Goal: Contribute content: Contribute content

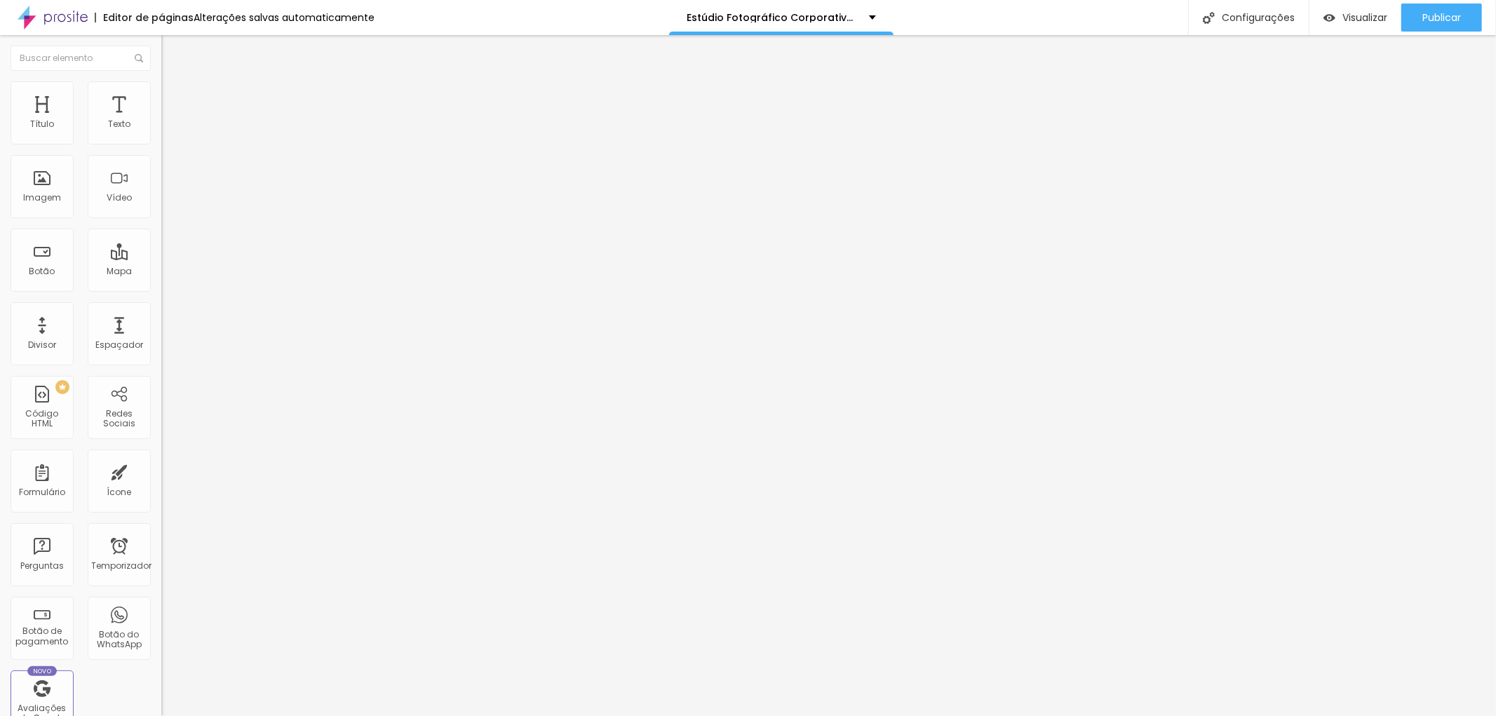
click at [161, 92] on li "Estilo" at bounding box center [241, 88] width 161 height 14
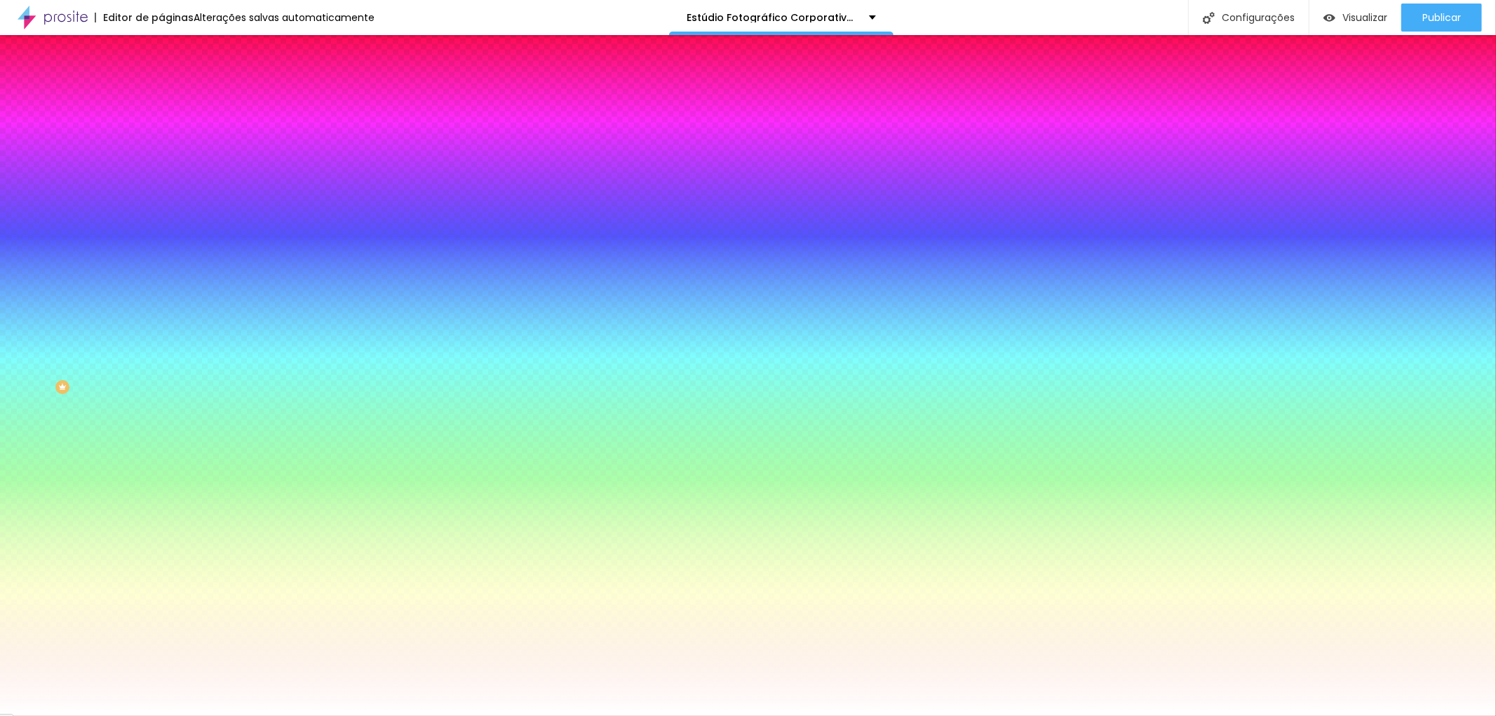
click at [170, 129] on font "Adicionar imagem" at bounding box center [211, 123] width 82 height 12
click at [174, 99] on font "Avançado" at bounding box center [197, 105] width 46 height 12
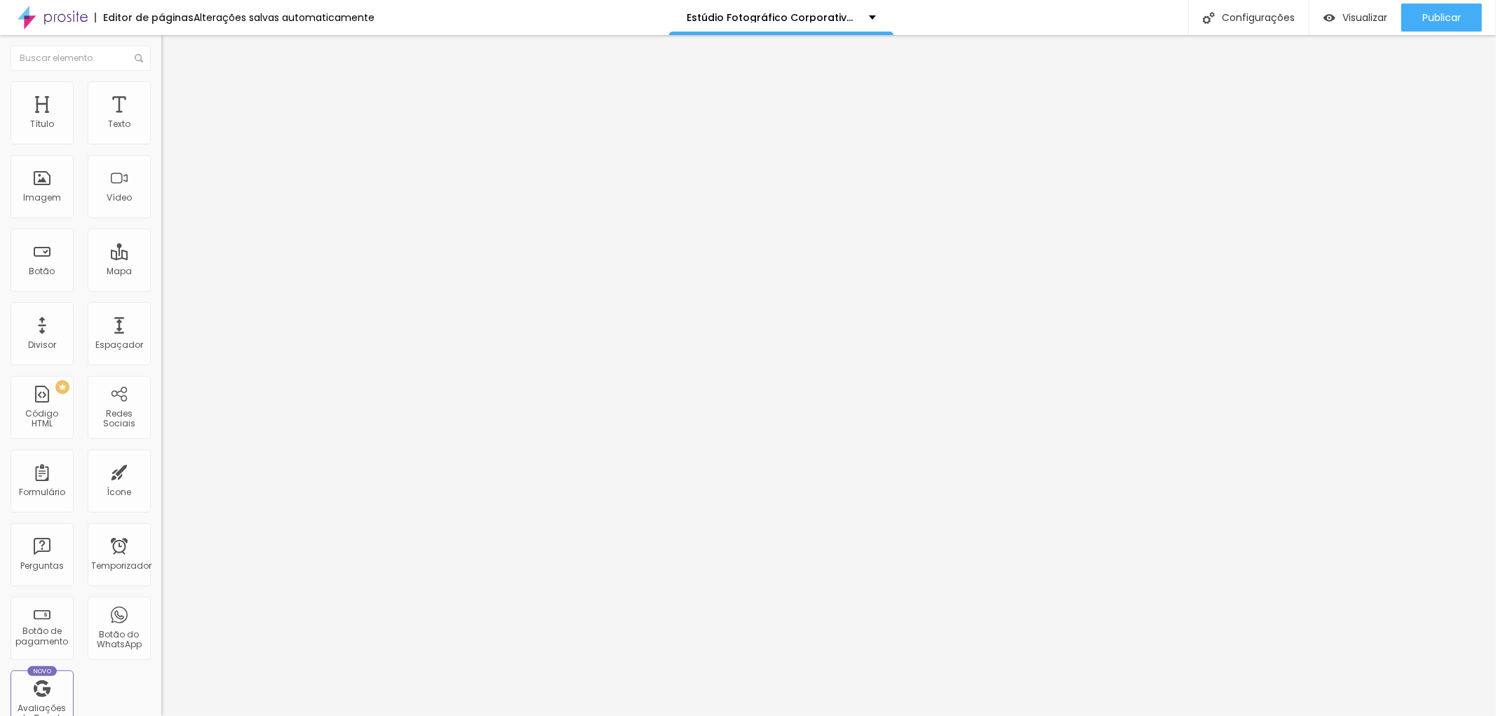
click at [161, 272] on input "range" at bounding box center [206, 277] width 90 height 11
click at [161, 81] on li "Conteúdo" at bounding box center [241, 74] width 161 height 14
click at [161, 93] on li "Estilo" at bounding box center [241, 88] width 161 height 14
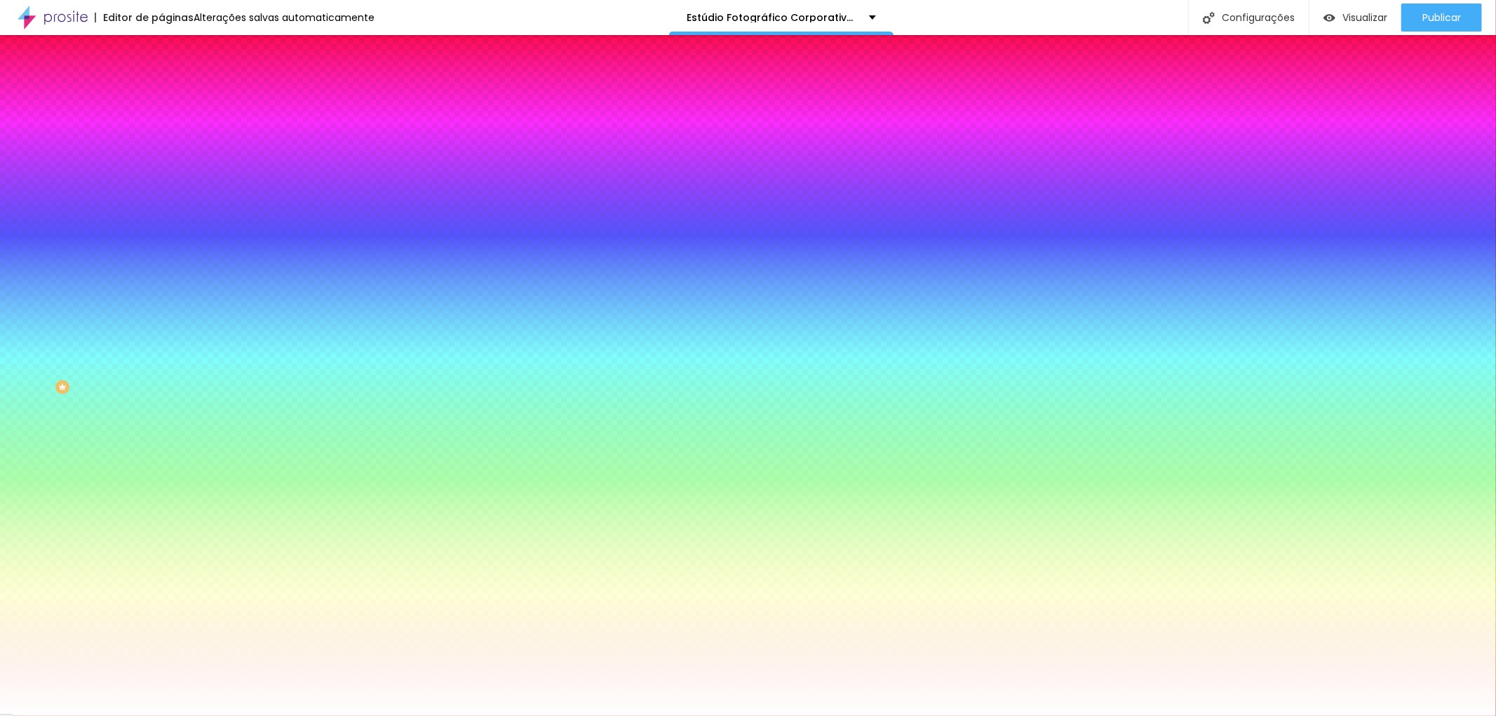
click at [161, 105] on li "Avançado" at bounding box center [241, 102] width 161 height 14
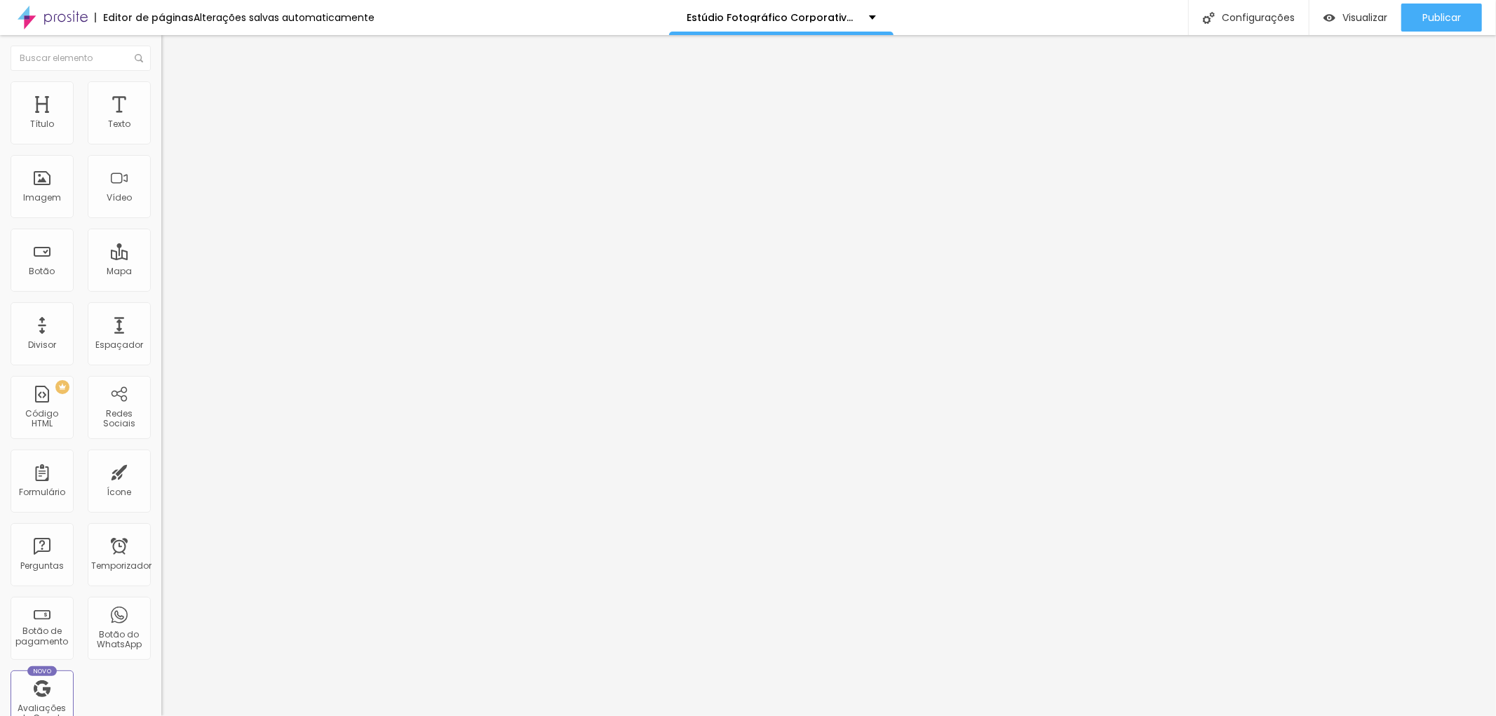
type input "58"
type input "64"
type input "81"
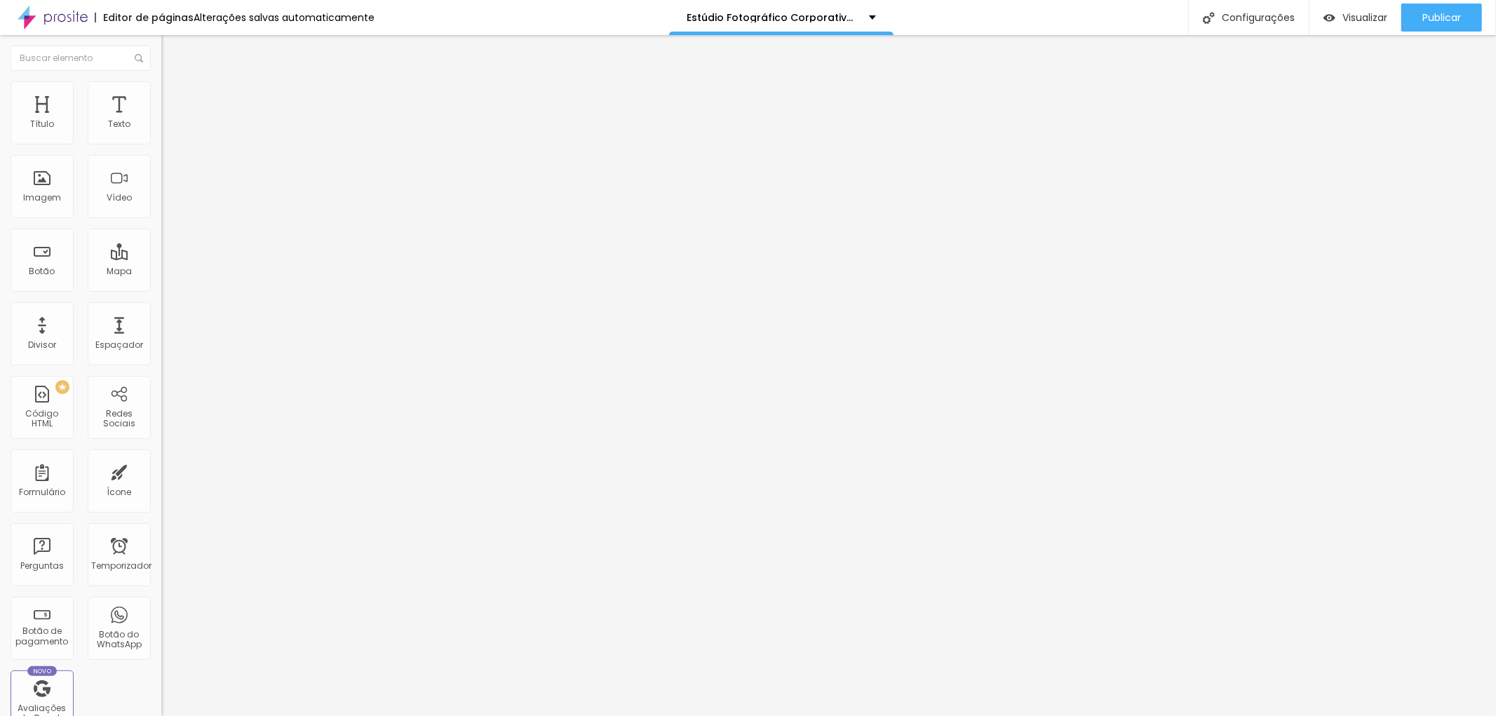
type input "81"
type input "87"
type input "99"
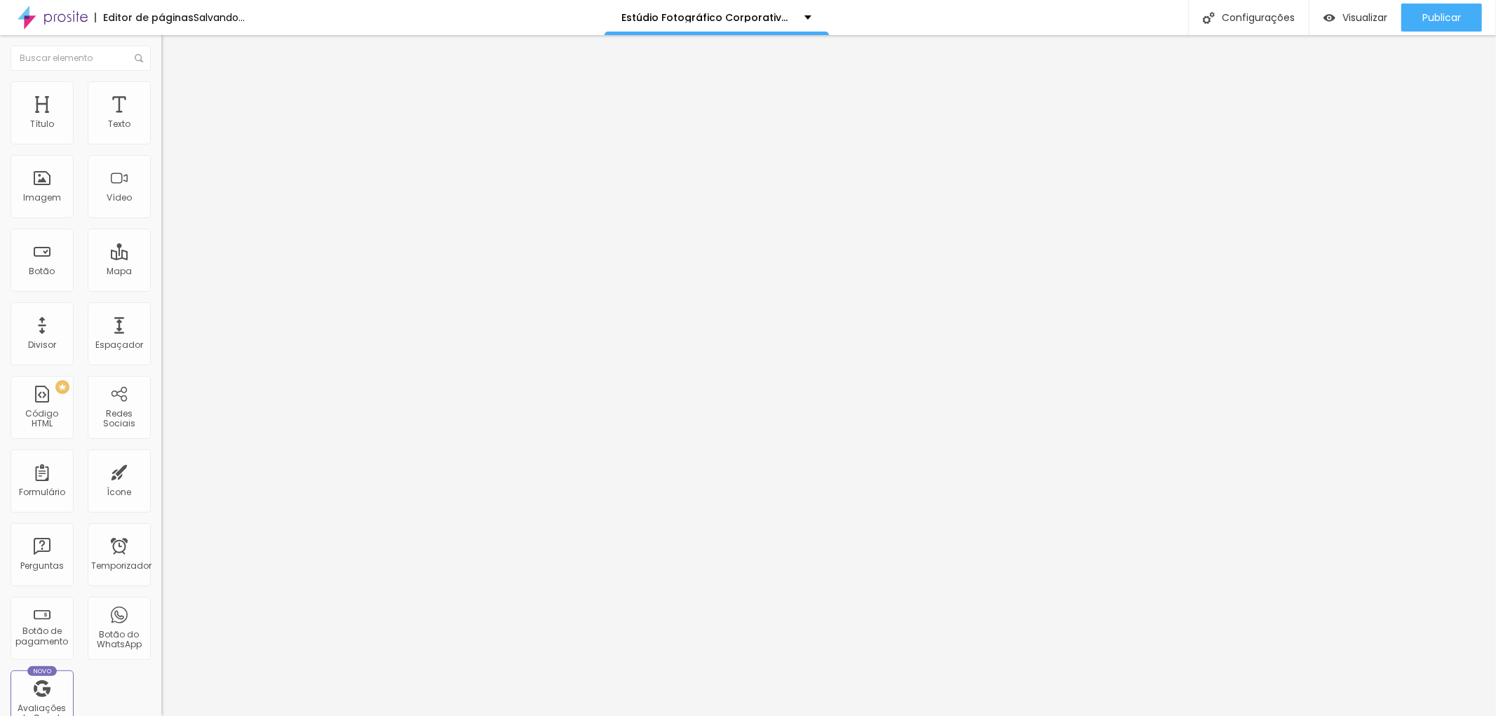
type input "110"
type input "116"
type input "122"
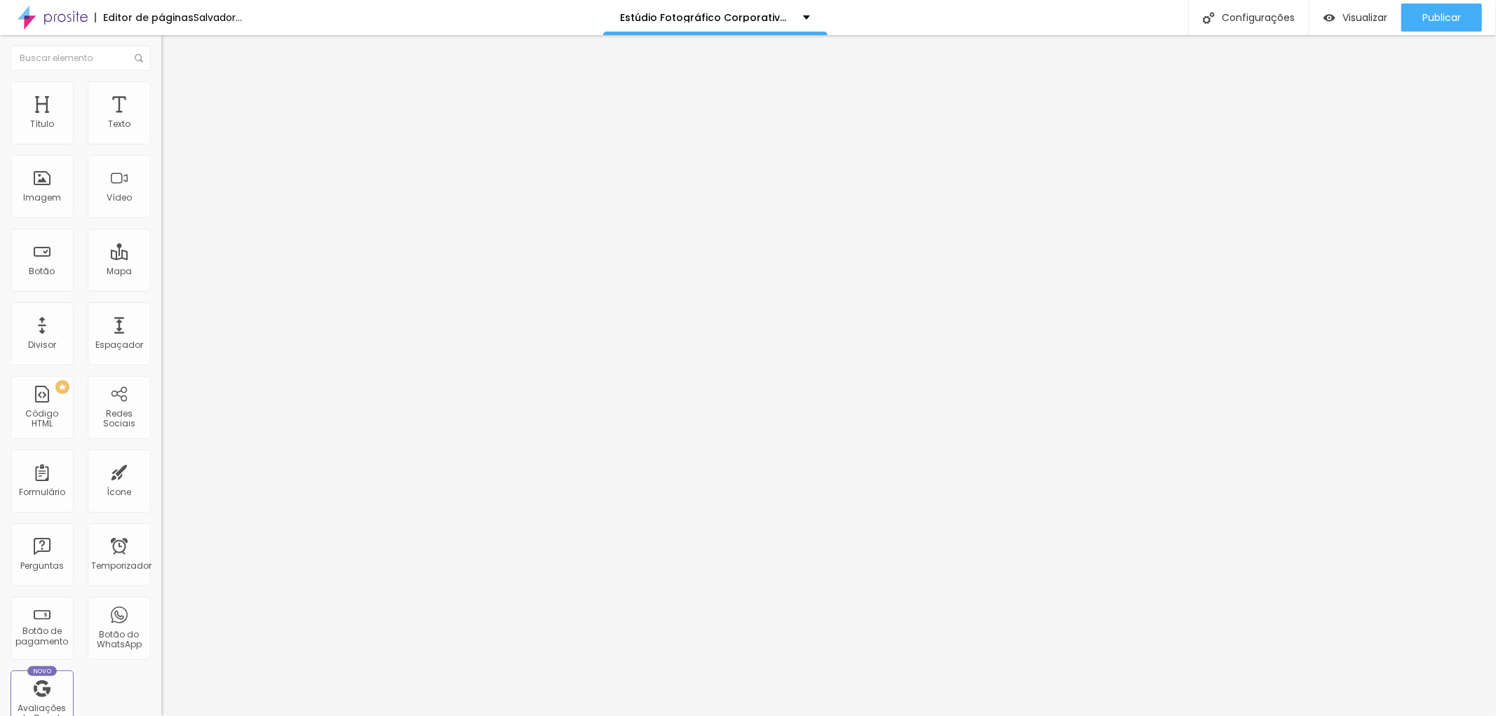
type input "122"
type input "134"
type input "140"
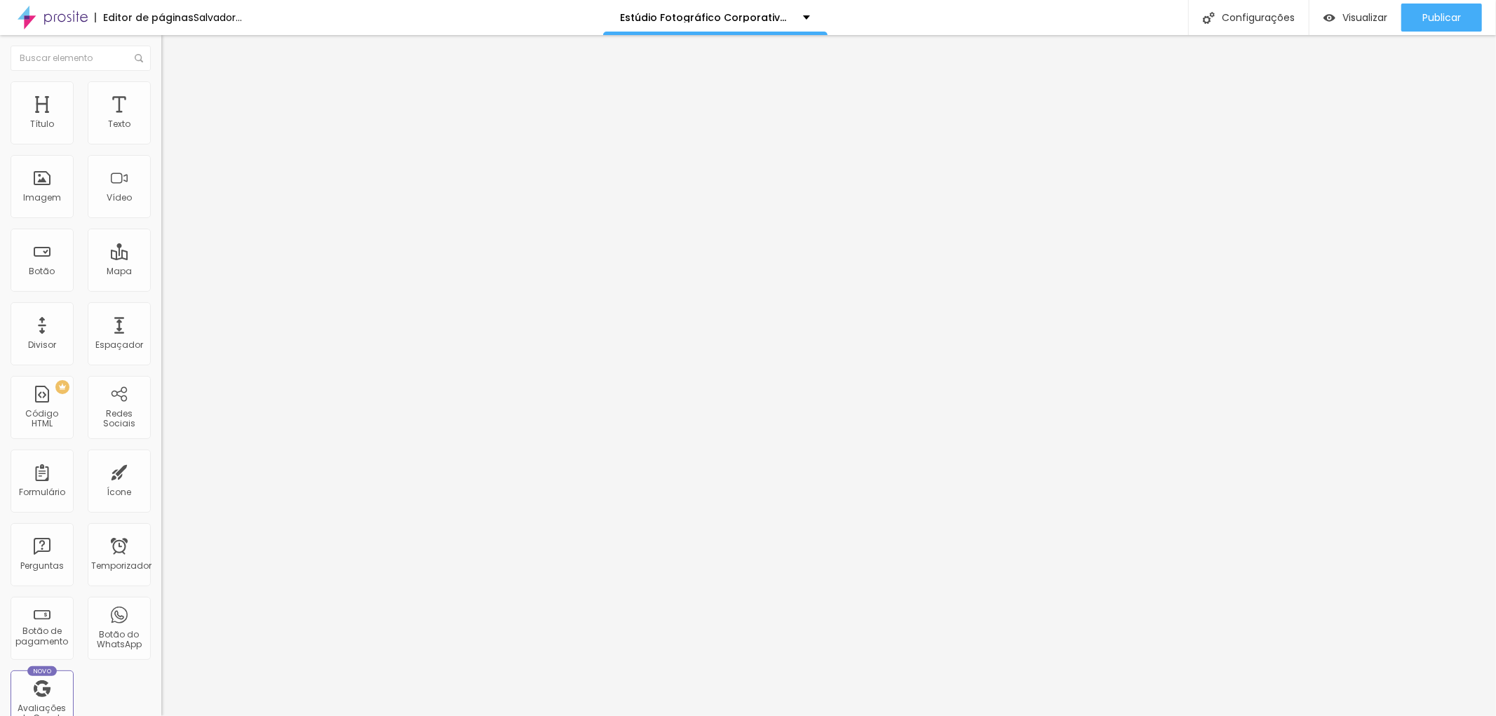
type input "146"
type input "175"
type input "192"
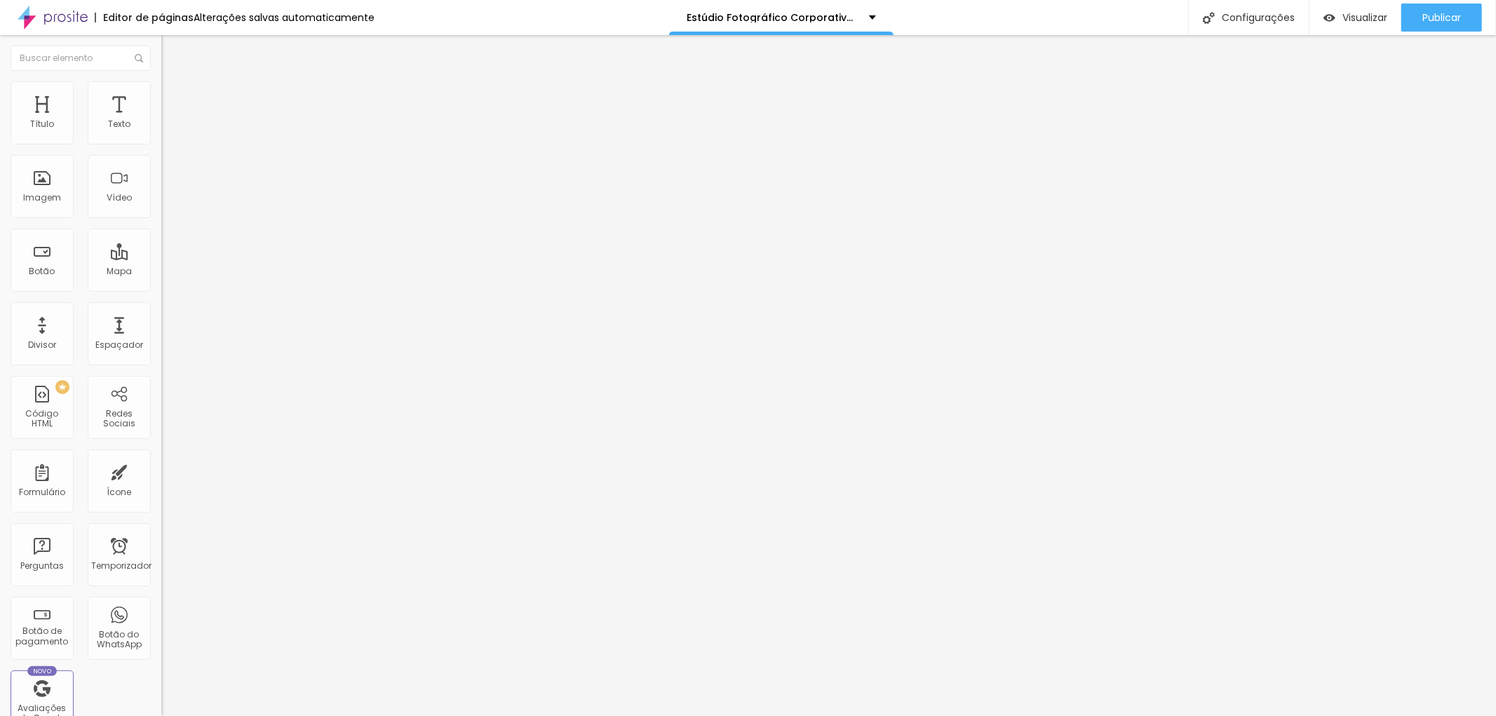
type input "192"
type input "198"
type input "204"
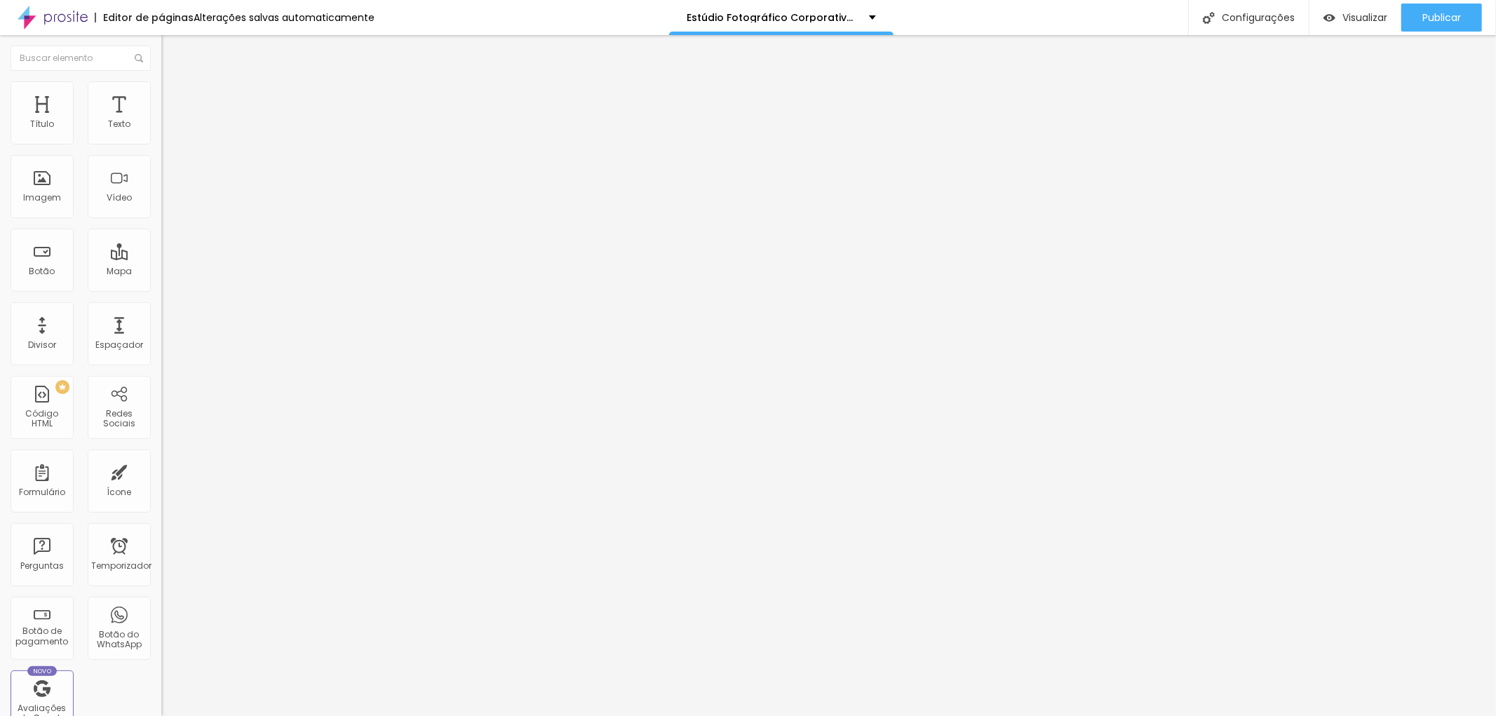
type input "210"
drag, startPoint x: 38, startPoint y: 164, endPoint x: 59, endPoint y: 173, distance: 22.7
type input "210"
click at [161, 471] on input "range" at bounding box center [206, 476] width 90 height 11
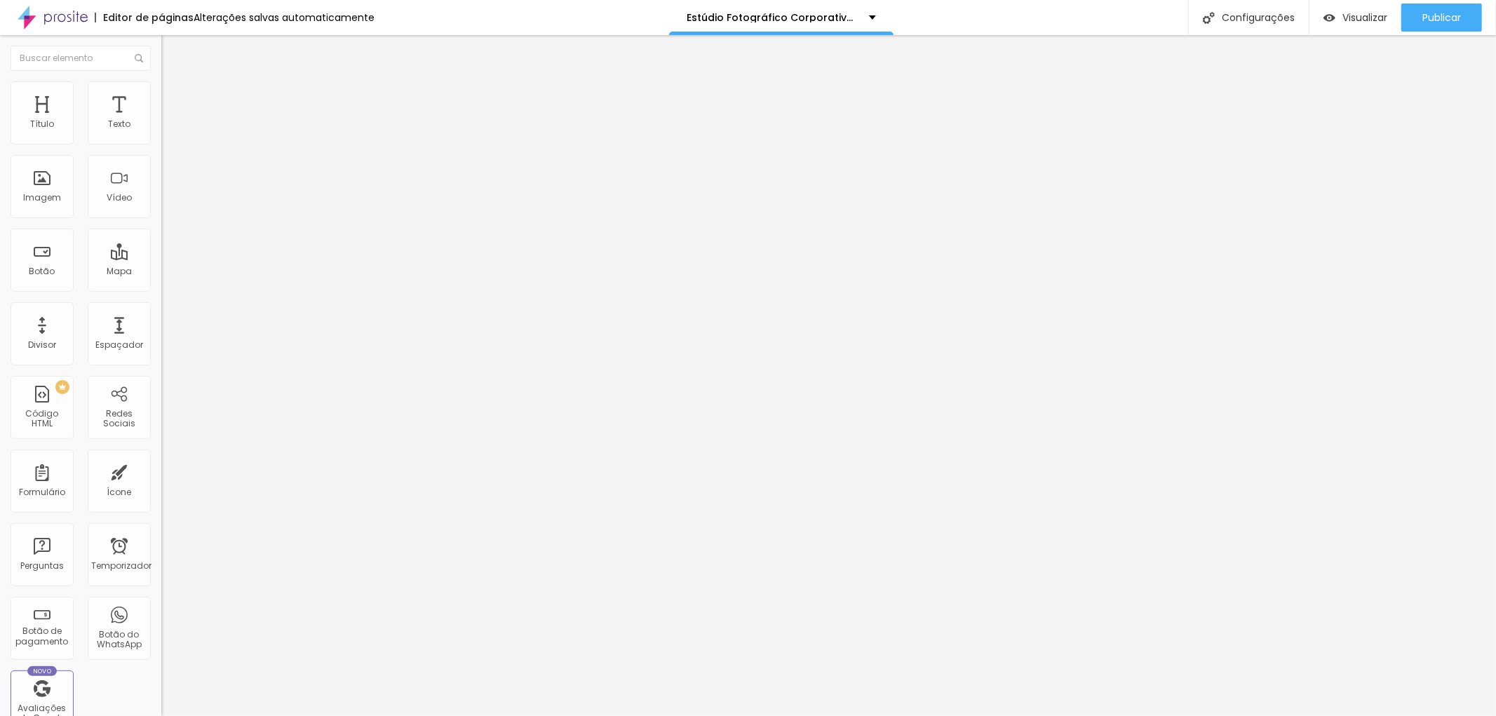
click at [167, 203] on icon "button" at bounding box center [171, 199] width 8 height 8
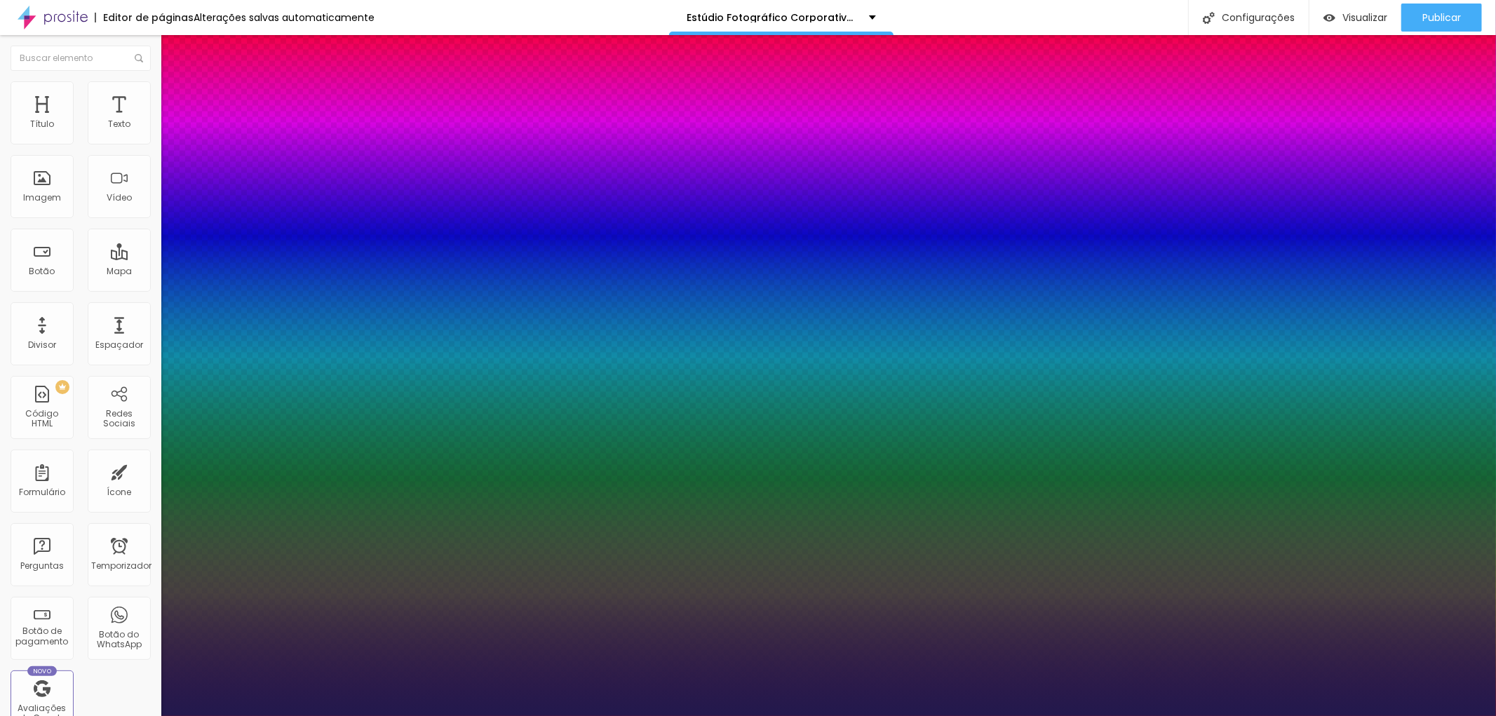
type input "1"
select select "Montserrat"
type input "1"
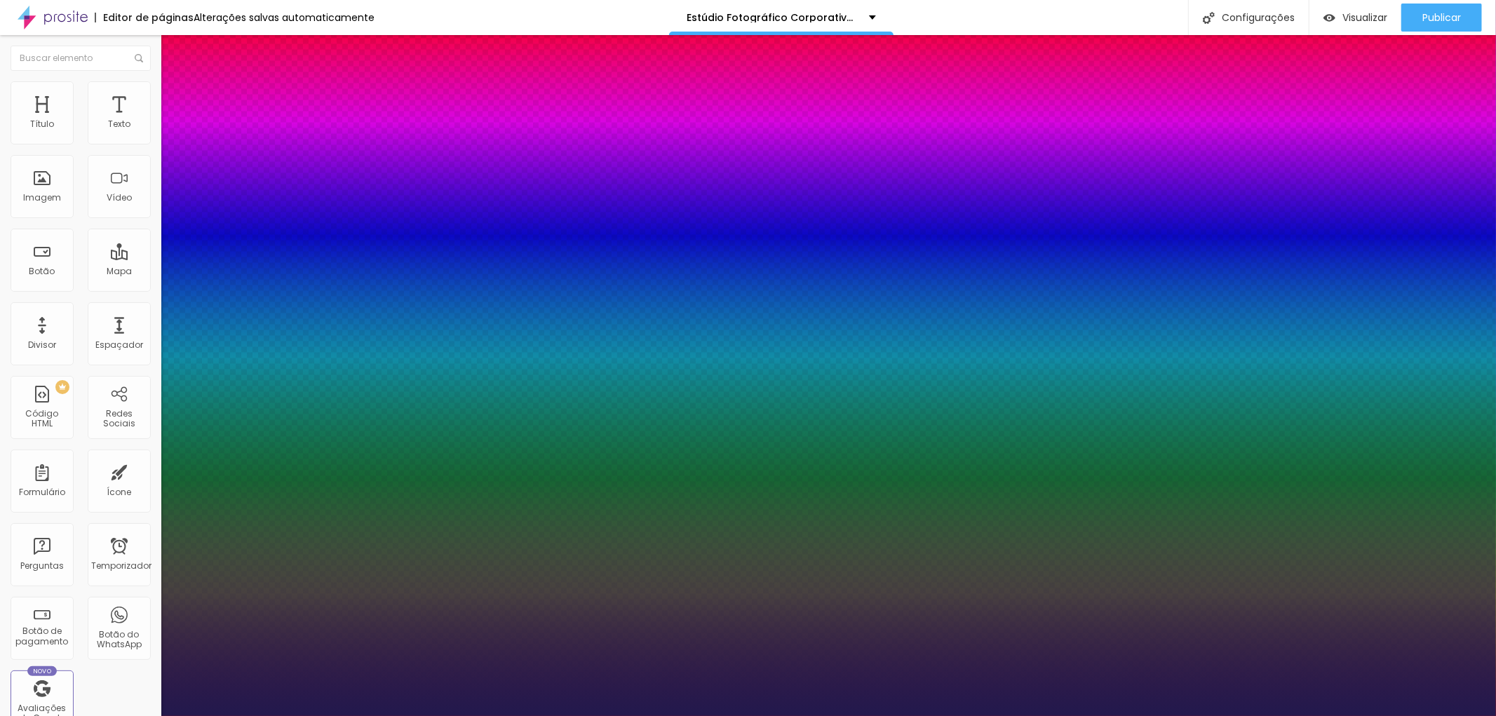
click at [931, 715] on div at bounding box center [748, 716] width 1496 height 0
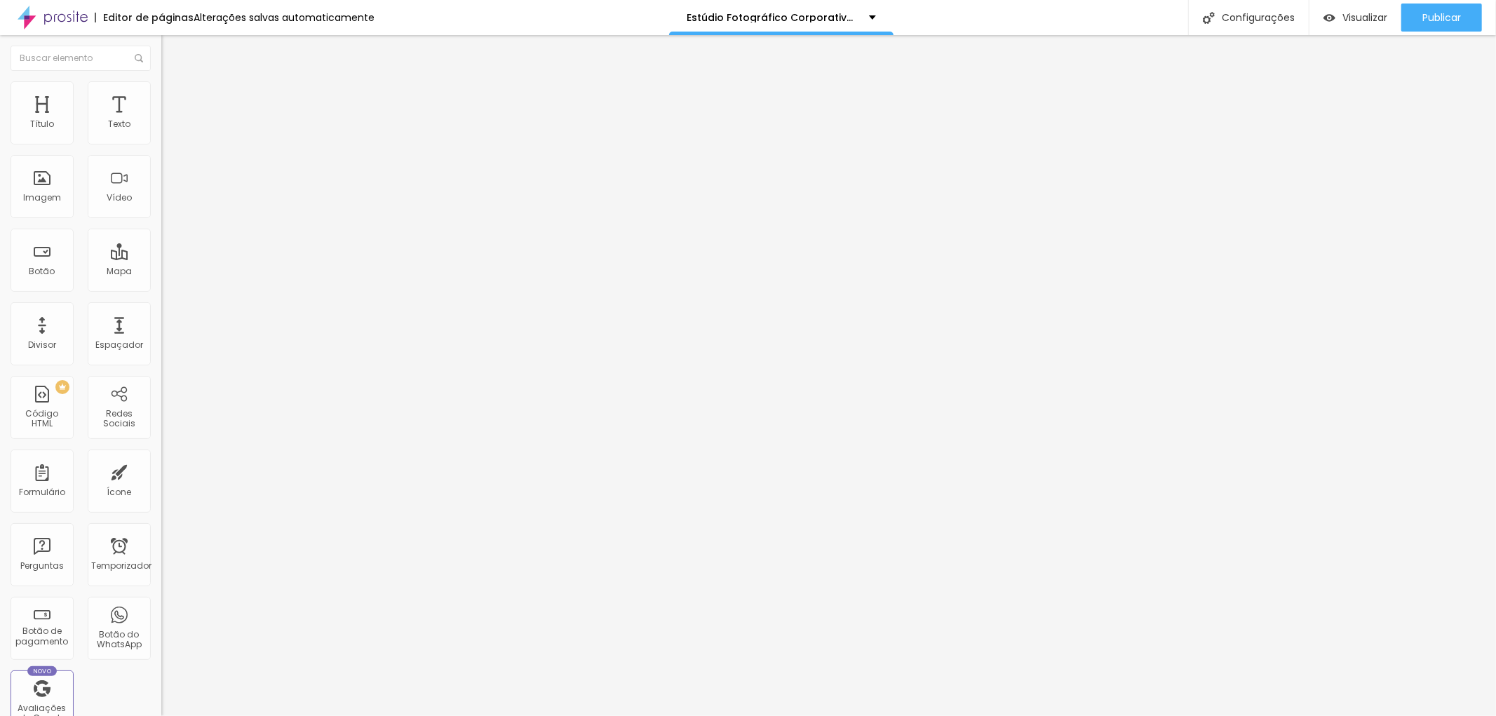
click at [161, 208] on button "button" at bounding box center [171, 200] width 20 height 15
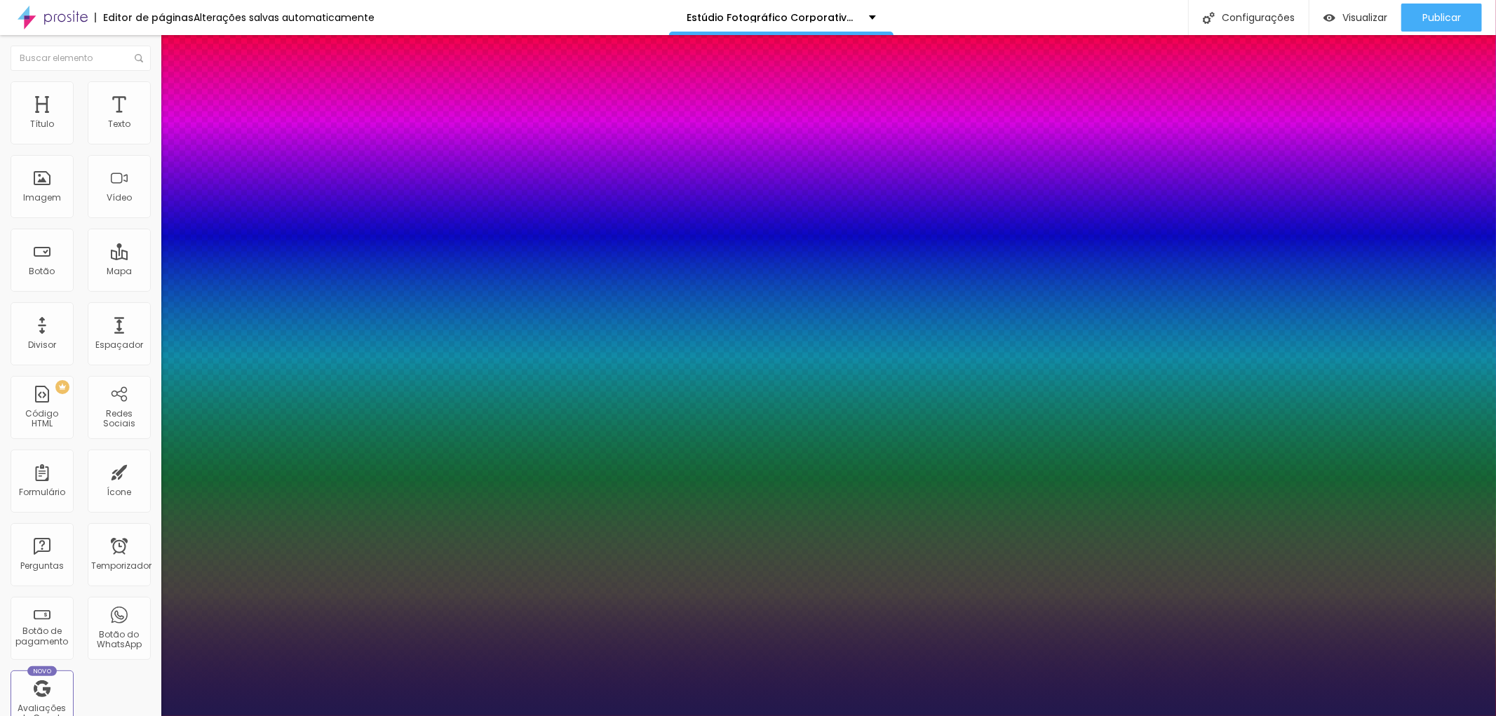
type input "1"
type input "13"
type input "1"
type input "14"
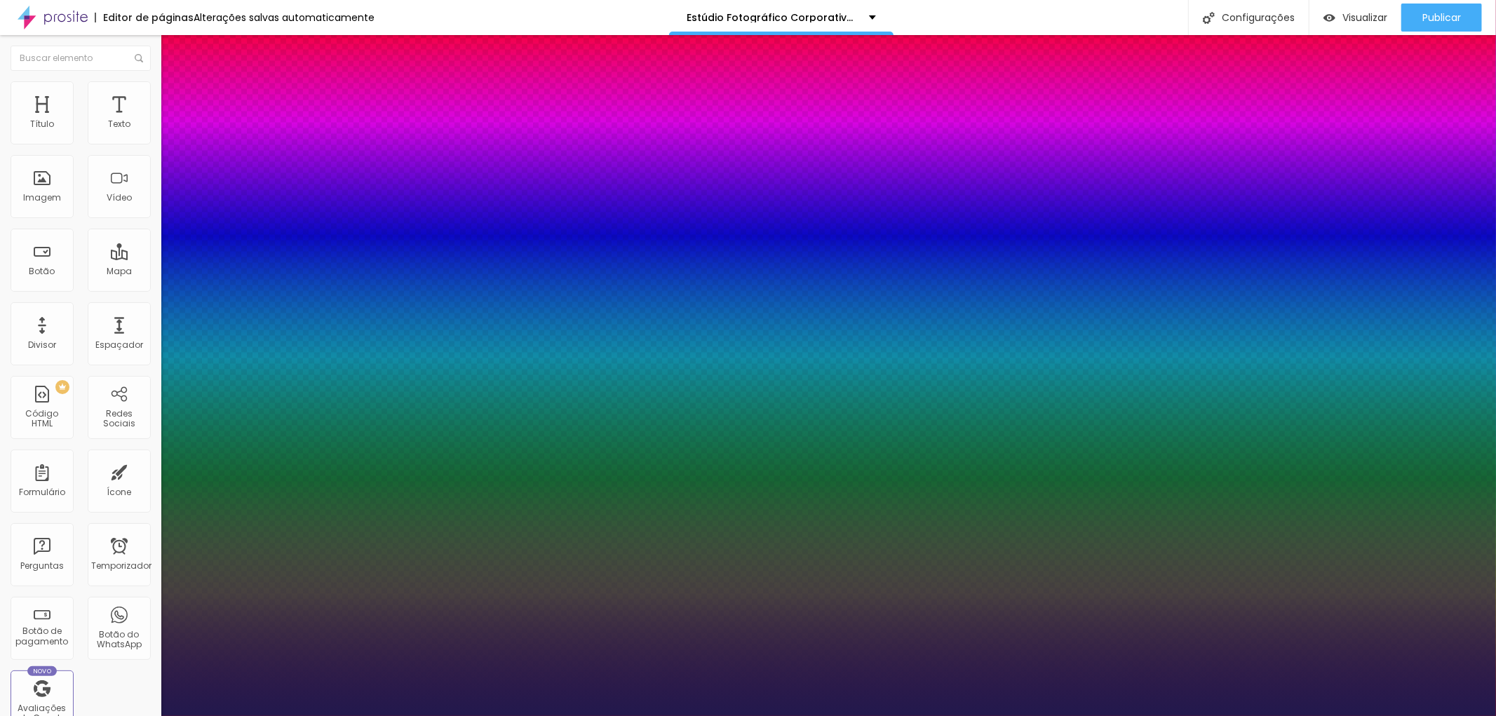
type input "14"
type input "1"
type input "15"
type input "1"
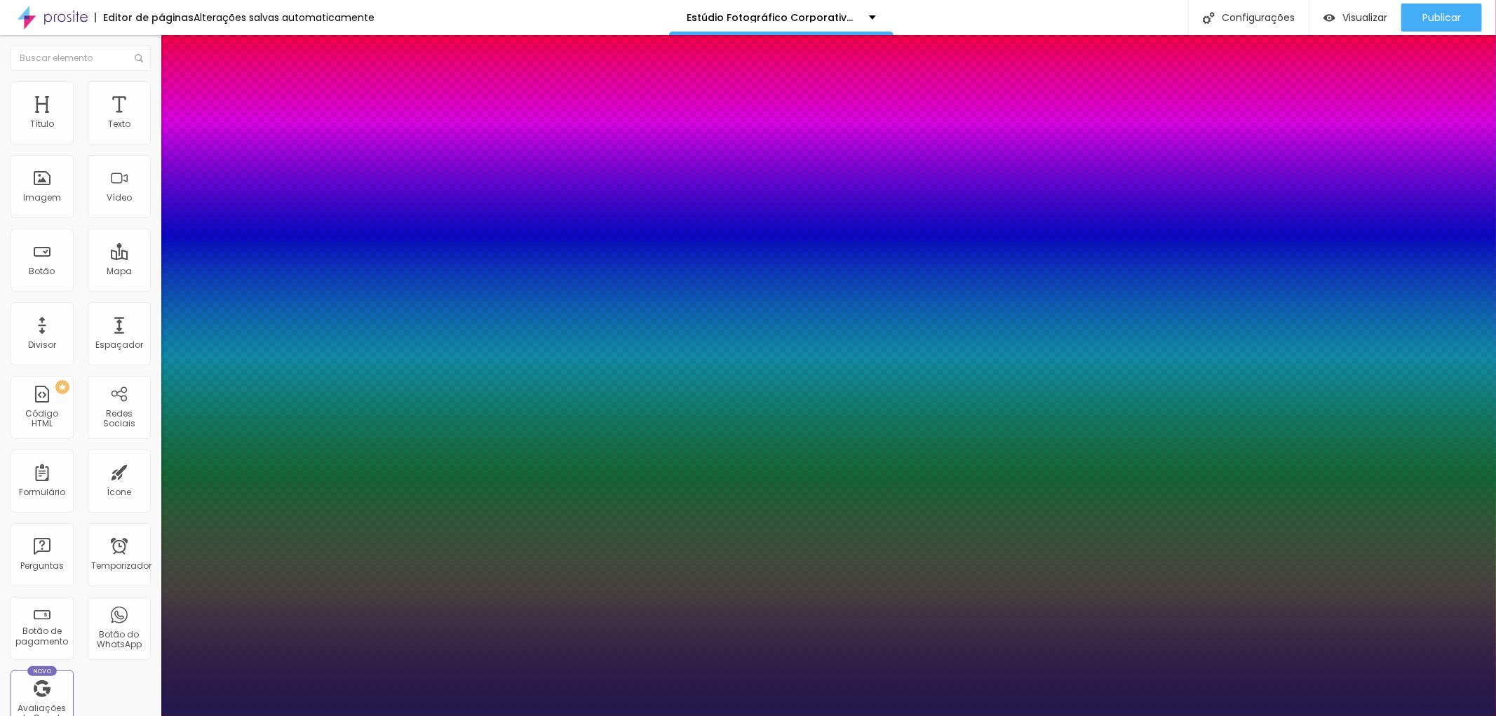
type input "16"
type input "1"
type input "17"
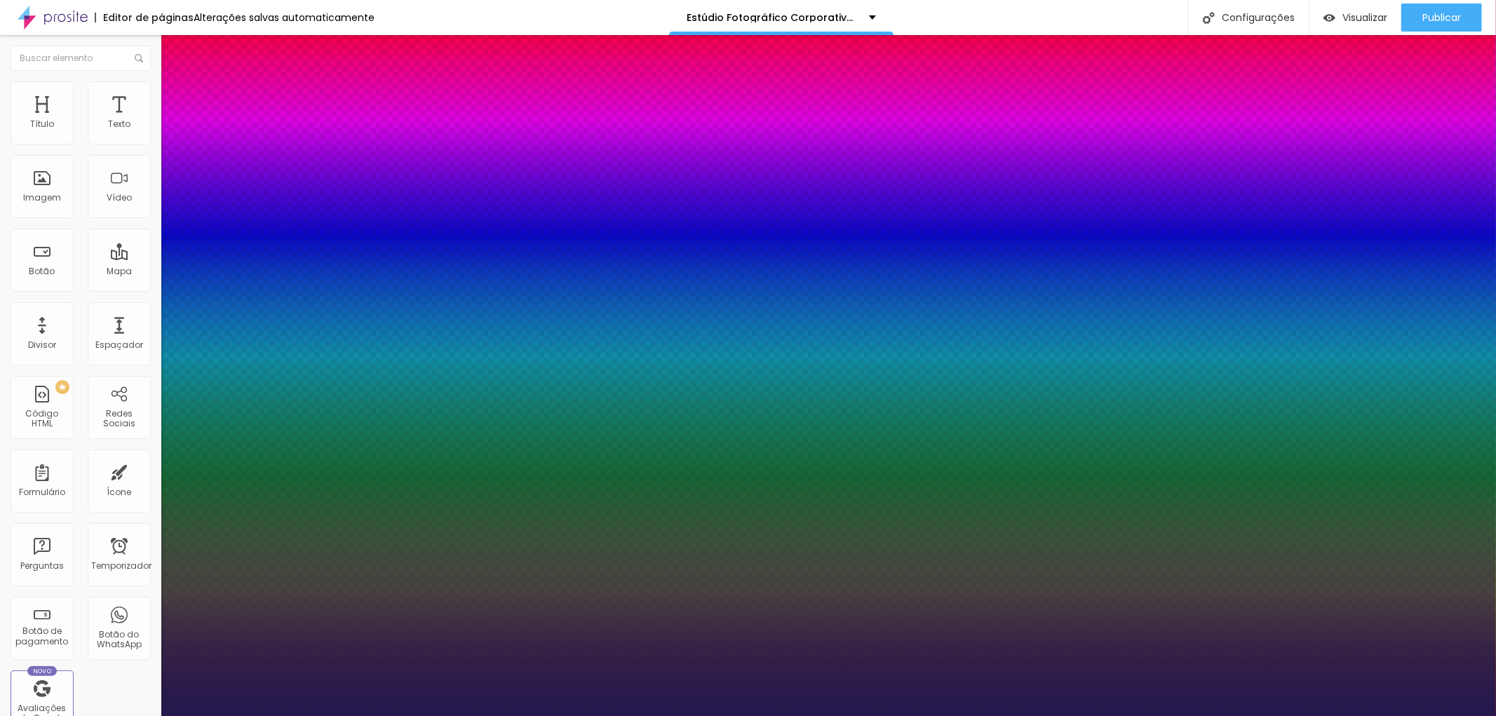
type input "1"
type input "18"
type input "1"
type input "19"
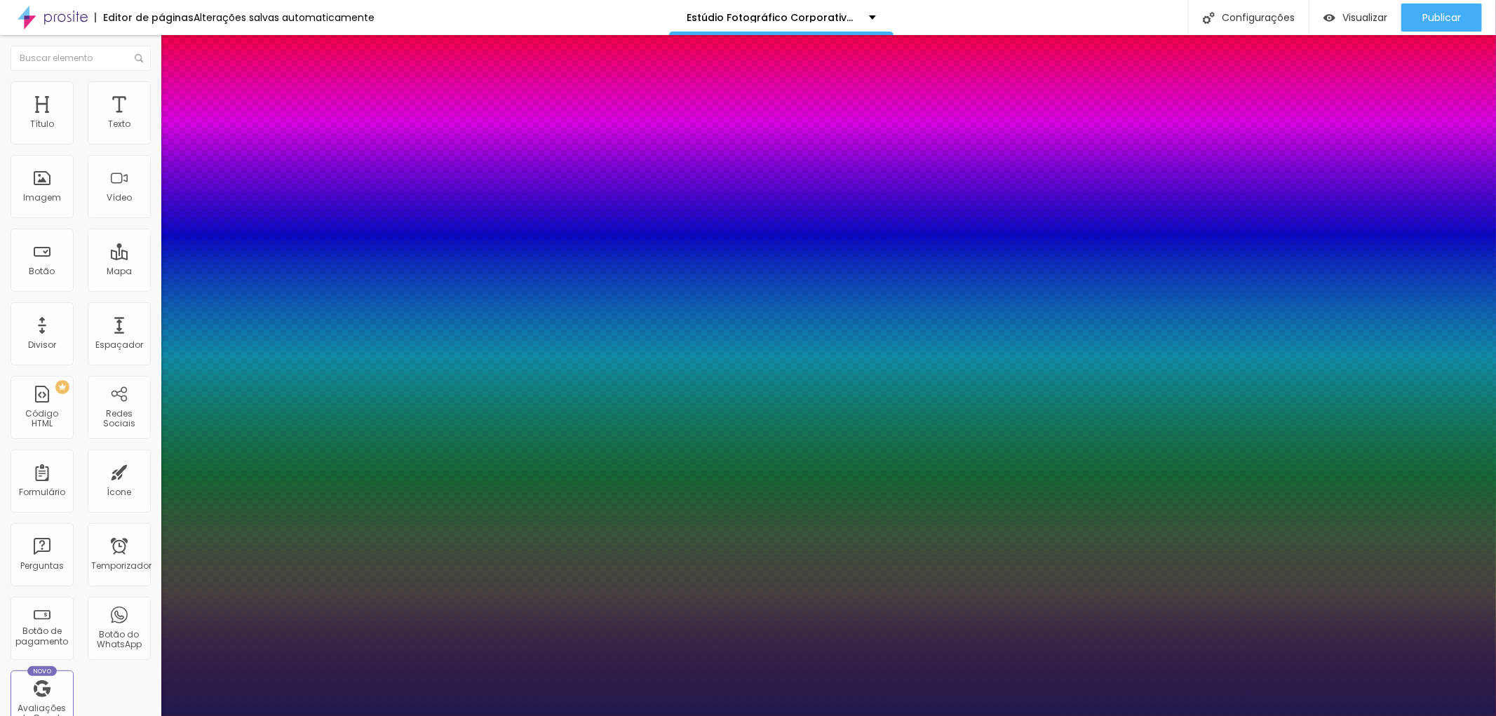
type input "19"
type input "1"
type input "20"
type input "1"
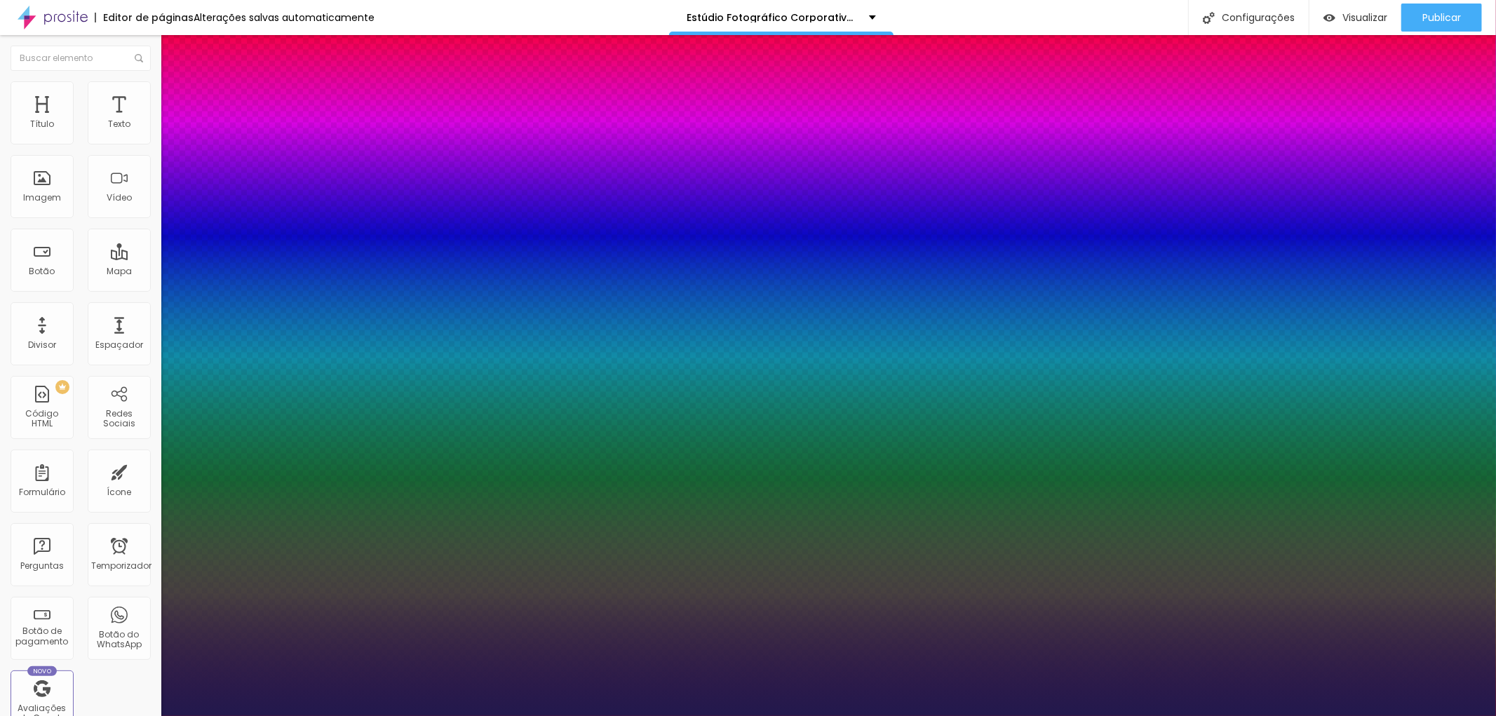
drag, startPoint x: 187, startPoint y: 397, endPoint x: 195, endPoint y: 395, distance: 8.7
type input "20"
type input "0.3"
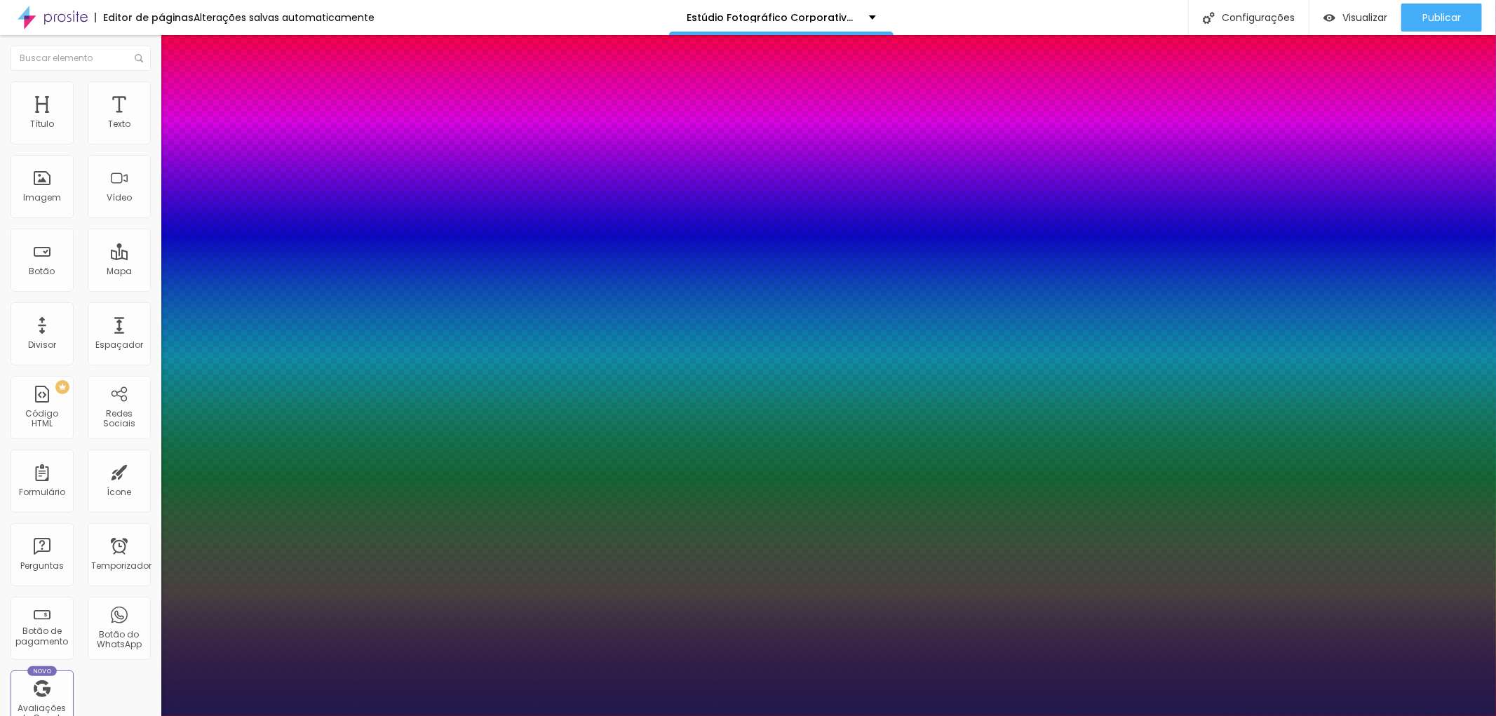
type input "0.3"
type input "1"
type input "0.4"
type input "1"
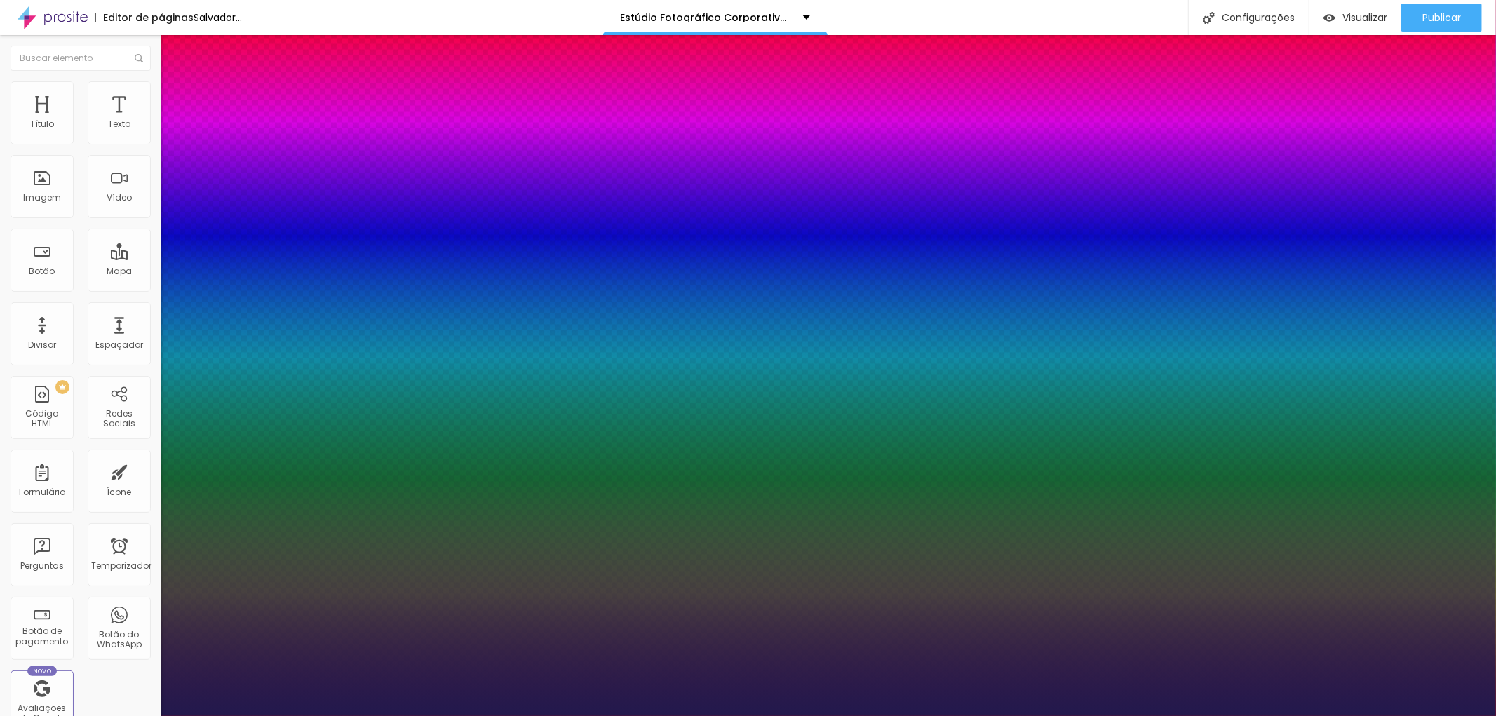
type input "0.6"
type input "1"
type input "0.7"
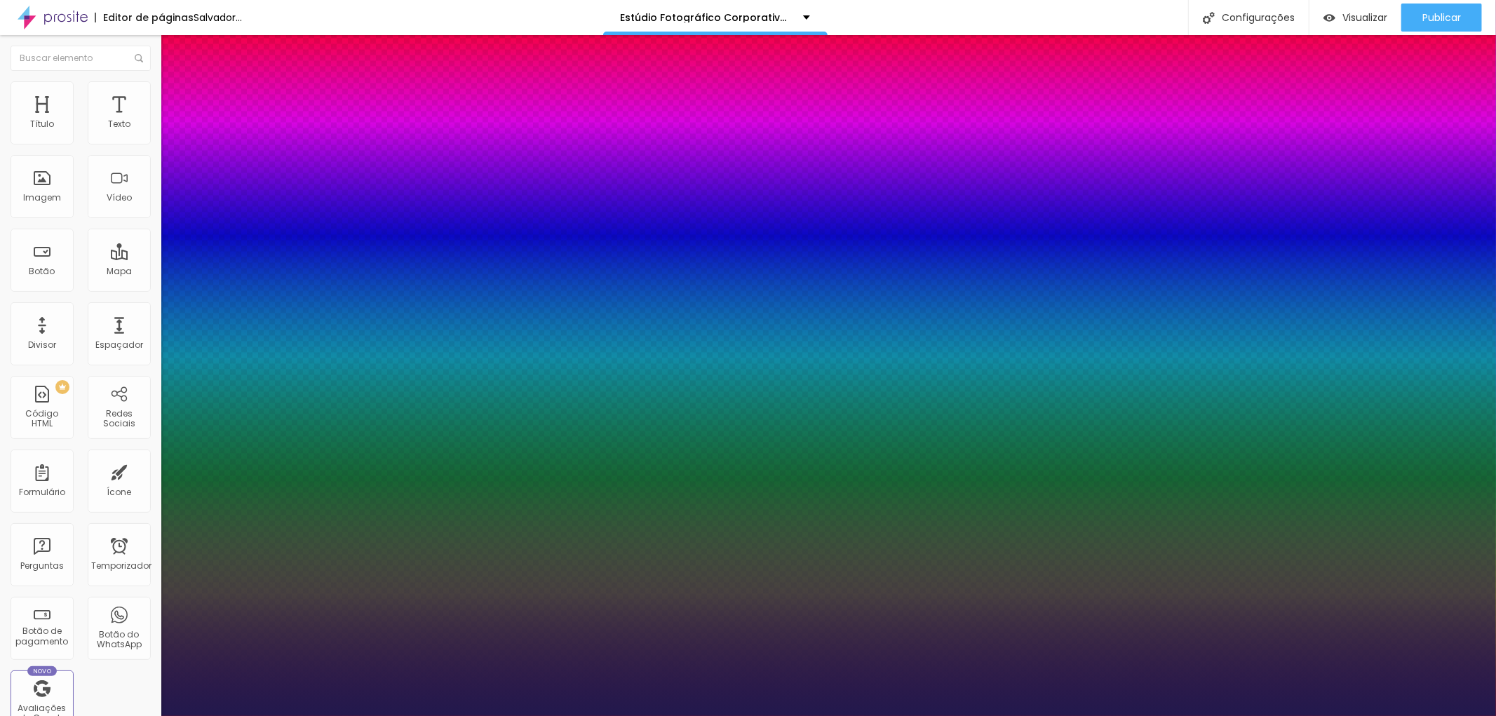
type input "1"
type input "0.7"
type input "1"
click at [856, 715] on div at bounding box center [748, 716] width 1496 height 0
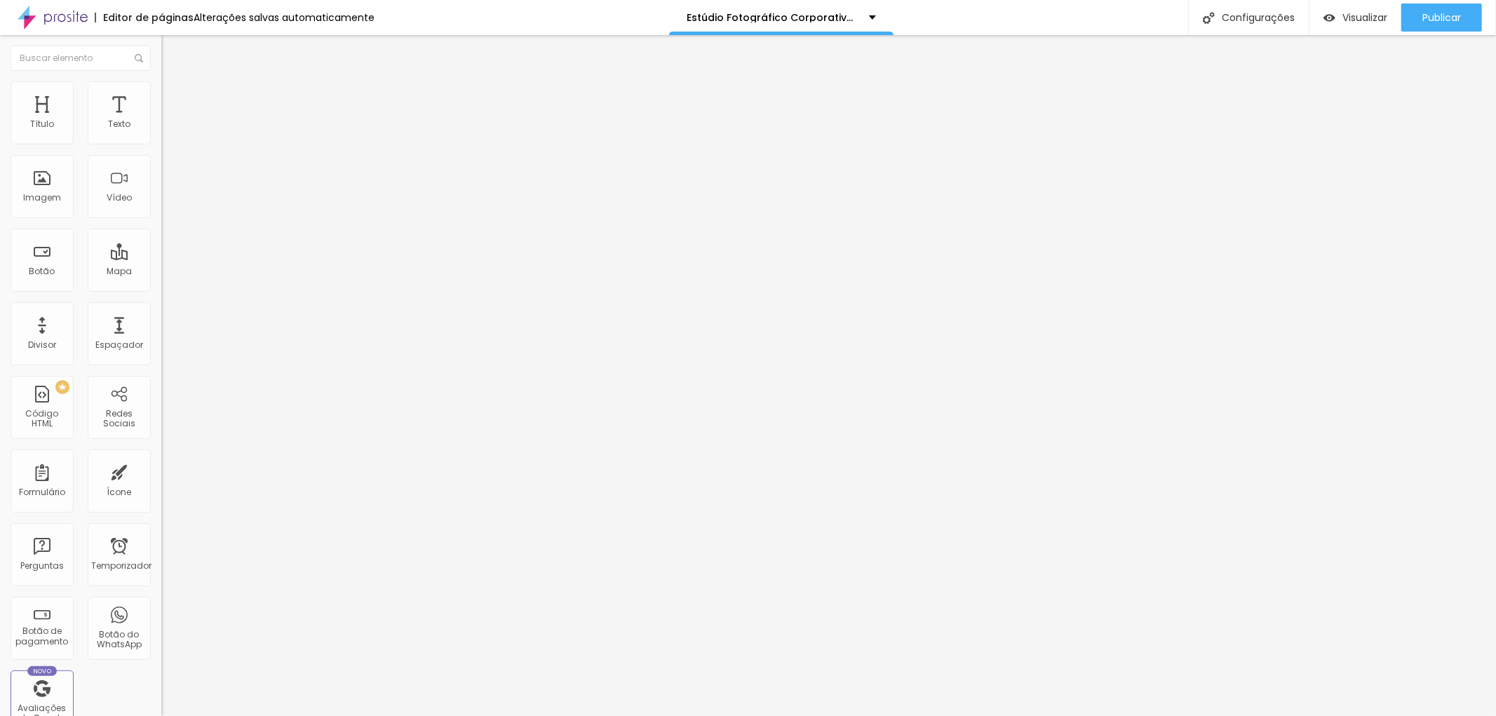
click at [167, 203] on icon "button" at bounding box center [171, 199] width 8 height 8
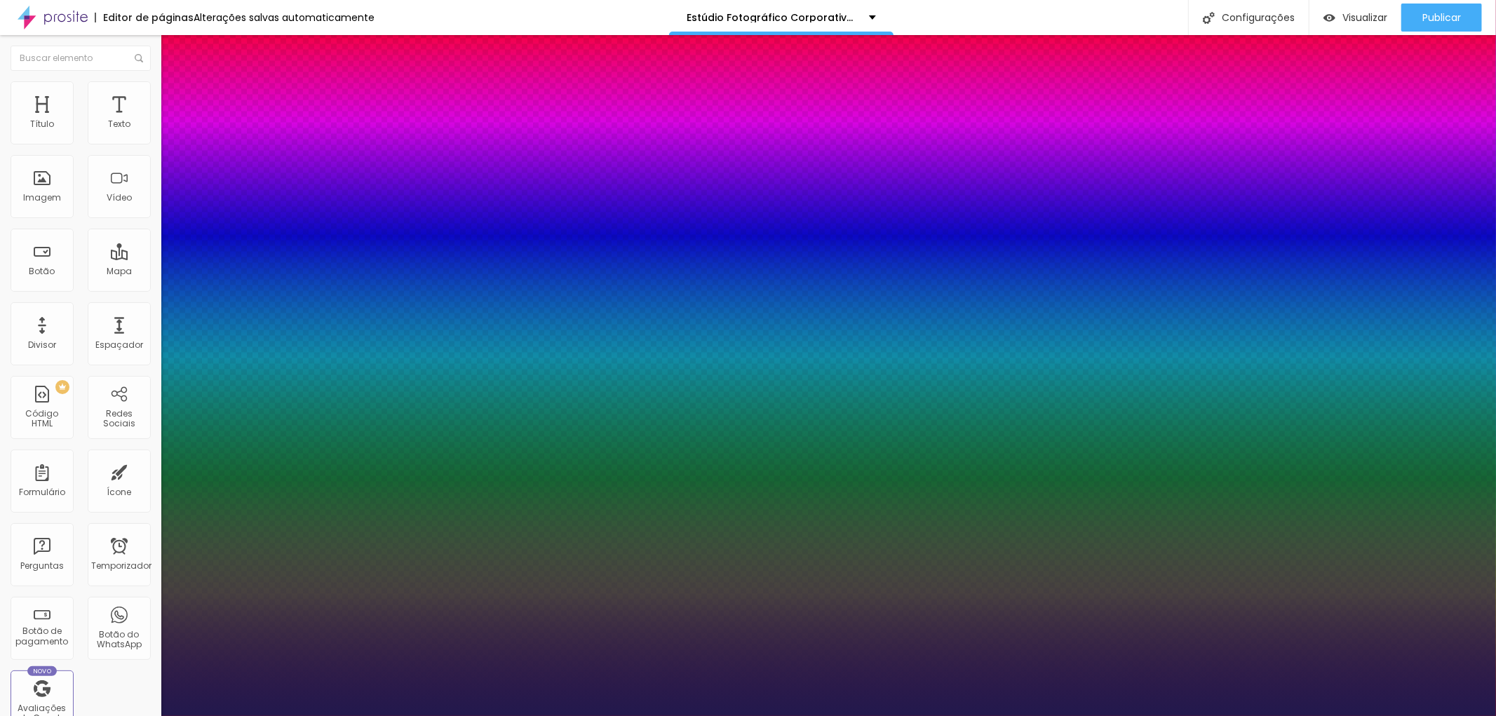
type input "1"
type input "21"
type input "1"
type input "22"
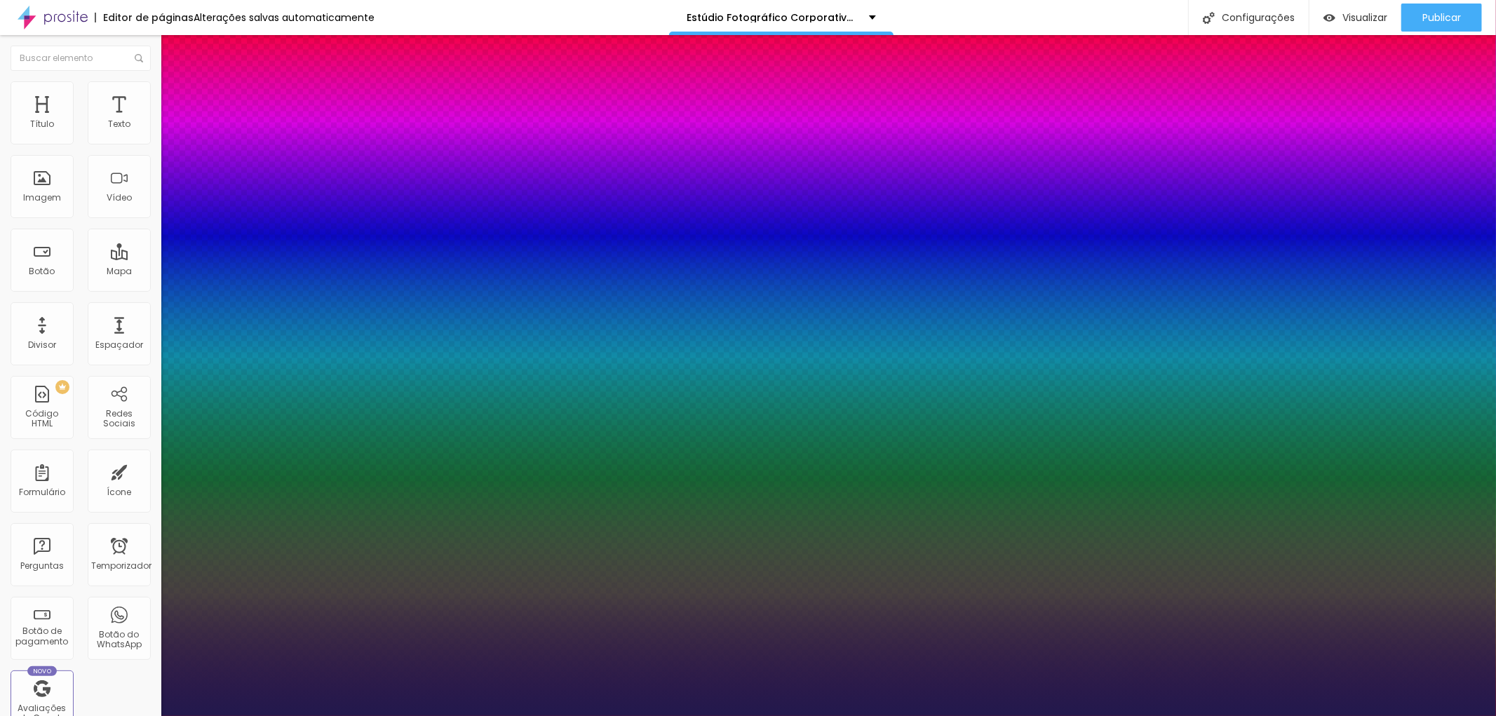
type input "22"
type input "1"
type input "25"
type input "1"
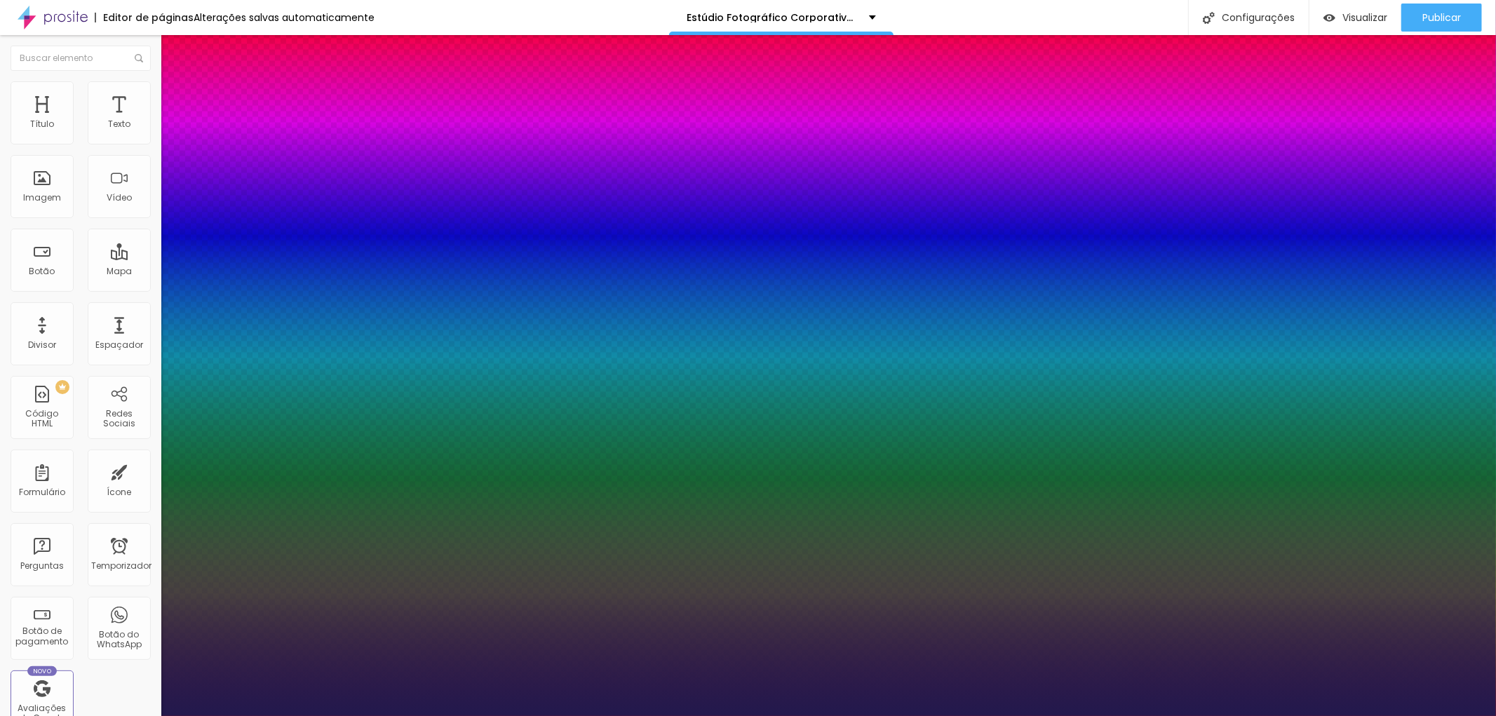
type input "26"
type input "1"
type input "27"
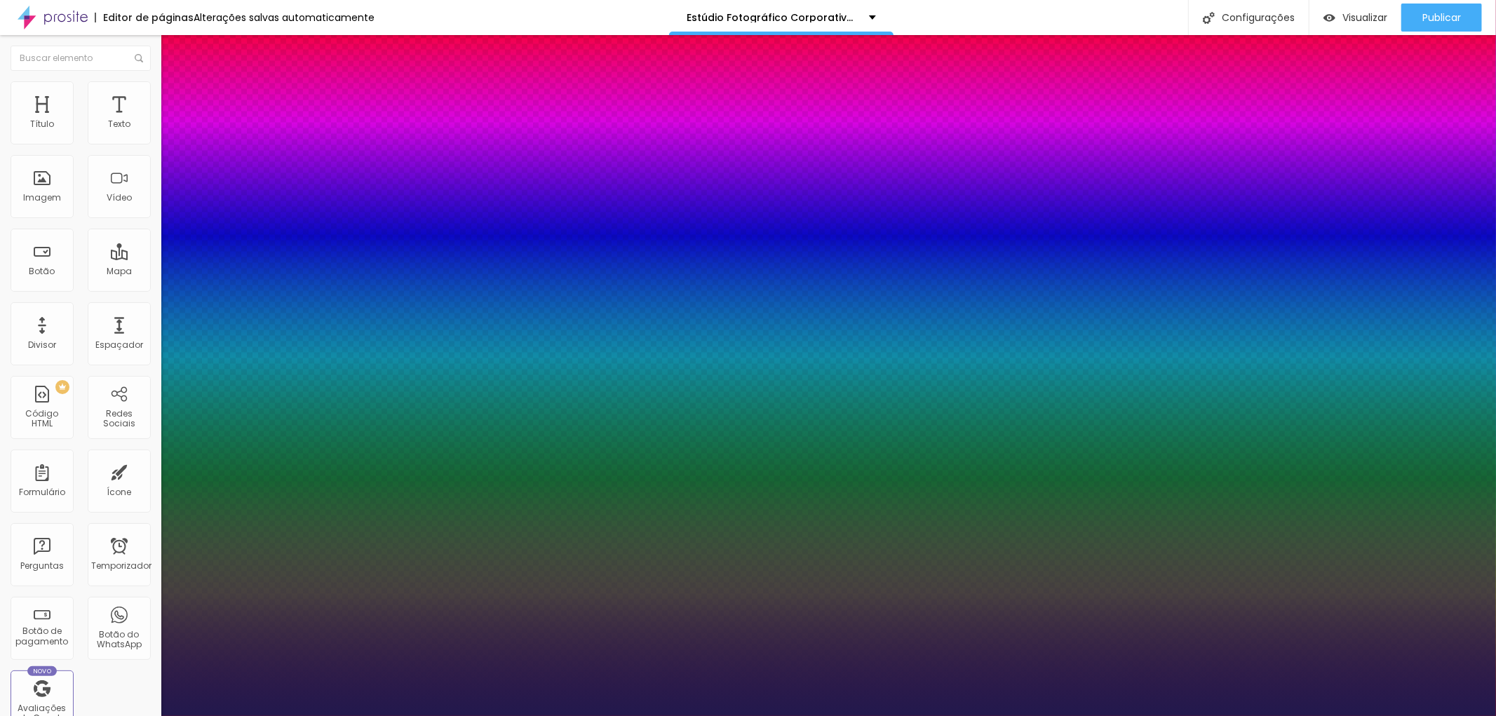
type input "1"
type input "28"
type input "1"
type input "29"
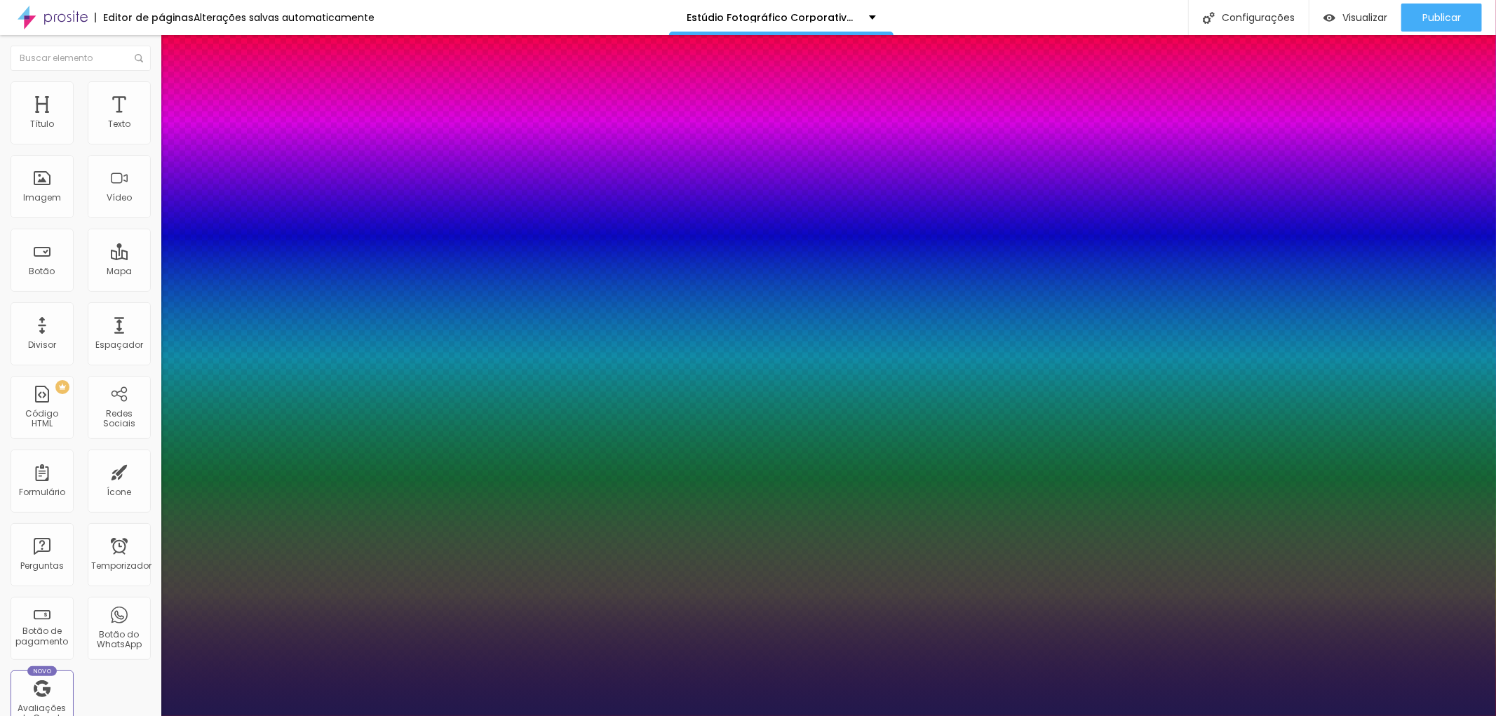
type input "29"
type input "1"
drag, startPoint x: 197, startPoint y: 394, endPoint x: 205, endPoint y: 393, distance: 7.8
type input "29"
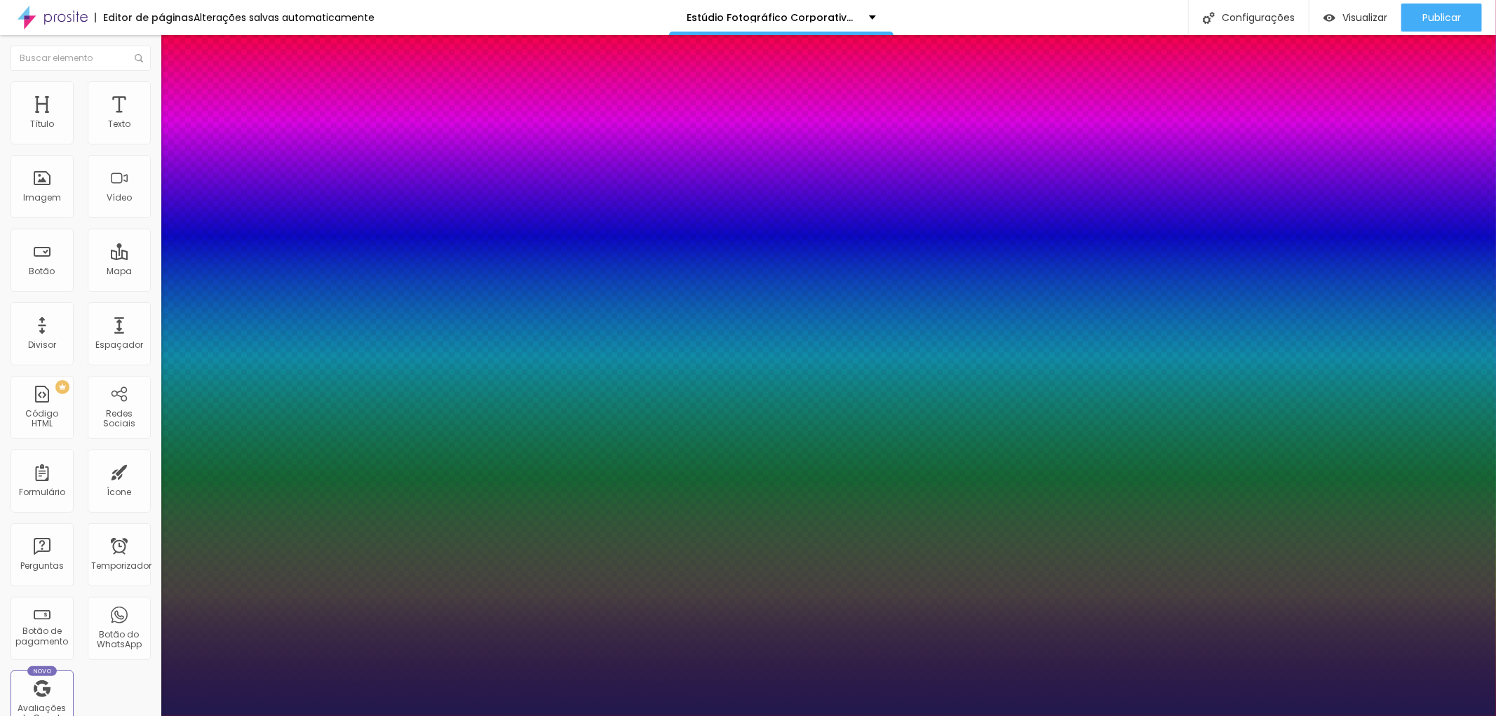
type input "1"
type input "1.4"
type input "1"
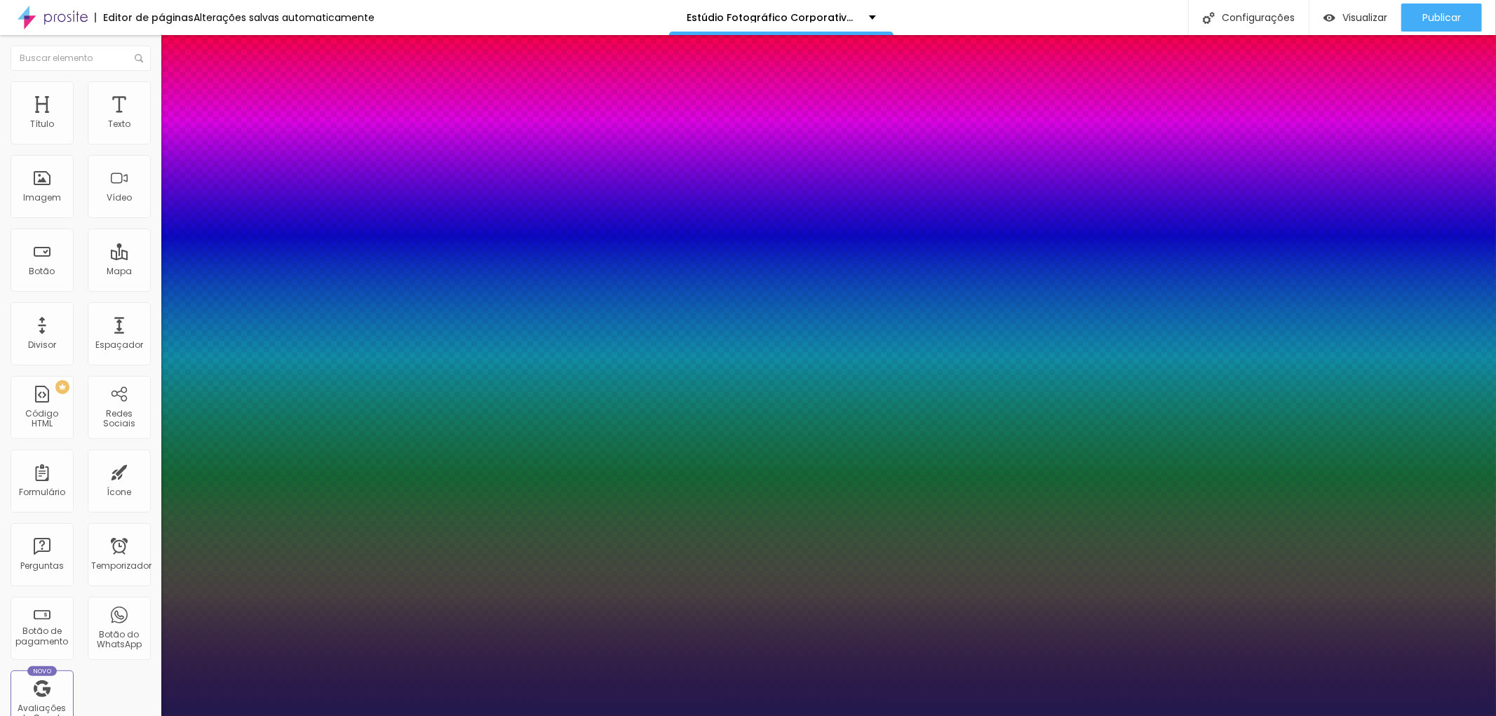
type input "1.5"
type input "1"
type input "1.6"
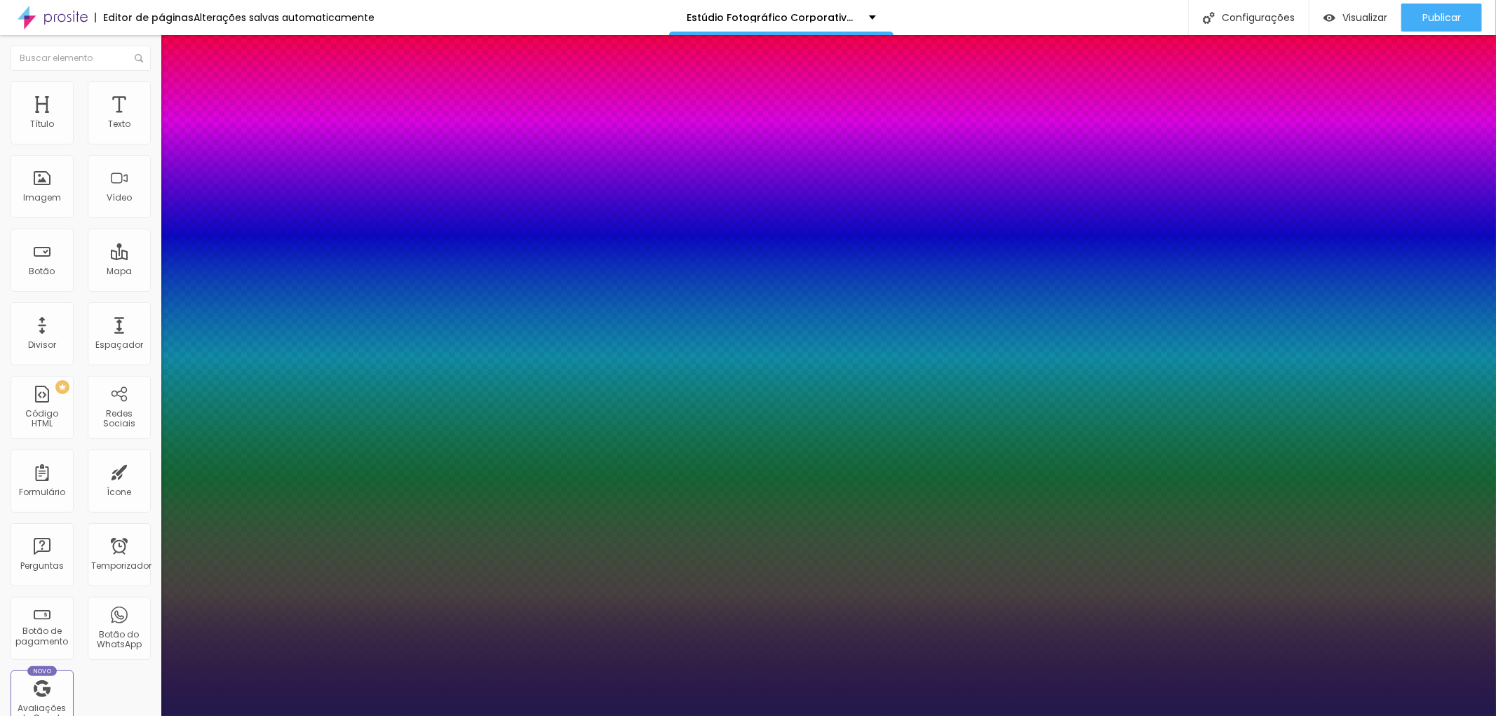
type input "1"
type input "1.7"
type input "1"
type input "1.8"
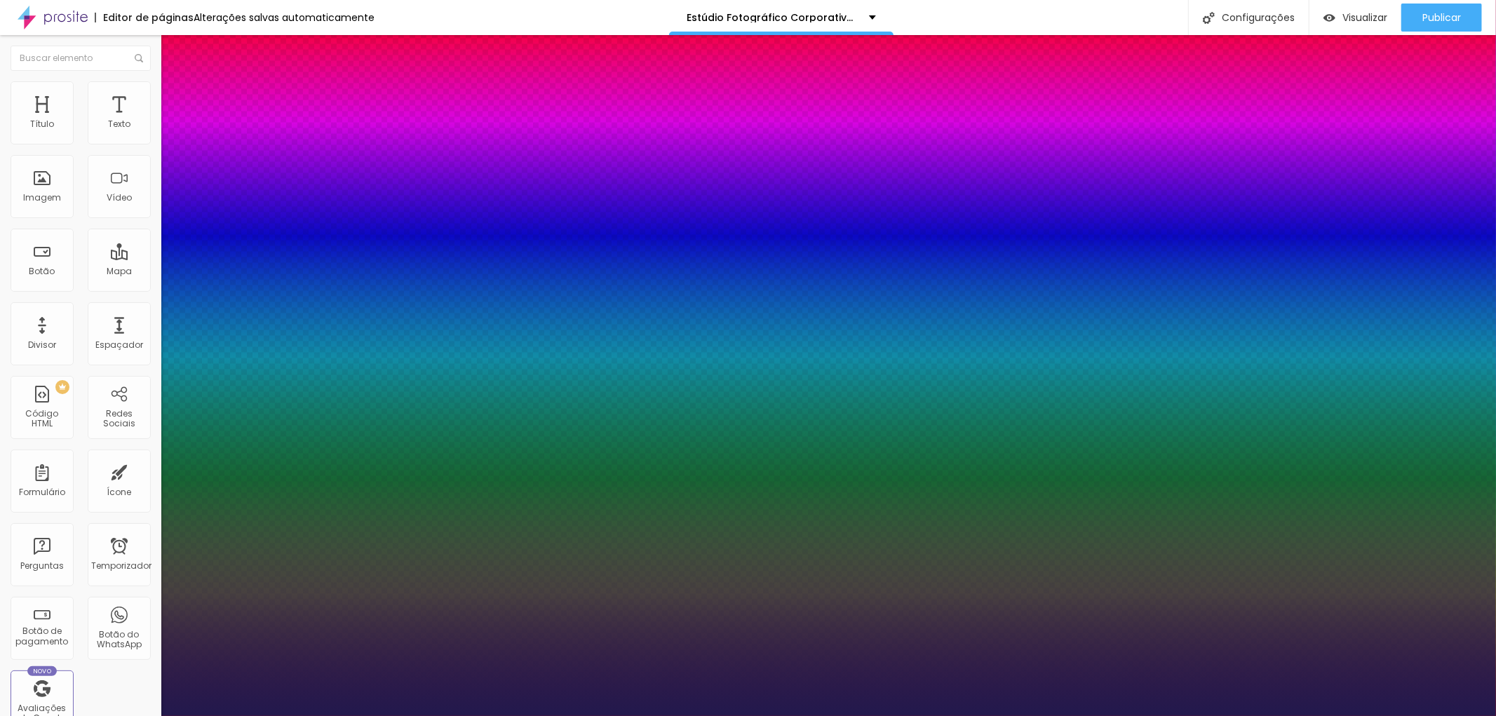
type input "1.8"
type input "1"
type input "1.9"
type input "1"
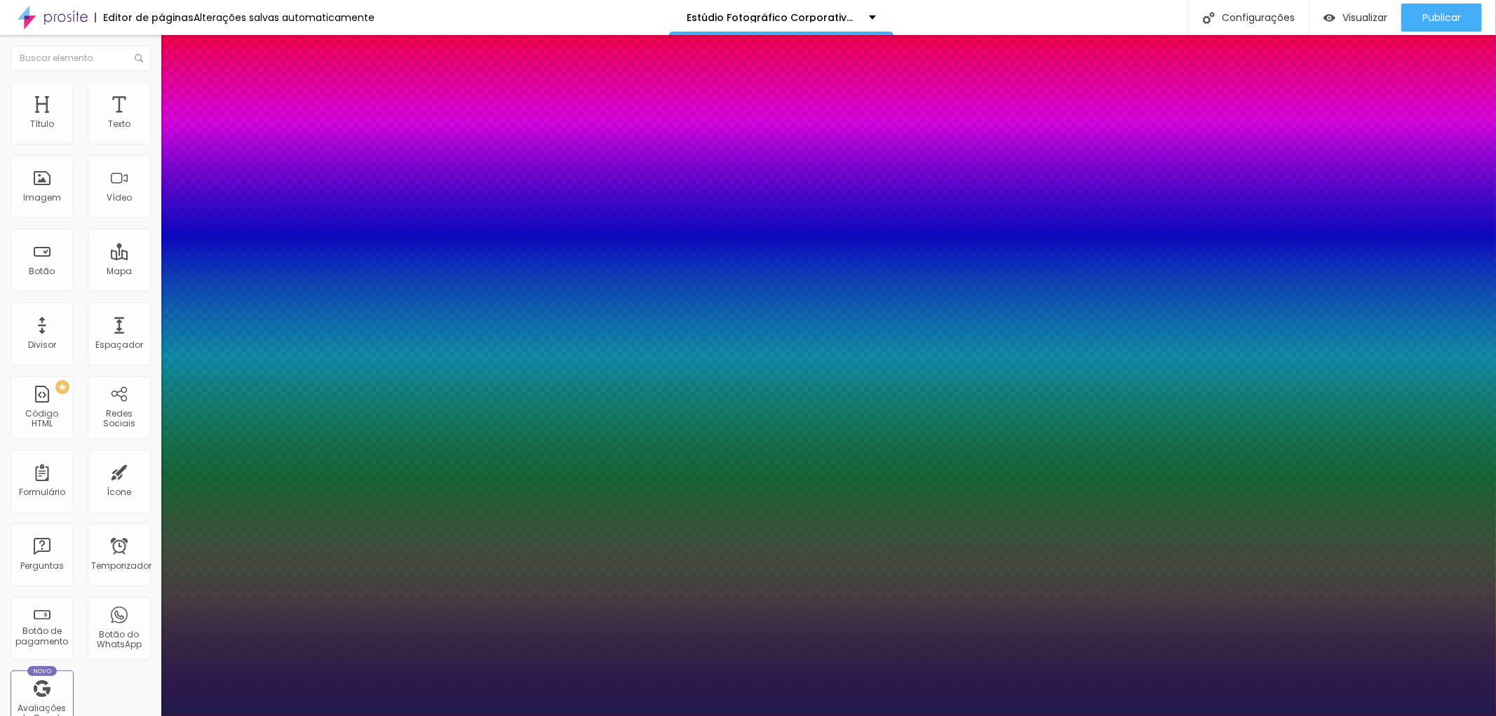
type input "2"
drag, startPoint x: 239, startPoint y: 491, endPoint x: 290, endPoint y: 486, distance: 51.4
type input "2"
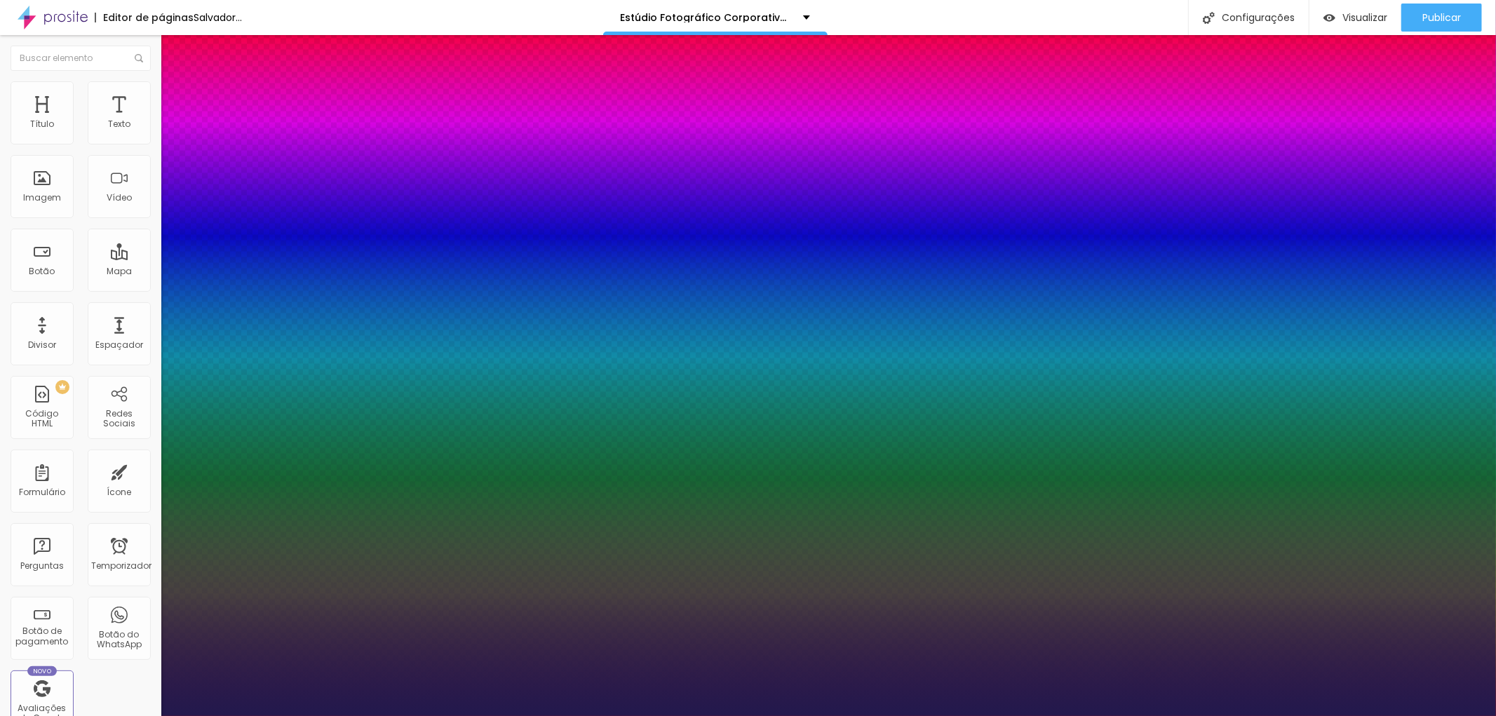
type input "1"
type input "0.9"
type input "1"
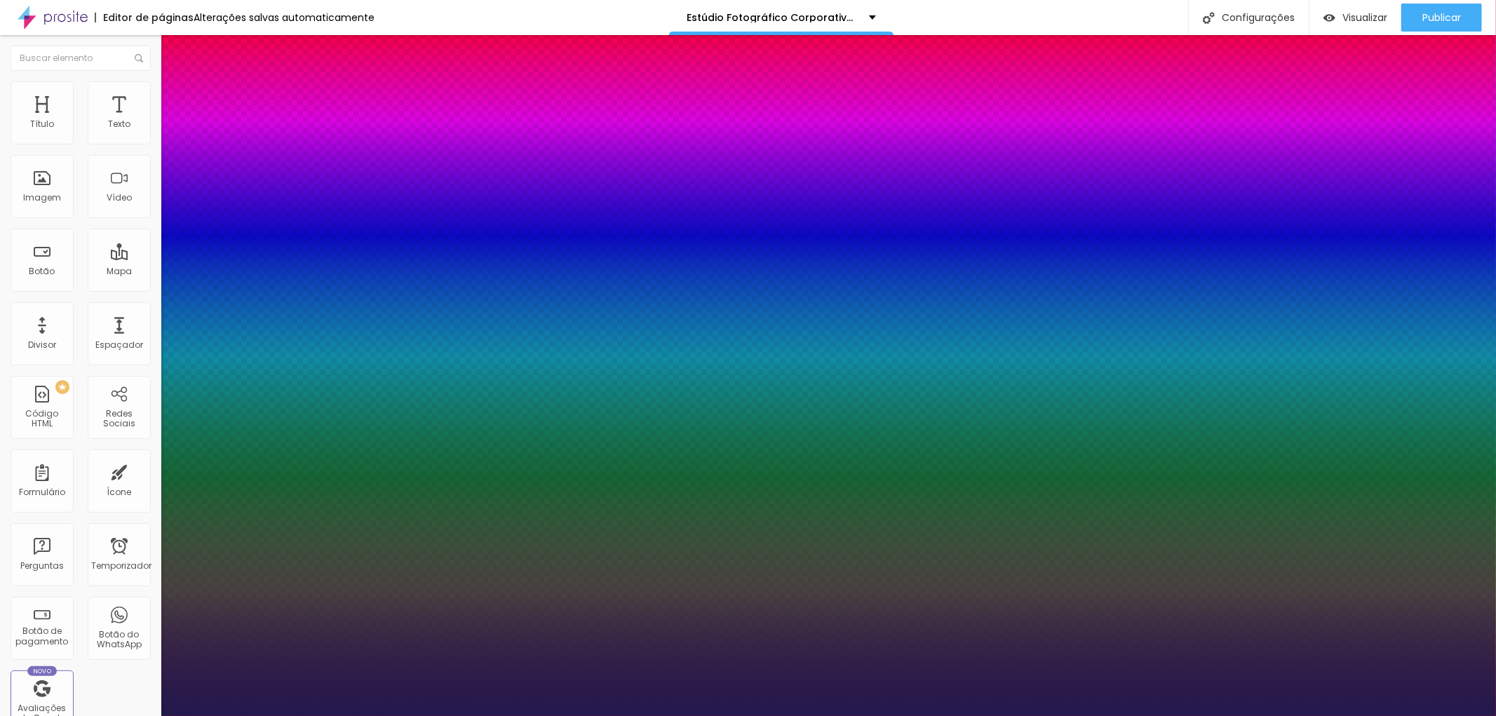
type input "1"
type input "1.3"
type input "1"
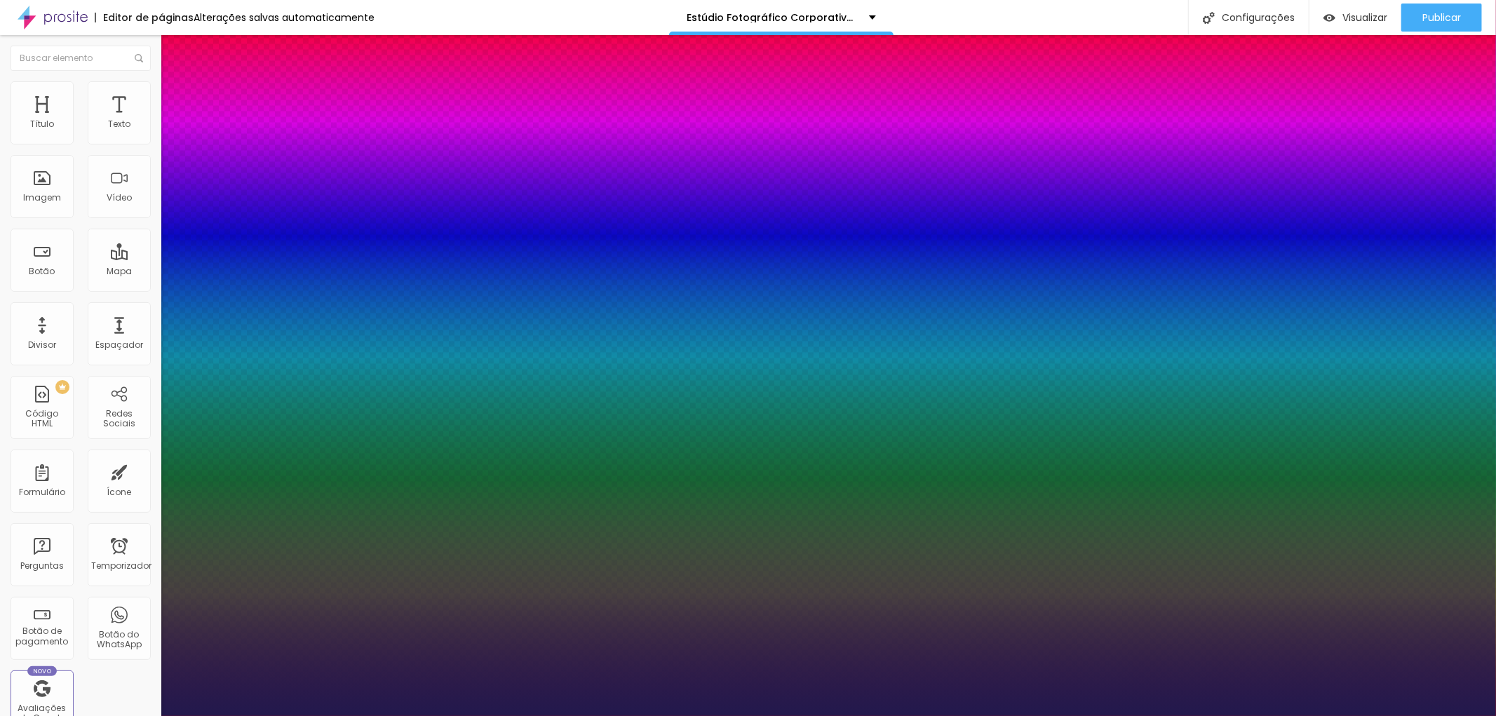
type input "1.7"
type input "1"
type input "1.8"
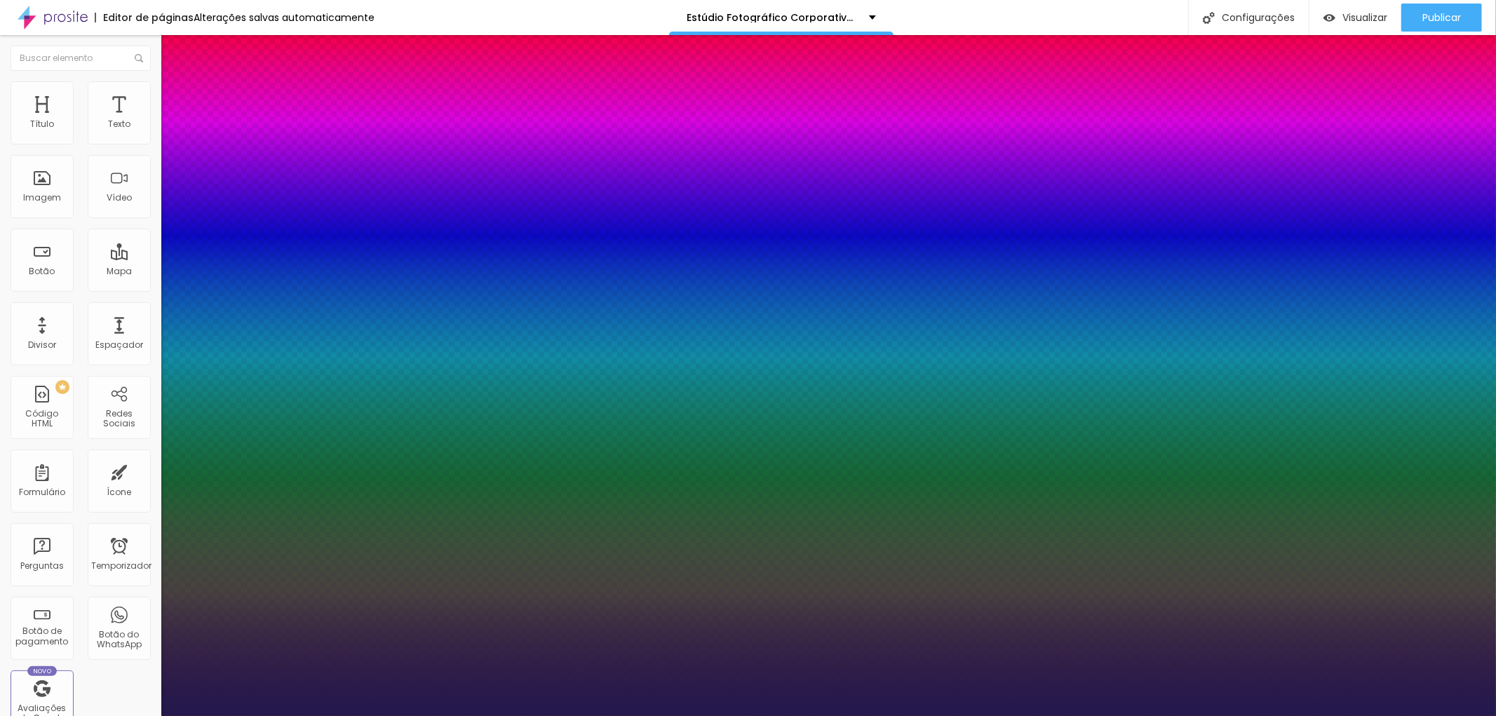
type input "1"
type input "1.9"
type input "1"
type input "2.1"
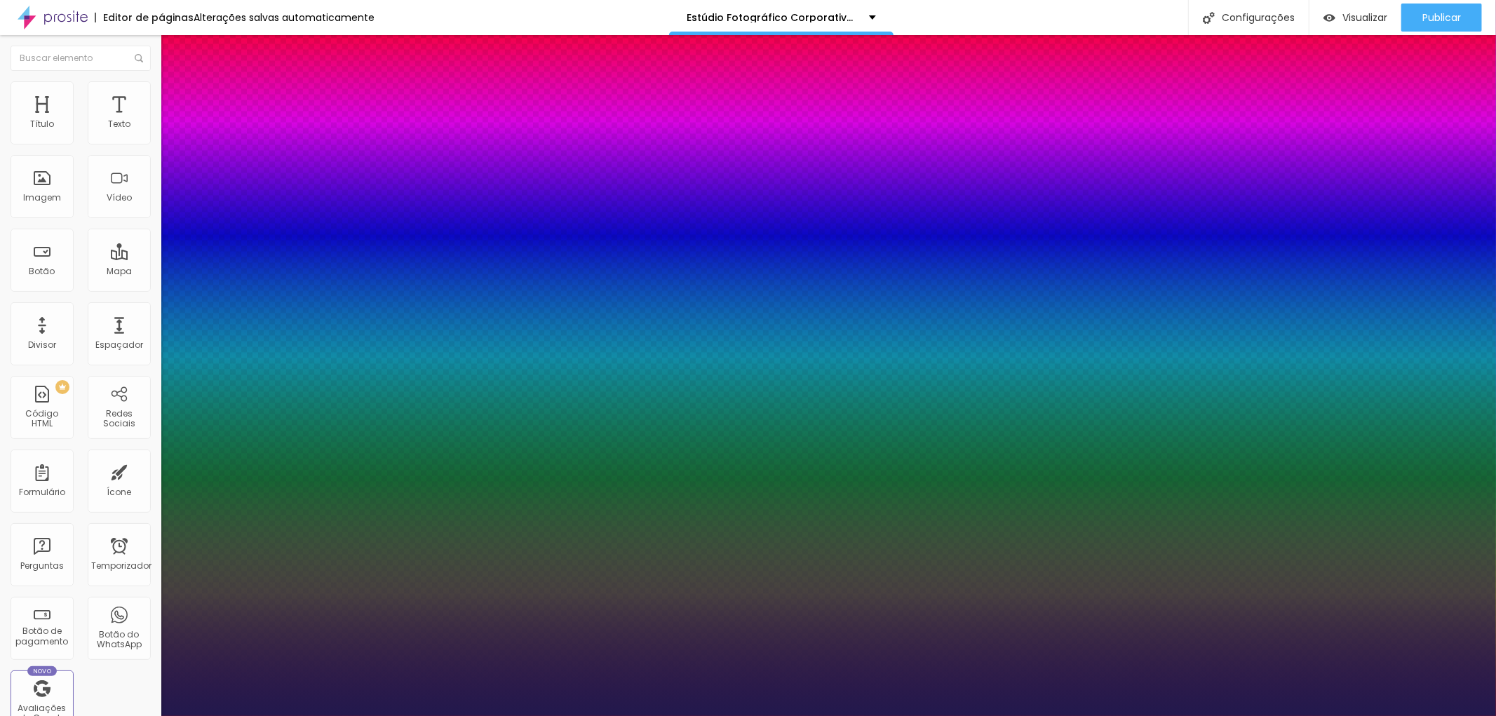
type input "2.1"
type input "1"
type input "2.2"
type input "1"
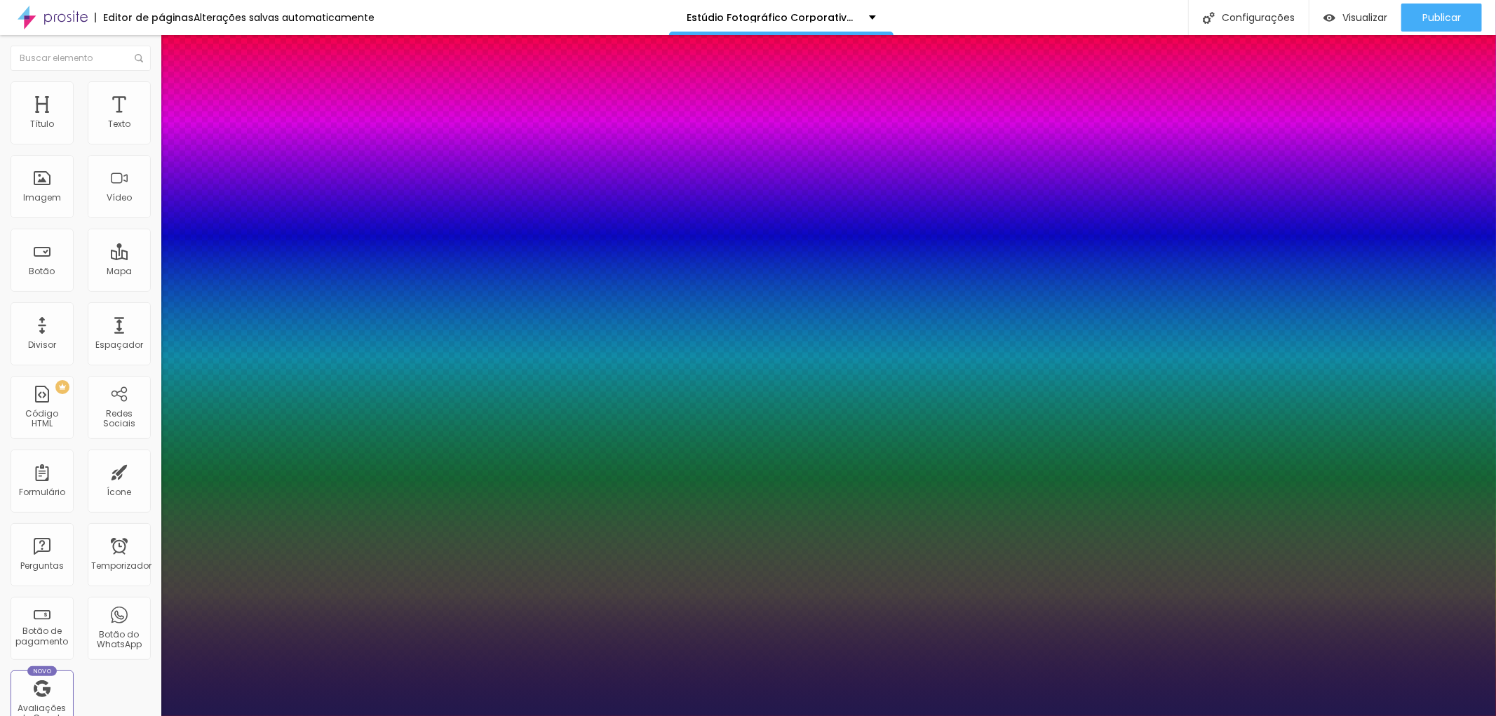
type input "2.4"
type input "1"
type input "3.3"
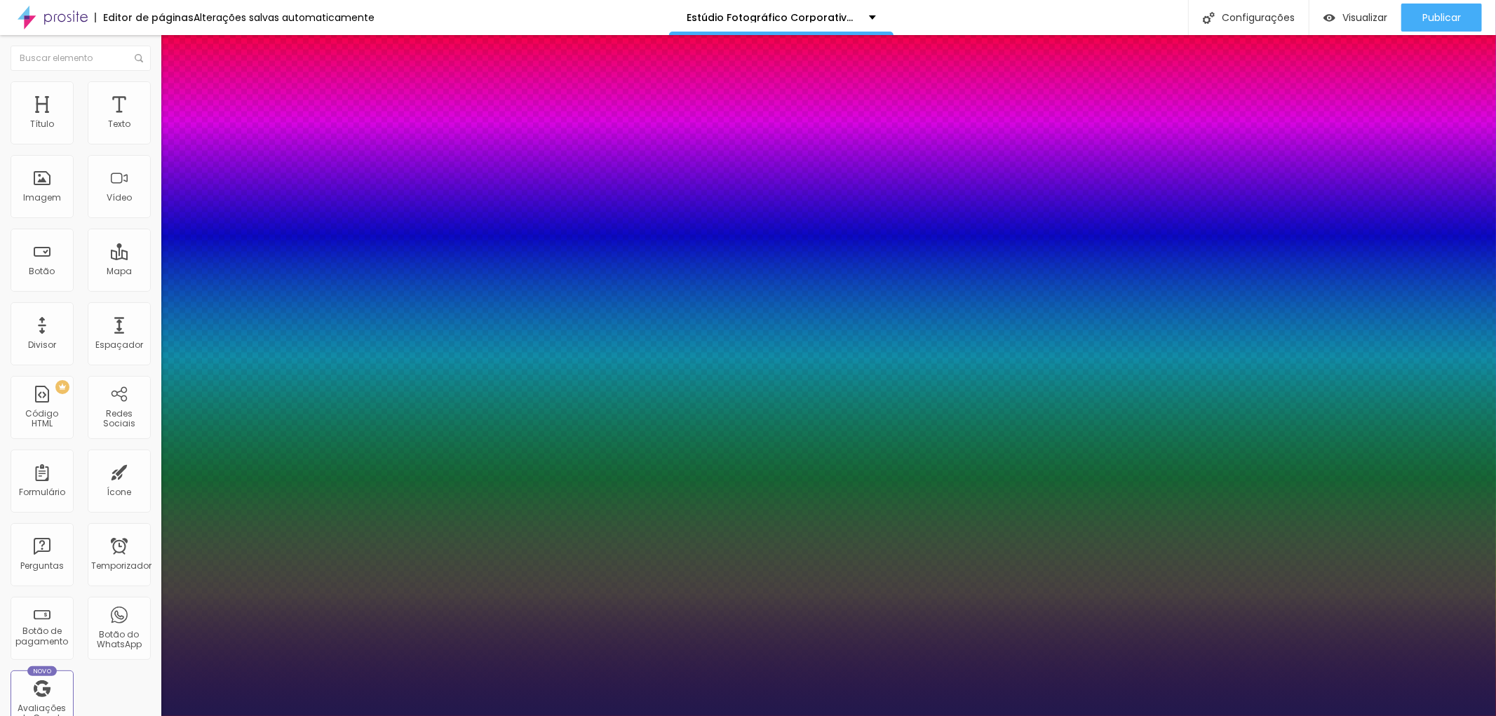
type input "1"
type input "3.2"
type input "1"
type input "2.8"
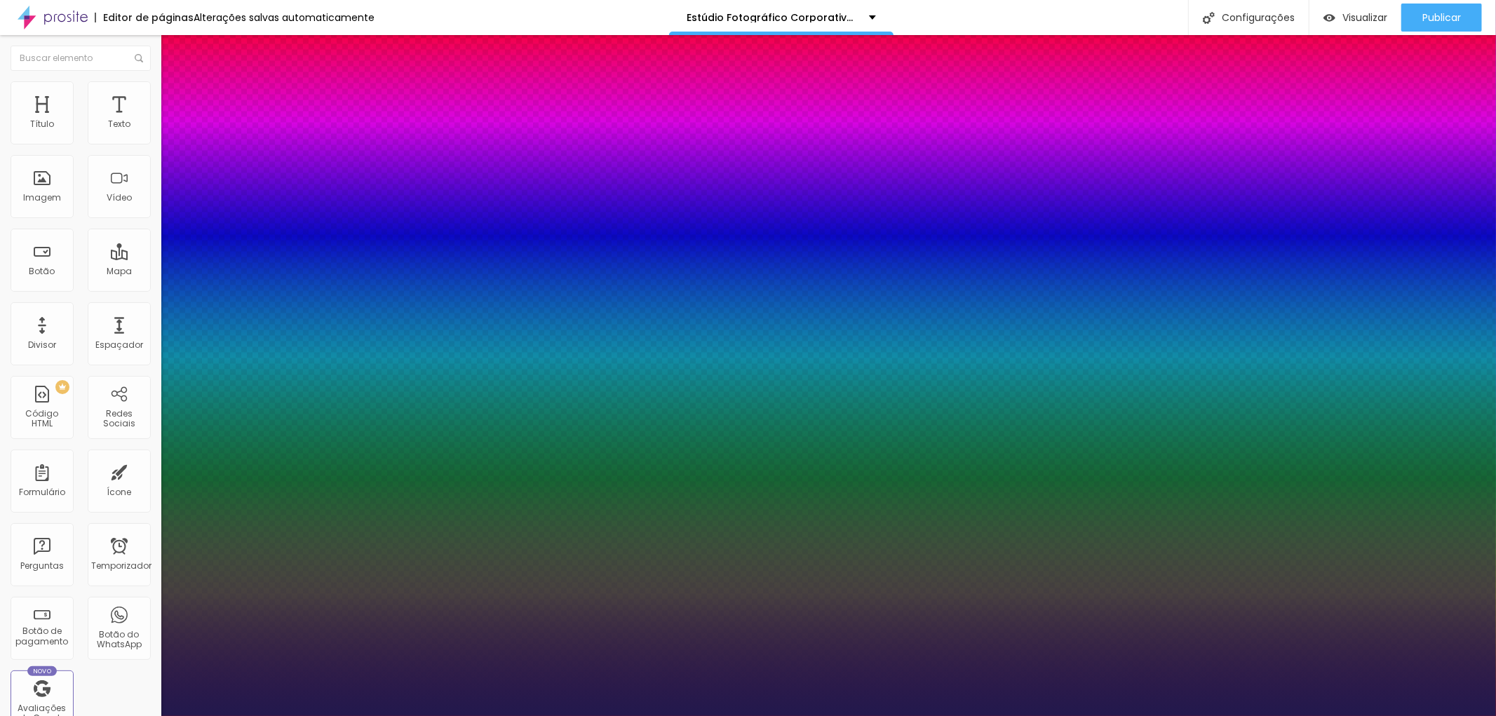
type input "2.8"
type input "1"
type input "2.4"
type input "1"
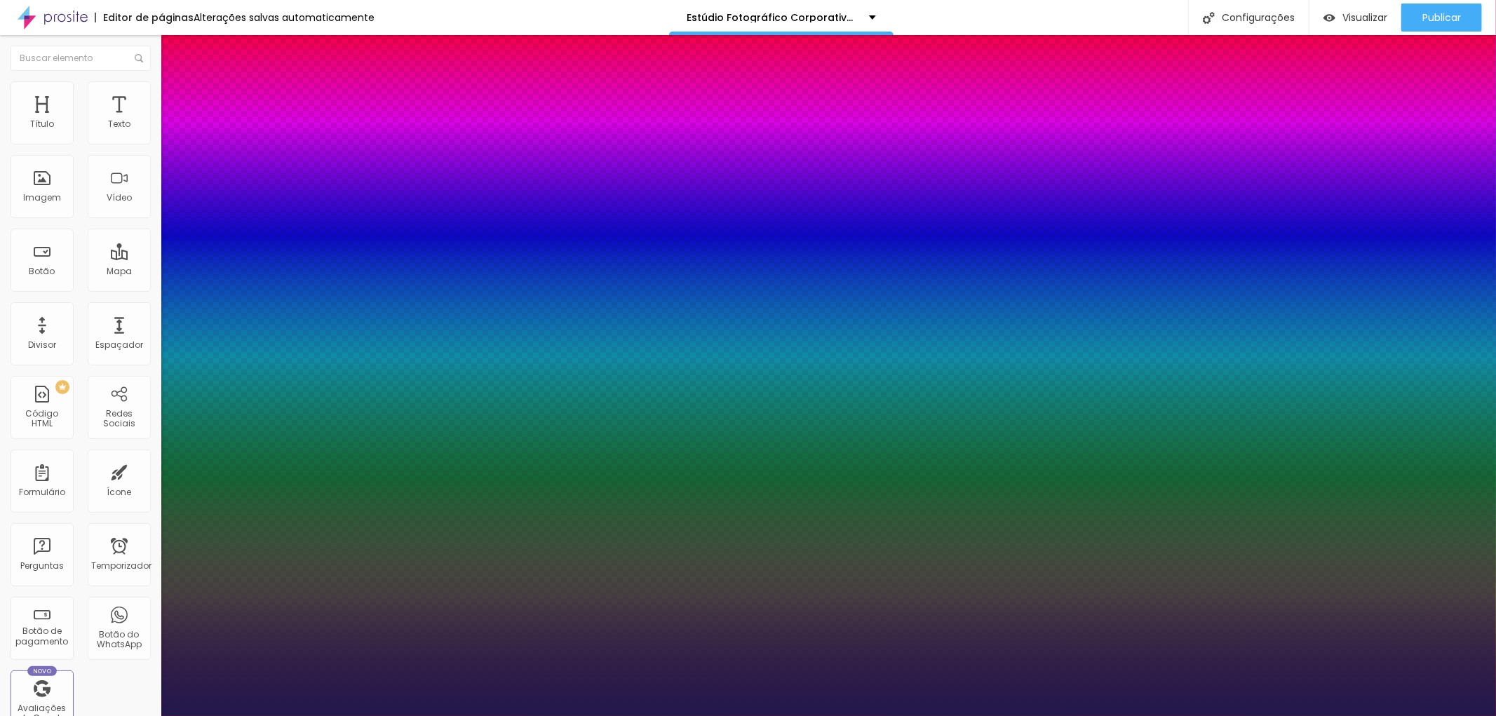
type input "2.3"
type input "1"
type input "2.2"
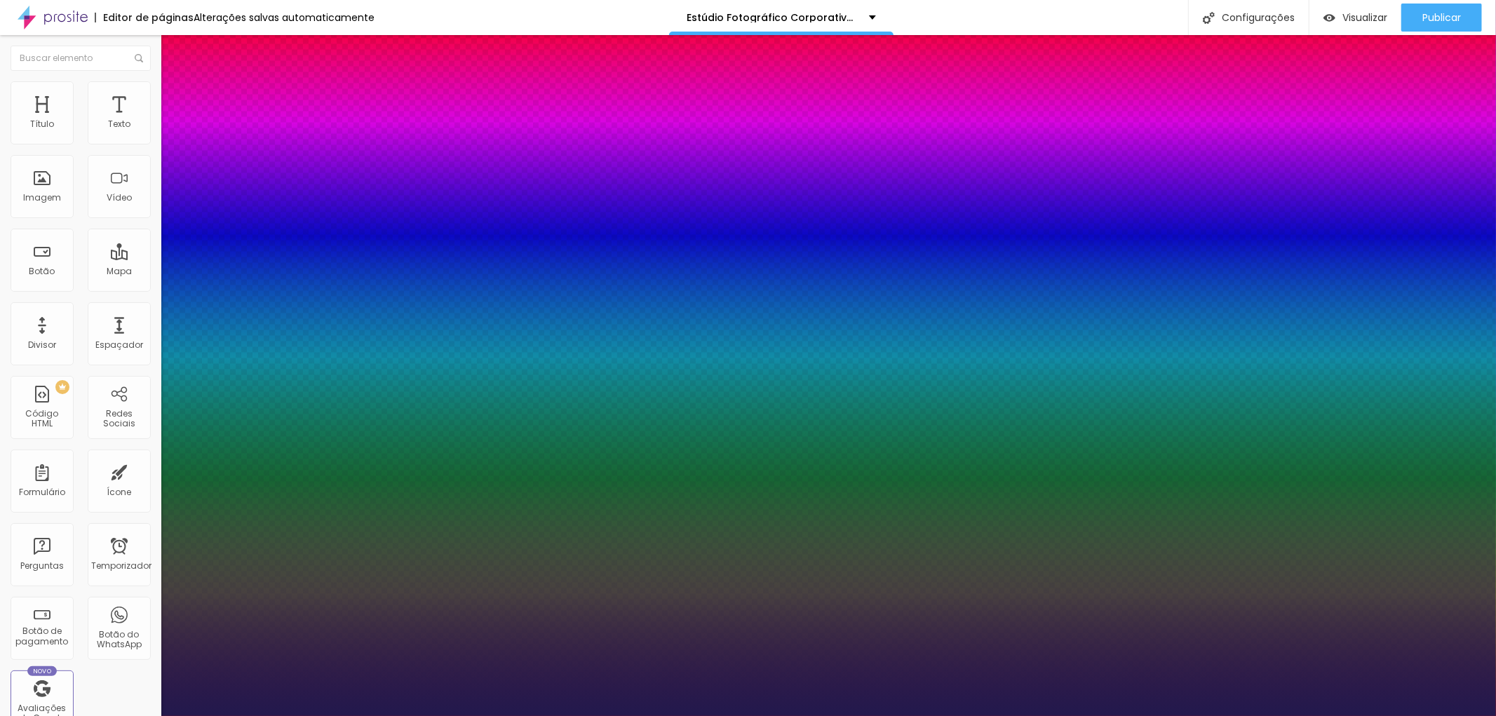
type input "1"
drag, startPoint x: 191, startPoint y: 424, endPoint x: 204, endPoint y: 422, distance: 13.5
type input "2.2"
type input "1"
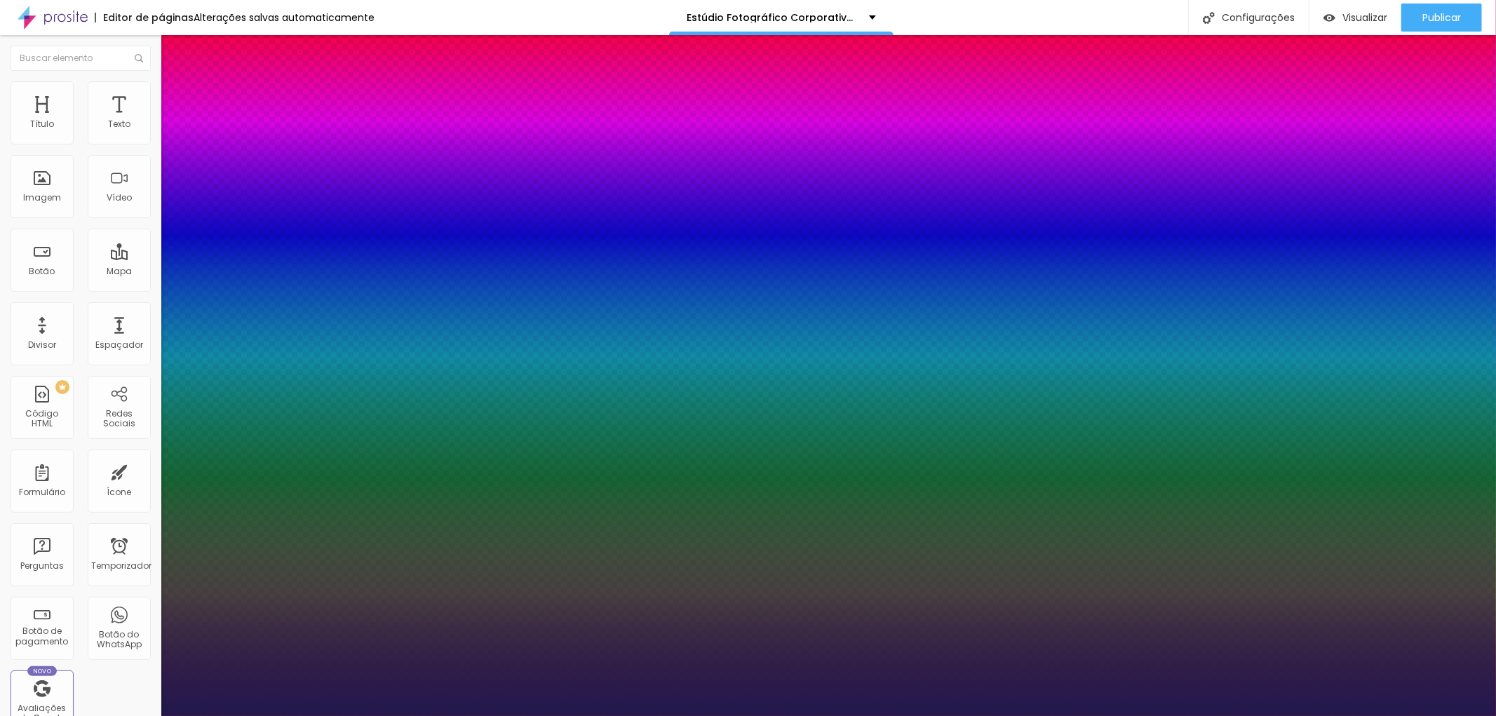
click at [832, 715] on div at bounding box center [748, 716] width 1496 height 0
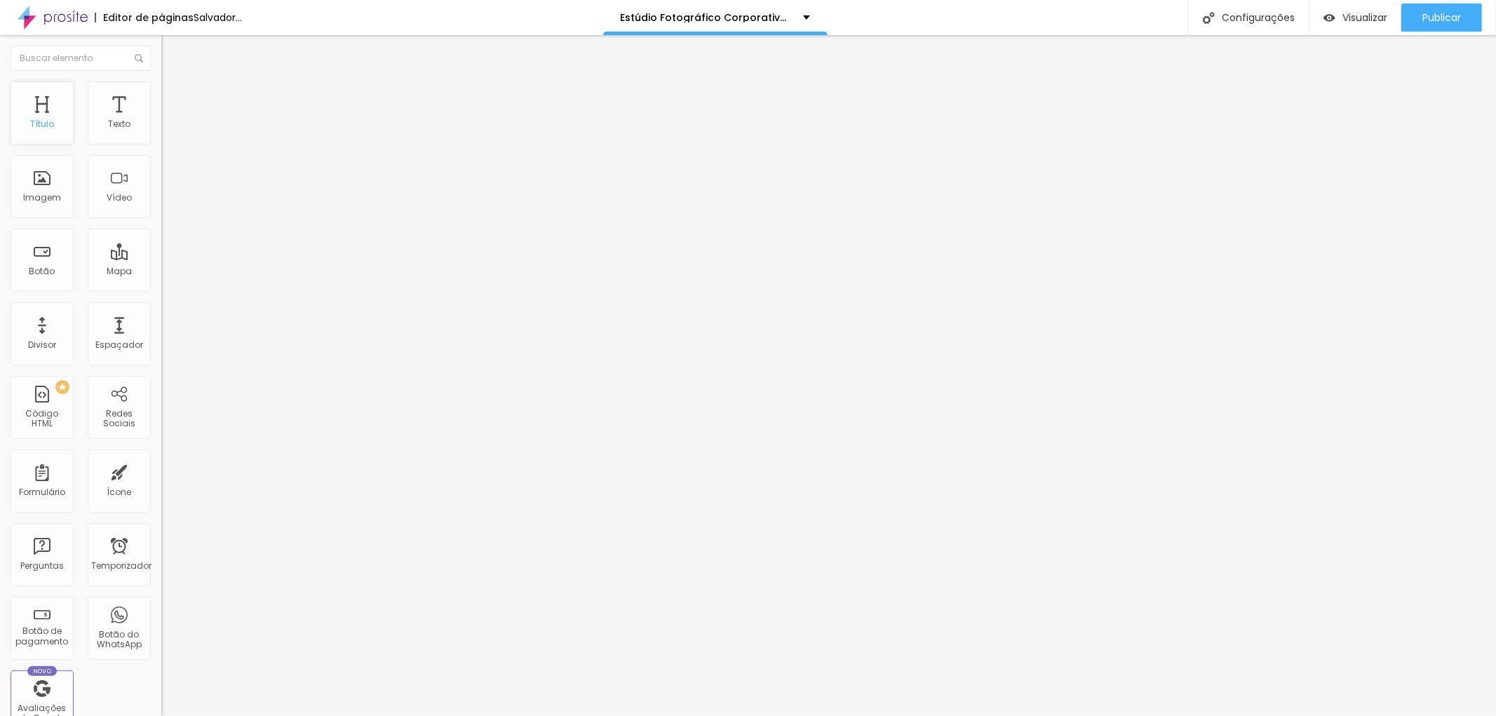
click at [45, 114] on div "Título" at bounding box center [42, 112] width 63 height 63
click at [161, 89] on img at bounding box center [167, 87] width 13 height 13
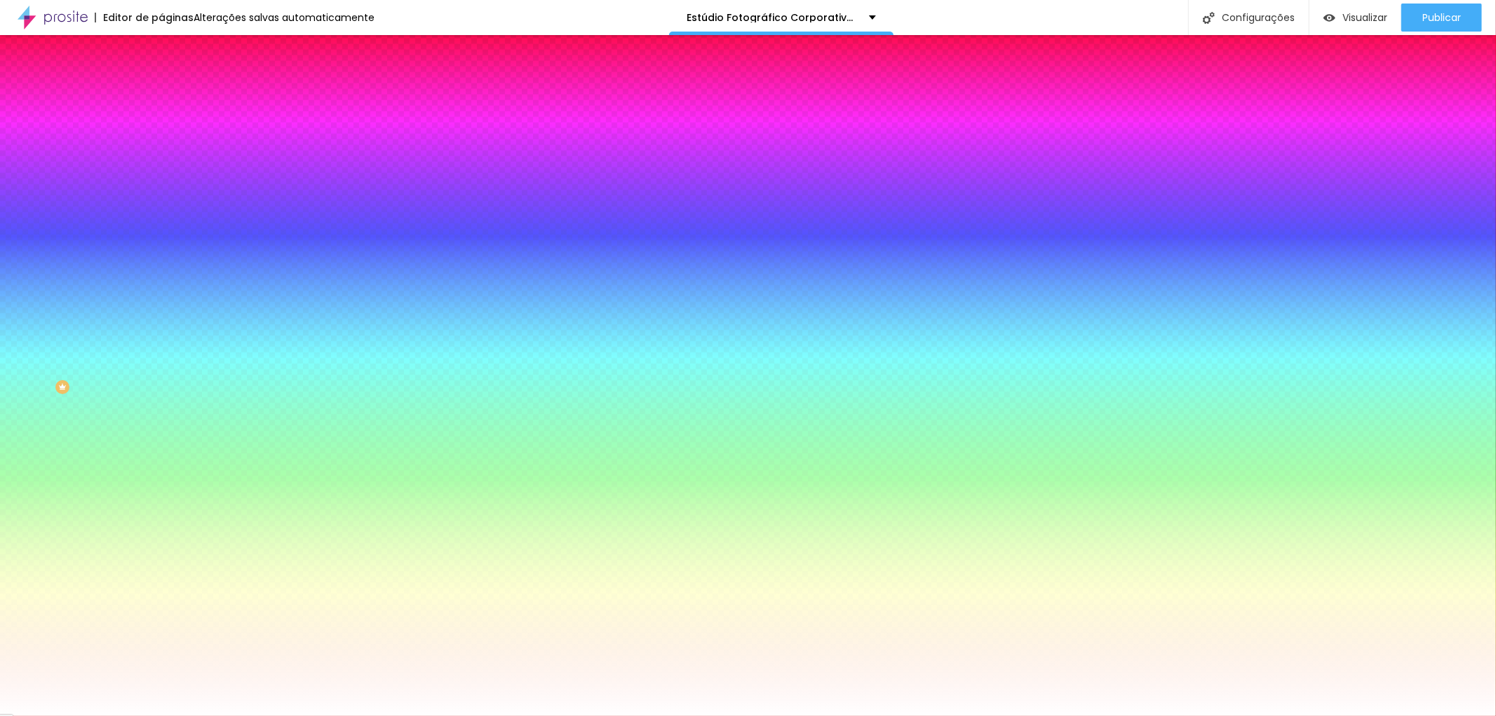
click at [170, 129] on font "Trocar imagem" at bounding box center [204, 123] width 68 height 12
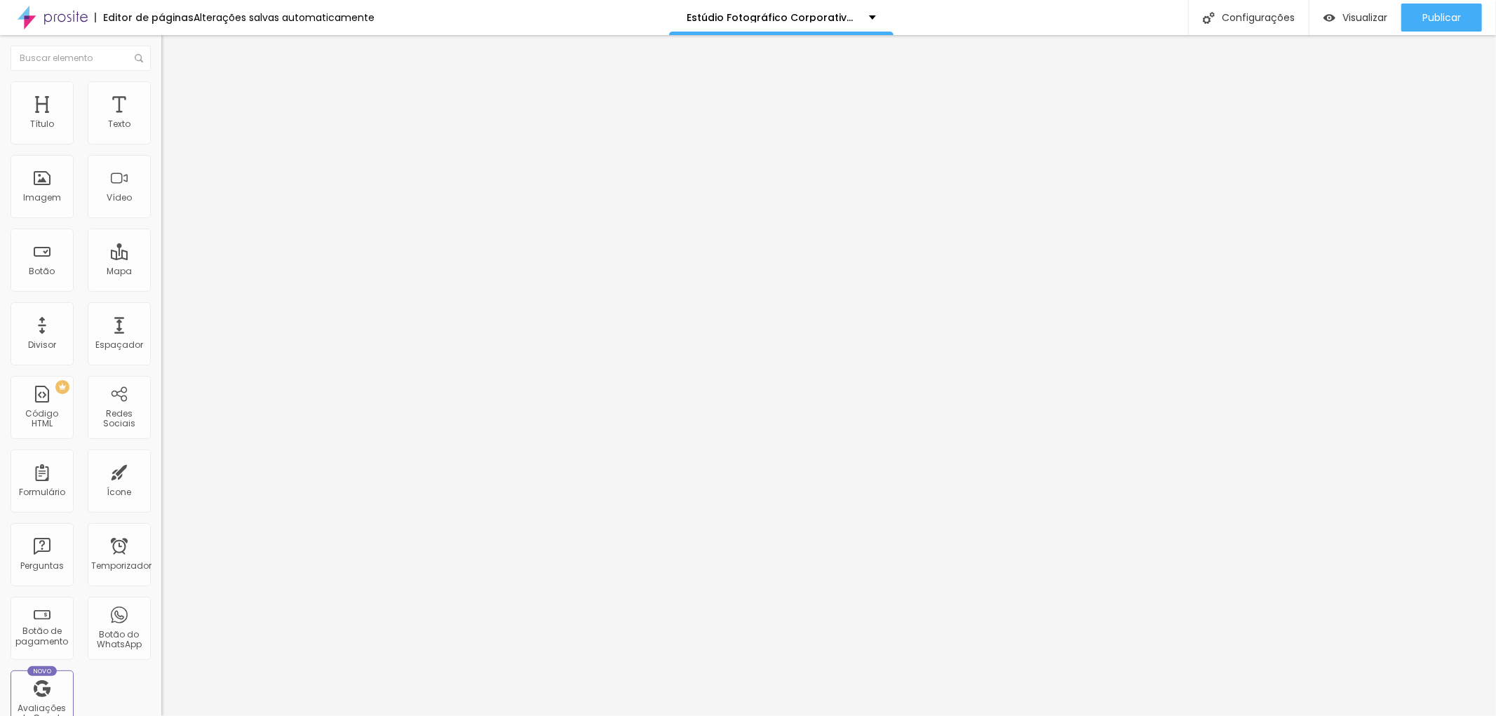
click at [174, 97] on font "Avançado" at bounding box center [197, 91] width 46 height 12
click at [172, 50] on img "button" at bounding box center [177, 51] width 11 height 11
click at [170, 121] on font "Adicionar imagem" at bounding box center [211, 115] width 82 height 12
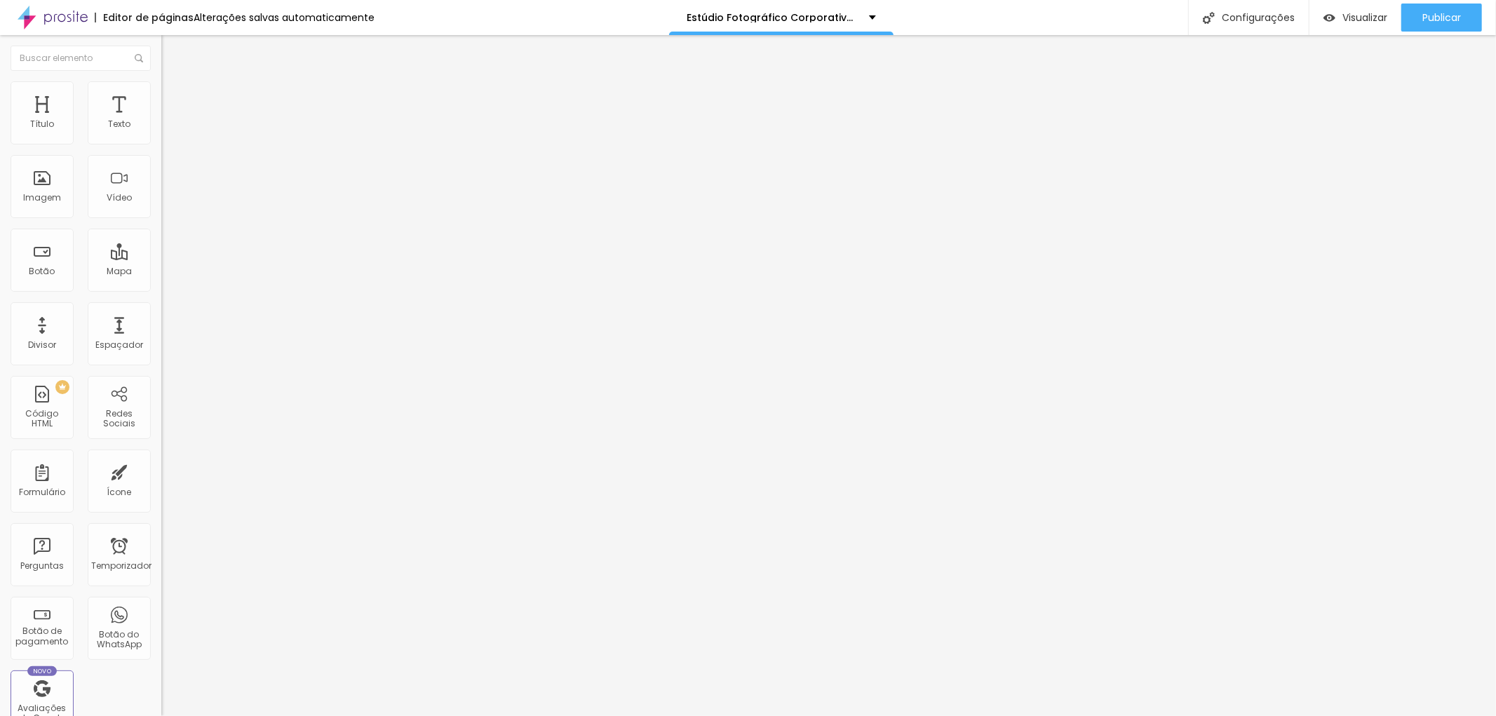
click at [174, 95] on font "Estilo" at bounding box center [185, 91] width 22 height 12
click at [174, 99] on font "Avançado" at bounding box center [197, 105] width 46 height 12
type input "4"
type input "6"
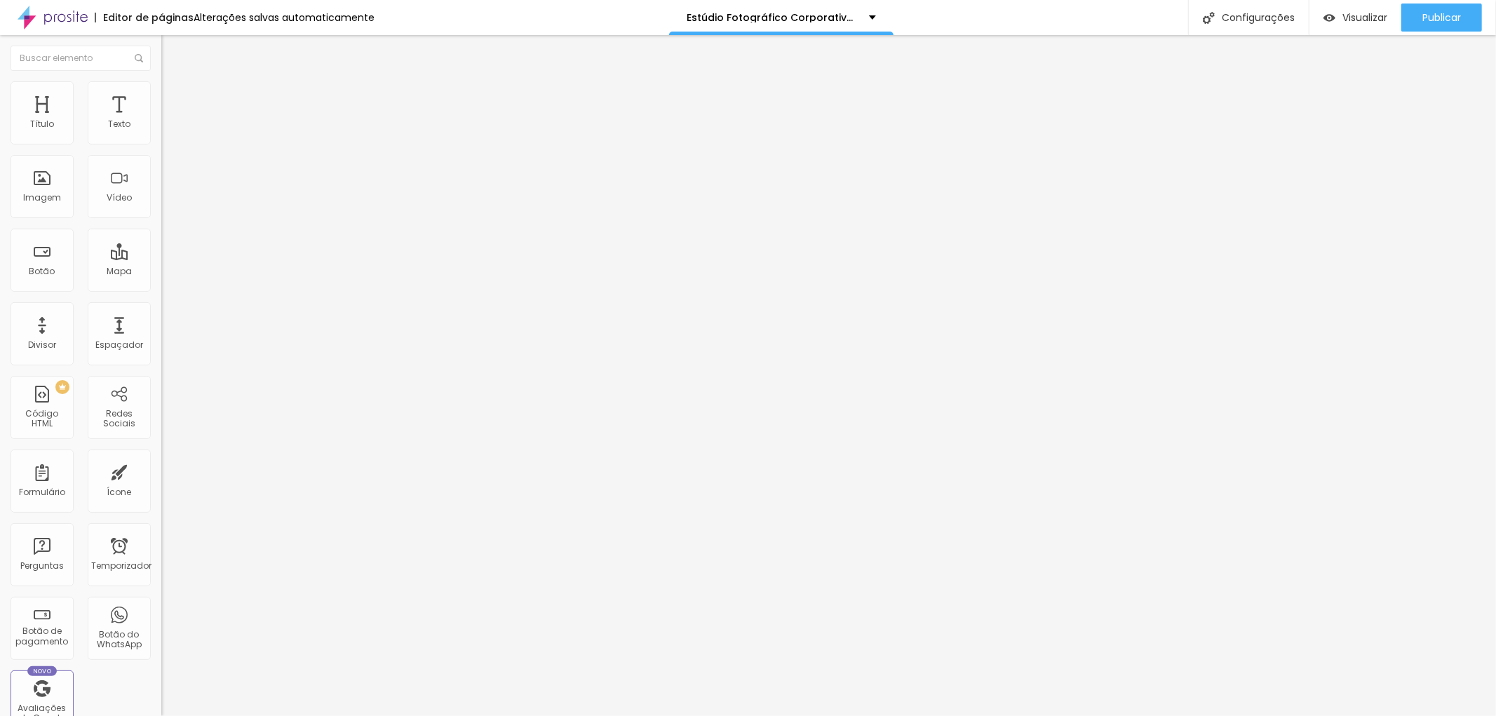
type input "6"
type input "7"
type input "9"
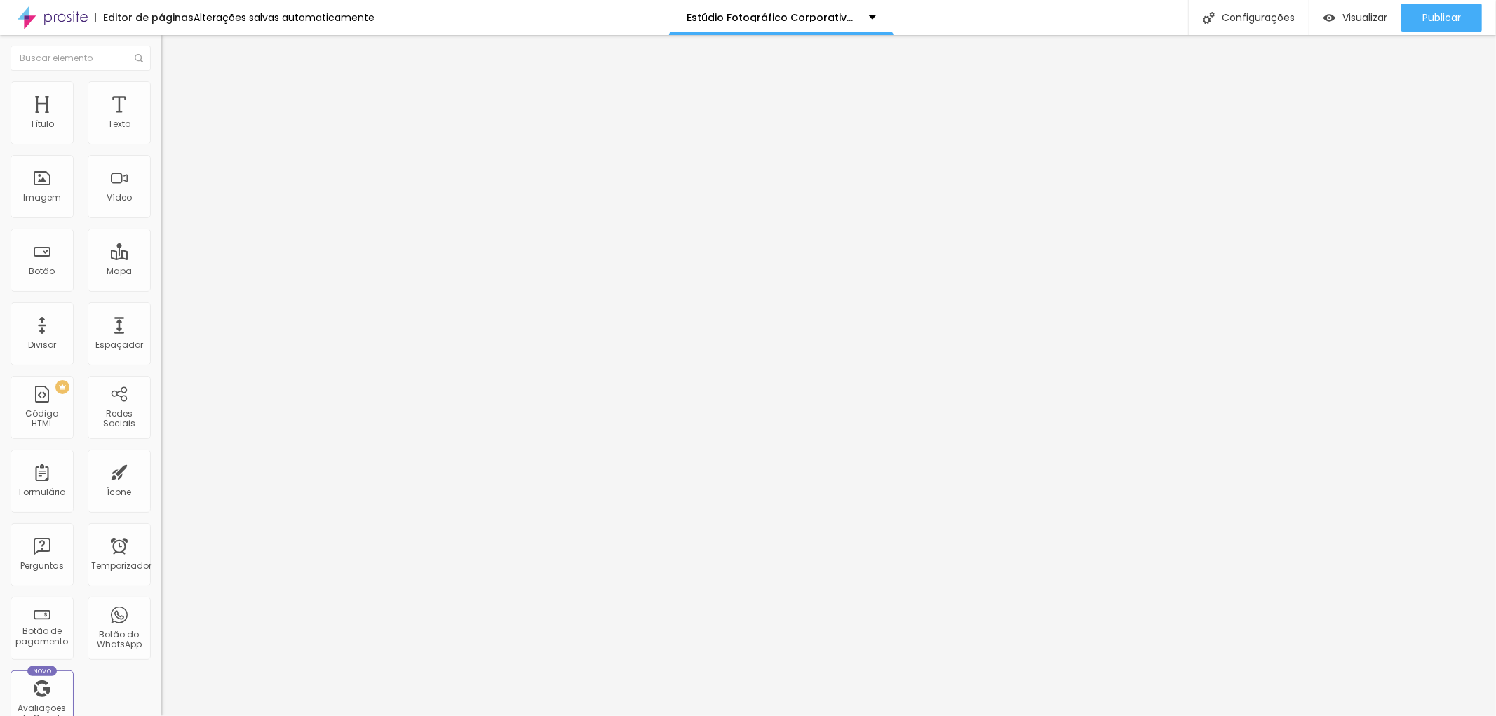
type input "10"
click at [161, 272] on input "range" at bounding box center [206, 277] width 90 height 11
click at [167, 130] on icon "button" at bounding box center [171, 126] width 8 height 8
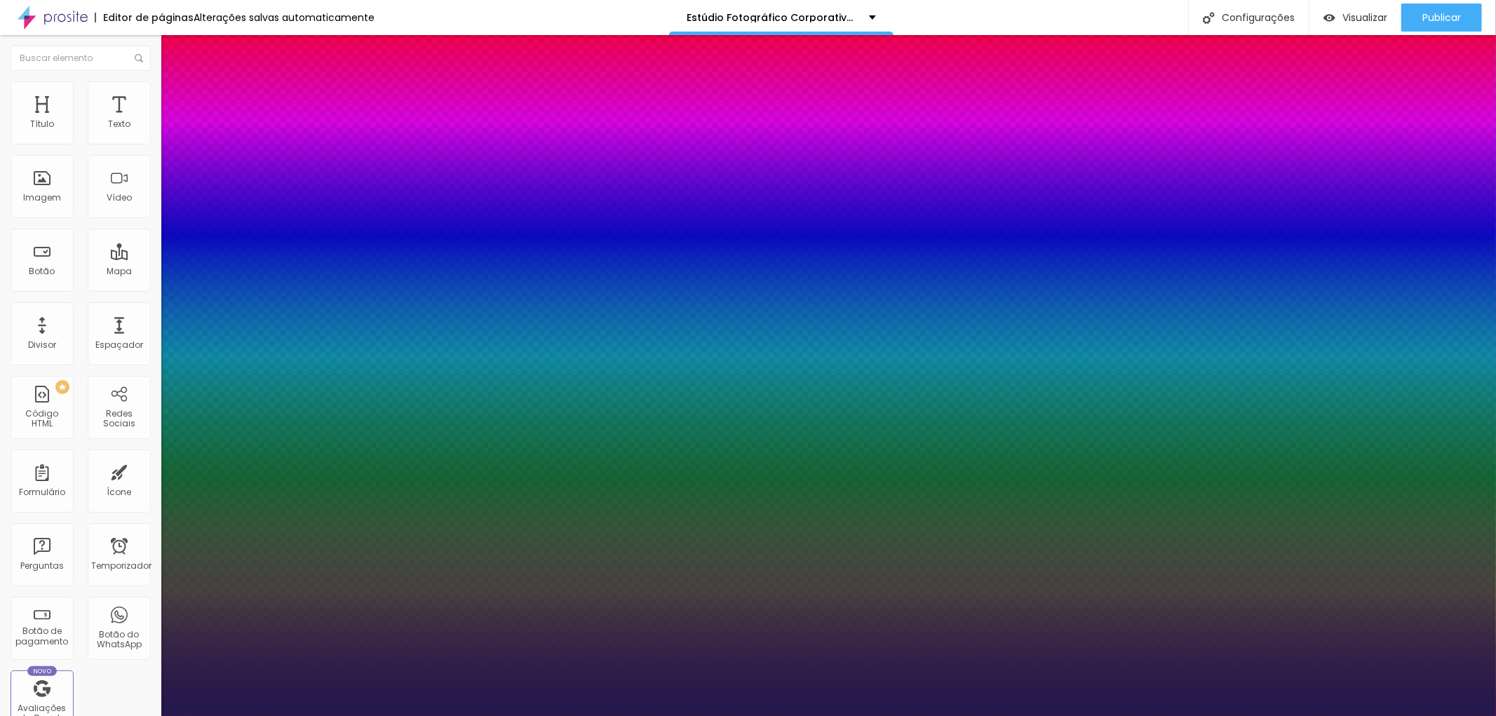
type input "1"
type input "18"
type input "1"
type input "19"
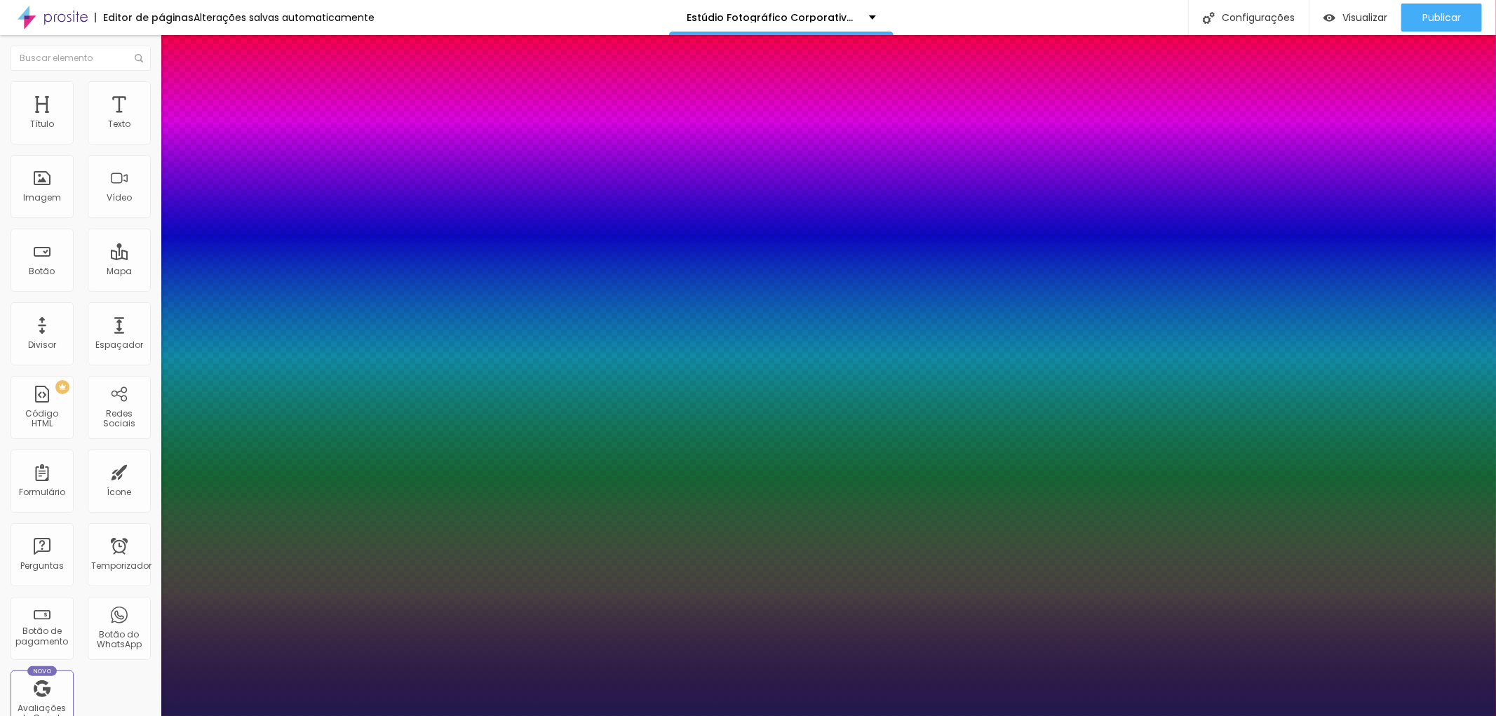
type input "19"
type input "1"
type input "20"
type input "1"
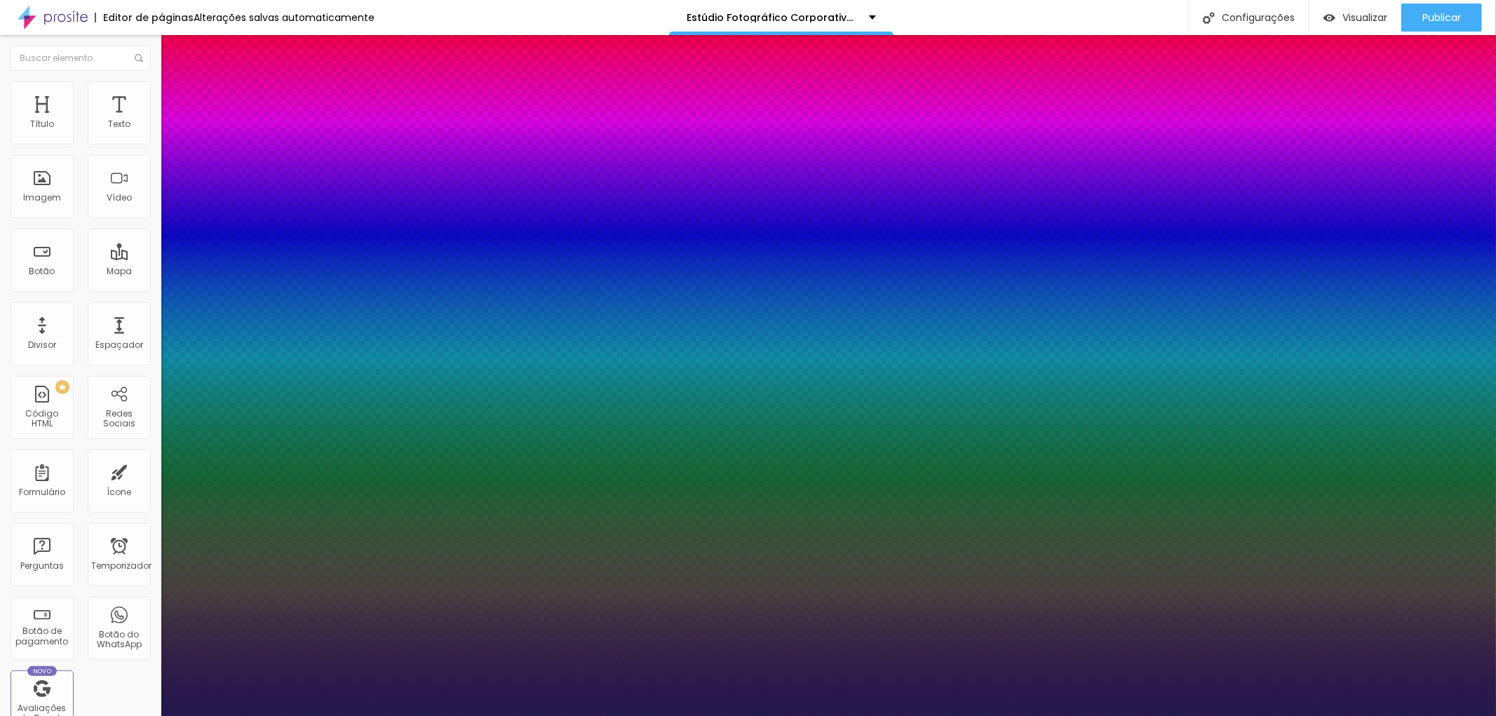
type input "21"
type input "1"
type input "23"
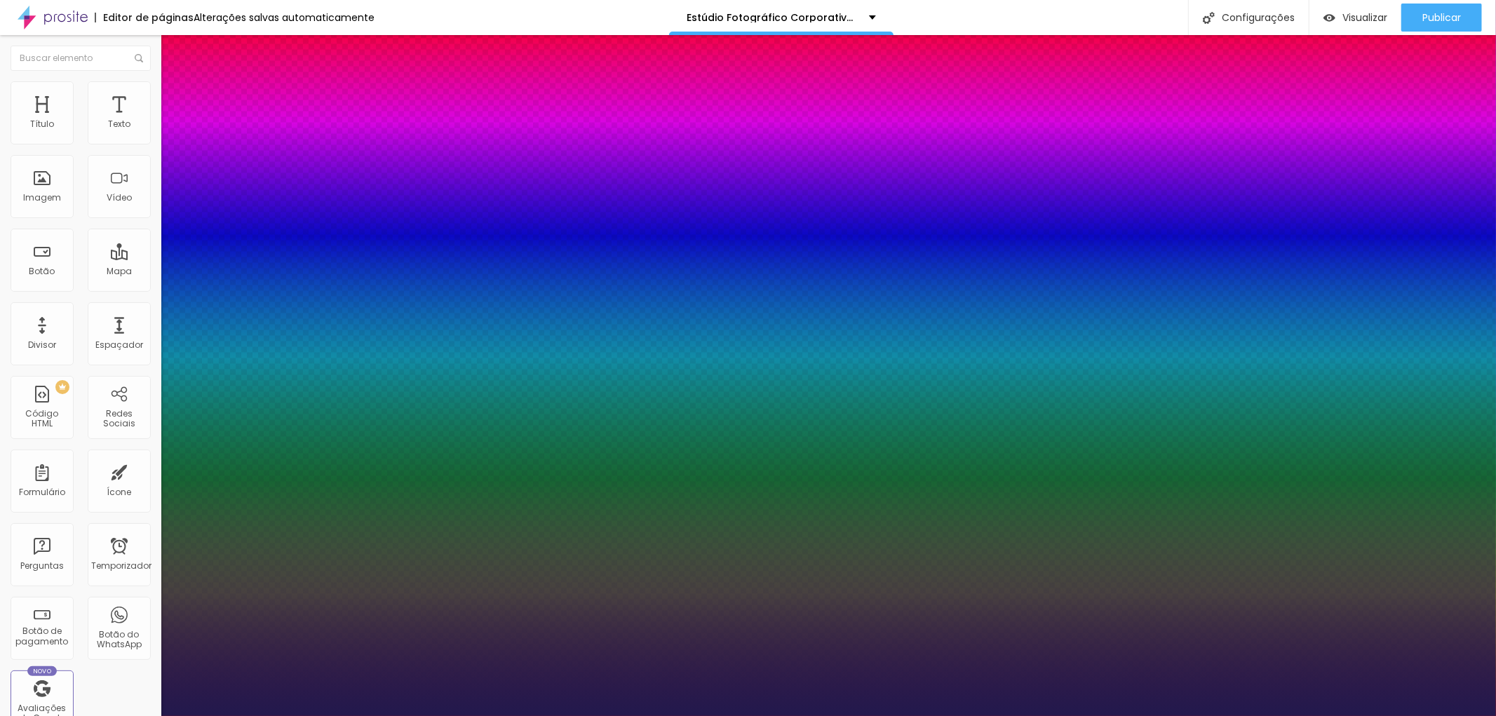
type input "1"
type input "25"
type input "1"
type input "23"
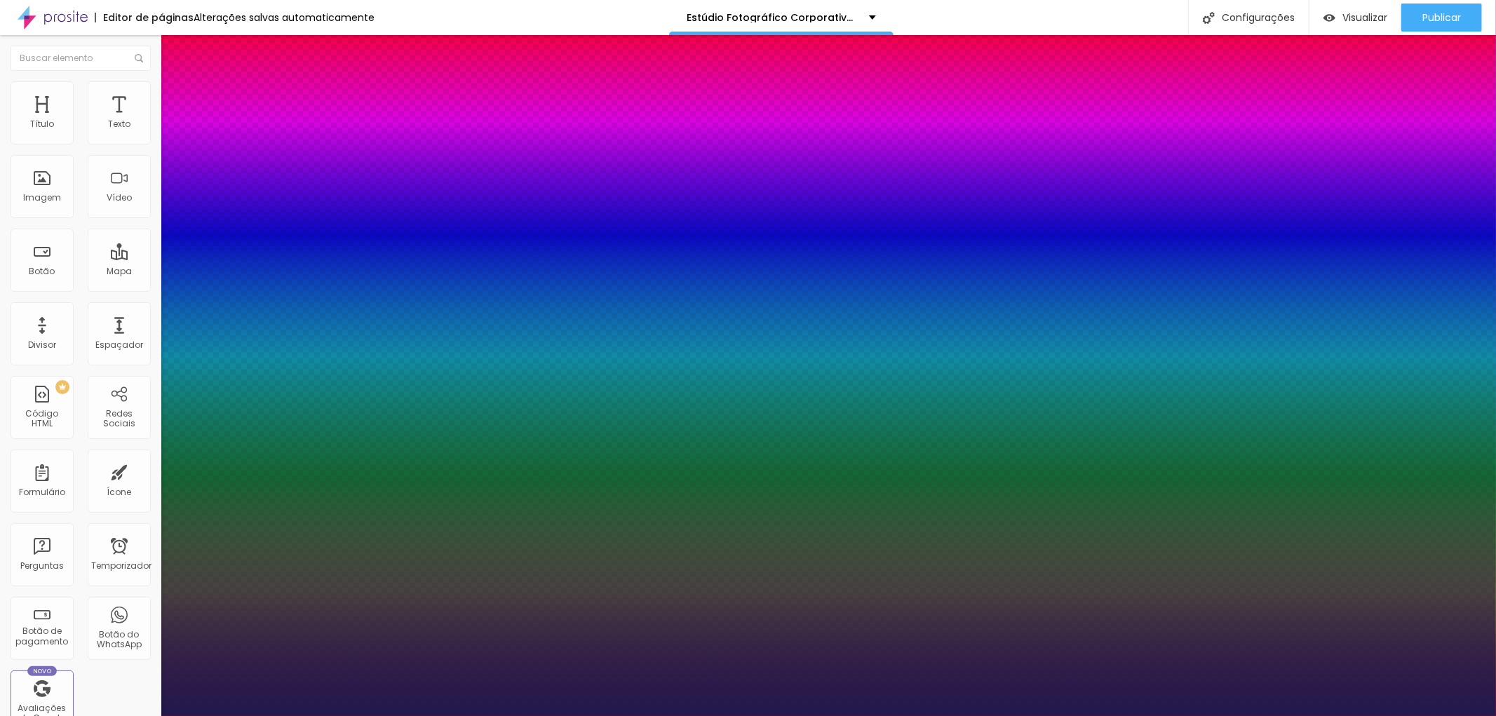
type input "23"
click at [512, 715] on div at bounding box center [748, 716] width 1496 height 0
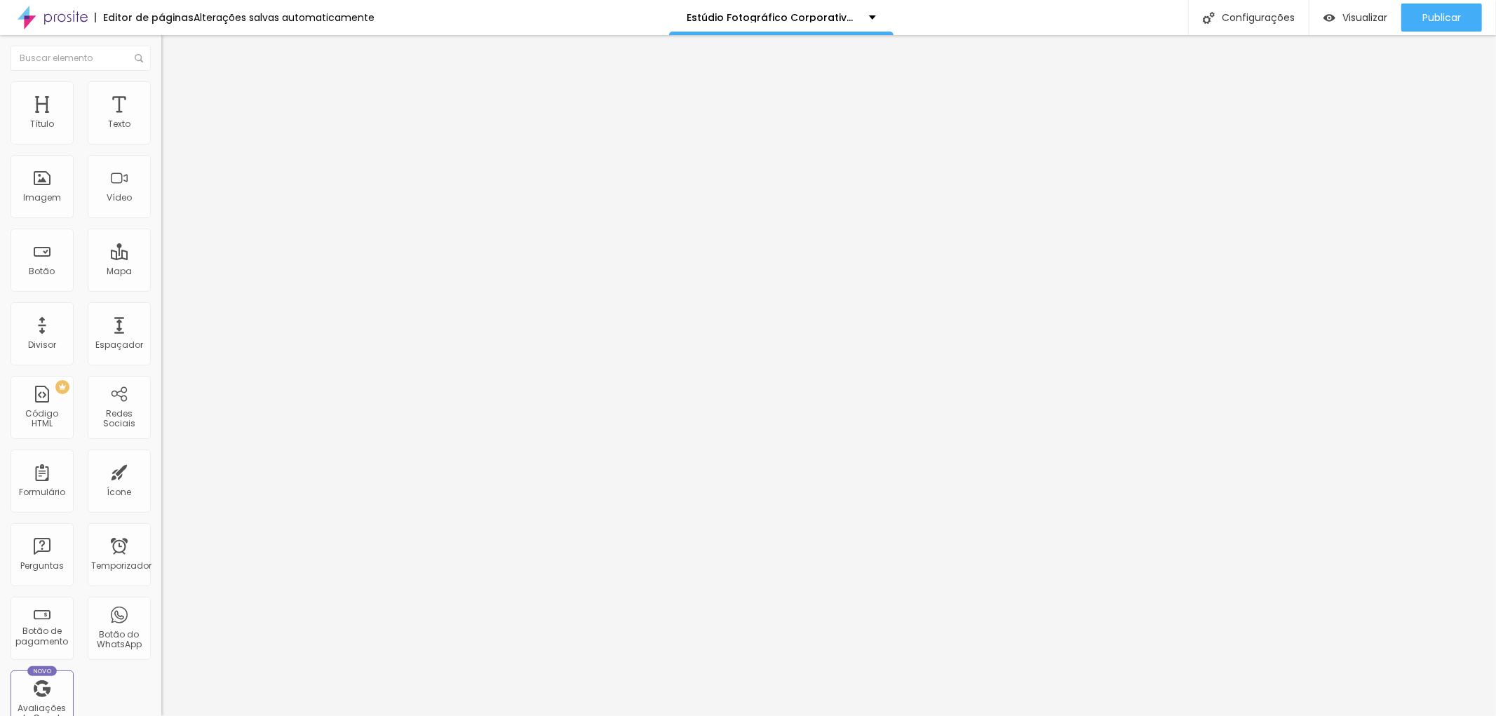
click at [161, 208] on button "button" at bounding box center [171, 200] width 20 height 15
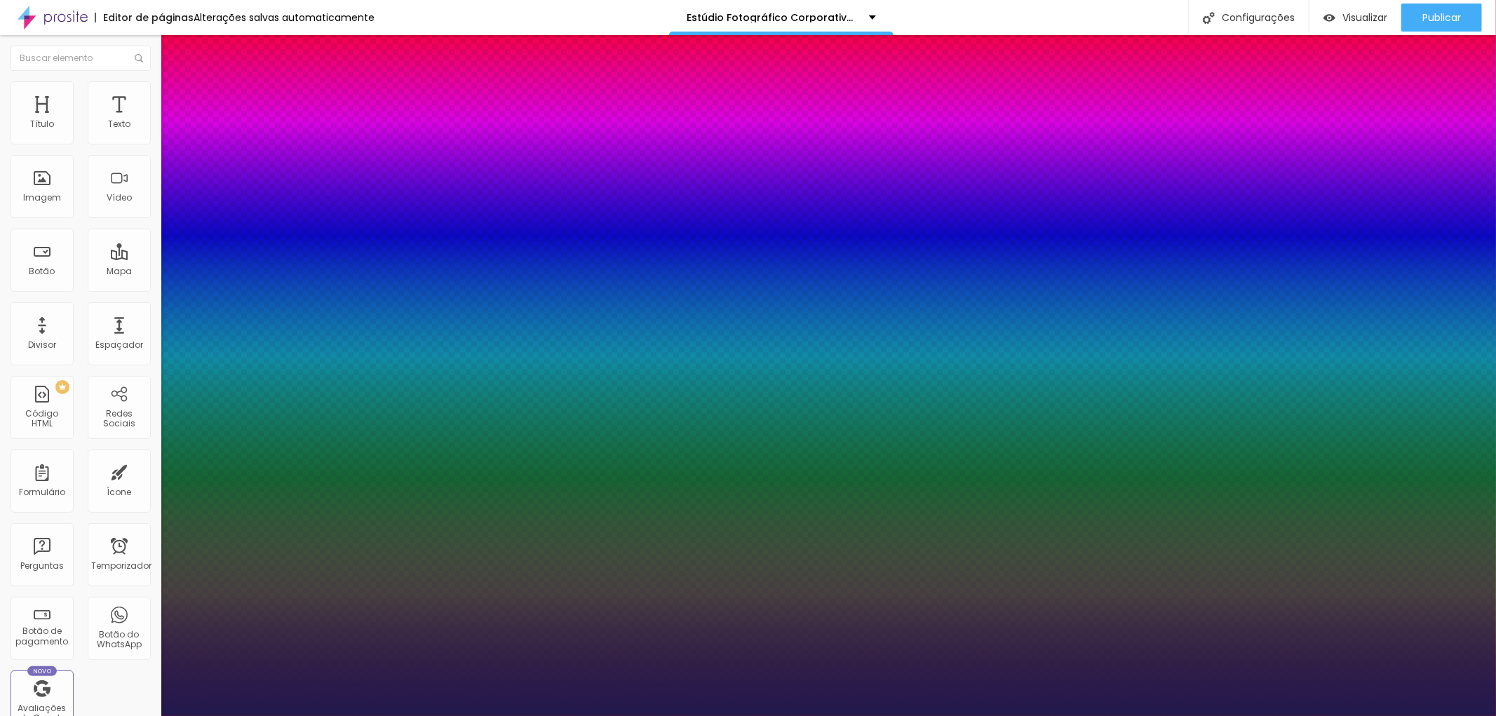
drag, startPoint x: 201, startPoint y: 394, endPoint x: 212, endPoint y: 393, distance: 11.2
click at [746, 715] on div at bounding box center [748, 716] width 1496 height 0
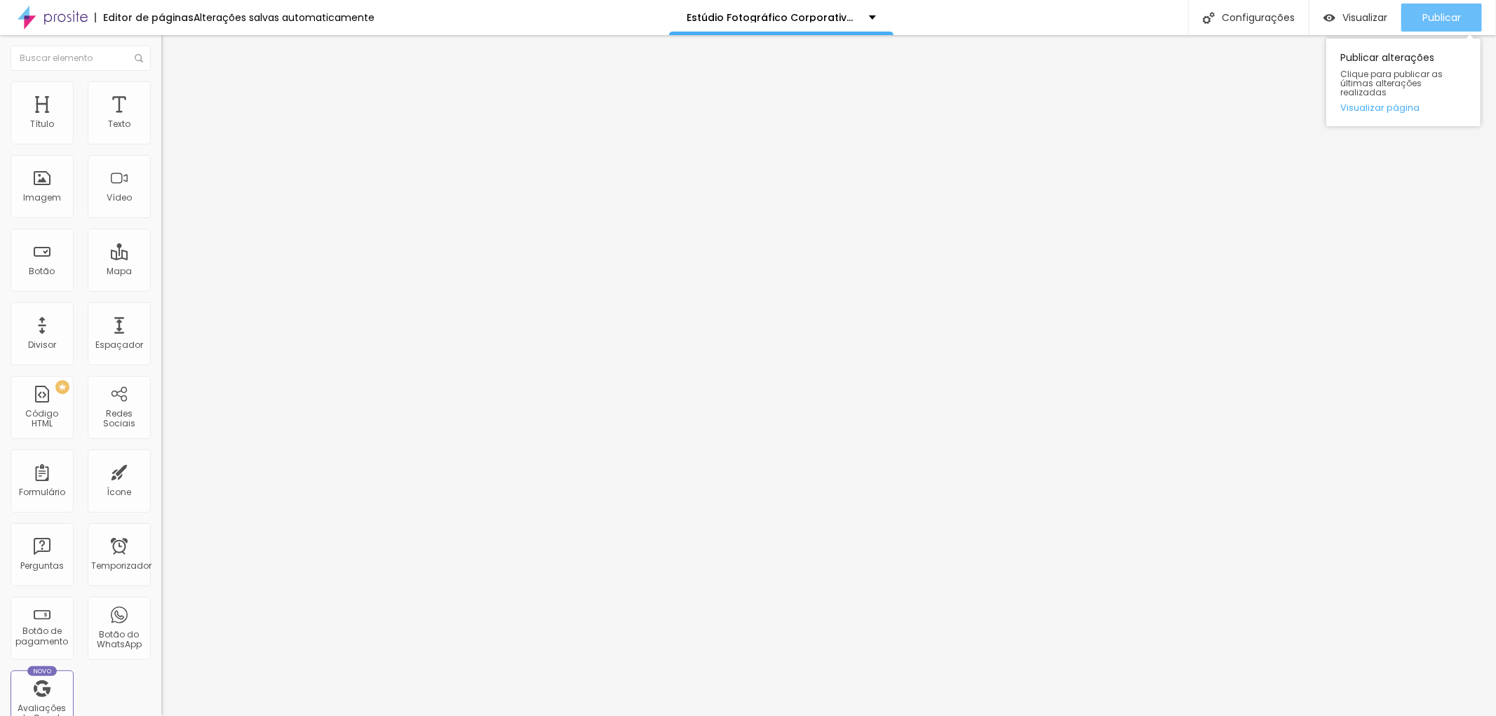
click at [1438, 19] on font "Publicar" at bounding box center [1441, 18] width 39 height 14
click at [1453, 12] on font "Publicar" at bounding box center [1441, 18] width 39 height 14
click at [174, 96] on font "Estilo" at bounding box center [185, 91] width 22 height 12
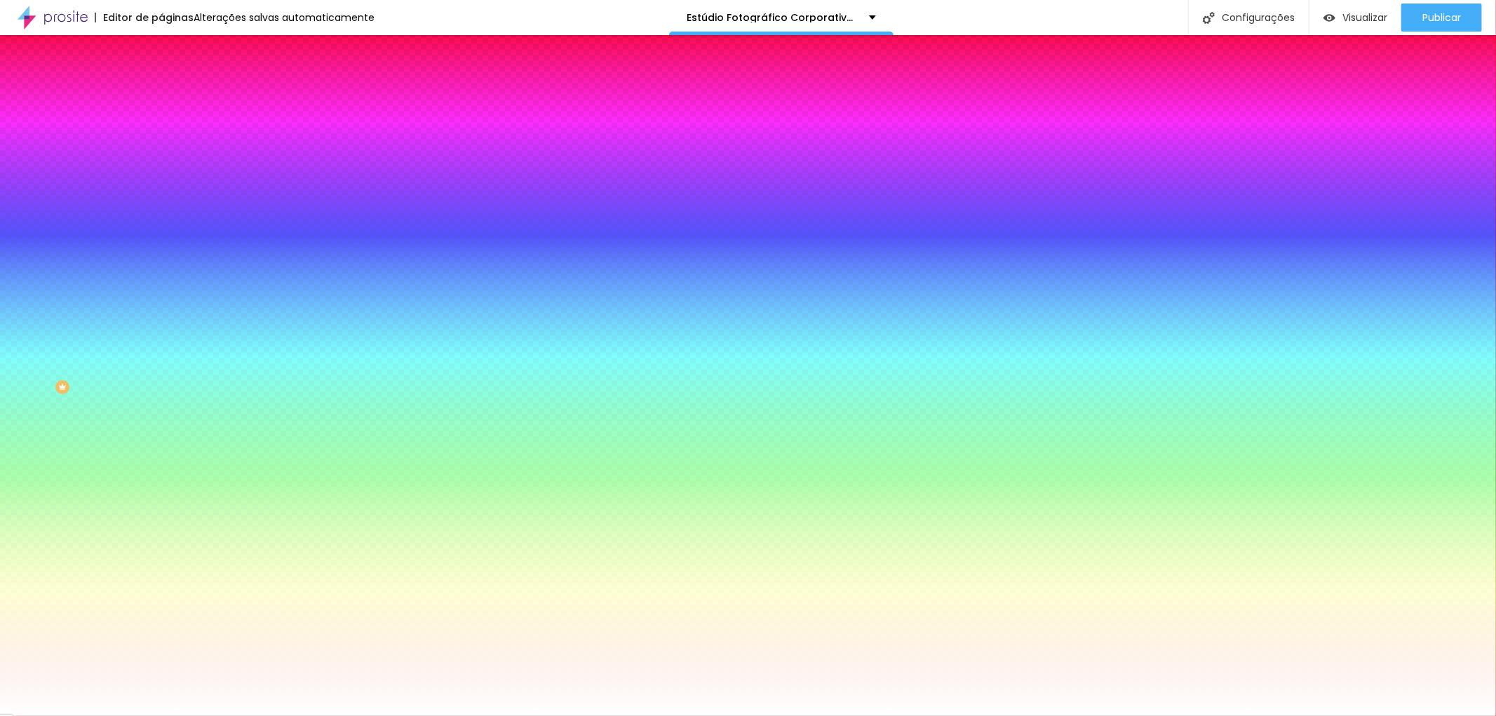
click at [161, 95] on img at bounding box center [167, 101] width 13 height 13
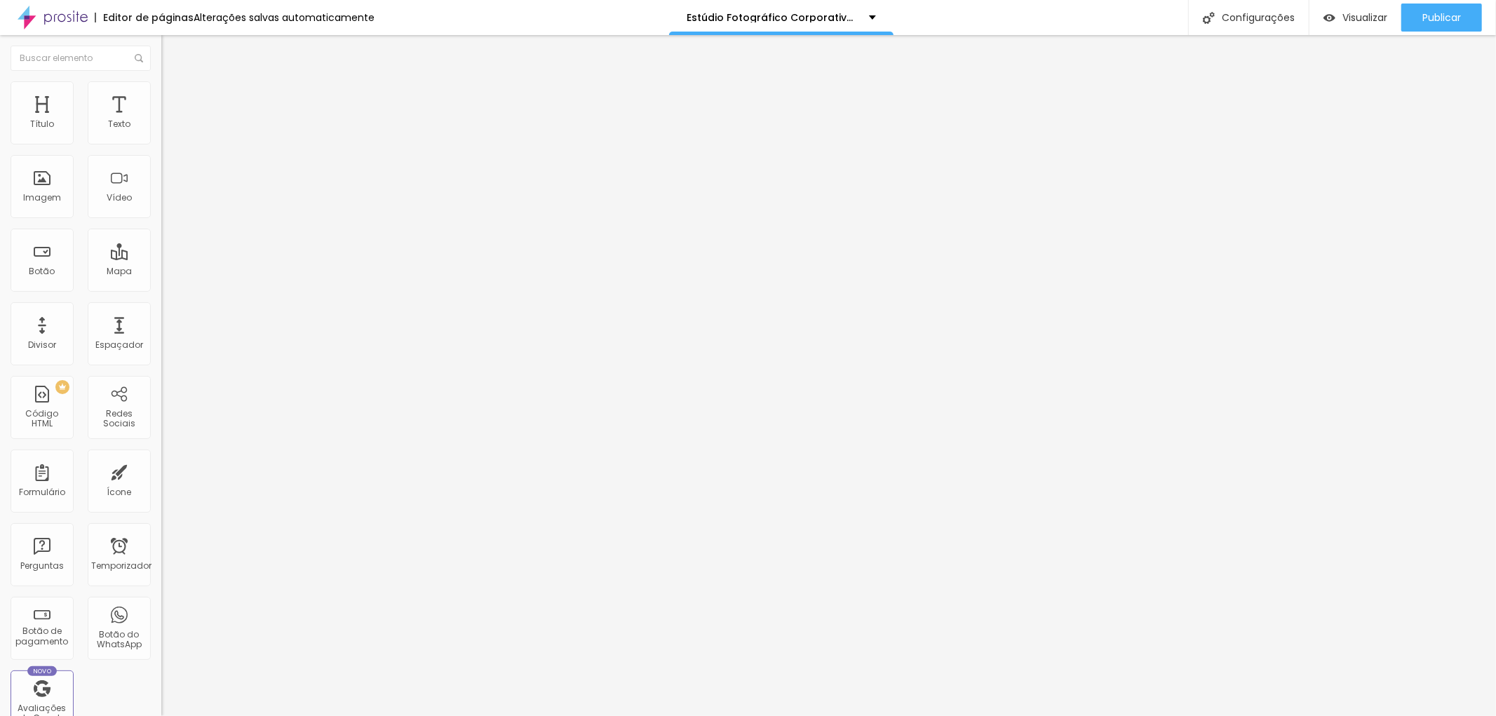
drag, startPoint x: 81, startPoint y: 137, endPoint x: 102, endPoint y: 137, distance: 21.8
click at [161, 272] on input "range" at bounding box center [206, 277] width 90 height 11
click at [174, 95] on font "Estilo" at bounding box center [185, 91] width 22 height 12
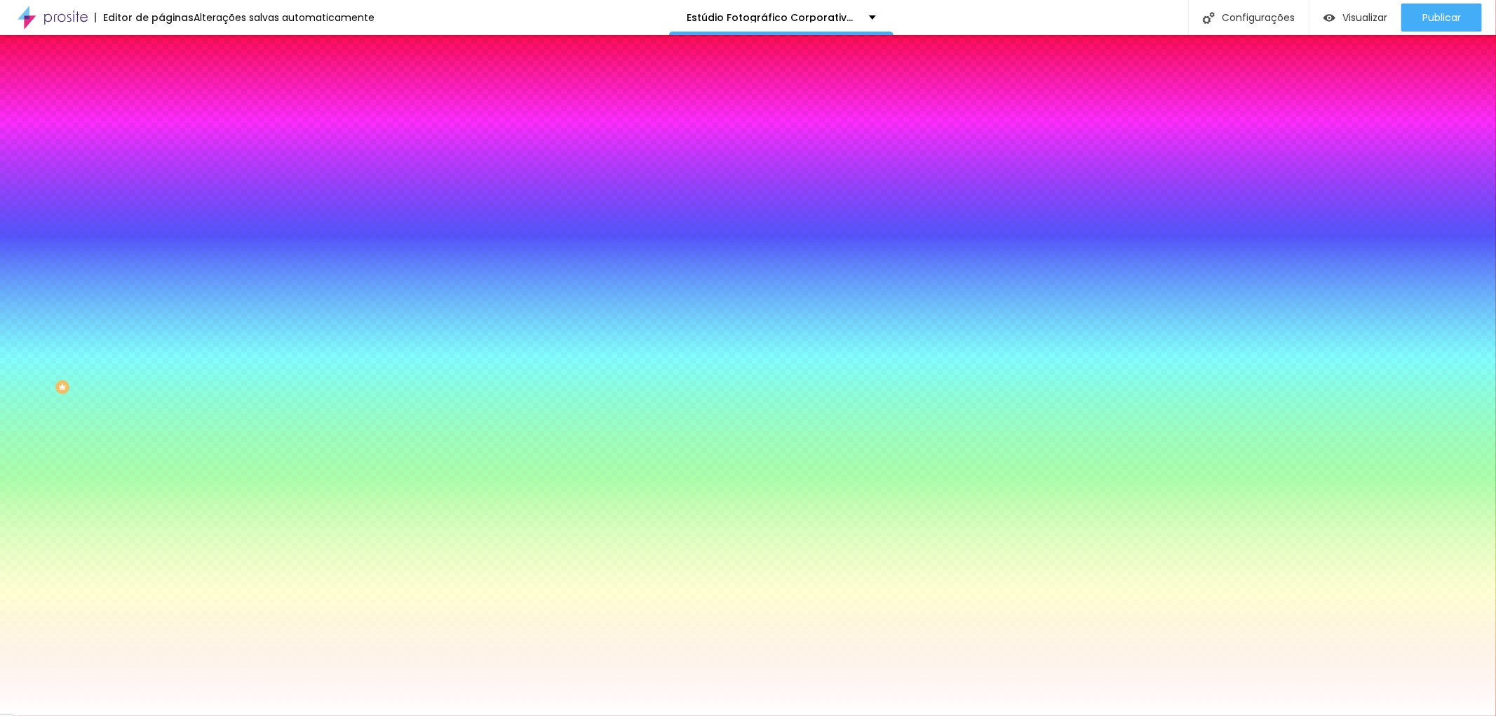
click at [174, 99] on font "Avançado" at bounding box center [197, 105] width 46 height 12
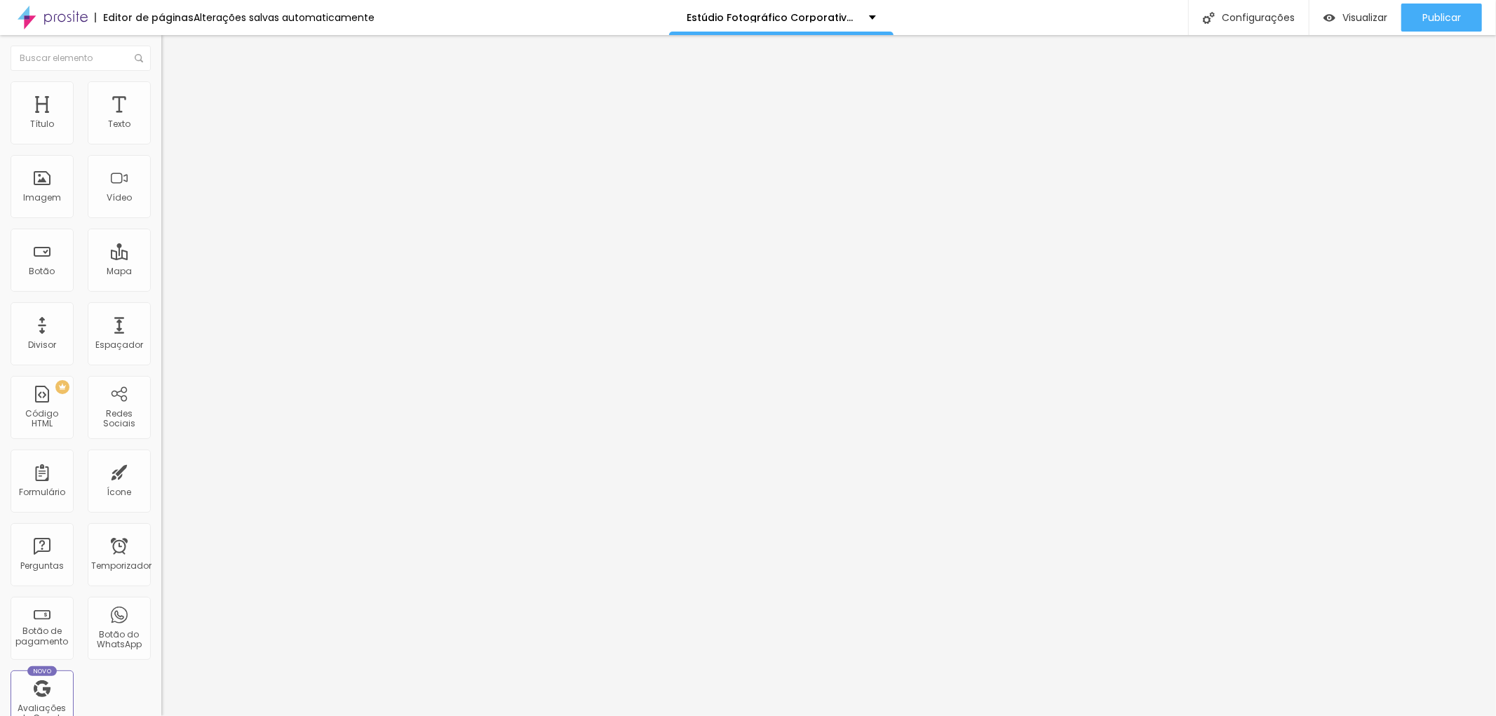
drag, startPoint x: 64, startPoint y: 165, endPoint x: 57, endPoint y: 160, distance: 8.6
click at [161, 471] on input "range" at bounding box center [206, 476] width 90 height 11
click at [174, 97] on font "Estilo" at bounding box center [185, 91] width 22 height 12
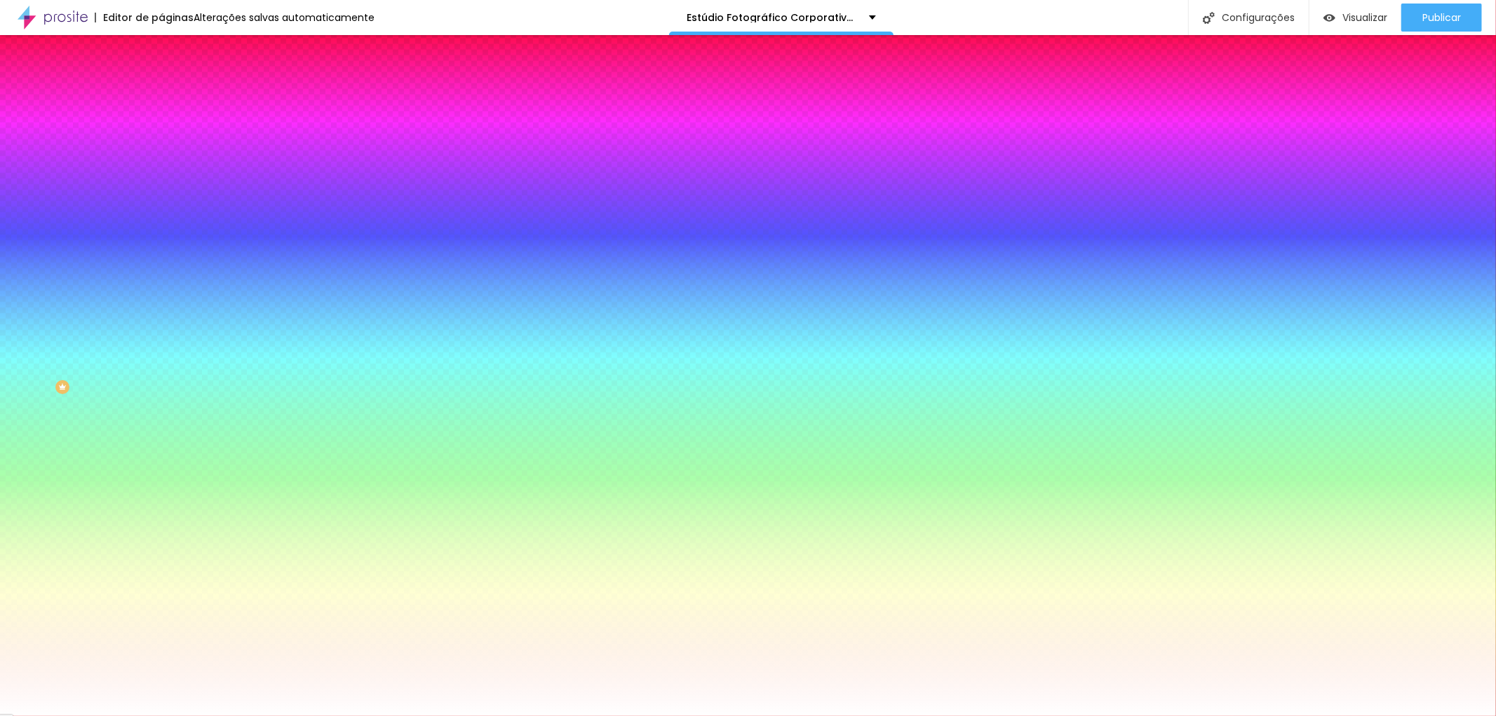
click at [170, 129] on font "Trocar imagem" at bounding box center [204, 123] width 68 height 12
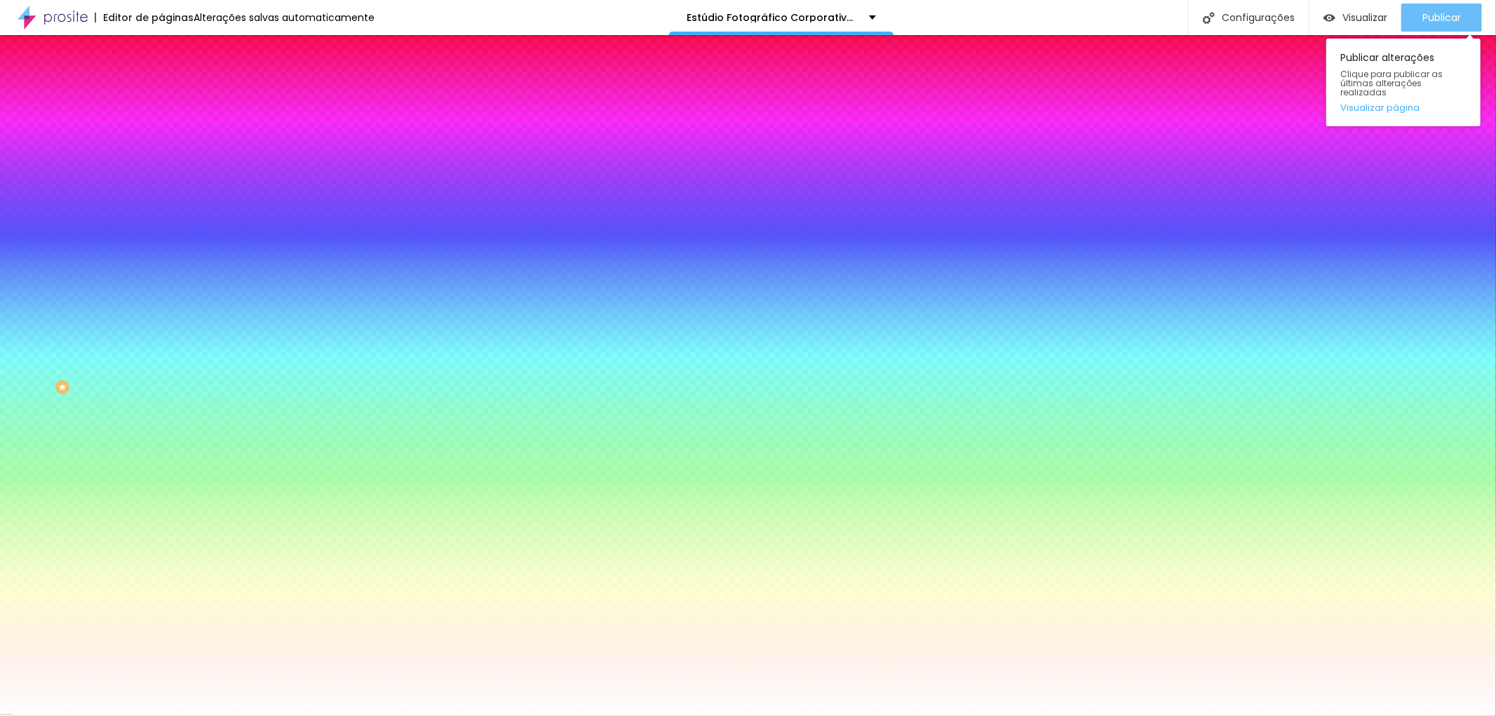
click at [1445, 14] on font "Publicar" at bounding box center [1441, 18] width 39 height 14
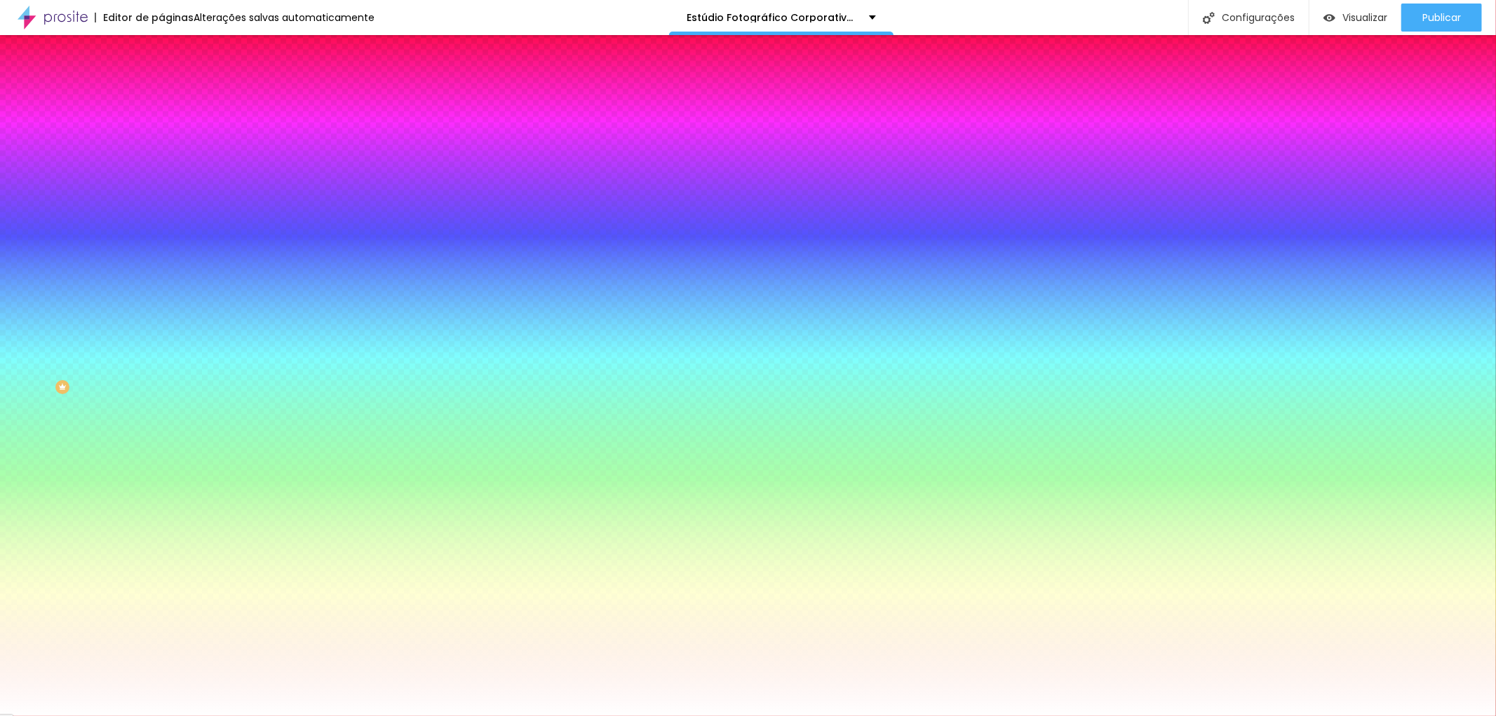
click at [161, 137] on font "Efeito da Imagem" at bounding box center [199, 132] width 77 height 12
click at [161, 168] on font "Paralaxe" at bounding box center [179, 162] width 37 height 12
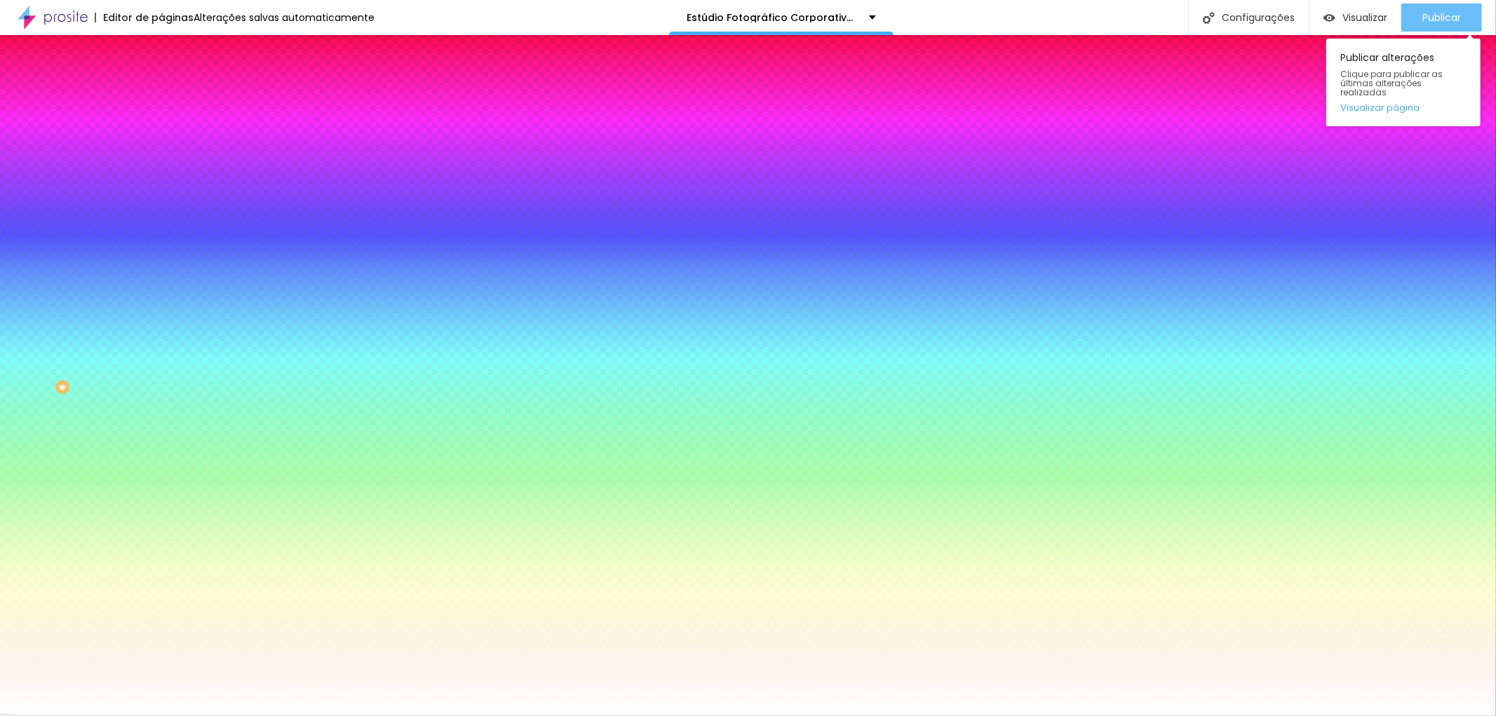
click at [1450, 11] on font "Publicar" at bounding box center [1441, 18] width 39 height 14
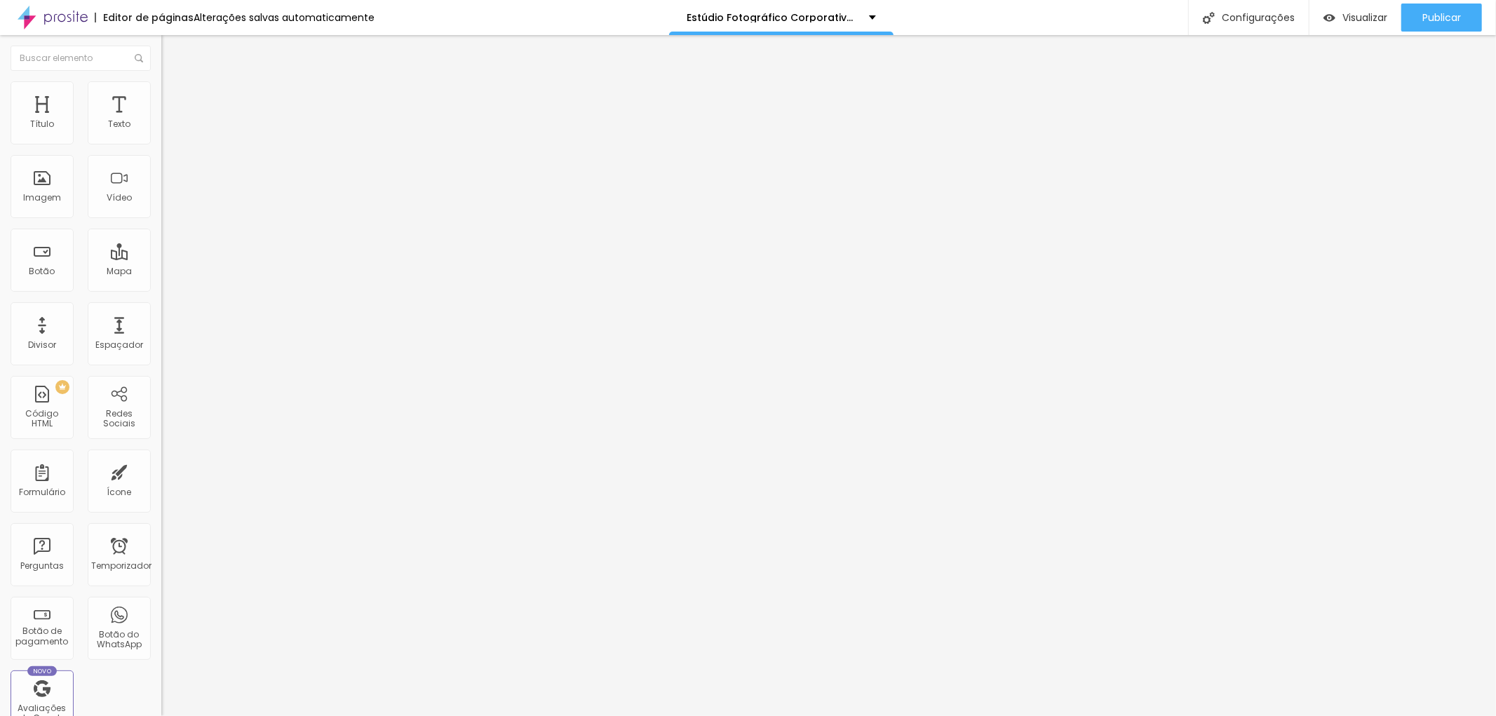
click at [167, 203] on icon "button" at bounding box center [171, 199] width 8 height 8
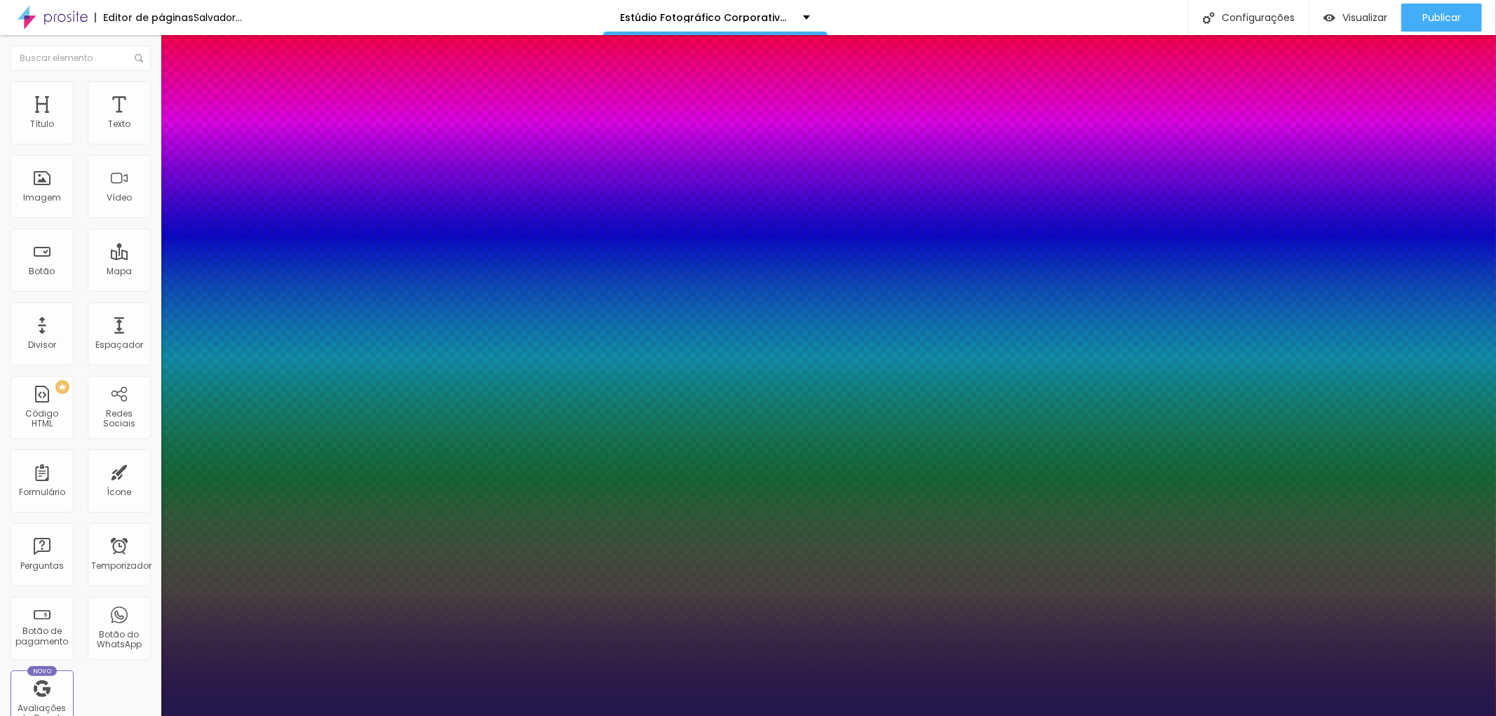
click at [1452, 715] on div at bounding box center [748, 716] width 1496 height 0
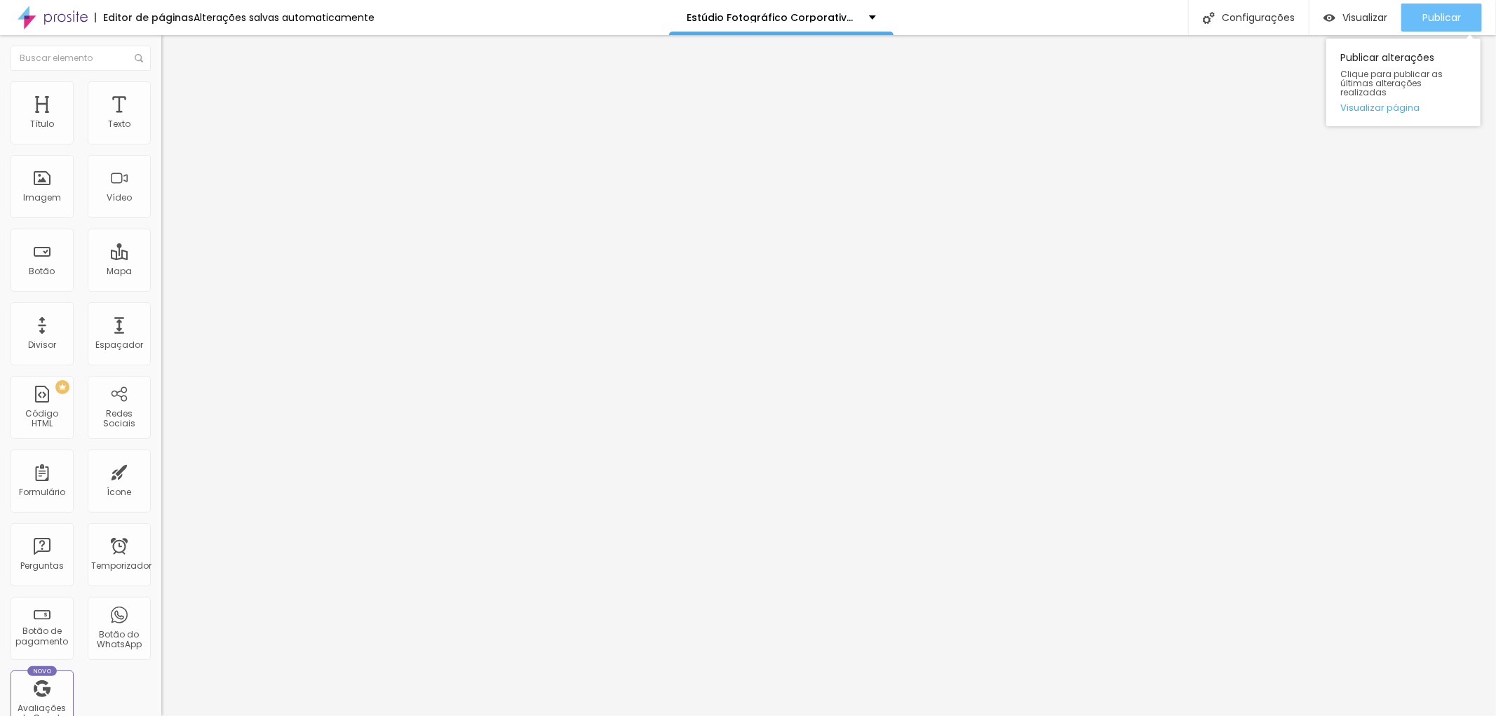
click at [1452, 13] on font "Publicar" at bounding box center [1441, 18] width 39 height 14
click at [168, 129] on icon "button" at bounding box center [171, 126] width 6 height 6
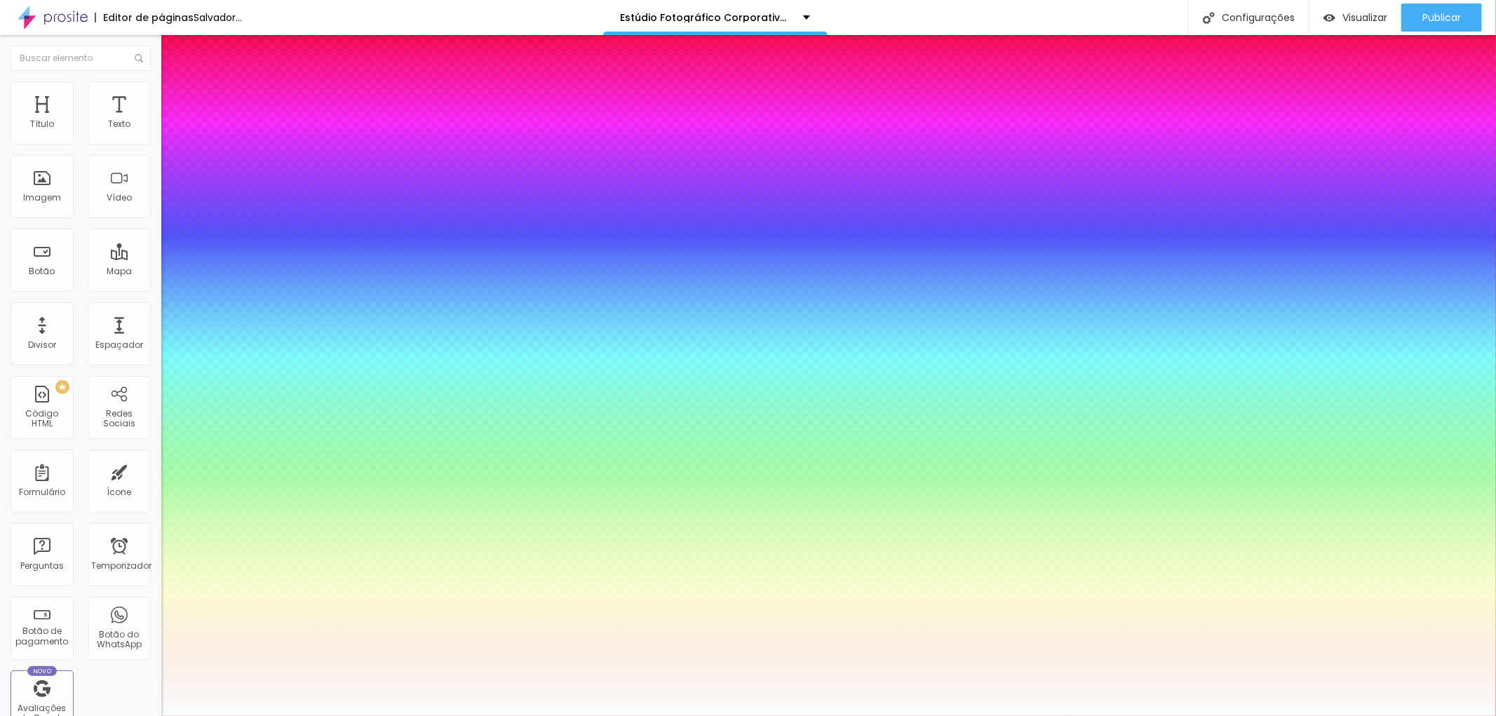
click at [1188, 715] on div at bounding box center [748, 716] width 1496 height 0
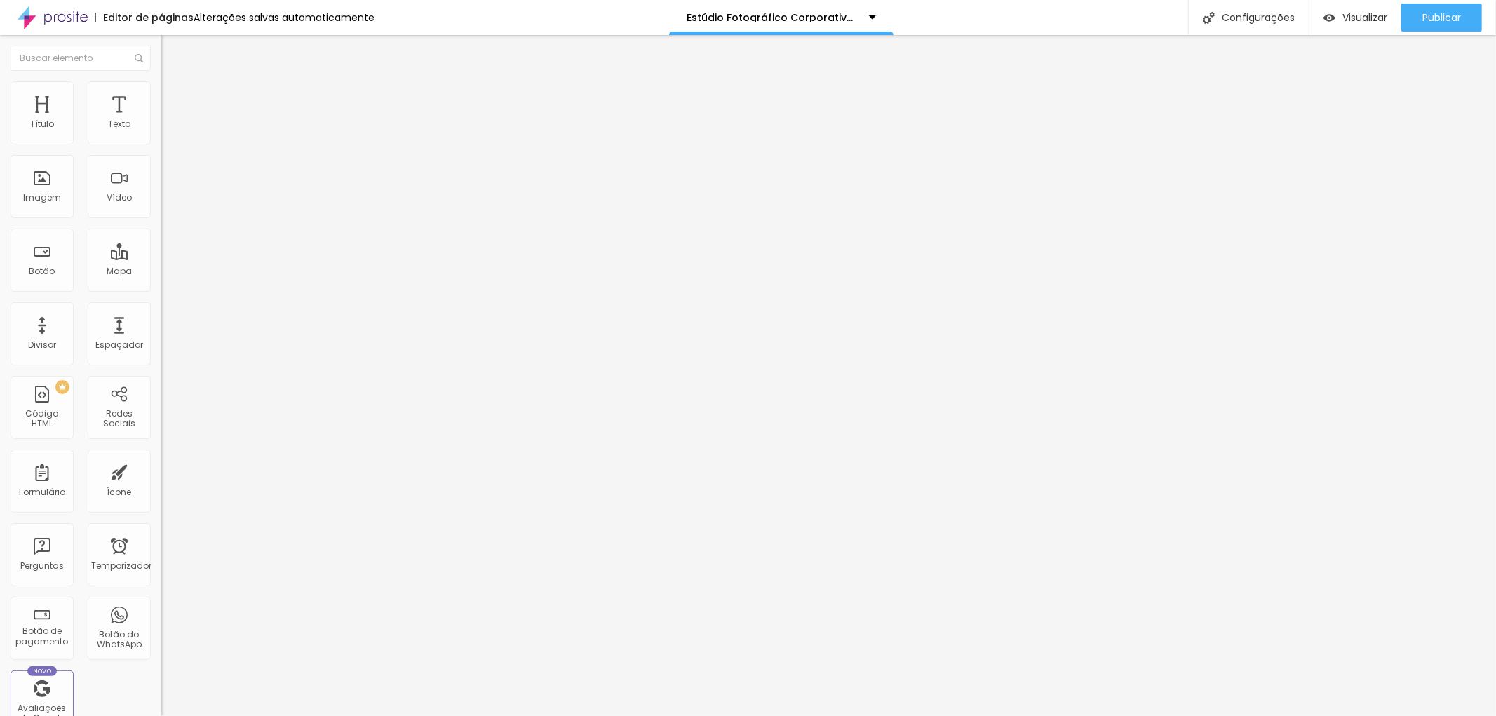
click at [161, 135] on button "button" at bounding box center [171, 127] width 20 height 15
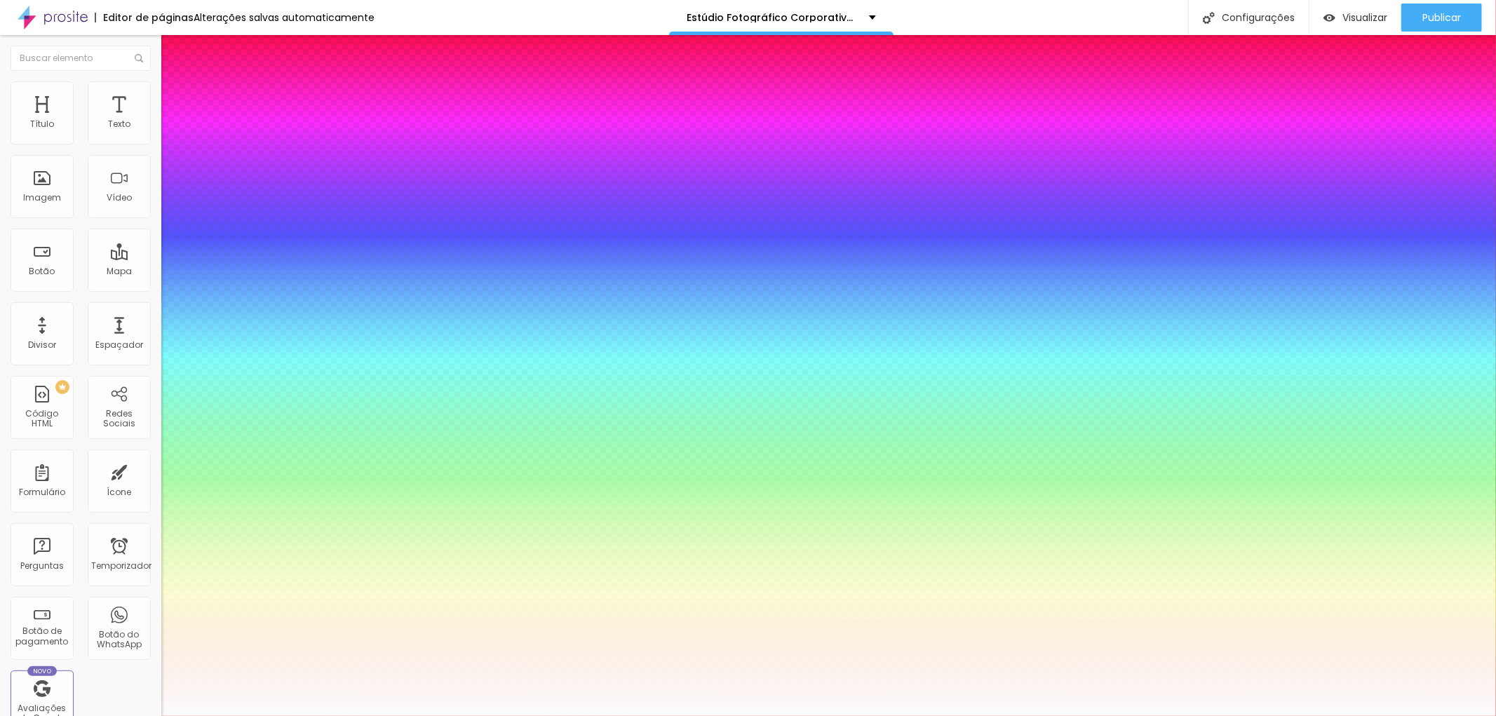
click at [120, 715] on div at bounding box center [748, 716] width 1496 height 0
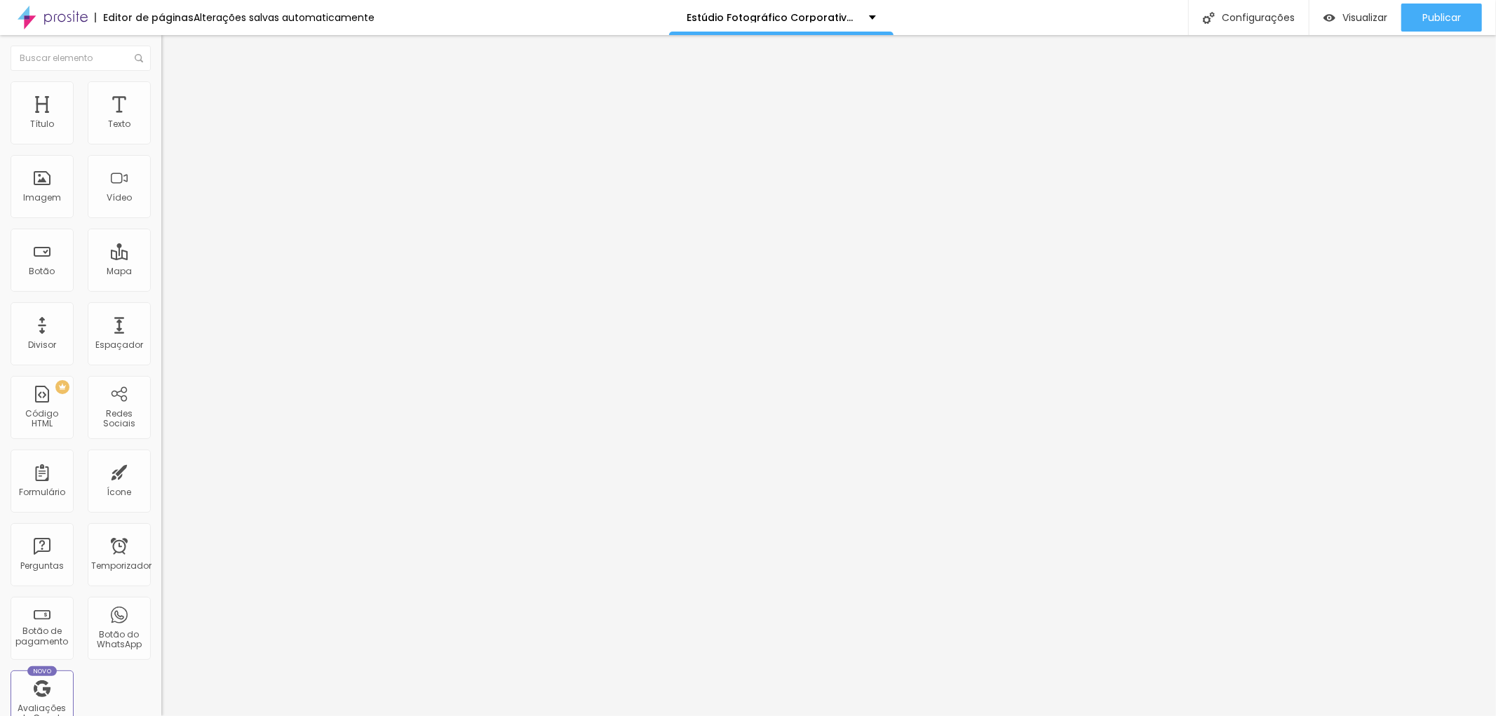
click at [161, 93] on li "Avançado" at bounding box center [241, 88] width 161 height 14
drag, startPoint x: 42, startPoint y: 135, endPoint x: 15, endPoint y: 133, distance: 26.7
click at [161, 258] on input "range" at bounding box center [206, 263] width 90 height 11
drag, startPoint x: 42, startPoint y: 166, endPoint x: 29, endPoint y: 164, distance: 12.8
click at [161, 457] on input "range" at bounding box center [206, 462] width 90 height 11
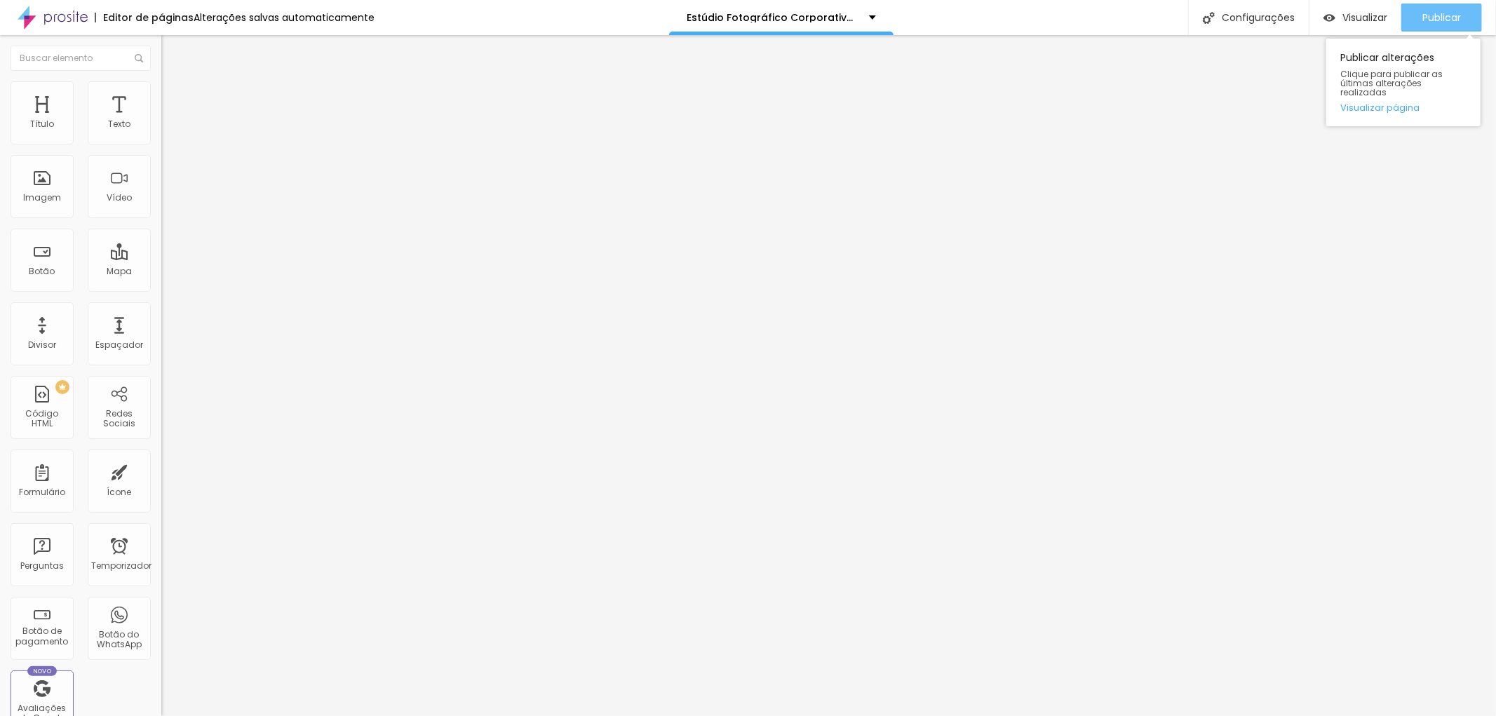
click at [1438, 16] on font "Publicar" at bounding box center [1441, 18] width 39 height 14
click at [174, 95] on font "Avançado" at bounding box center [197, 91] width 46 height 12
click at [174, 83] on font "Estilo" at bounding box center [185, 77] width 22 height 12
click at [167, 203] on icon "button" at bounding box center [171, 199] width 8 height 8
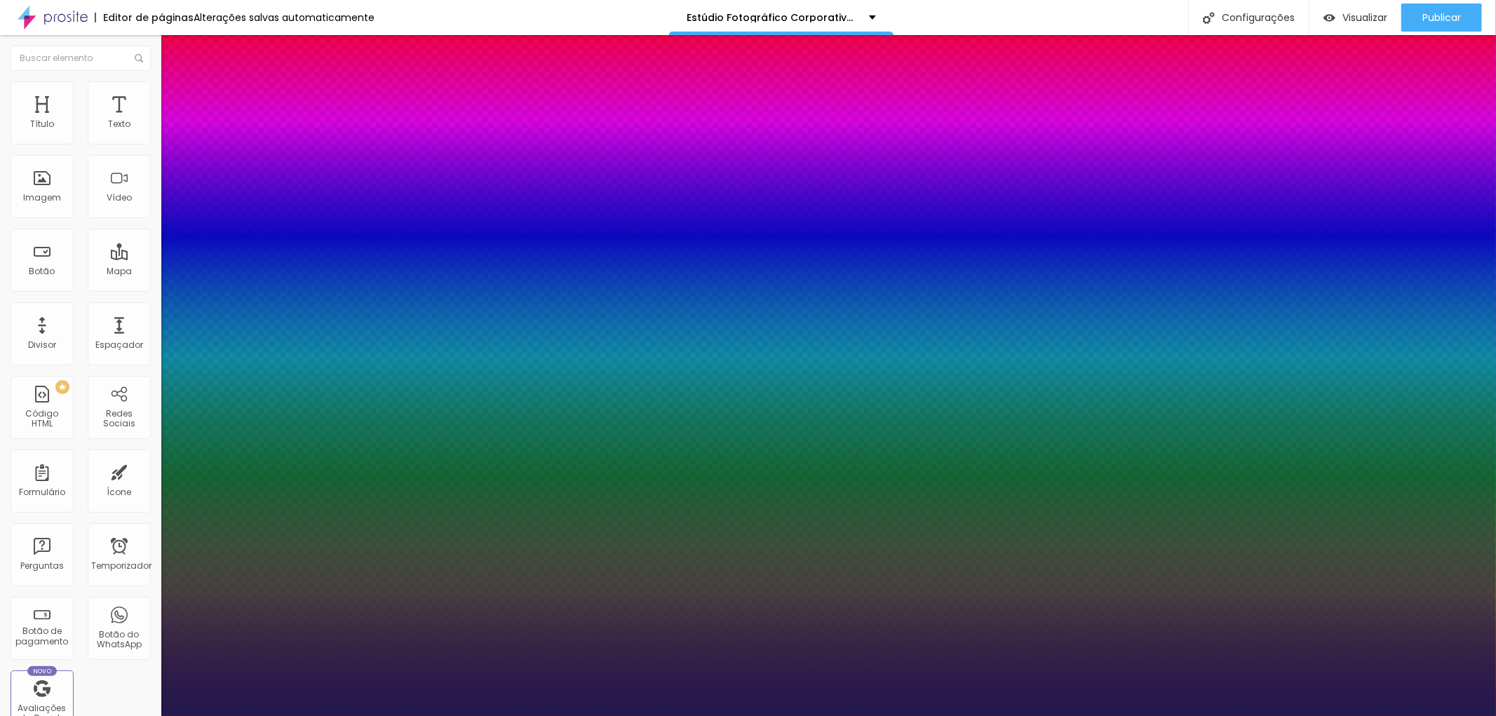
drag, startPoint x: 211, startPoint y: 396, endPoint x: 203, endPoint y: 393, distance: 8.5
click at [525, 715] on div at bounding box center [748, 716] width 1496 height 0
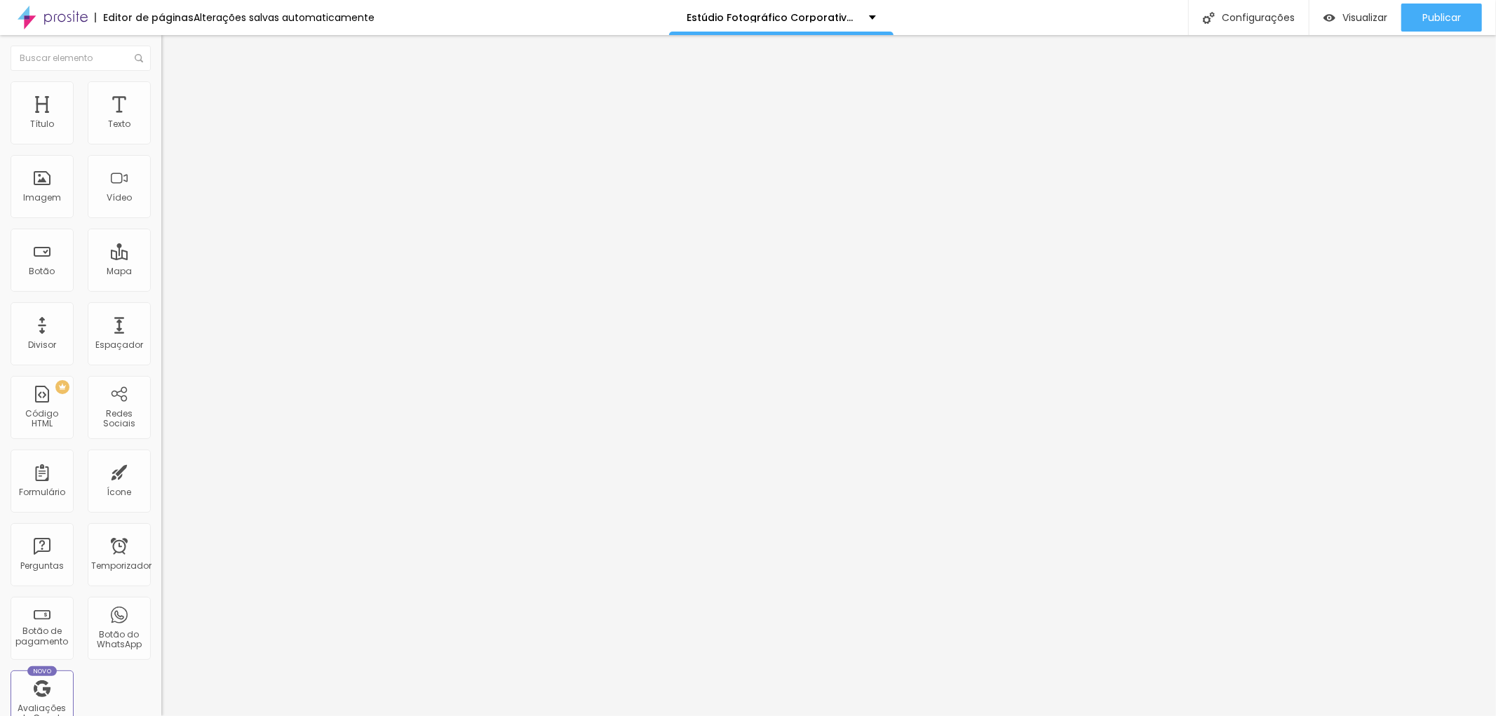
click at [161, 208] on button "button" at bounding box center [171, 200] width 20 height 15
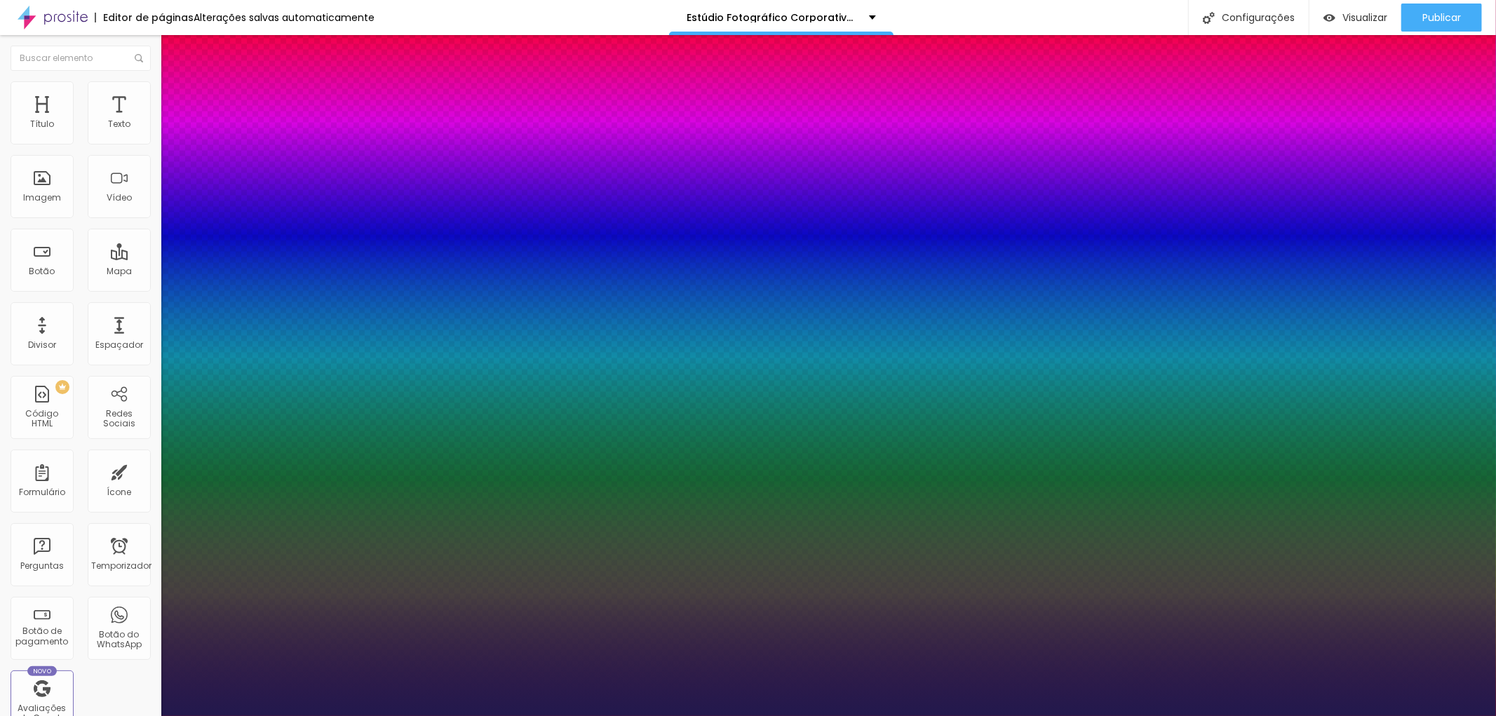
click at [839, 715] on div at bounding box center [748, 716] width 1496 height 0
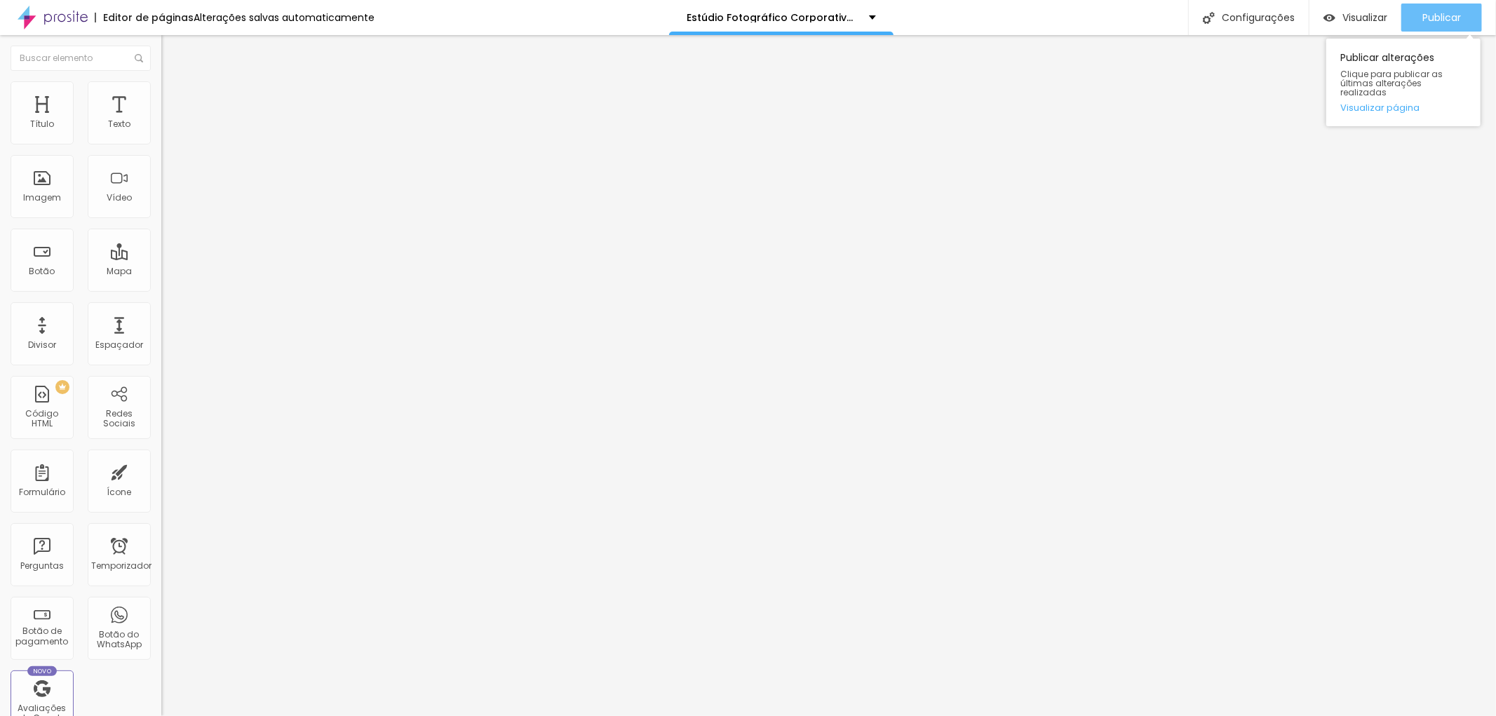
click at [1442, 11] on font "Publicar" at bounding box center [1441, 18] width 39 height 14
click at [161, 208] on button "button" at bounding box center [171, 200] width 20 height 15
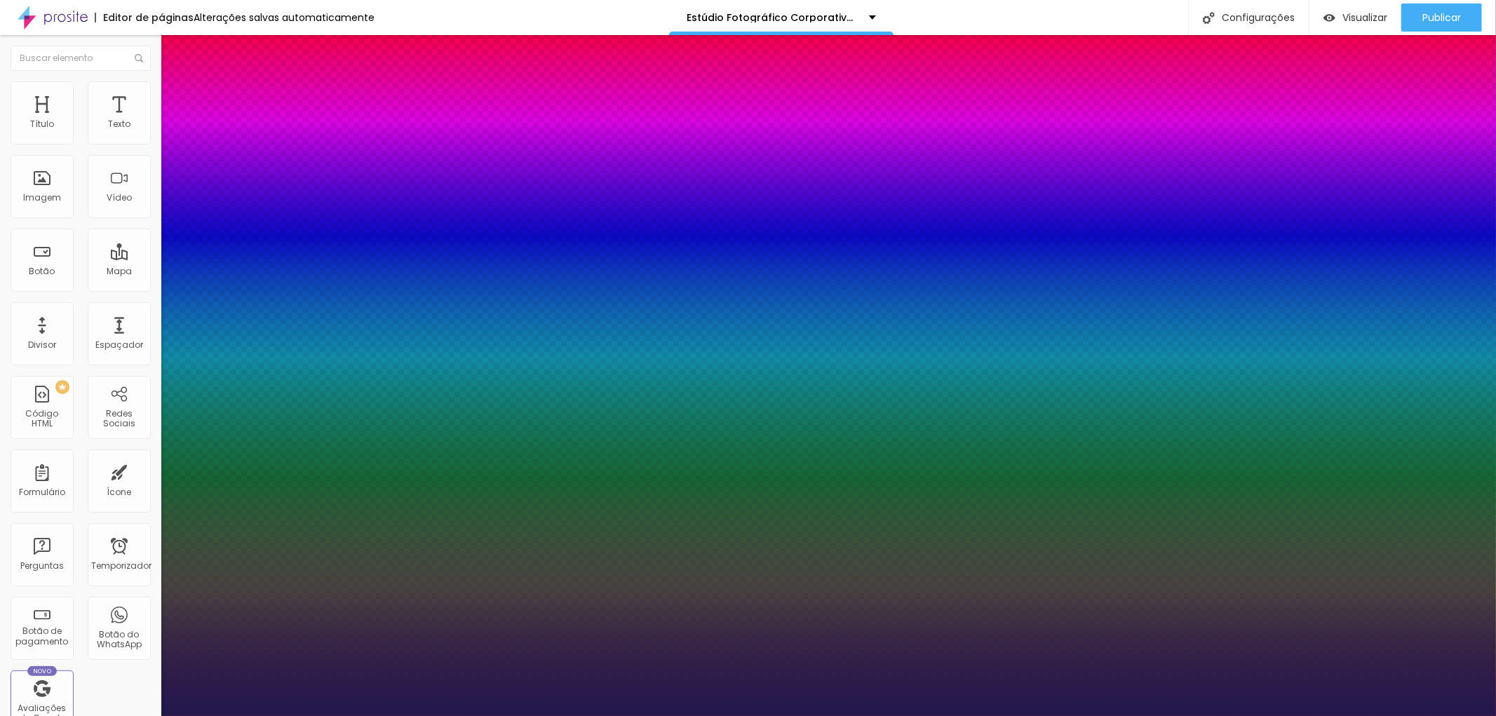
click at [1215, 715] on div at bounding box center [748, 716] width 1496 height 0
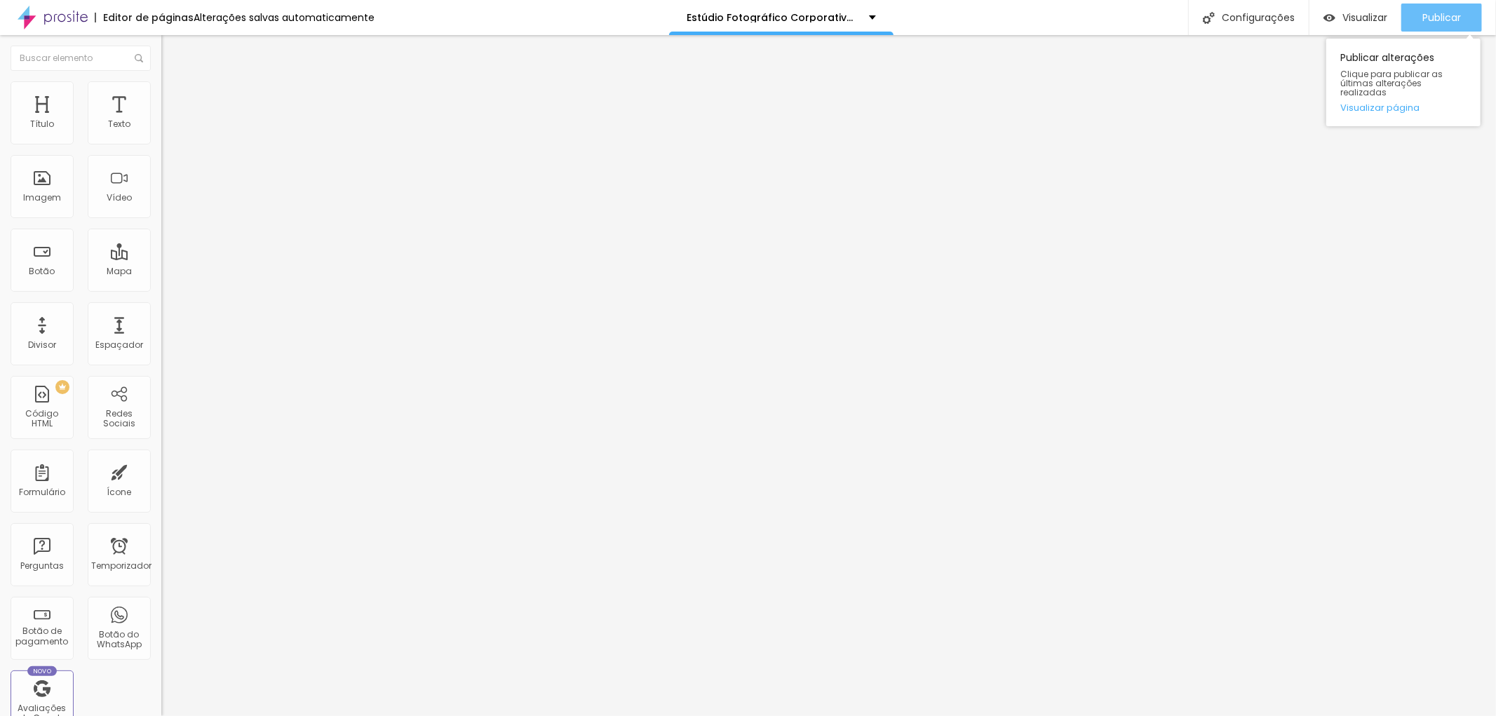
click at [1442, 22] on font "Publicar" at bounding box center [1441, 18] width 39 height 14
click at [161, 208] on button "button" at bounding box center [171, 200] width 20 height 15
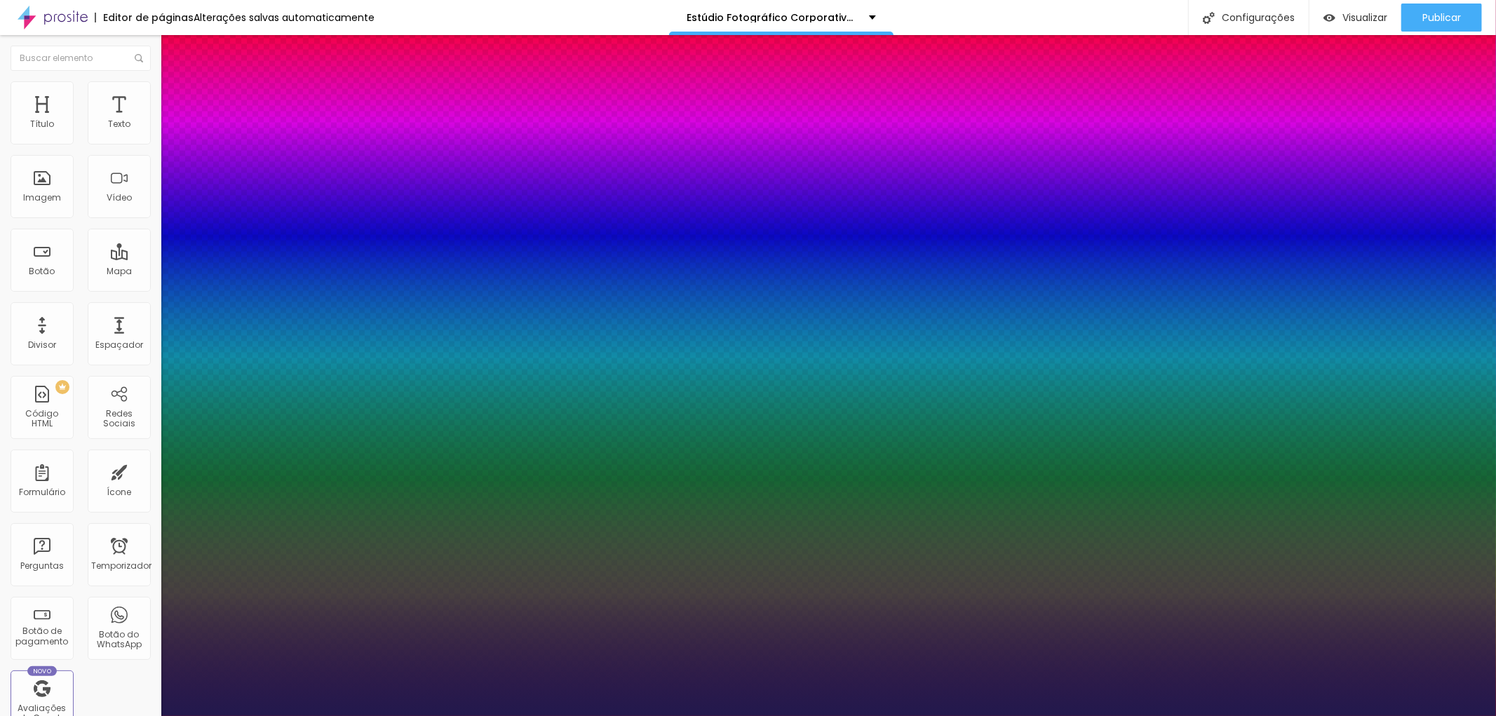
drag, startPoint x: 281, startPoint y: 499, endPoint x: 259, endPoint y: 494, distance: 22.1
click at [551, 715] on div at bounding box center [748, 716] width 1496 height 0
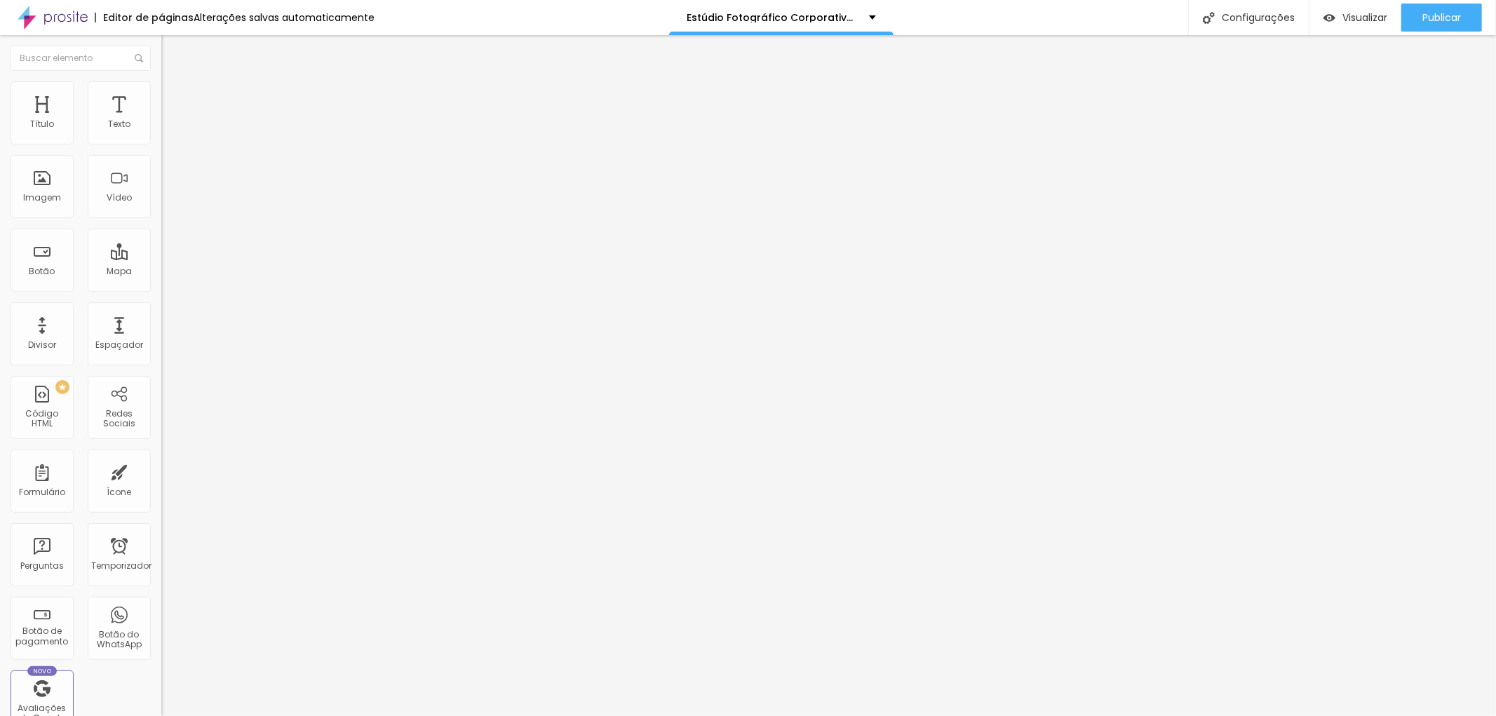
click at [167, 203] on icon "button" at bounding box center [171, 199] width 8 height 8
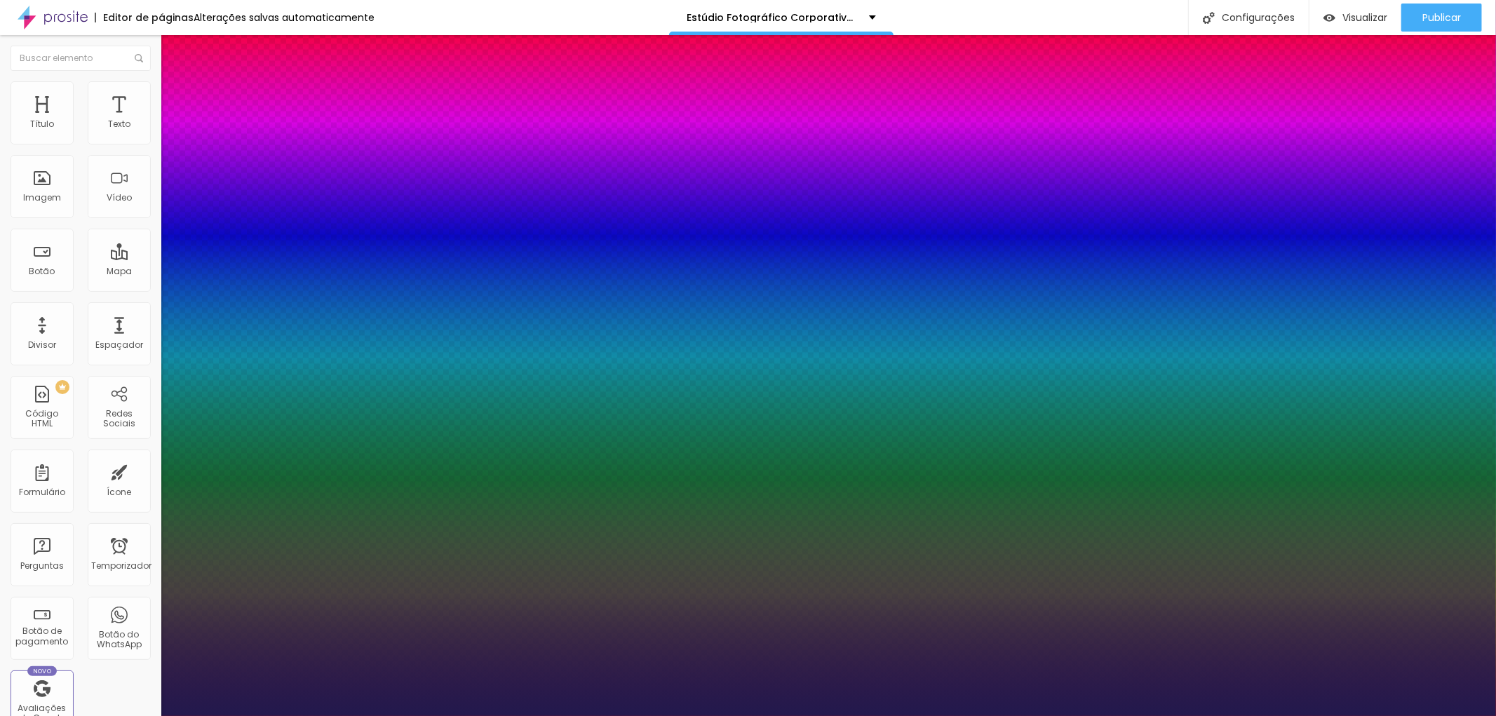
drag, startPoint x: 283, startPoint y: 498, endPoint x: 256, endPoint y: 496, distance: 26.7
click at [1448, 715] on div at bounding box center [748, 716] width 1496 height 0
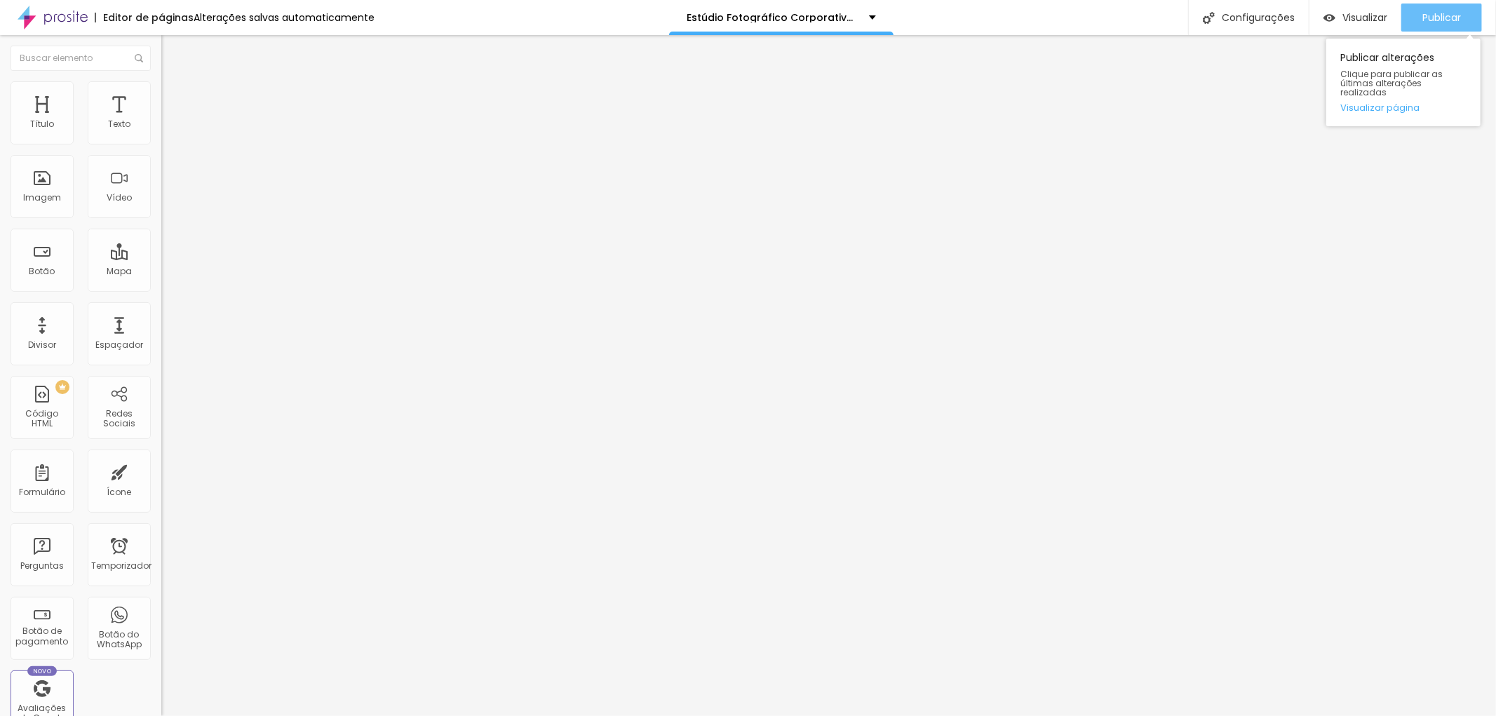
click at [1448, 18] on font "Publicar" at bounding box center [1441, 18] width 39 height 14
click at [161, 208] on button "button" at bounding box center [171, 200] width 20 height 15
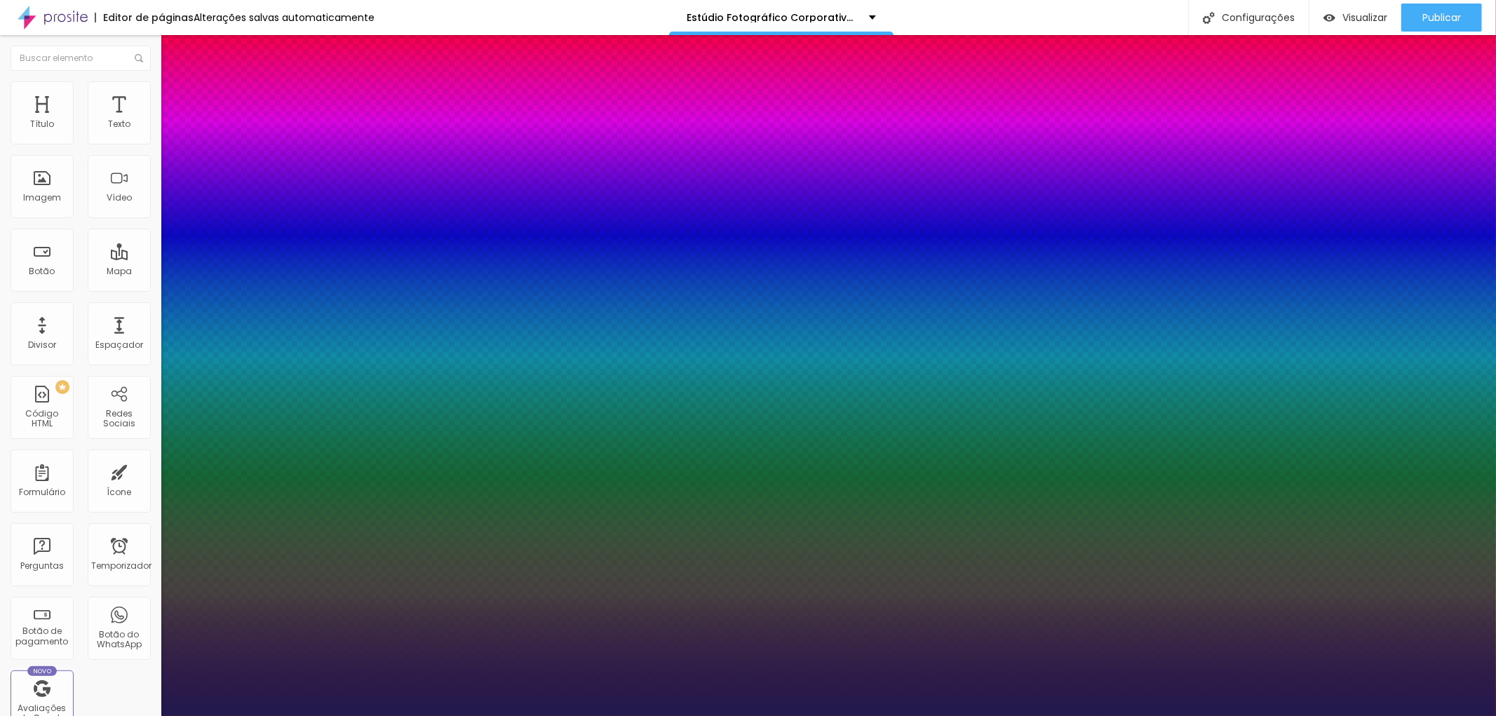
drag, startPoint x: 208, startPoint y: 394, endPoint x: 203, endPoint y: 389, distance: 7.5
click at [877, 715] on div at bounding box center [748, 716] width 1496 height 0
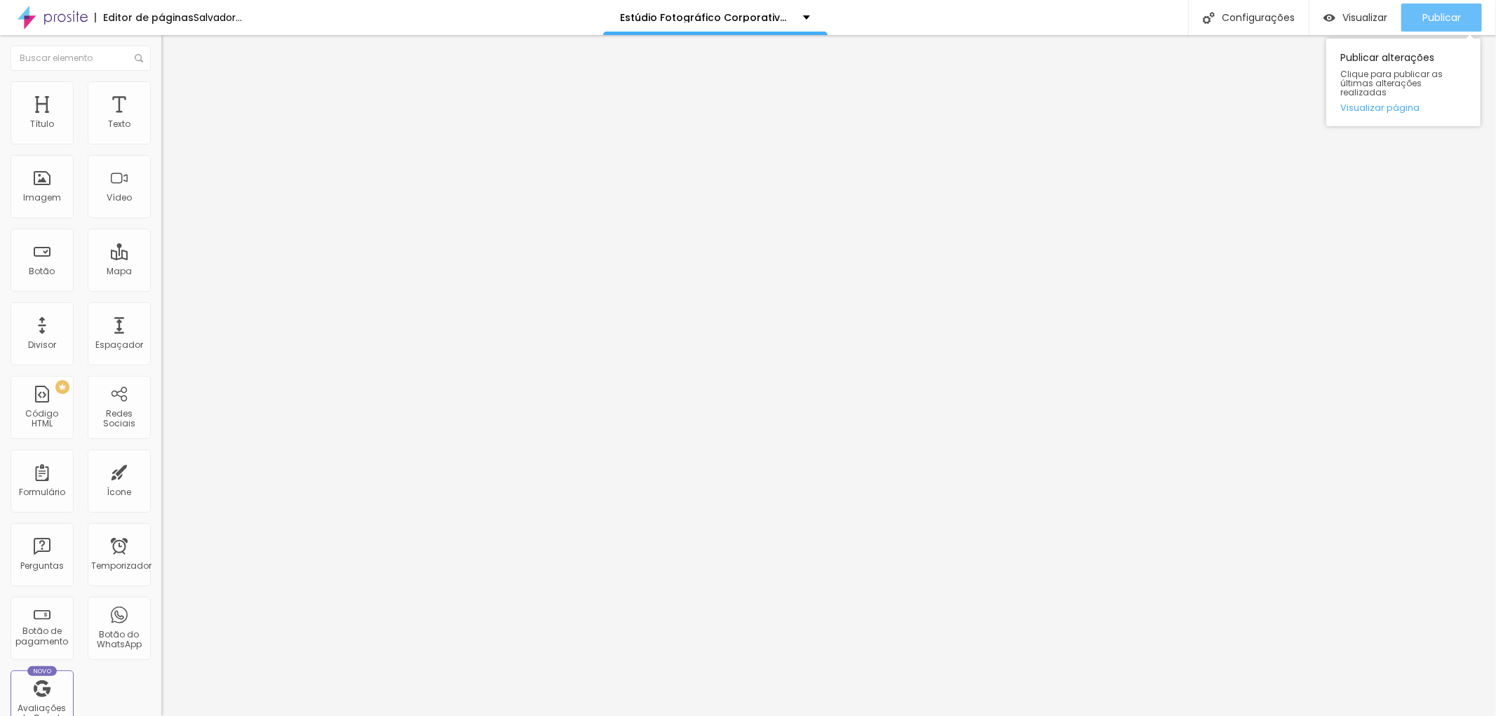
click at [1433, 16] on font "Publicar" at bounding box center [1441, 18] width 39 height 14
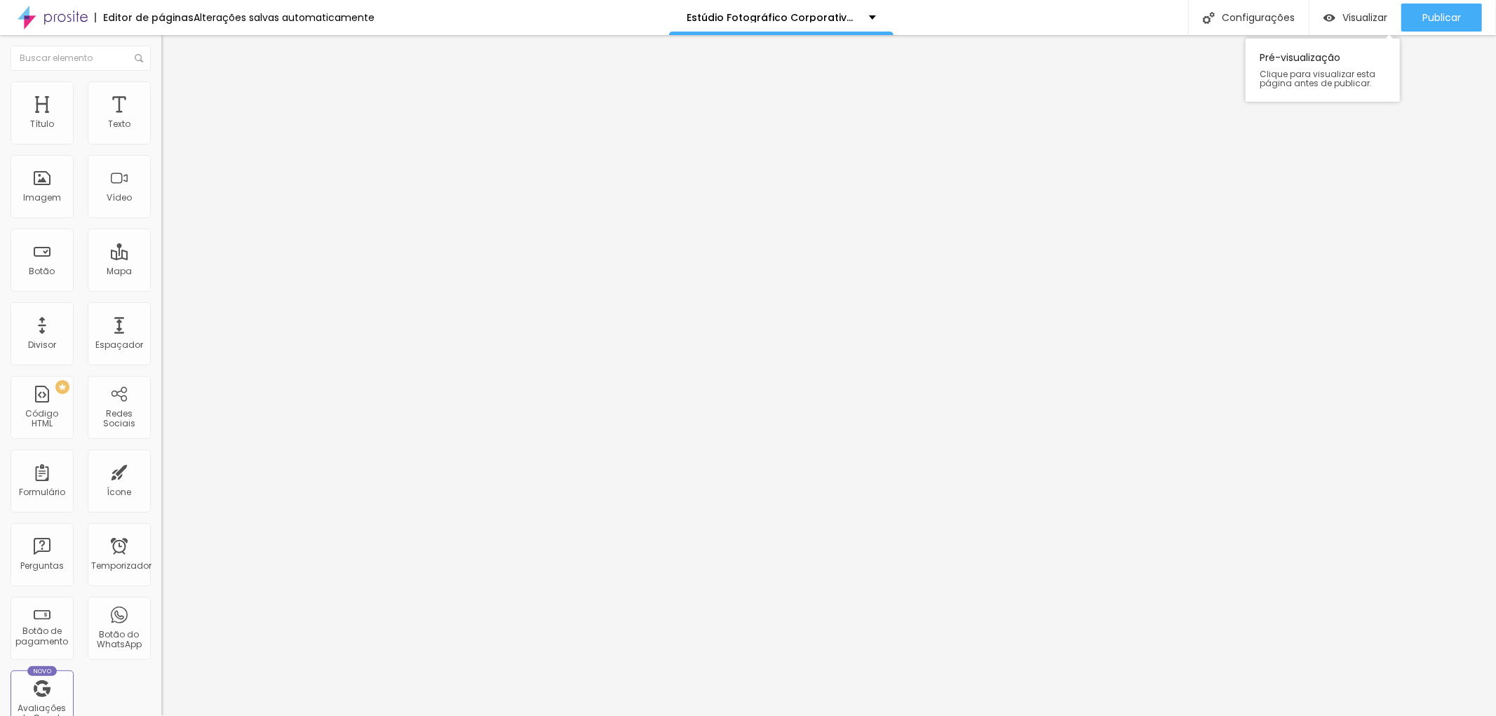
click at [1362, 54] on div "Pré-visualização Clique para visualizar esta página antes de publicar." at bounding box center [1323, 70] width 154 height 63
click at [167, 203] on icon "button" at bounding box center [171, 199] width 8 height 8
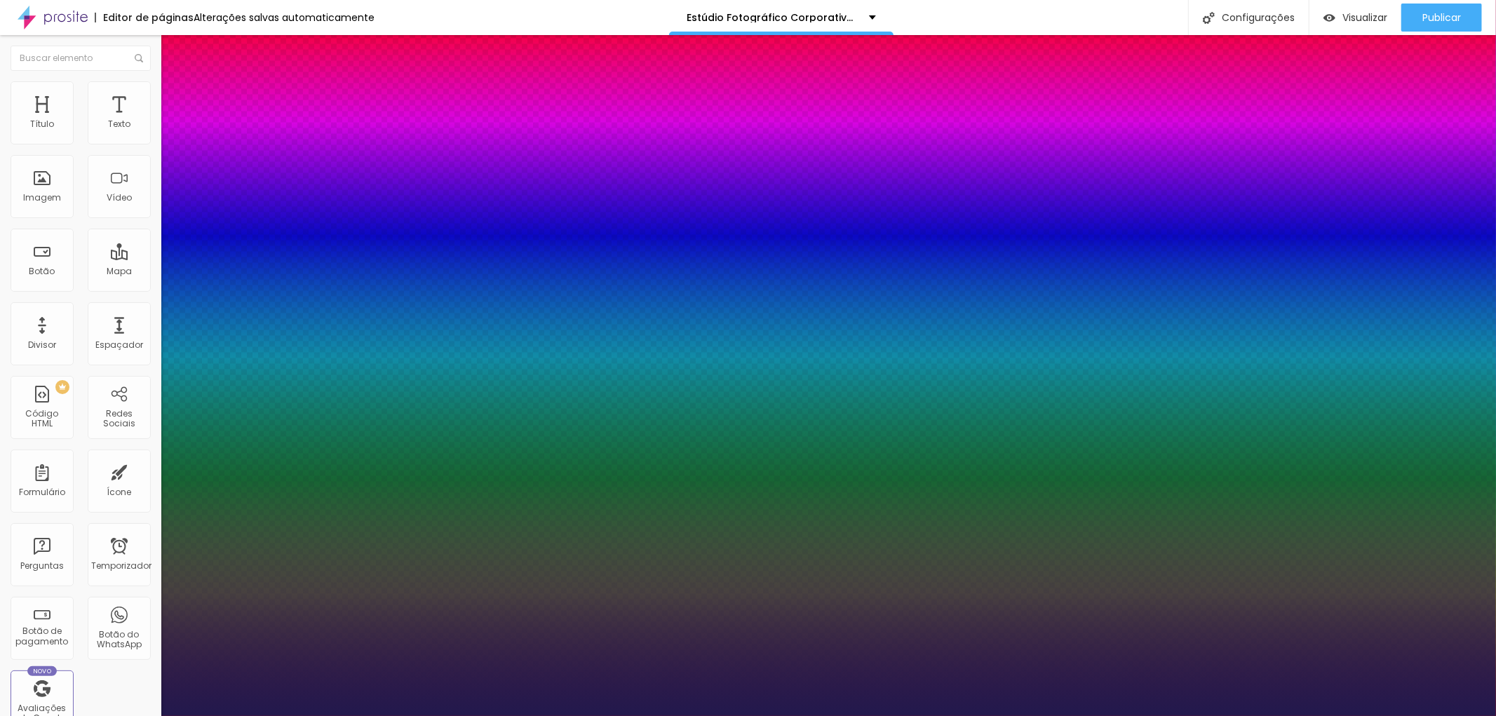
drag, startPoint x: 255, startPoint y: 495, endPoint x: 233, endPoint y: 490, distance: 23.1
click at [1039, 715] on div at bounding box center [748, 716] width 1496 height 0
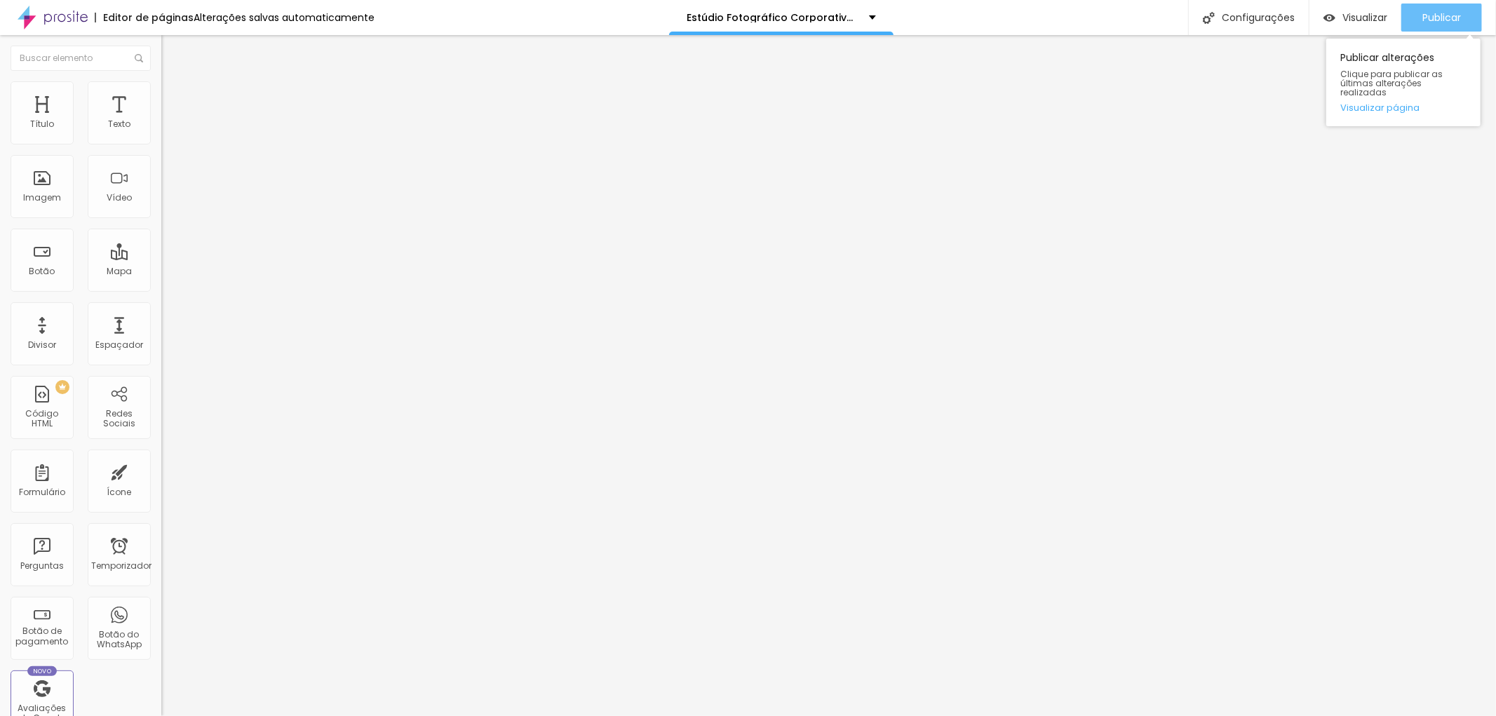
click at [1424, 11] on font "Publicar" at bounding box center [1441, 18] width 39 height 14
click at [1351, 64] on div "Publicar alterações Clique para publicar as últimas alterações realizadas Visua…" at bounding box center [1403, 83] width 154 height 88
click at [1452, 11] on font "Publicar" at bounding box center [1441, 18] width 39 height 14
click at [161, 133] on font "Título 2" at bounding box center [184, 124] width 46 height 18
click at [161, 144] on span "Título 3" at bounding box center [181, 138] width 41 height 12
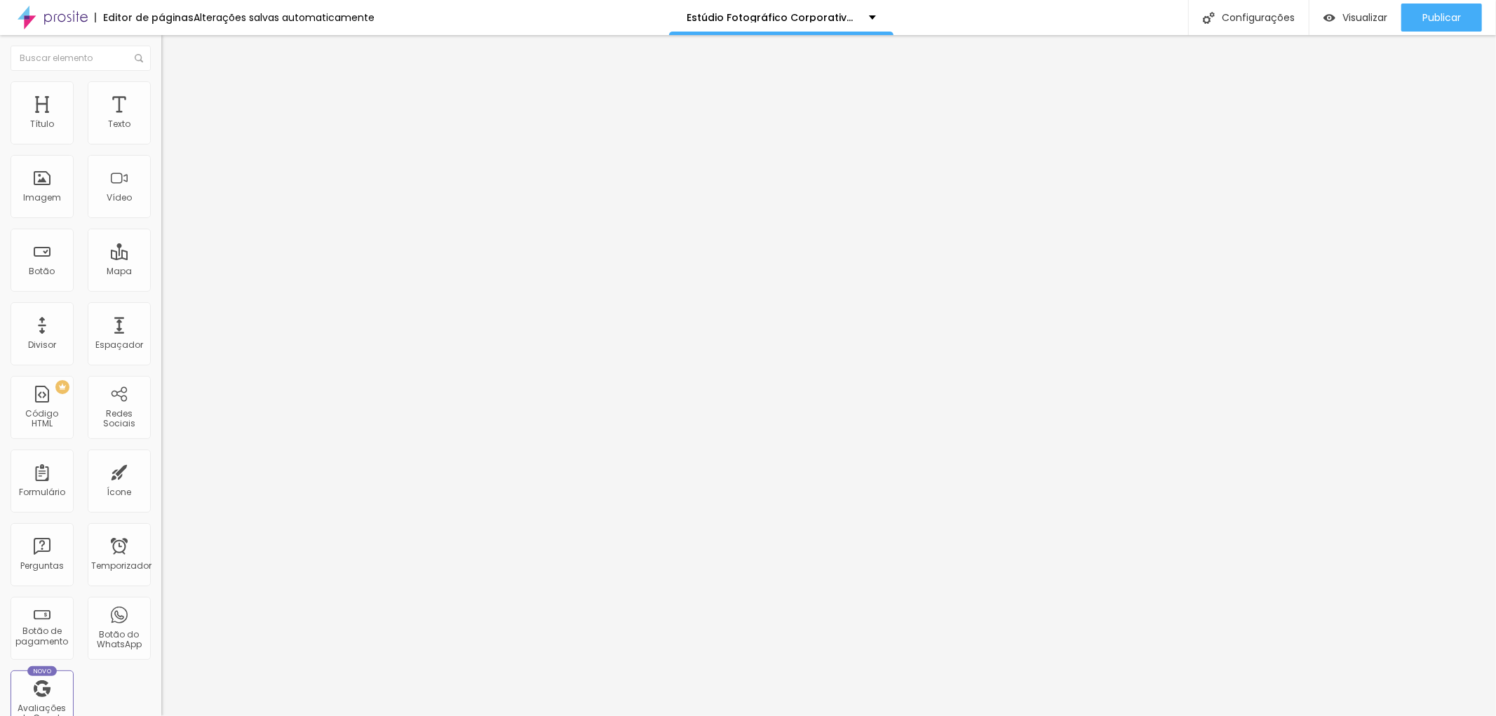
click at [161, 133] on font "Título 2" at bounding box center [184, 124] width 46 height 18
click at [1440, 11] on font "Publicar" at bounding box center [1441, 18] width 39 height 14
click at [167, 130] on icon "button" at bounding box center [171, 126] width 8 height 8
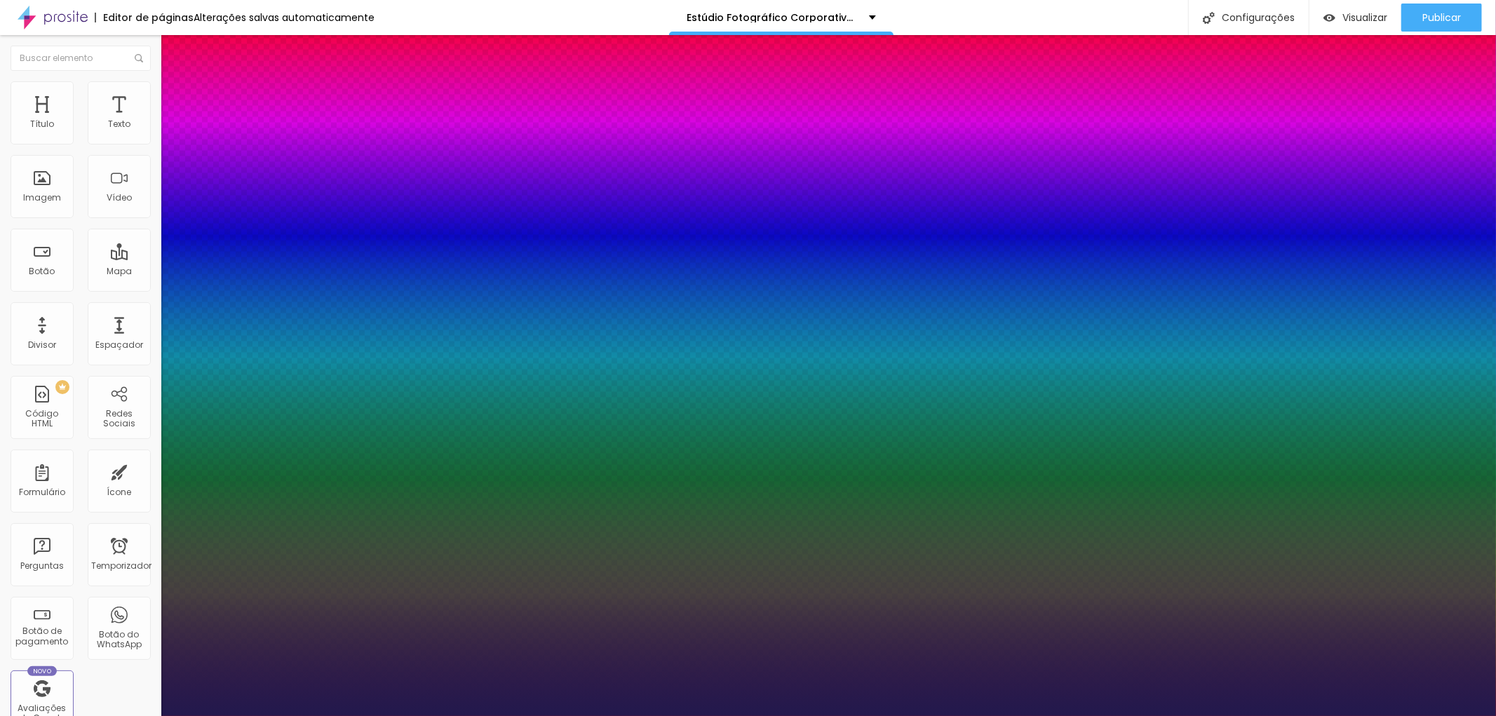
click at [121, 715] on div at bounding box center [748, 716] width 1496 height 0
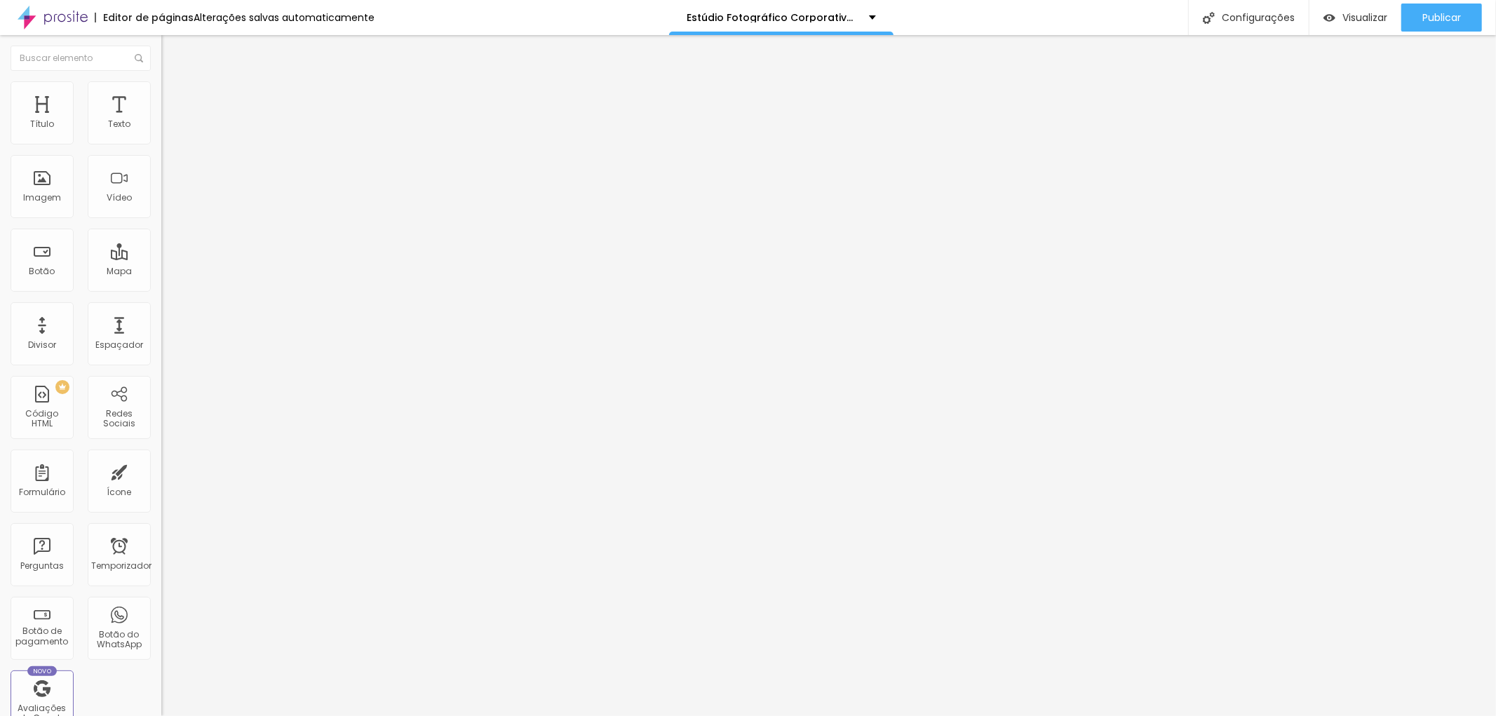
click at [174, 94] on font "Avançado" at bounding box center [197, 91] width 46 height 12
click at [161, 457] on input "range" at bounding box center [206, 462] width 90 height 11
drag, startPoint x: 59, startPoint y: 135, endPoint x: 36, endPoint y: 136, distance: 23.2
click at [161, 258] on input "range" at bounding box center [206, 263] width 90 height 11
drag, startPoint x: 67, startPoint y: 166, endPoint x: 56, endPoint y: 165, distance: 11.3
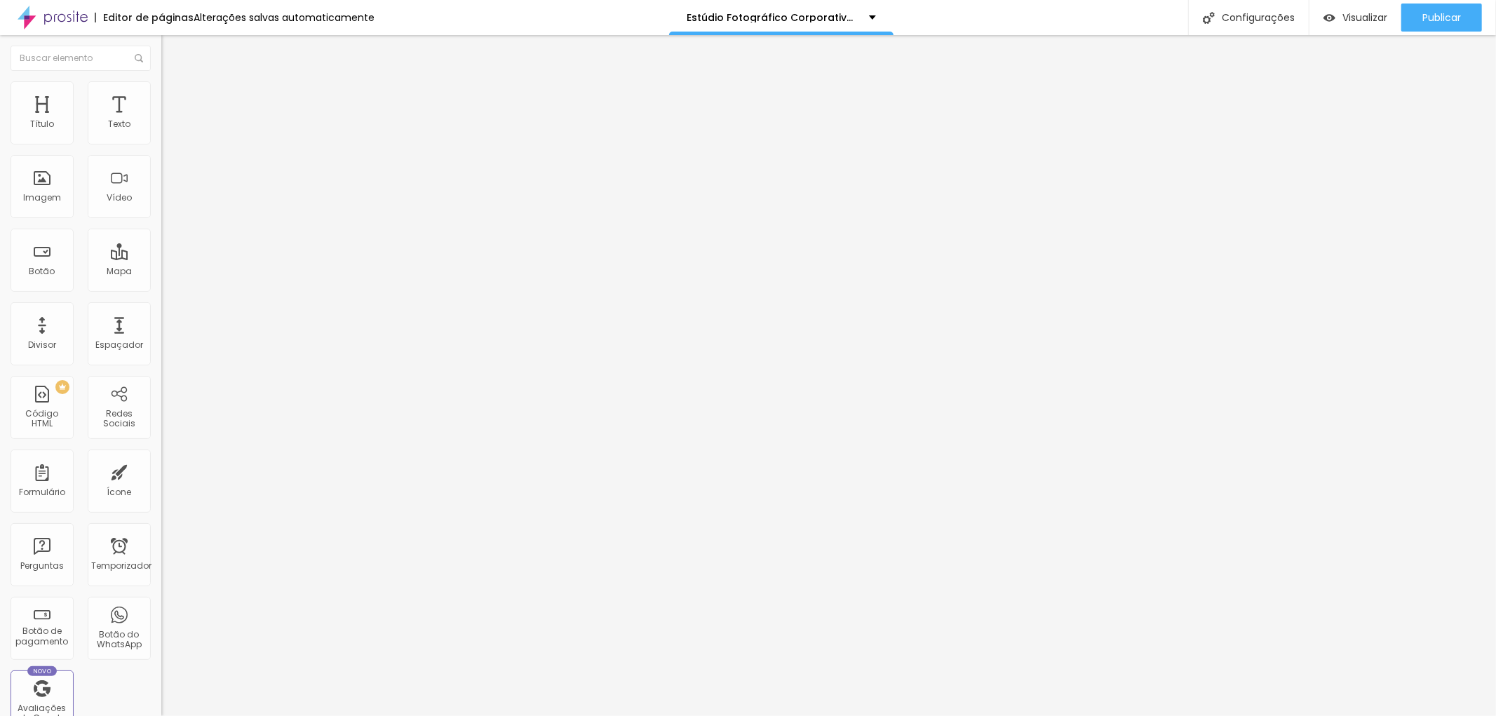
click at [161, 457] on input "range" at bounding box center [206, 462] width 90 height 11
click at [161, 209] on button "button" at bounding box center [171, 201] width 20 height 15
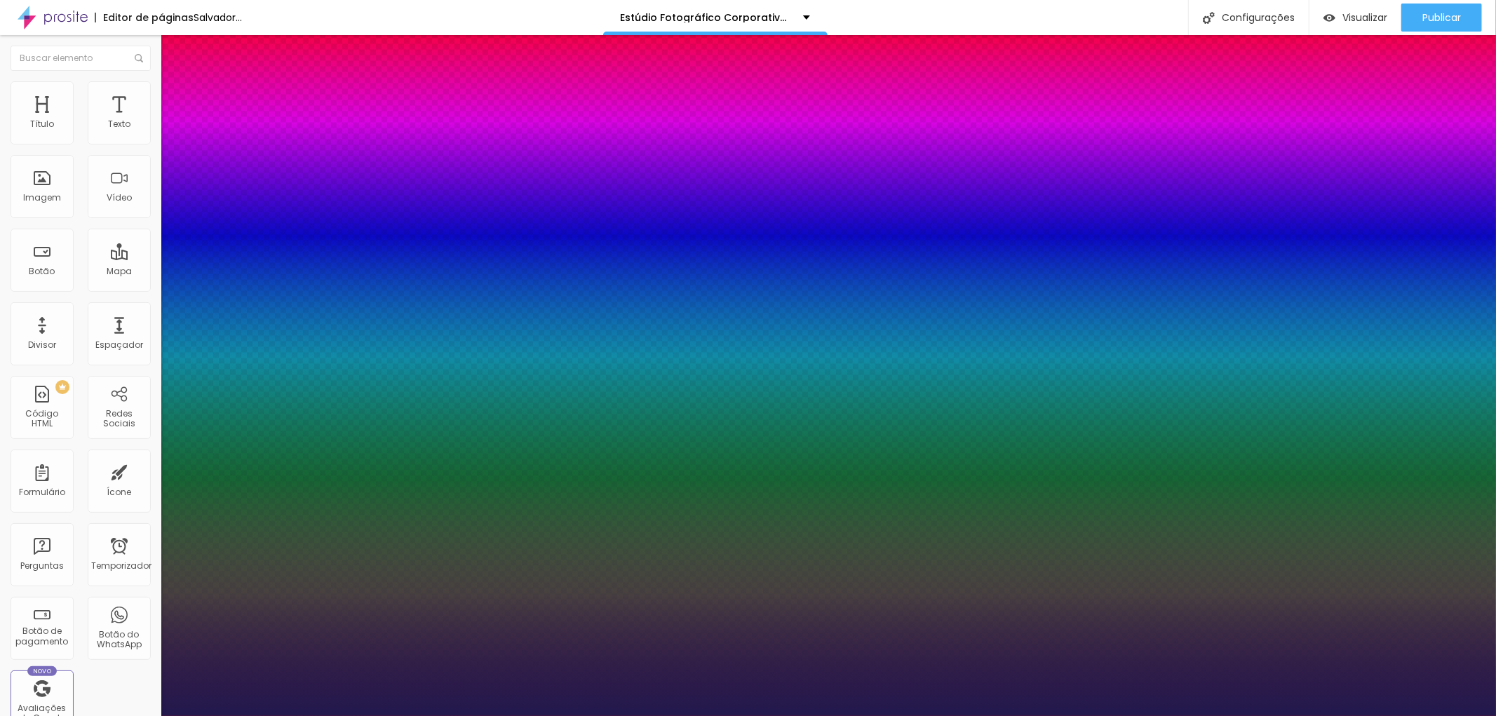
click at [745, 715] on div at bounding box center [748, 716] width 1496 height 0
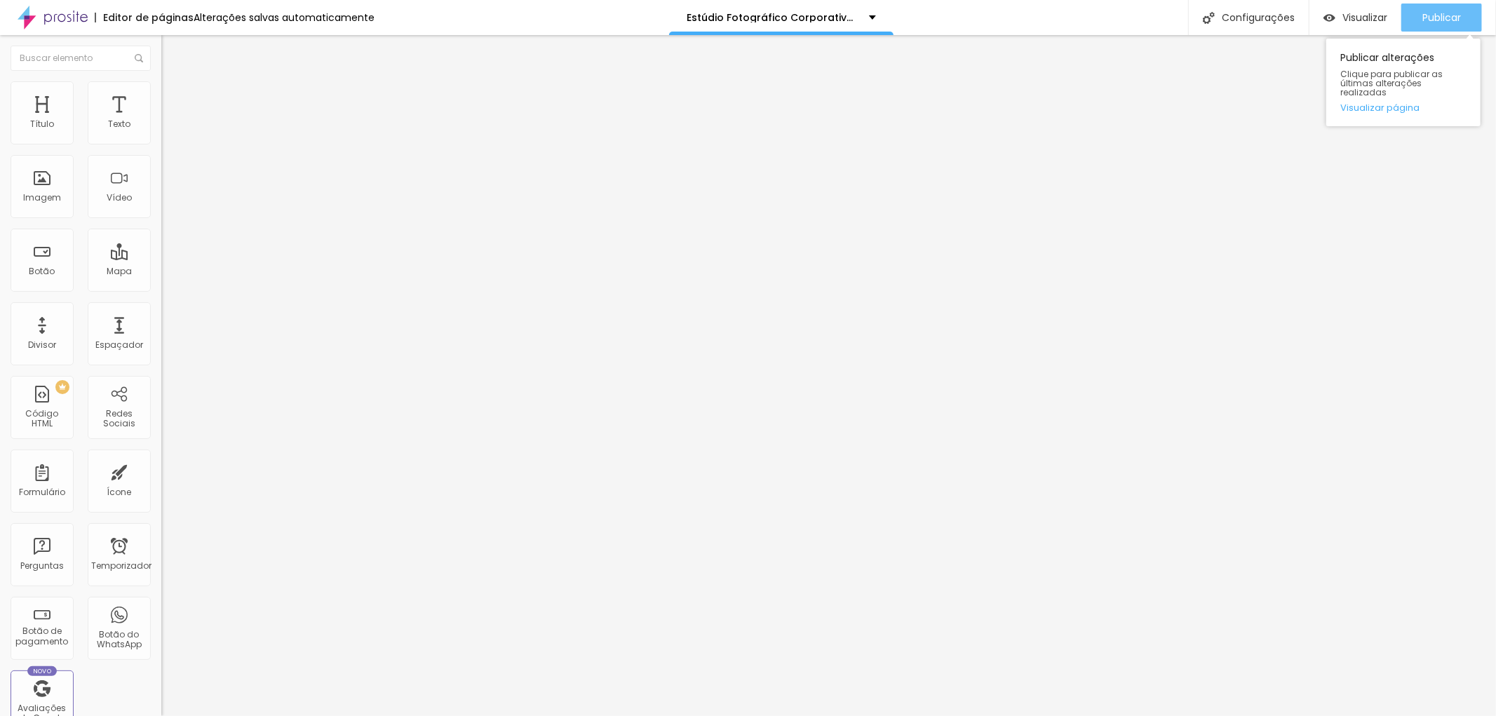
click at [1442, 11] on font "Publicar" at bounding box center [1441, 18] width 39 height 14
click at [161, 118] on div "Título 1 H1" at bounding box center [241, 111] width 161 height 14
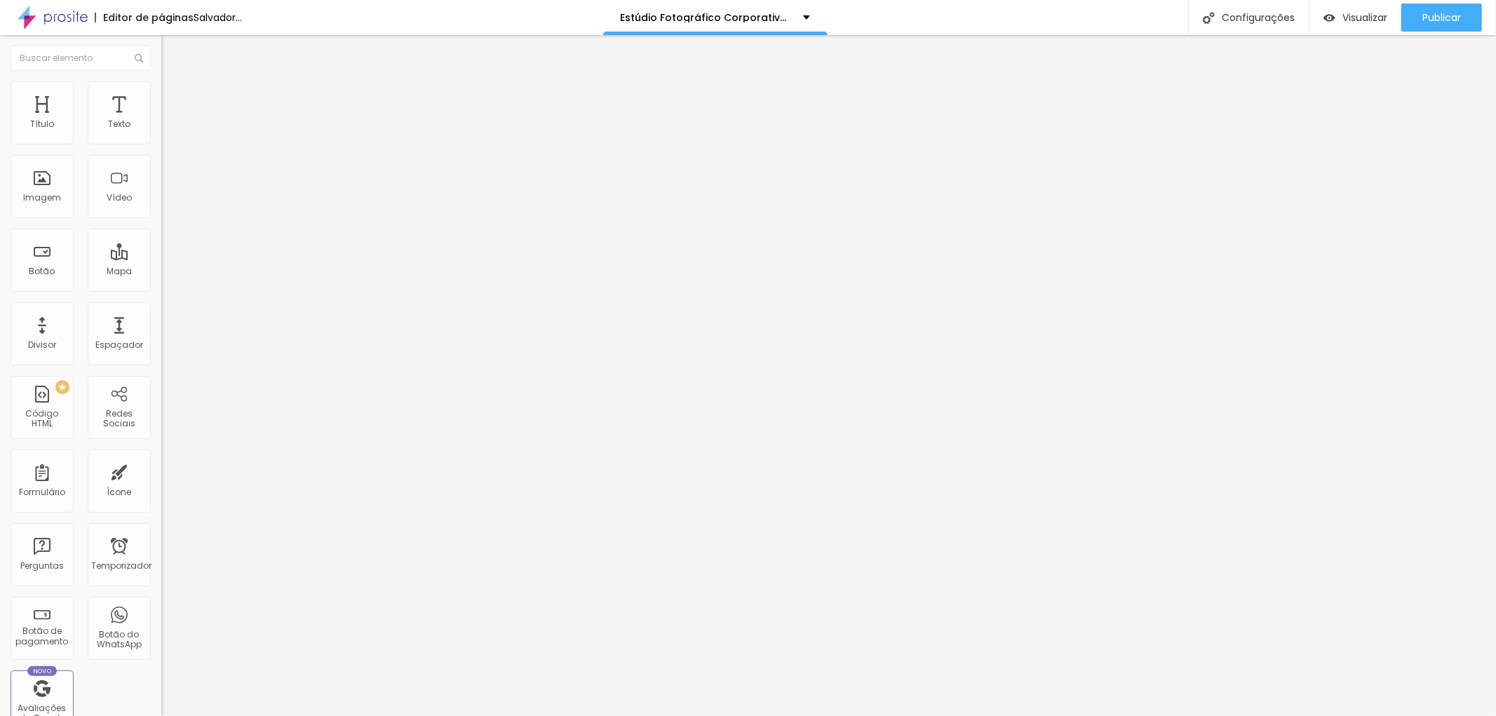
click at [161, 118] on div "Título 1 H1" at bounding box center [241, 111] width 161 height 14
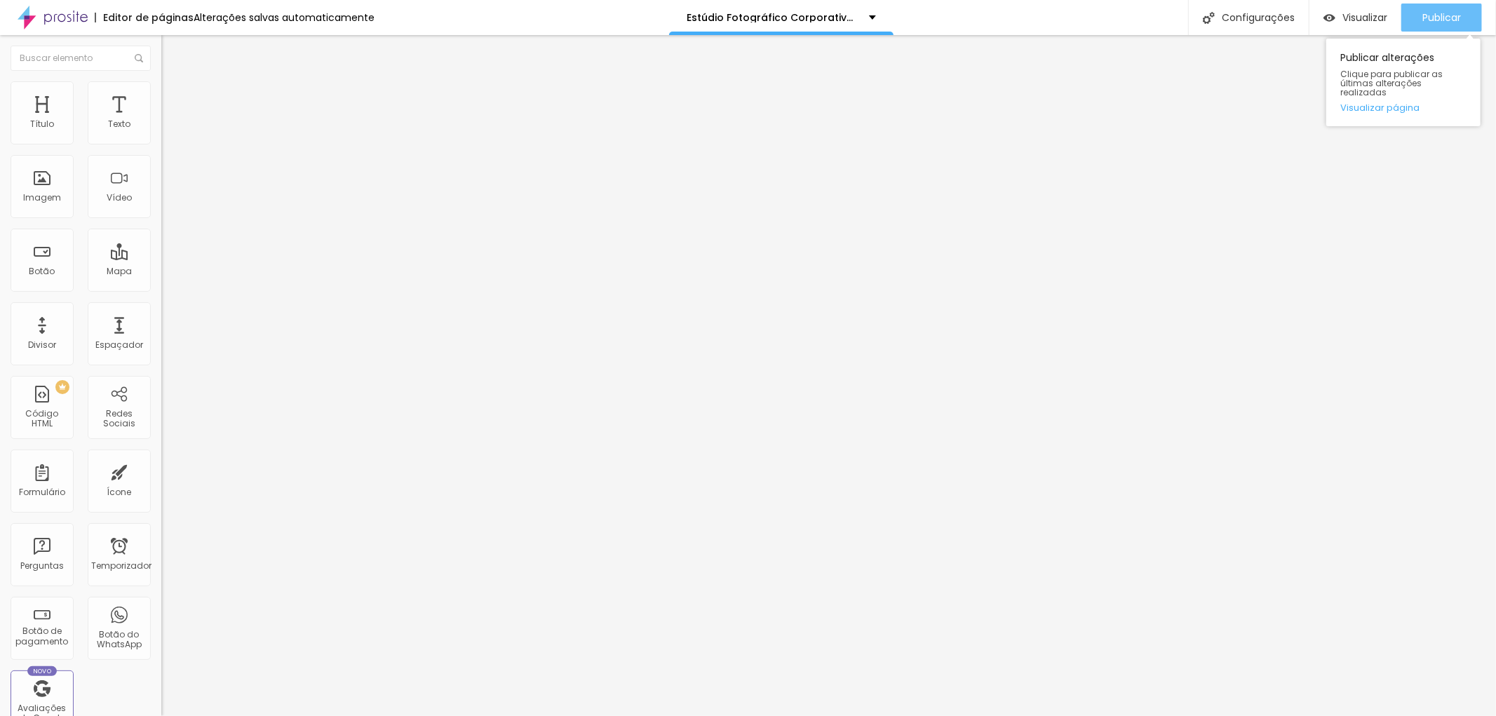
click at [1452, 14] on font "Publicar" at bounding box center [1441, 18] width 39 height 14
click at [167, 203] on icon "button" at bounding box center [171, 199] width 8 height 8
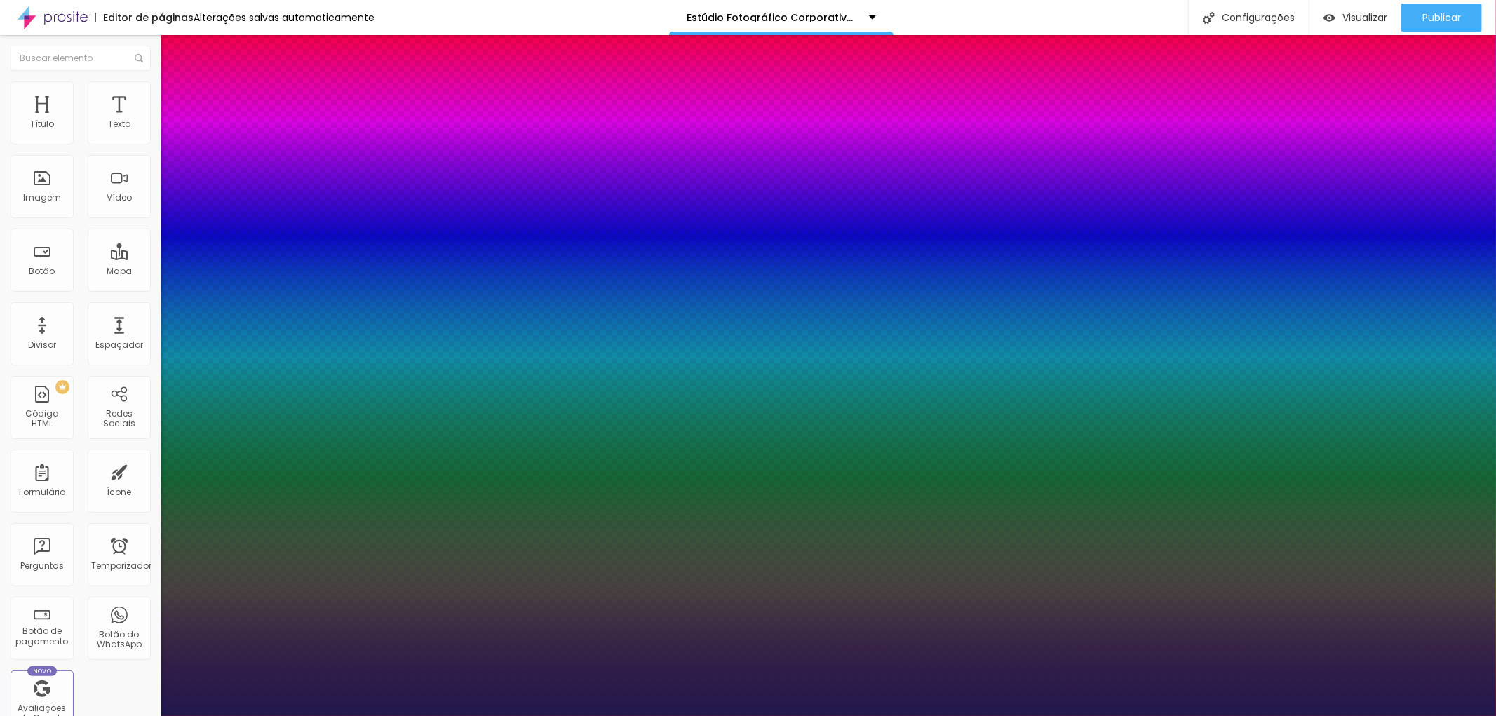
drag, startPoint x: 205, startPoint y: 395, endPoint x: 200, endPoint y: 389, distance: 7.9
click at [402, 715] on div at bounding box center [748, 716] width 1496 height 0
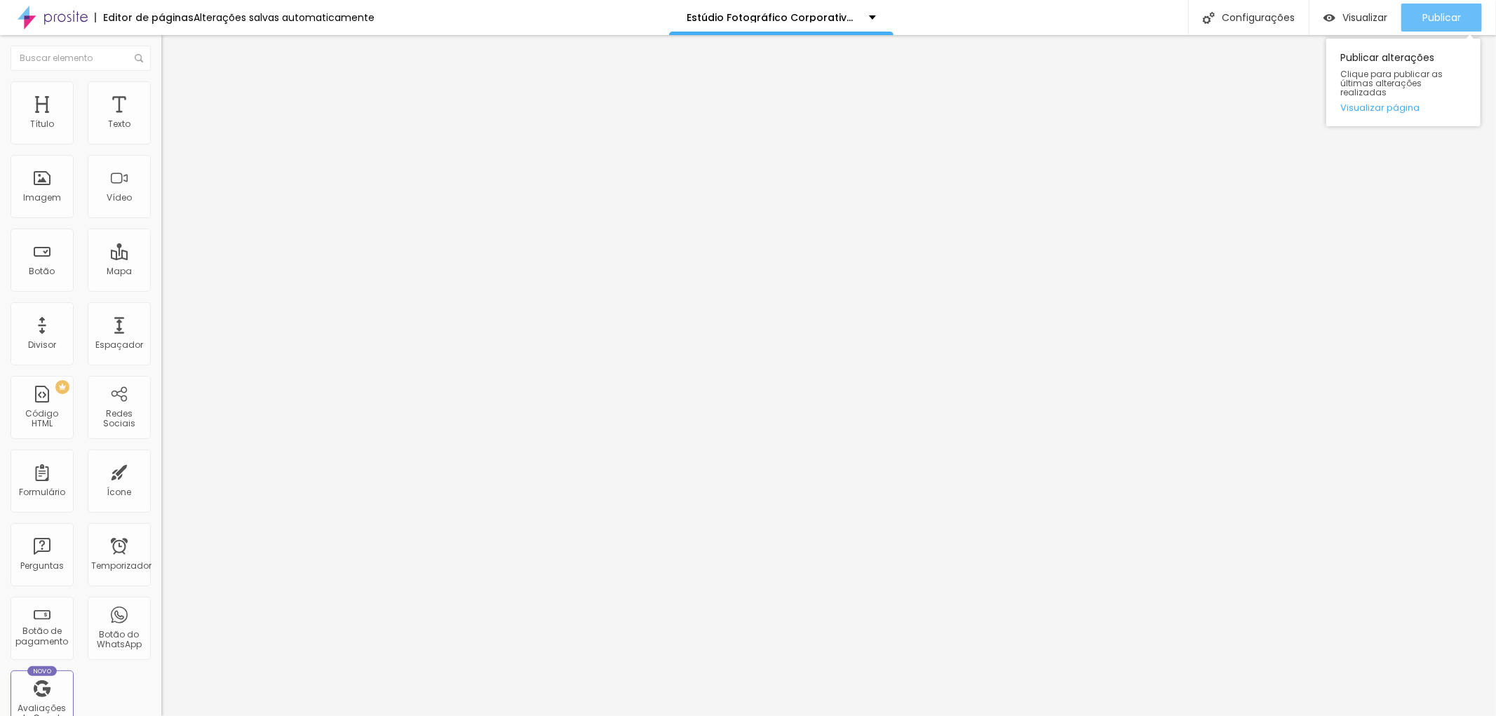
click at [1440, 11] on font "Publicar" at bounding box center [1441, 18] width 39 height 14
click at [174, 99] on font "Avançado" at bounding box center [197, 105] width 46 height 12
click at [161, 88] on img at bounding box center [167, 87] width 13 height 13
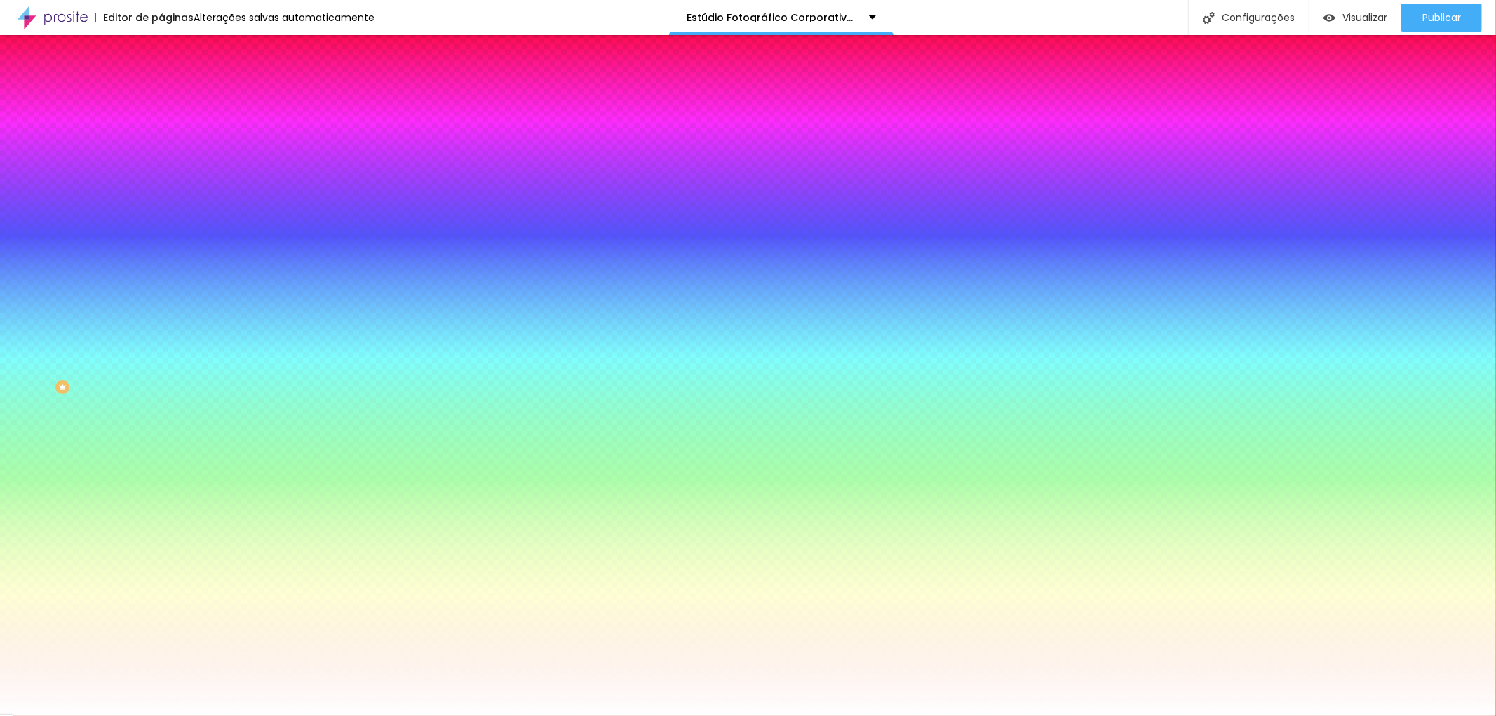
click at [161, 107] on li "Avançado" at bounding box center [241, 102] width 161 height 14
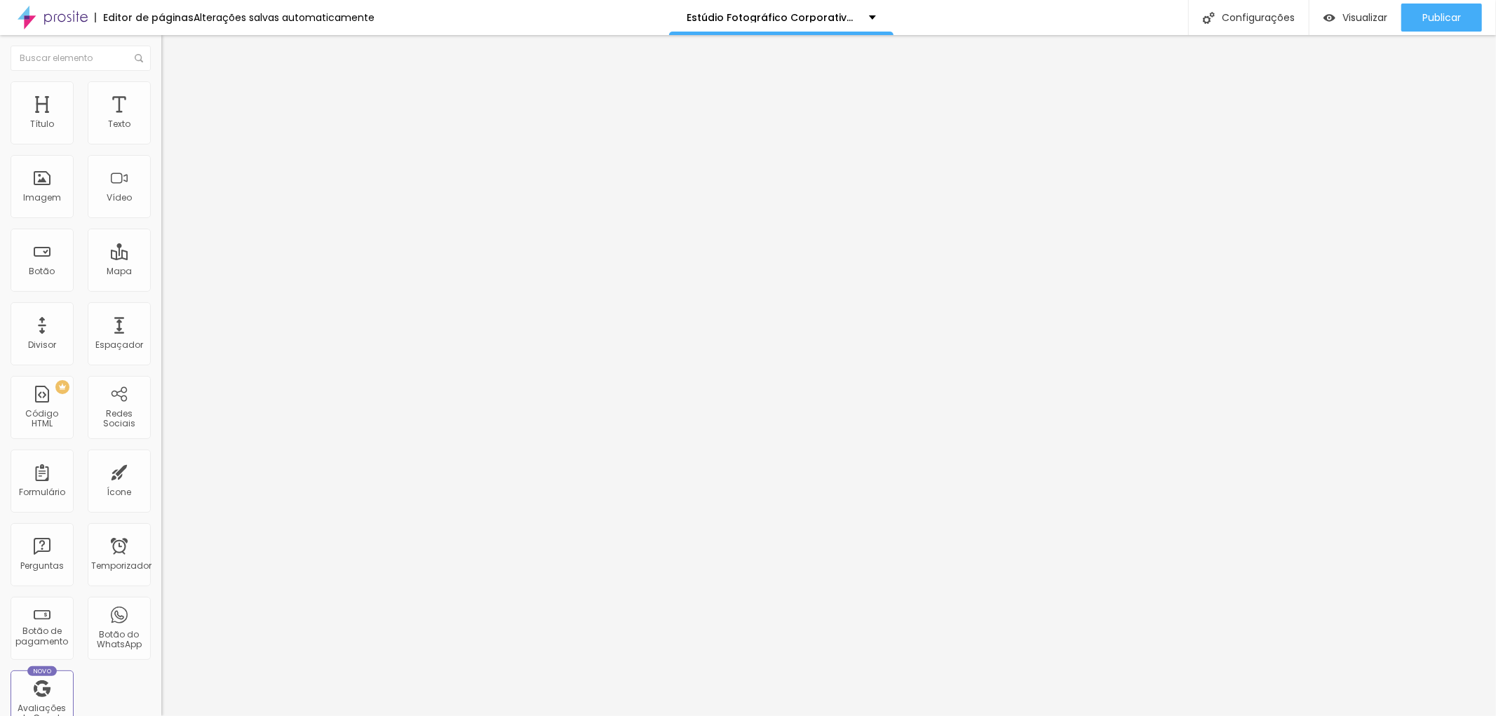
drag, startPoint x: 107, startPoint y: 137, endPoint x: 98, endPoint y: 136, distance: 8.5
click at [161, 272] on input "range" at bounding box center [206, 277] width 90 height 11
drag, startPoint x: 58, startPoint y: 168, endPoint x: 78, endPoint y: 168, distance: 19.6
click at [161, 471] on input "range" at bounding box center [206, 476] width 90 height 11
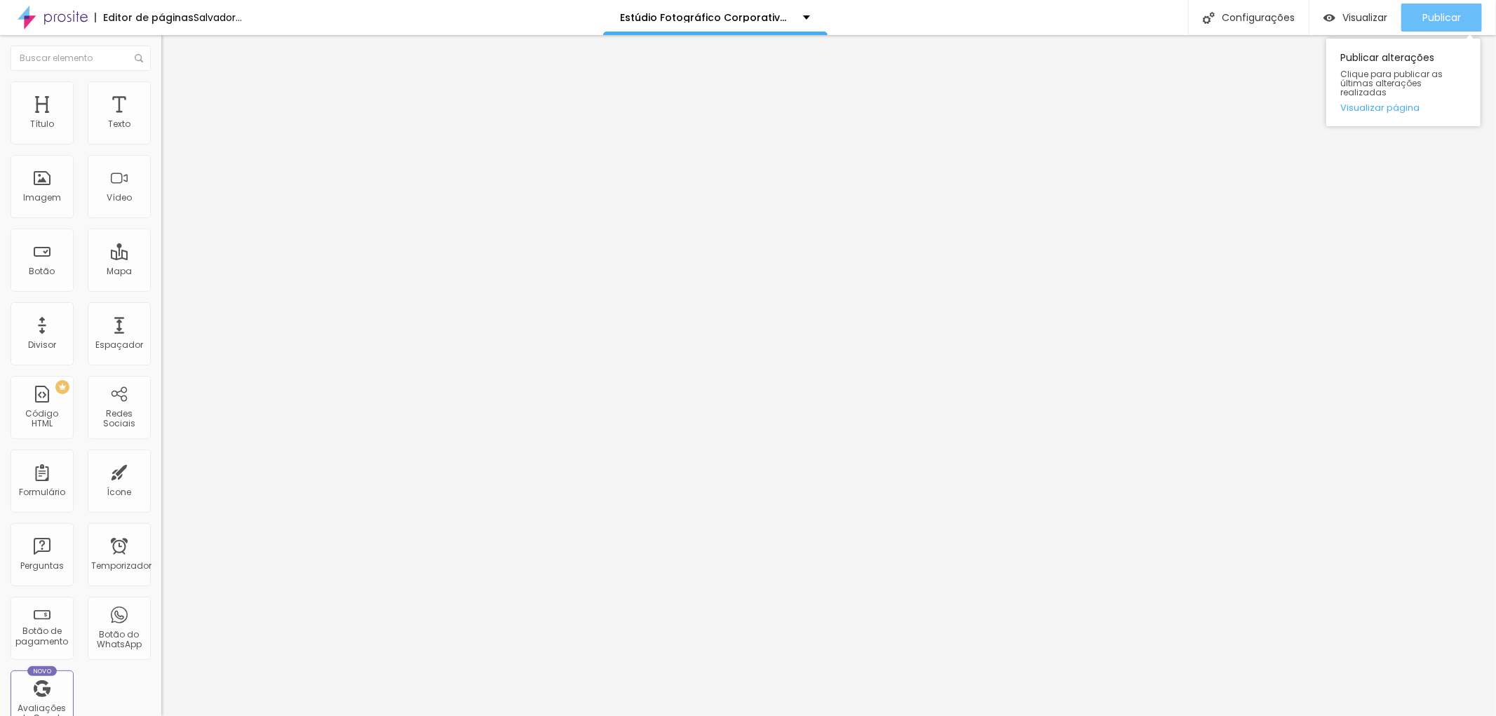
click at [1452, 15] on font "Publicar" at bounding box center [1441, 18] width 39 height 14
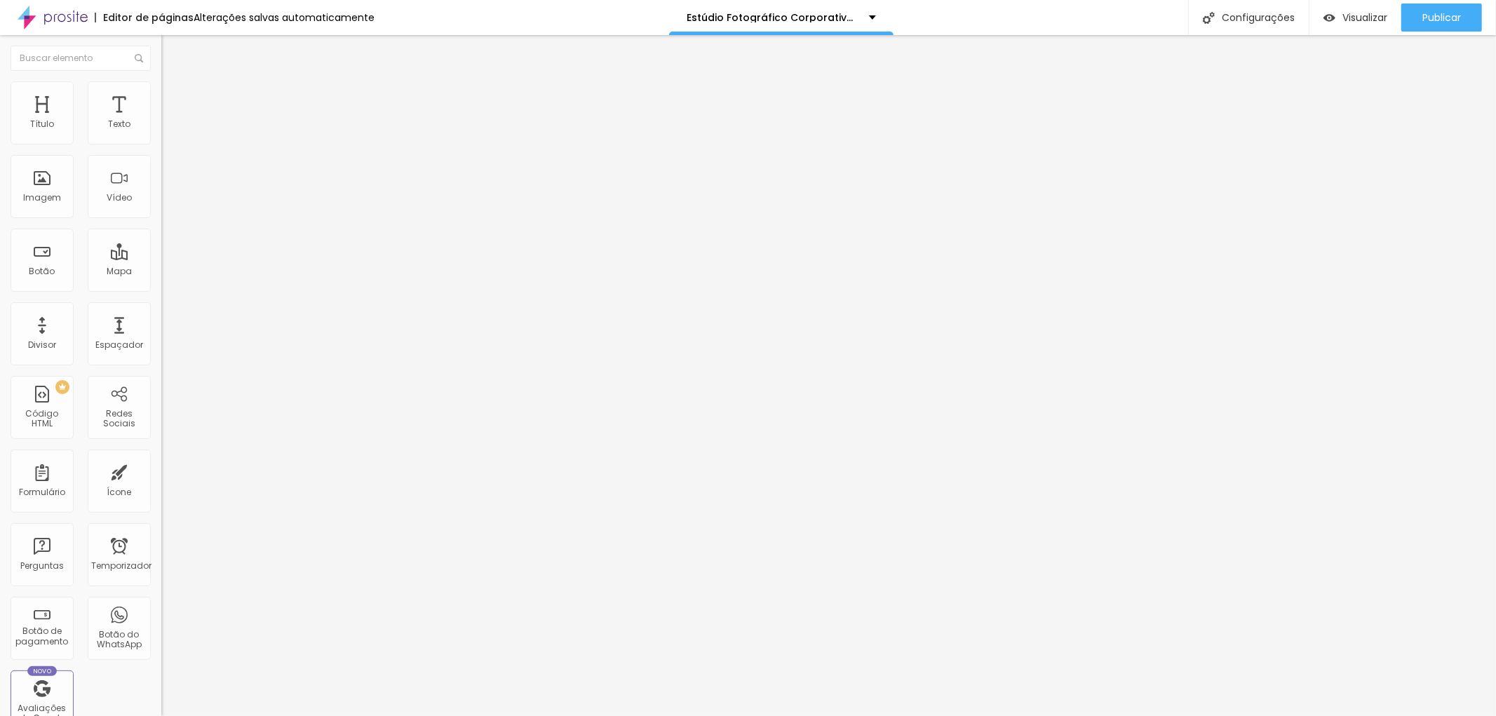
click at [161, 92] on li "Estilo" at bounding box center [241, 88] width 161 height 14
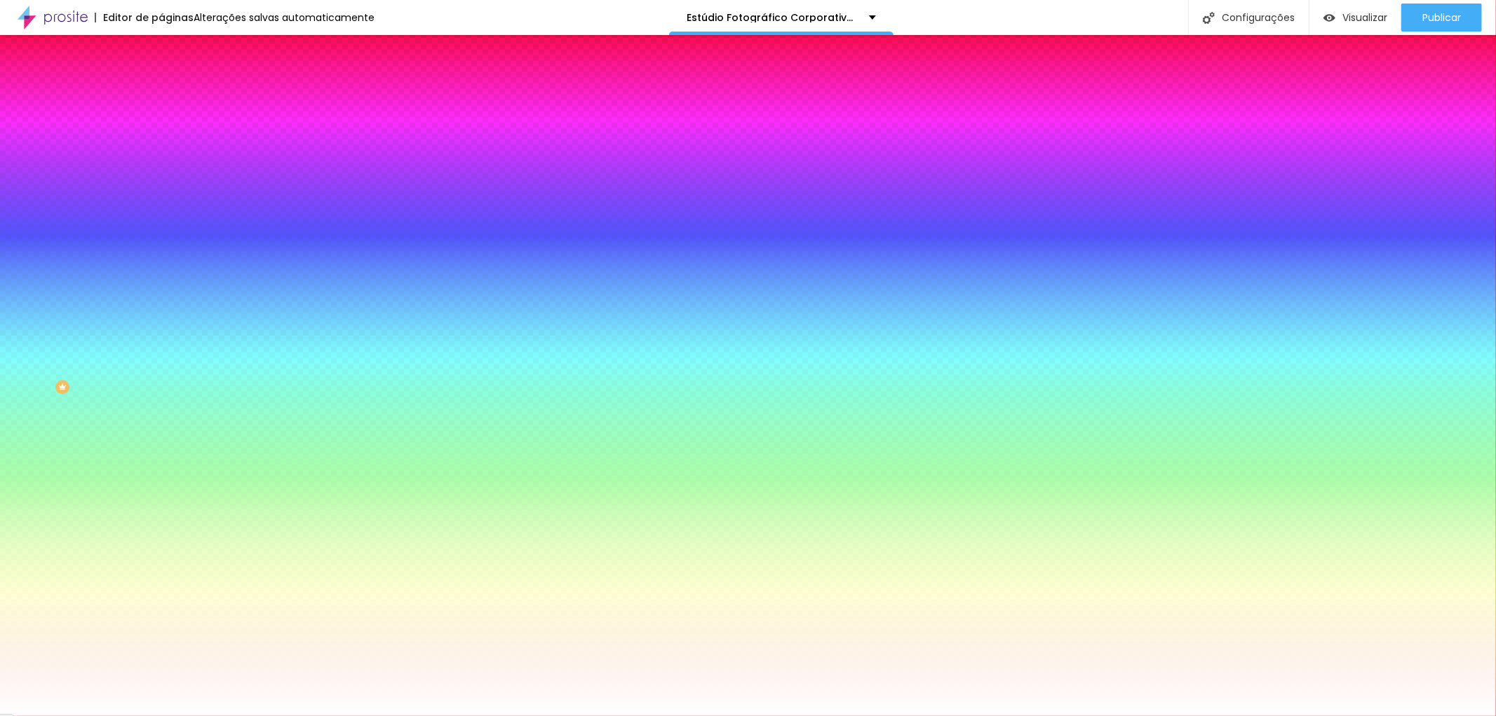
click at [174, 83] on font "Conteúdo" at bounding box center [195, 77] width 43 height 12
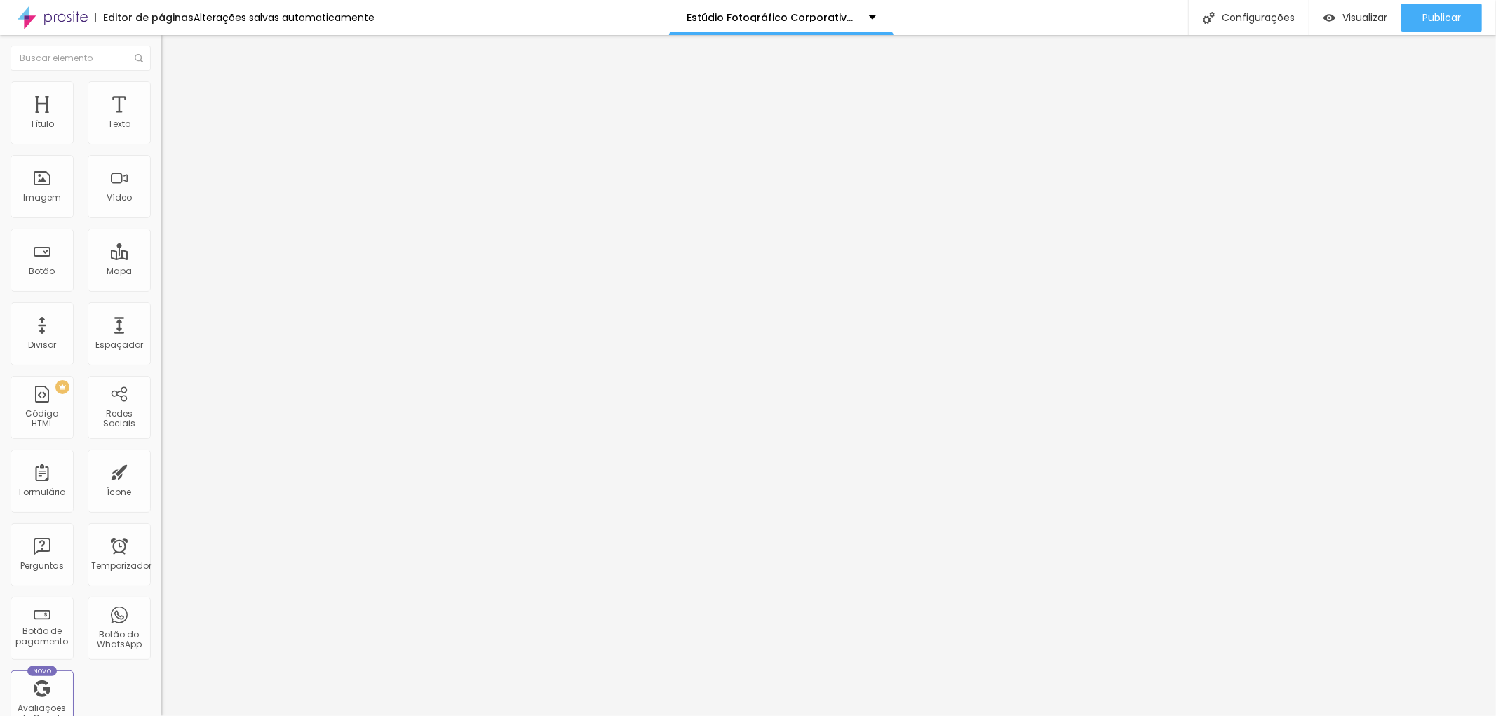
click at [161, 93] on li "Estilo" at bounding box center [241, 88] width 161 height 14
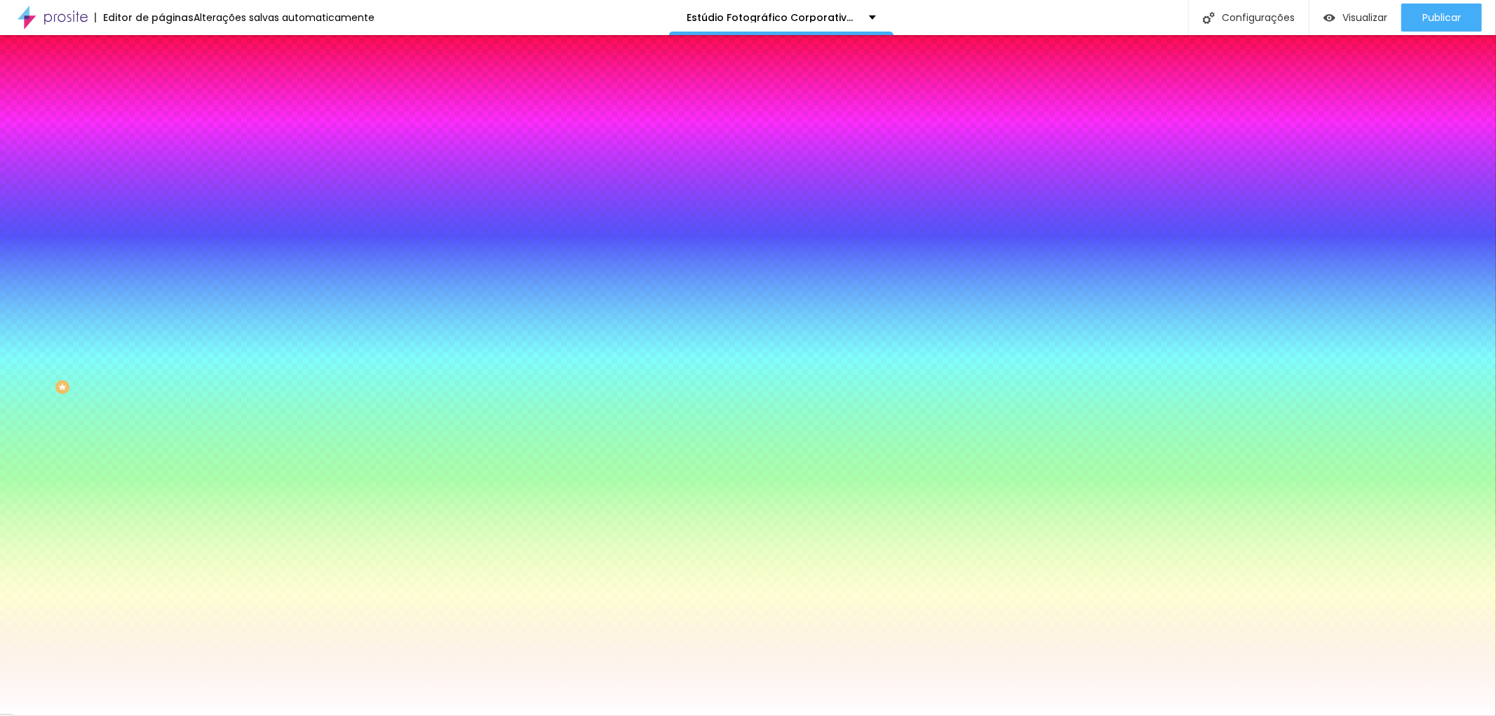
click at [170, 129] on font "Trocar imagem" at bounding box center [204, 123] width 68 height 12
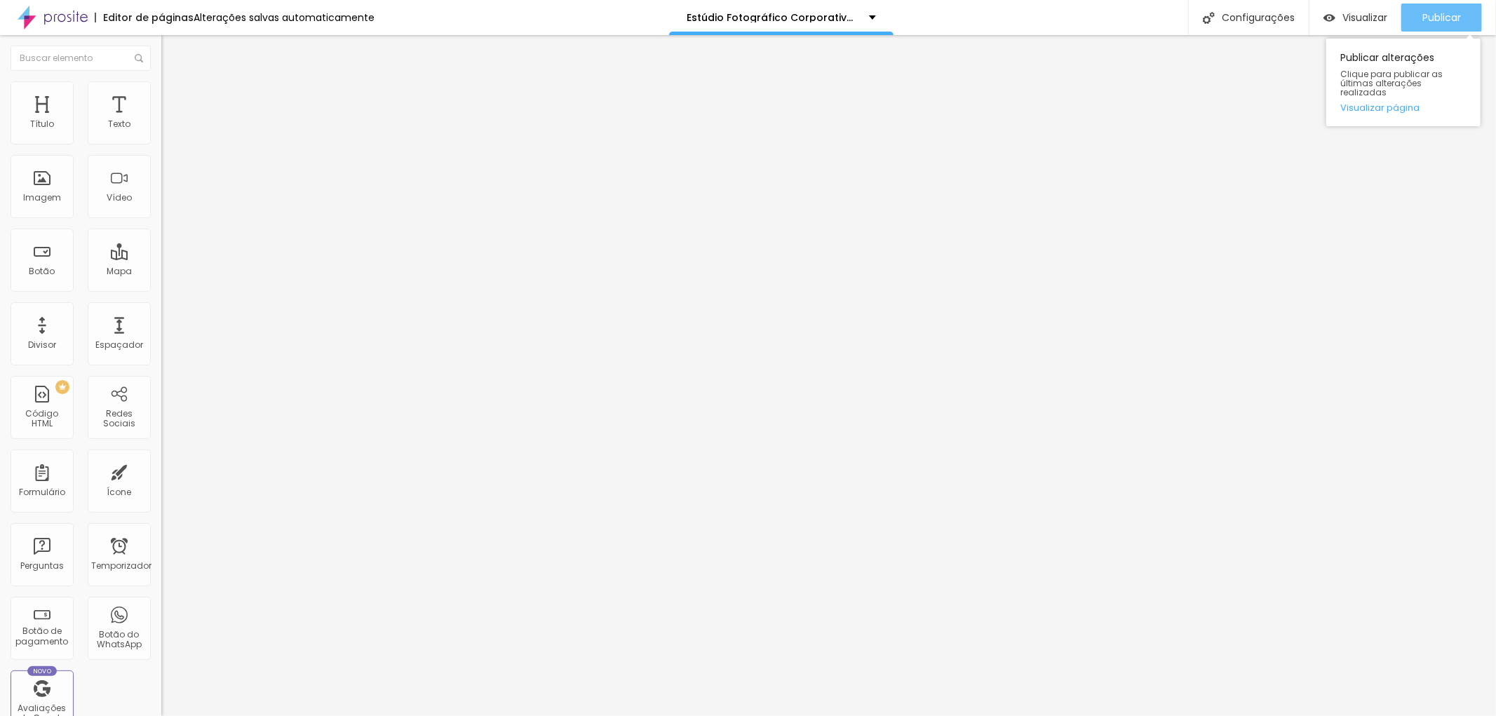
click at [1452, 4] on div "Publicar" at bounding box center [1441, 18] width 39 height 28
click at [1457, 14] on font "Publicar" at bounding box center [1441, 18] width 39 height 14
click at [1448, 17] on font "Publicar" at bounding box center [1441, 18] width 39 height 14
click at [1461, 10] on button "Publicar" at bounding box center [1441, 18] width 81 height 28
click at [1446, 7] on div "Publicar" at bounding box center [1441, 18] width 39 height 28
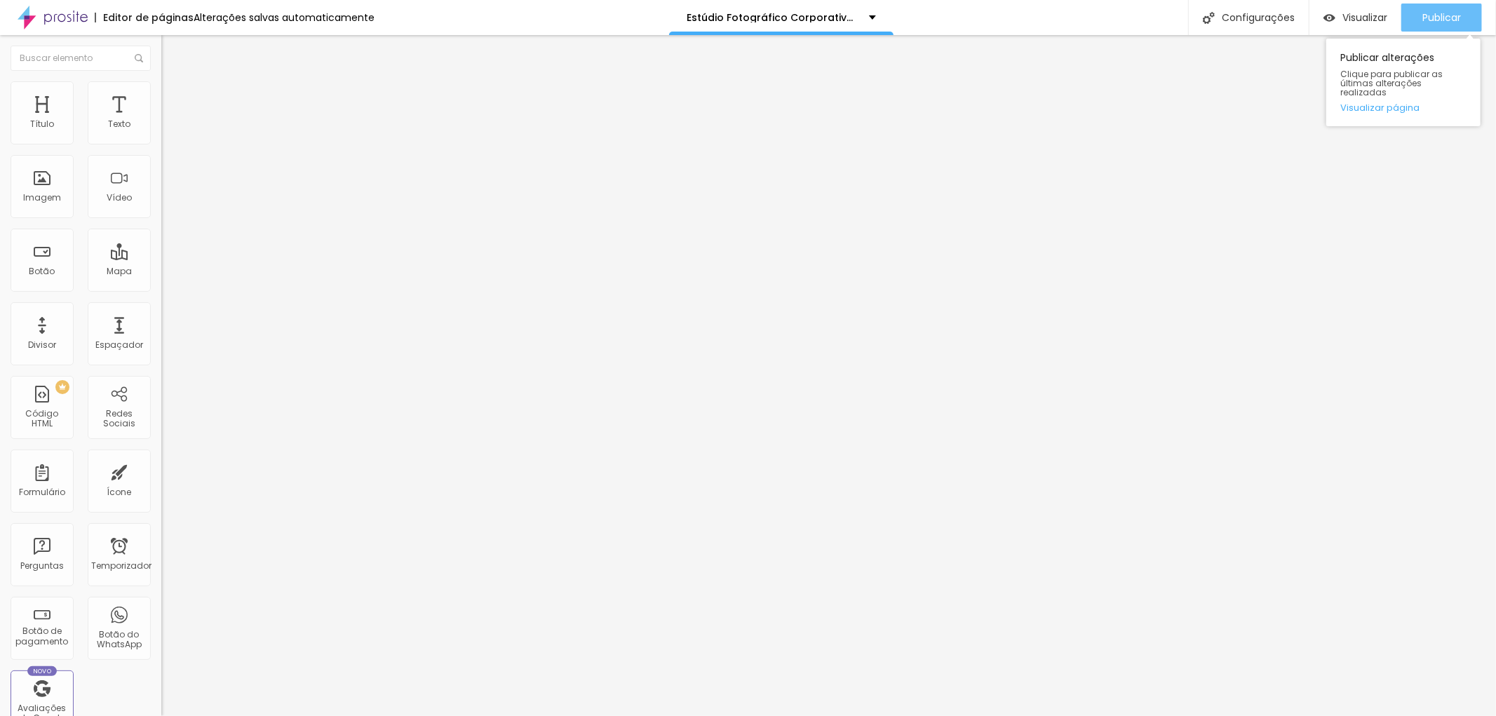
click at [1445, 8] on div "Publicar" at bounding box center [1441, 18] width 39 height 28
click at [161, 208] on button "button" at bounding box center [171, 200] width 20 height 15
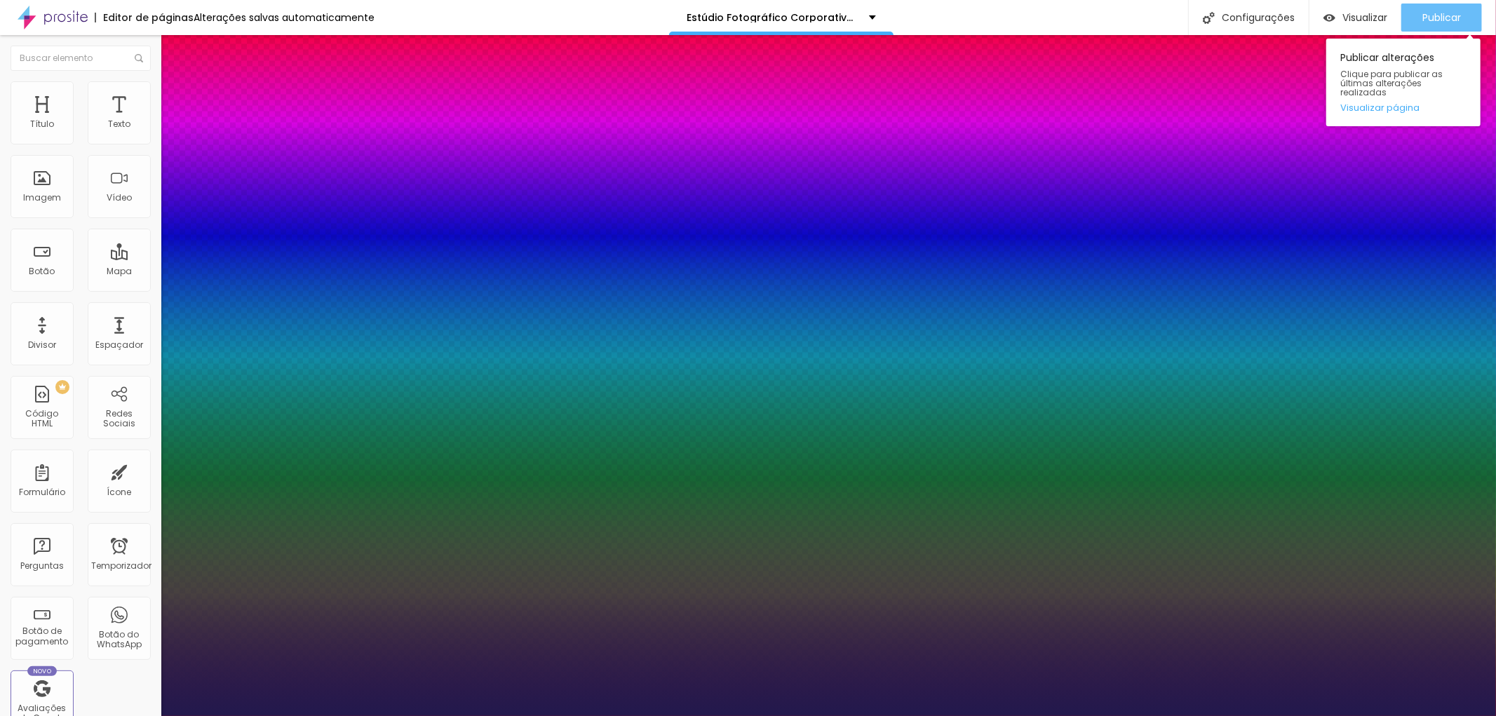
click at [1428, 715] on div at bounding box center [748, 716] width 1496 height 0
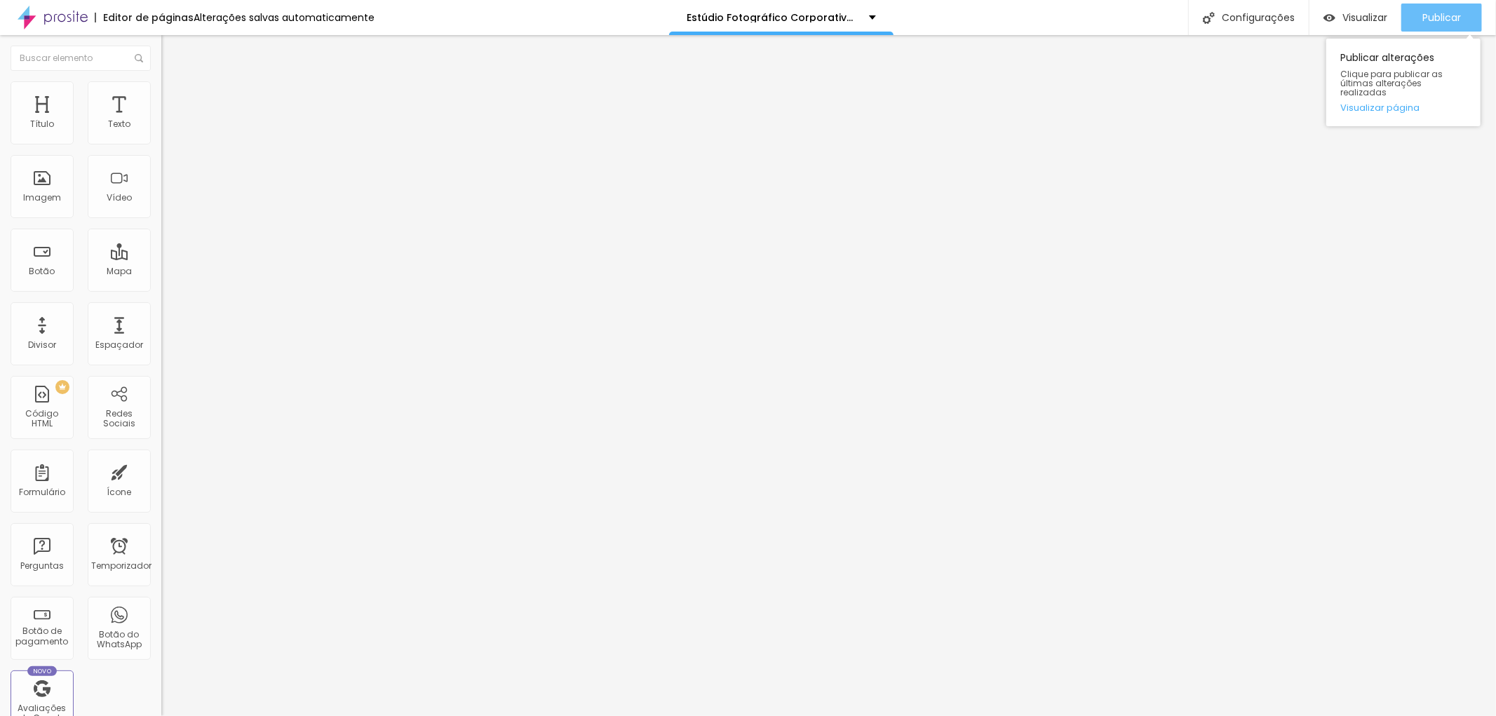
click at [1429, 7] on div "Publicar" at bounding box center [1441, 18] width 39 height 28
click at [1457, 15] on font "Publicar" at bounding box center [1441, 18] width 39 height 14
click at [1443, 16] on font "Publicar" at bounding box center [1441, 18] width 39 height 14
click at [168, 202] on icon "button" at bounding box center [171, 199] width 6 height 6
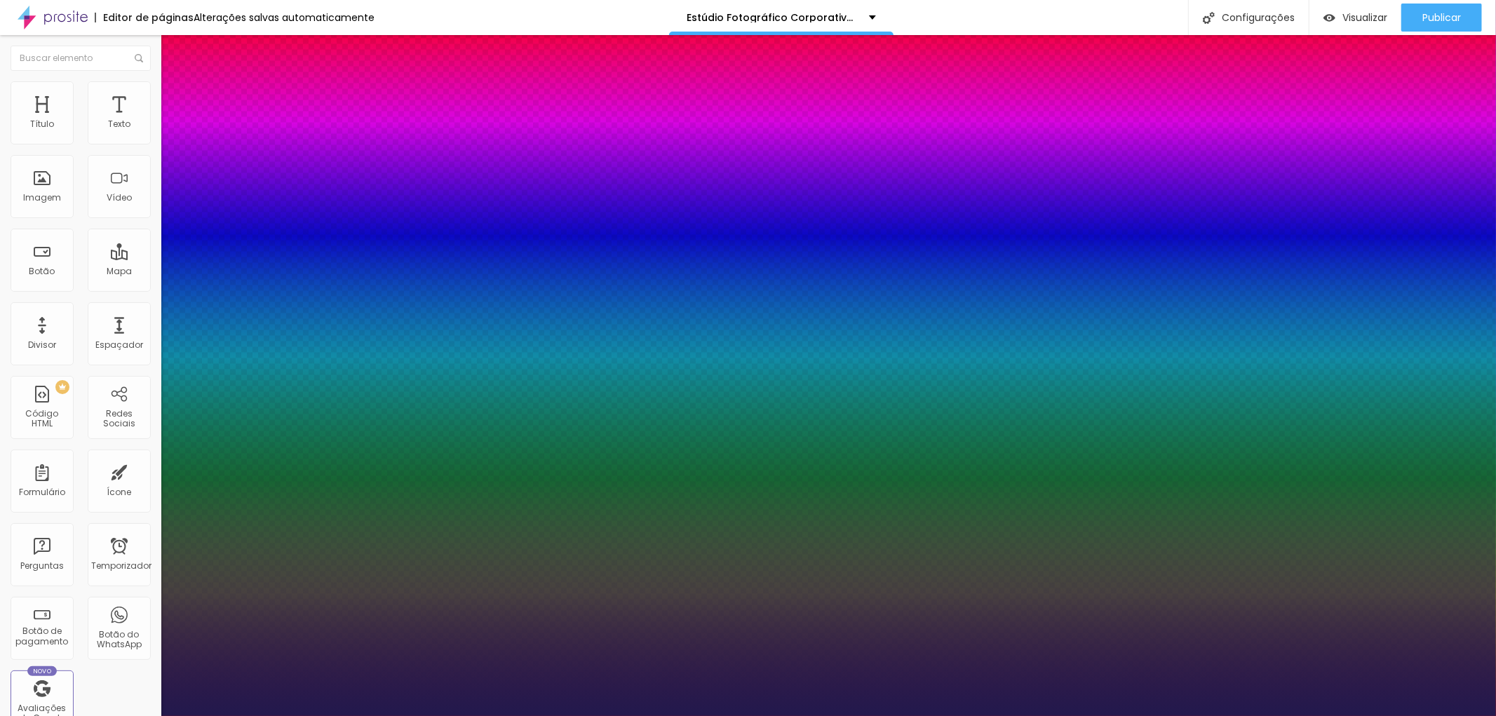
click at [1385, 715] on div at bounding box center [748, 716] width 1496 height 0
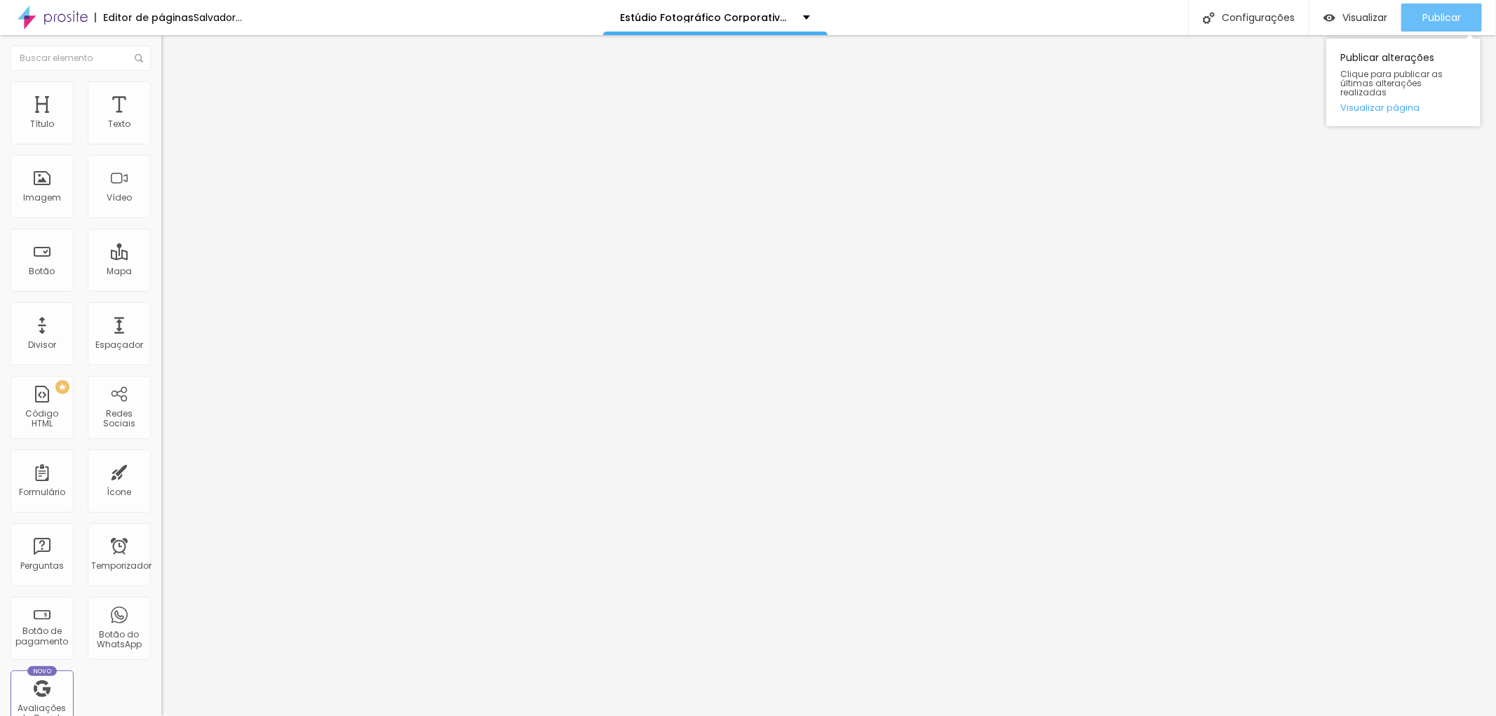
click at [1431, 20] on font "Publicar" at bounding box center [1441, 18] width 39 height 14
click at [1427, 9] on div "Publicar" at bounding box center [1441, 18] width 39 height 28
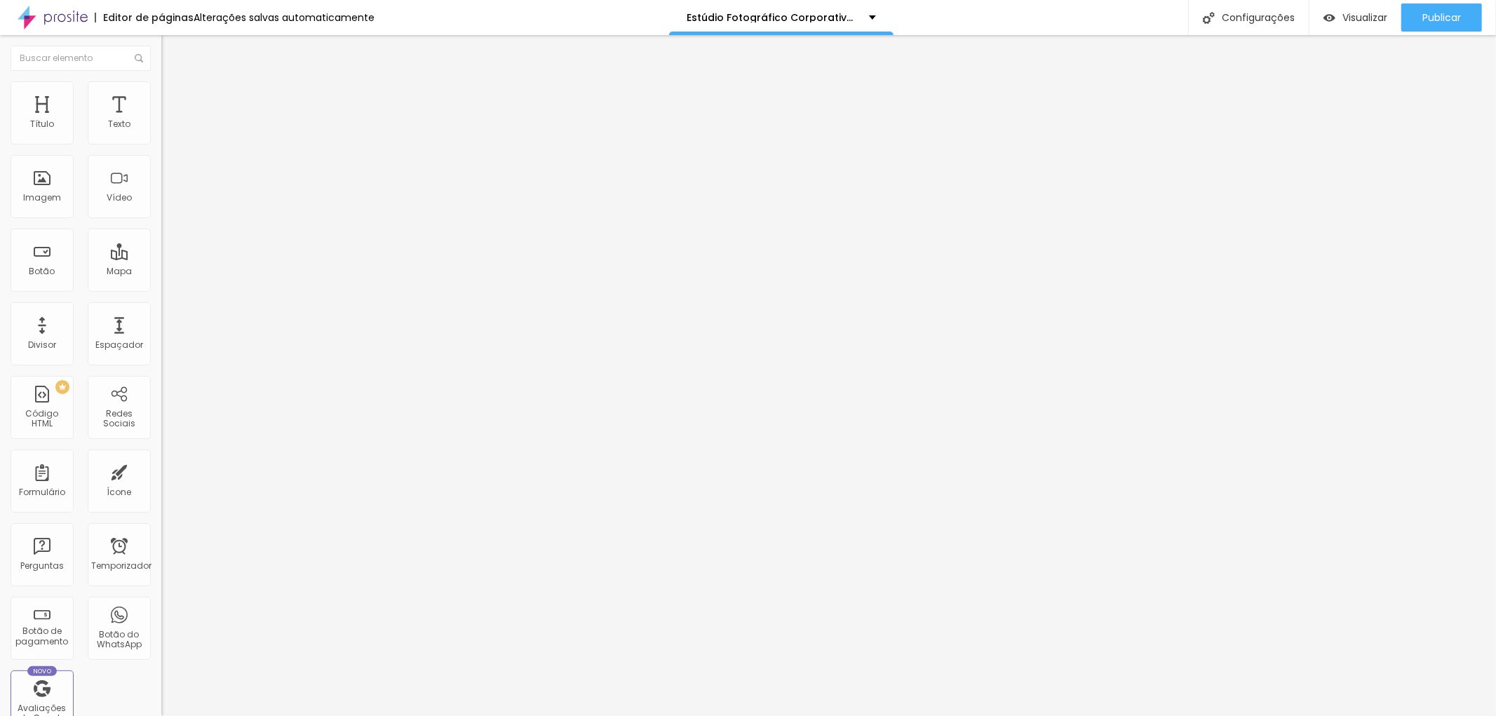
click at [161, 93] on li "Avançado" at bounding box center [241, 88] width 161 height 14
click at [161, 80] on img at bounding box center [167, 73] width 13 height 13
click at [167, 203] on icon "button" at bounding box center [171, 199] width 8 height 8
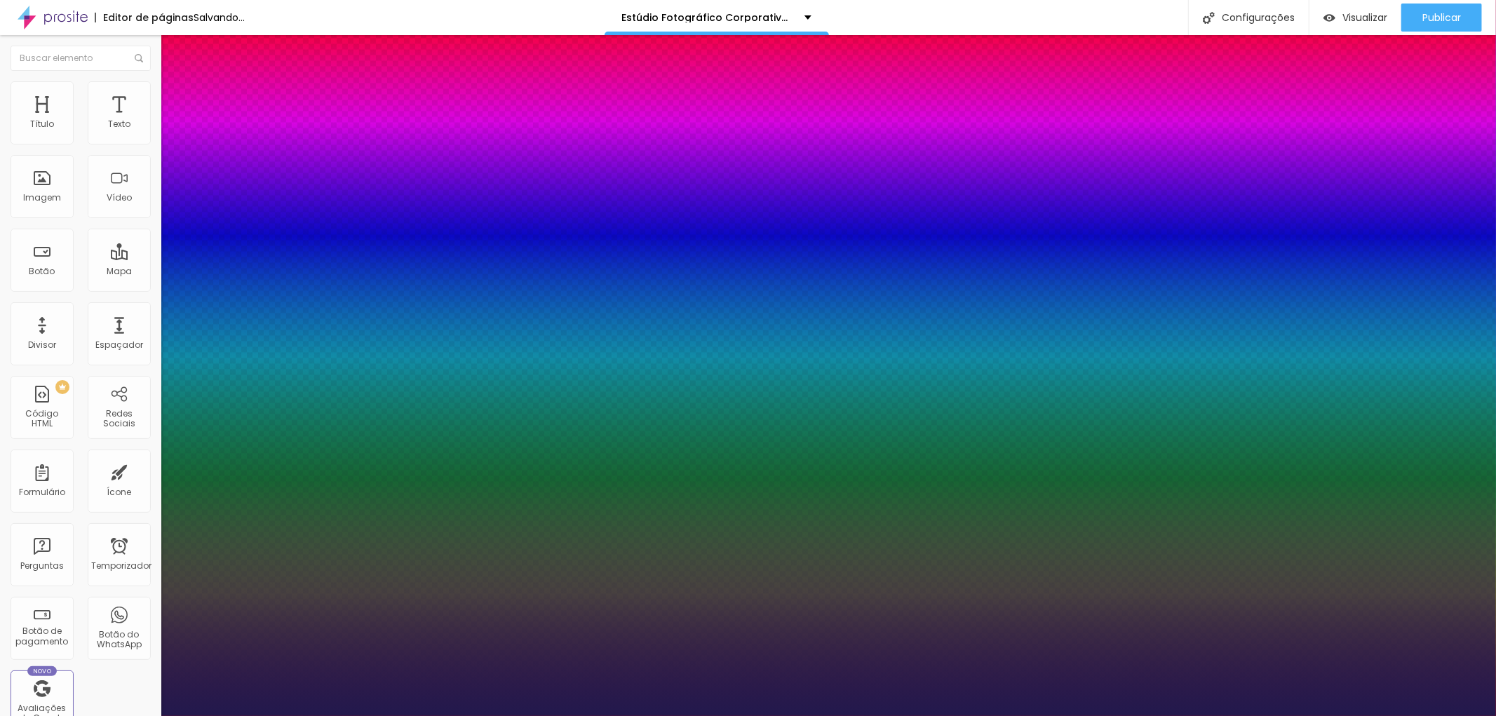
click at [428, 715] on div at bounding box center [748, 716] width 1496 height 0
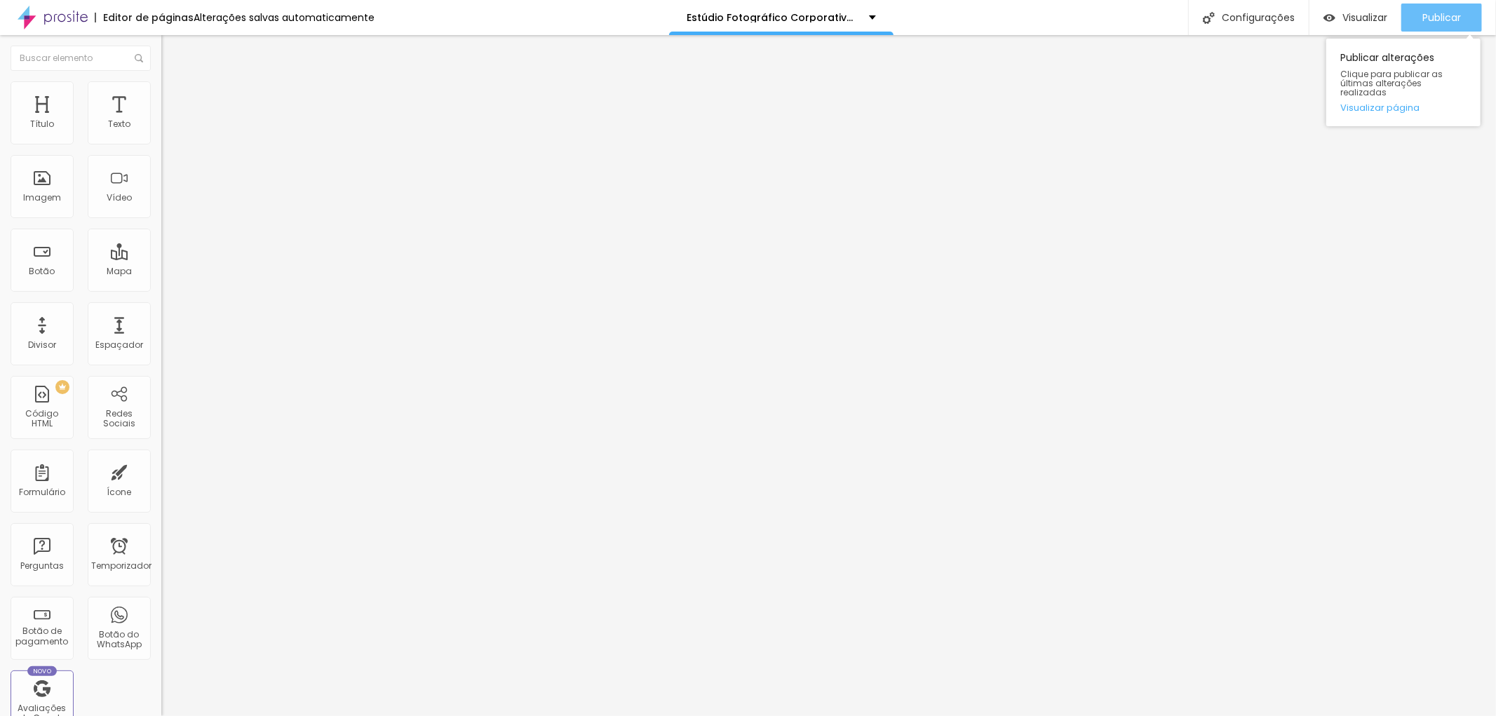
click at [1452, 20] on font "Publicar" at bounding box center [1441, 18] width 39 height 14
click at [174, 97] on font "Estilo" at bounding box center [185, 91] width 22 height 12
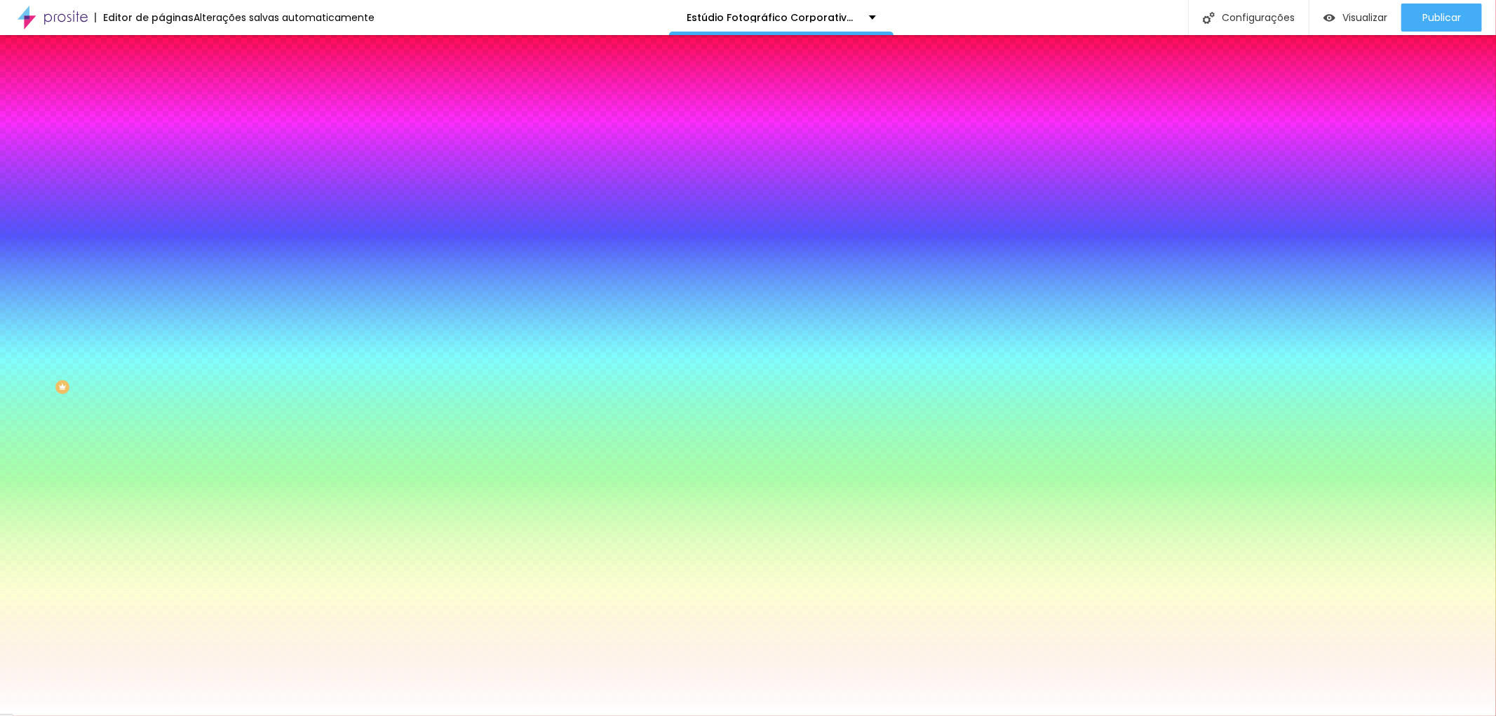
click at [161, 95] on img at bounding box center [167, 101] width 13 height 13
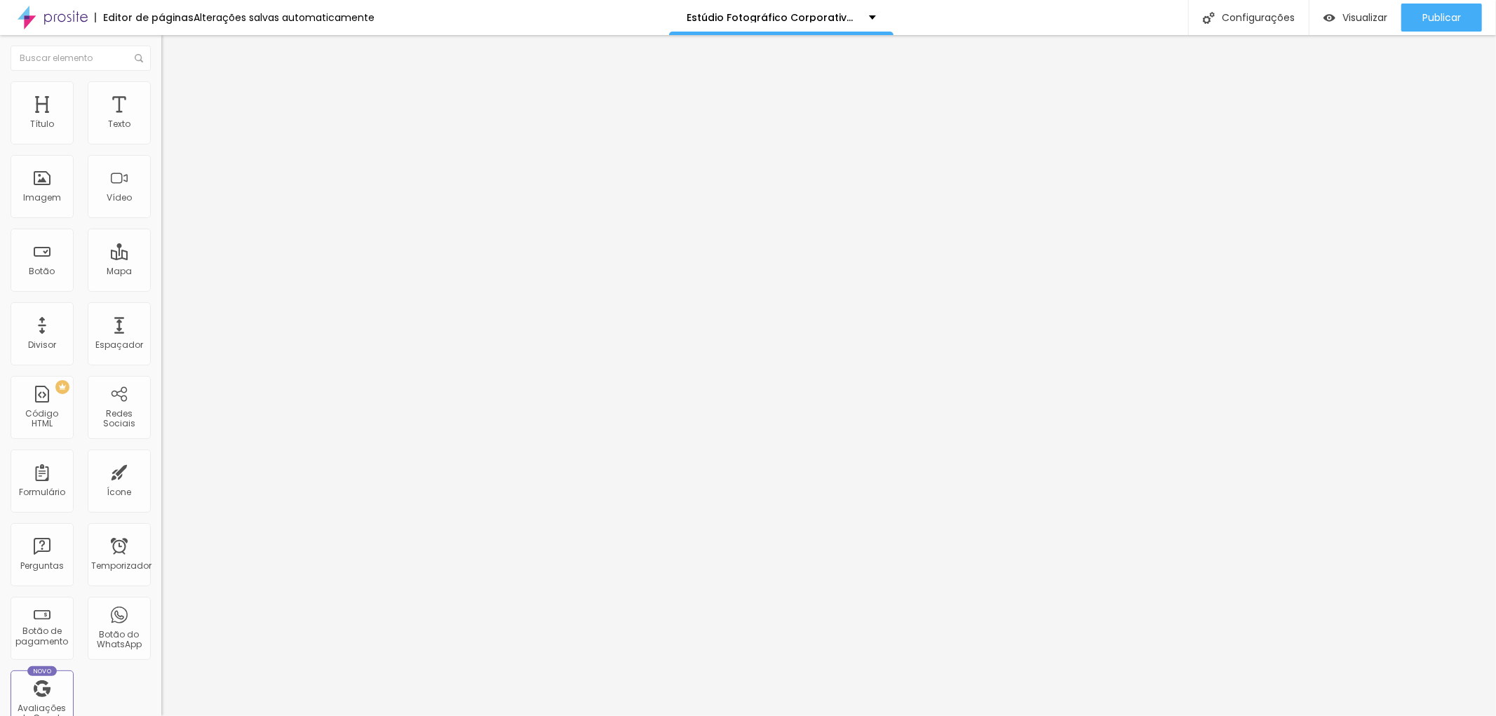
click at [161, 272] on input "range" at bounding box center [206, 277] width 90 height 11
click at [161, 471] on input "range" at bounding box center [206, 476] width 90 height 11
click at [1434, 18] on font "Publicar" at bounding box center [1441, 18] width 39 height 14
click at [1447, 17] on font "Publicar" at bounding box center [1441, 18] width 39 height 14
click at [174, 94] on font "Avançado" at bounding box center [197, 91] width 46 height 12
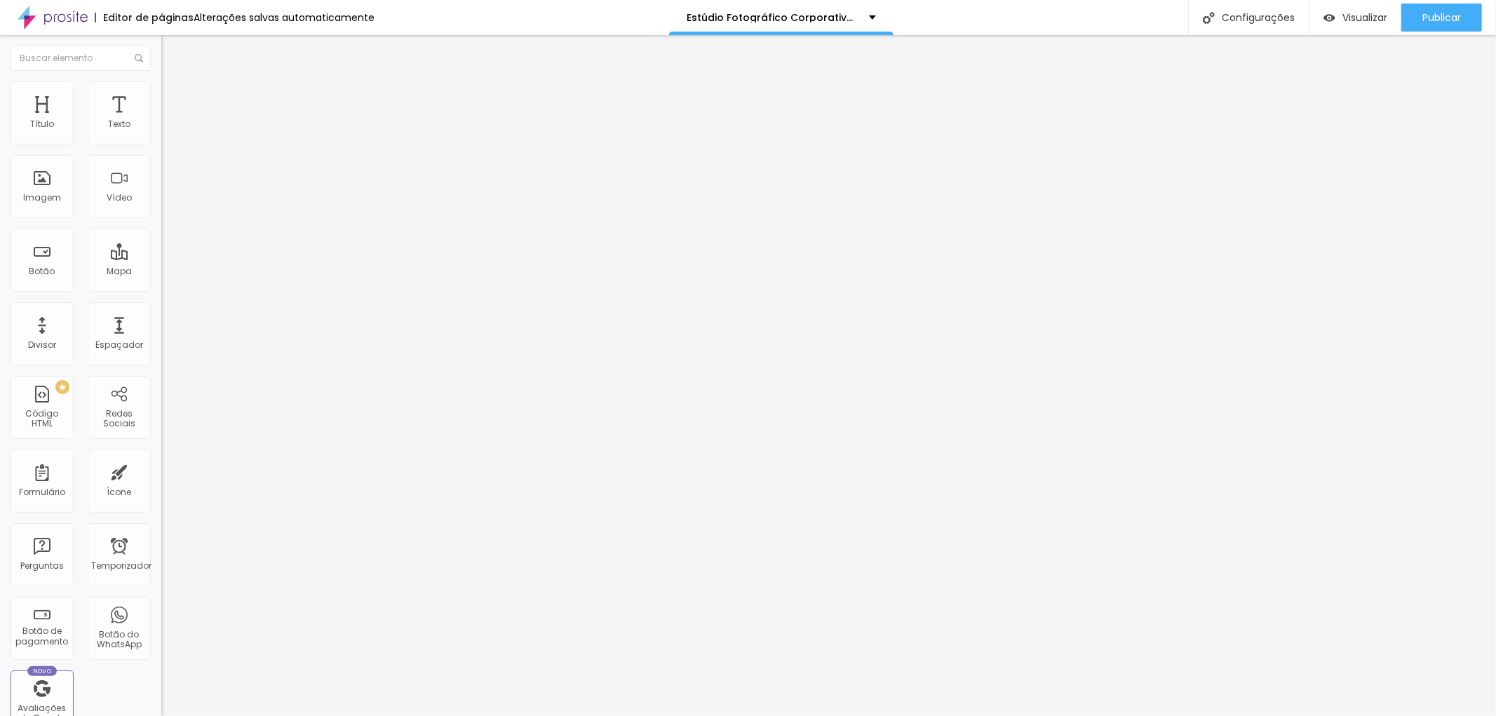
click at [174, 83] on font "Estilo" at bounding box center [185, 77] width 22 height 12
click at [172, 46] on img "button" at bounding box center [177, 51] width 11 height 11
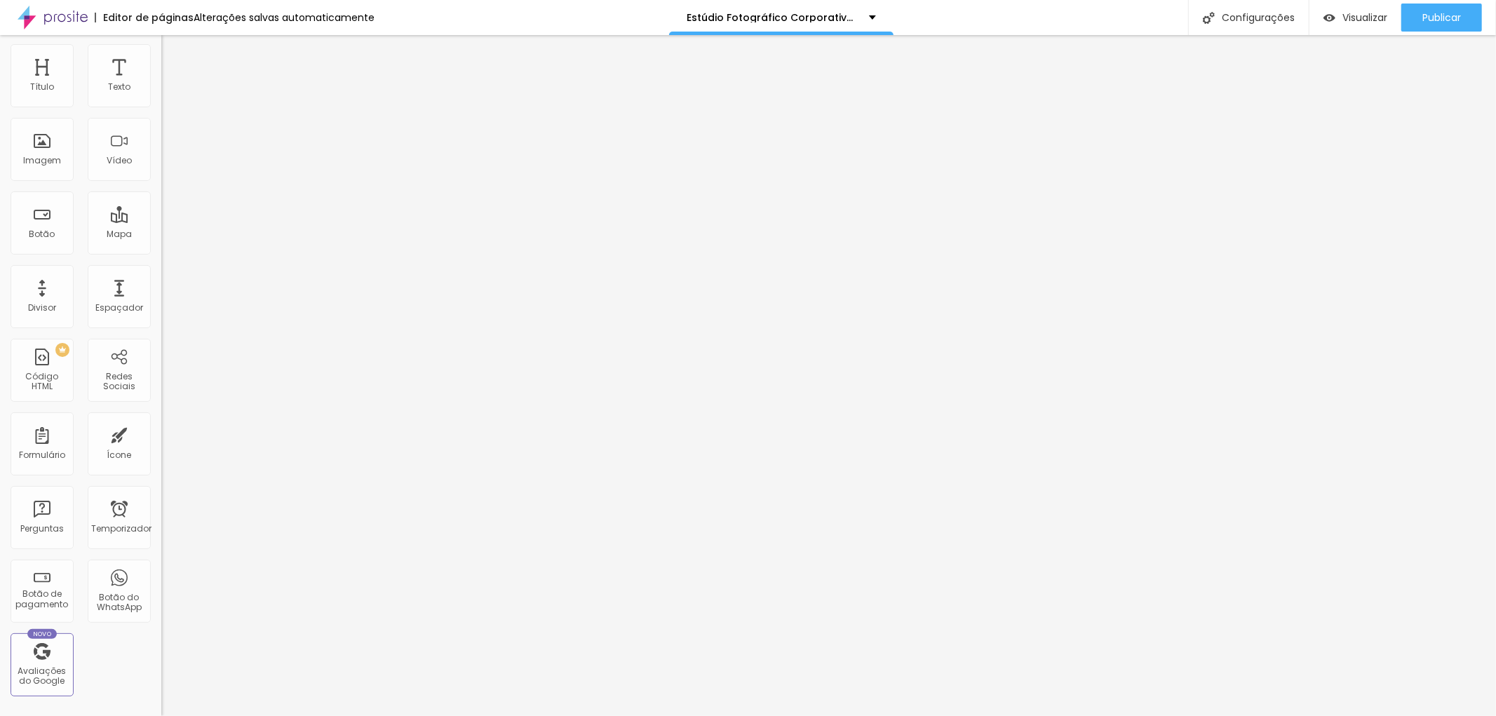
scroll to position [0, 0]
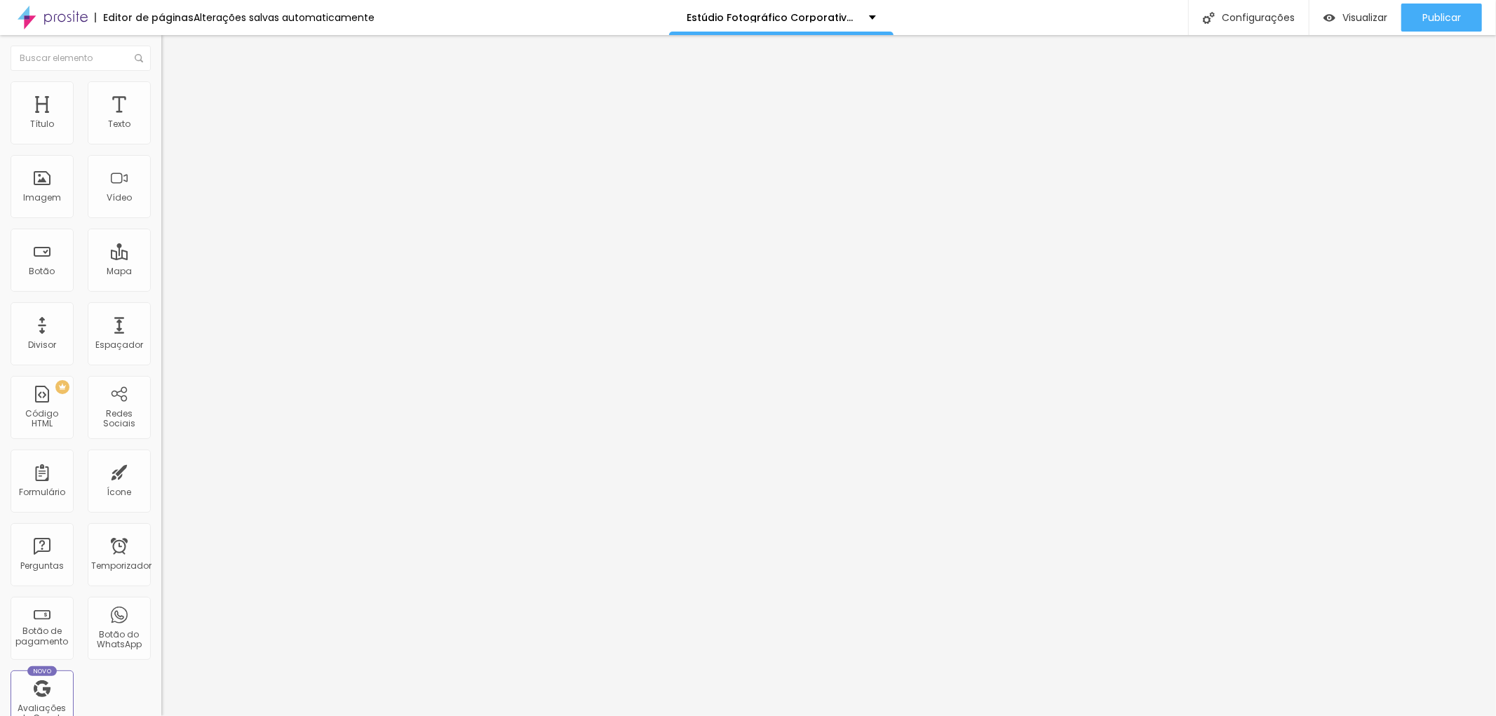
click at [170, 121] on font "Adicionar imagem" at bounding box center [211, 115] width 82 height 12
click at [161, 119] on div "Adicionar imagem" at bounding box center [241, 114] width 161 height 10
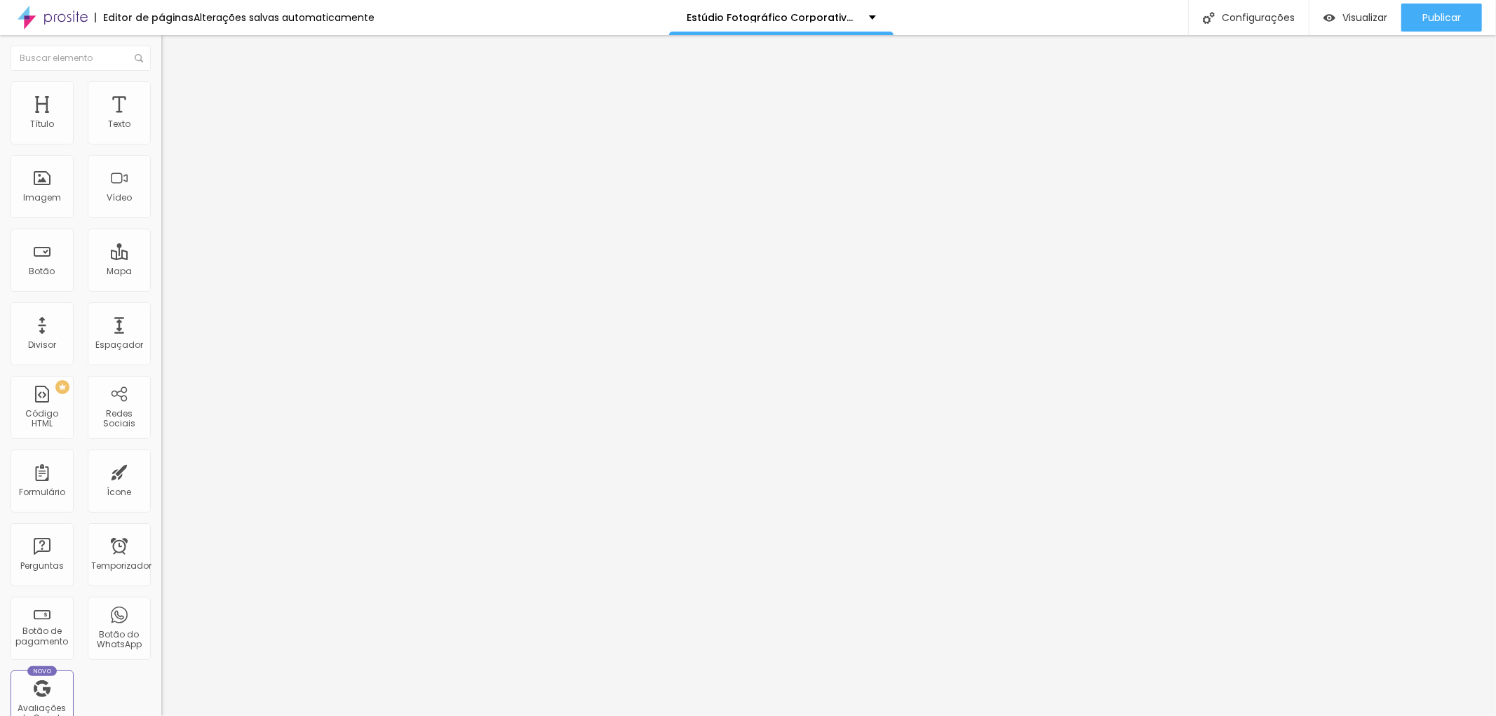
click at [170, 121] on font "Trocar imagem" at bounding box center [204, 115] width 68 height 12
click at [1453, 16] on font "Publicar" at bounding box center [1441, 18] width 39 height 14
click at [161, 89] on li "Estilo" at bounding box center [241, 88] width 161 height 14
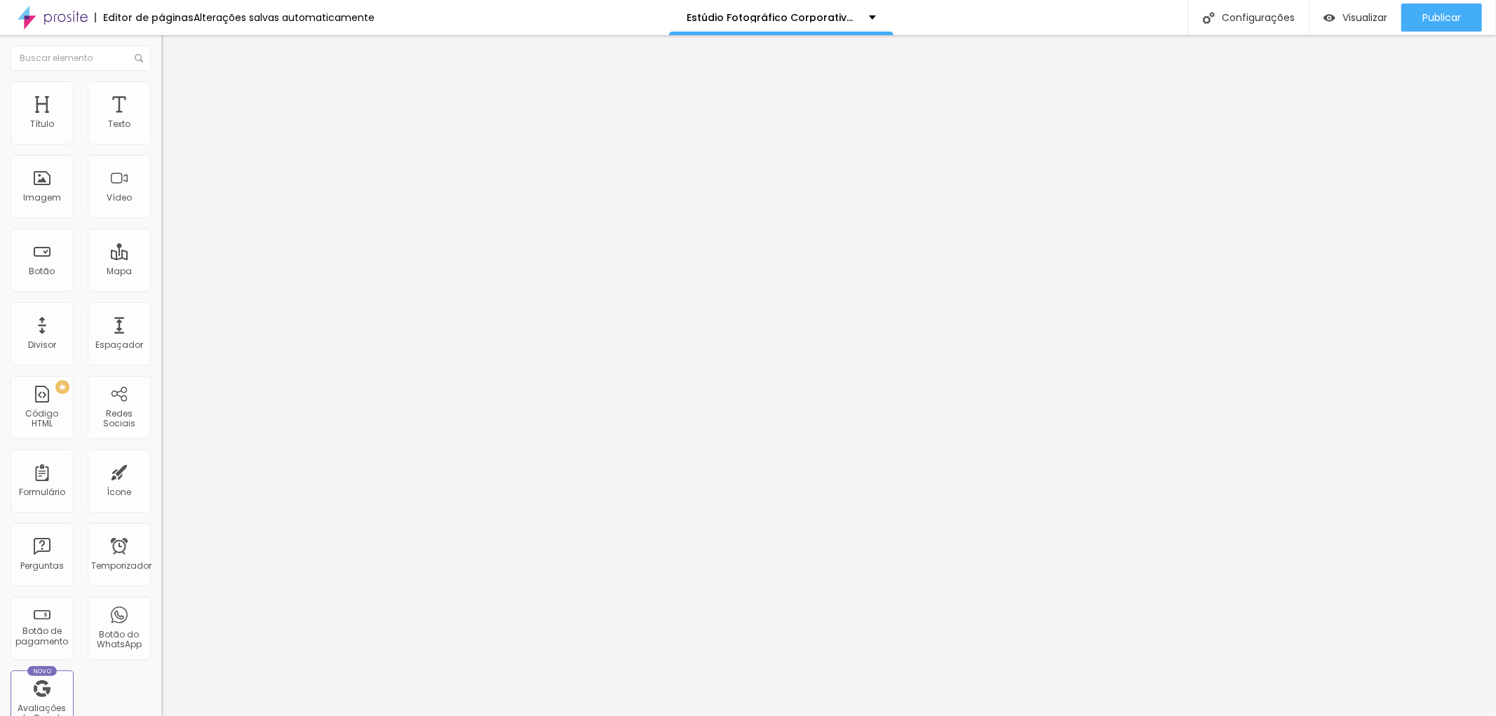
drag, startPoint x: 143, startPoint y: 151, endPoint x: 79, endPoint y: 143, distance: 65.1
click at [161, 143] on input "range" at bounding box center [206, 138] width 90 height 11
click at [1445, 15] on font "Publicar" at bounding box center [1441, 18] width 39 height 14
click at [161, 288] on input "https://" at bounding box center [245, 281] width 168 height 14
drag, startPoint x: 64, startPoint y: 370, endPoint x: 11, endPoint y: 381, distance: 54.3
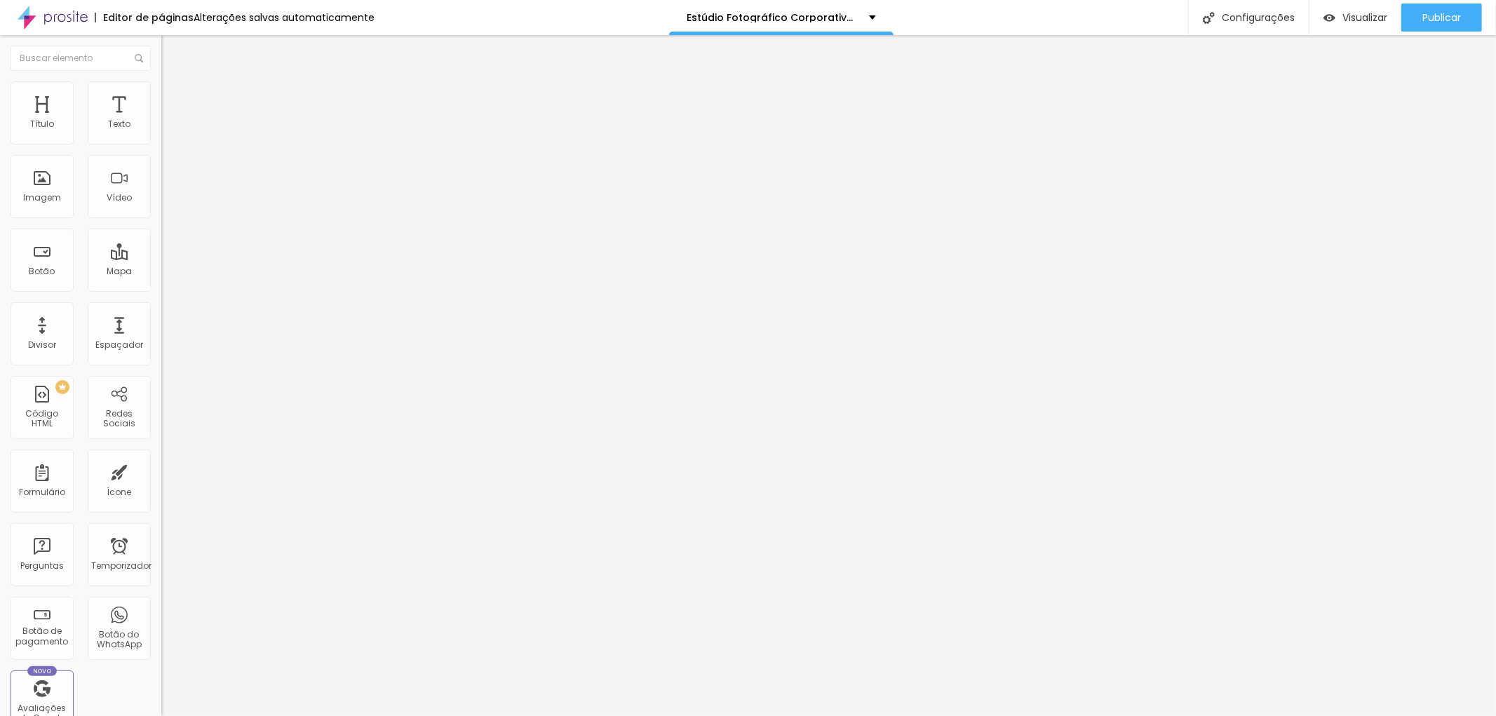
click at [161, 288] on input "https://" at bounding box center [245, 281] width 168 height 14
paste input "[URL][DOMAIN_NAME]"
click at [161, 142] on input "text" at bounding box center [245, 135] width 168 height 14
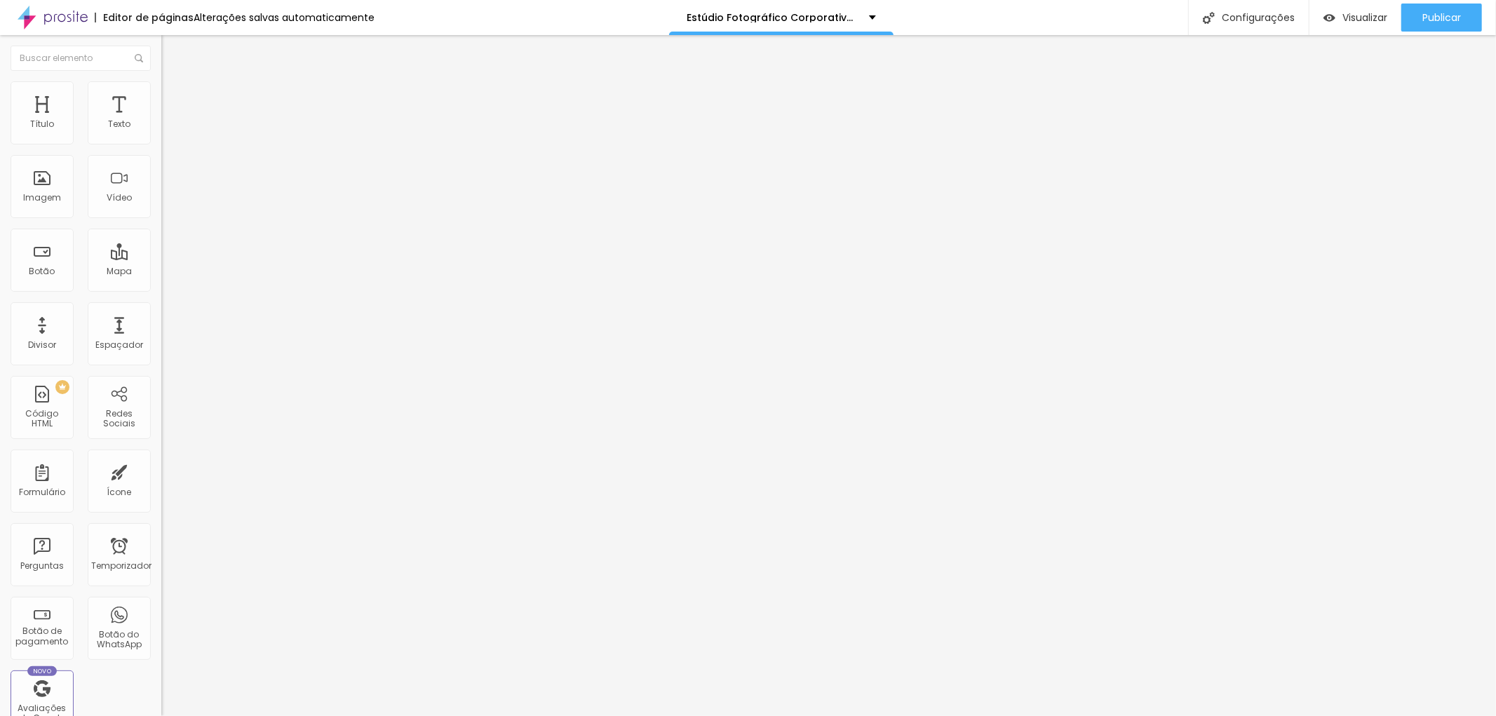
click at [161, 142] on input "O fotógrafo [PERSON_NAME]" at bounding box center [245, 135] width 168 height 14
click at [161, 521] on div "Editar nulo Conteúdo Estilo Avançado Trocar imagem Descrição da imagem (Alt) O …" at bounding box center [241, 375] width 161 height 681
click at [1446, 11] on font "Publicar" at bounding box center [1441, 18] width 39 height 14
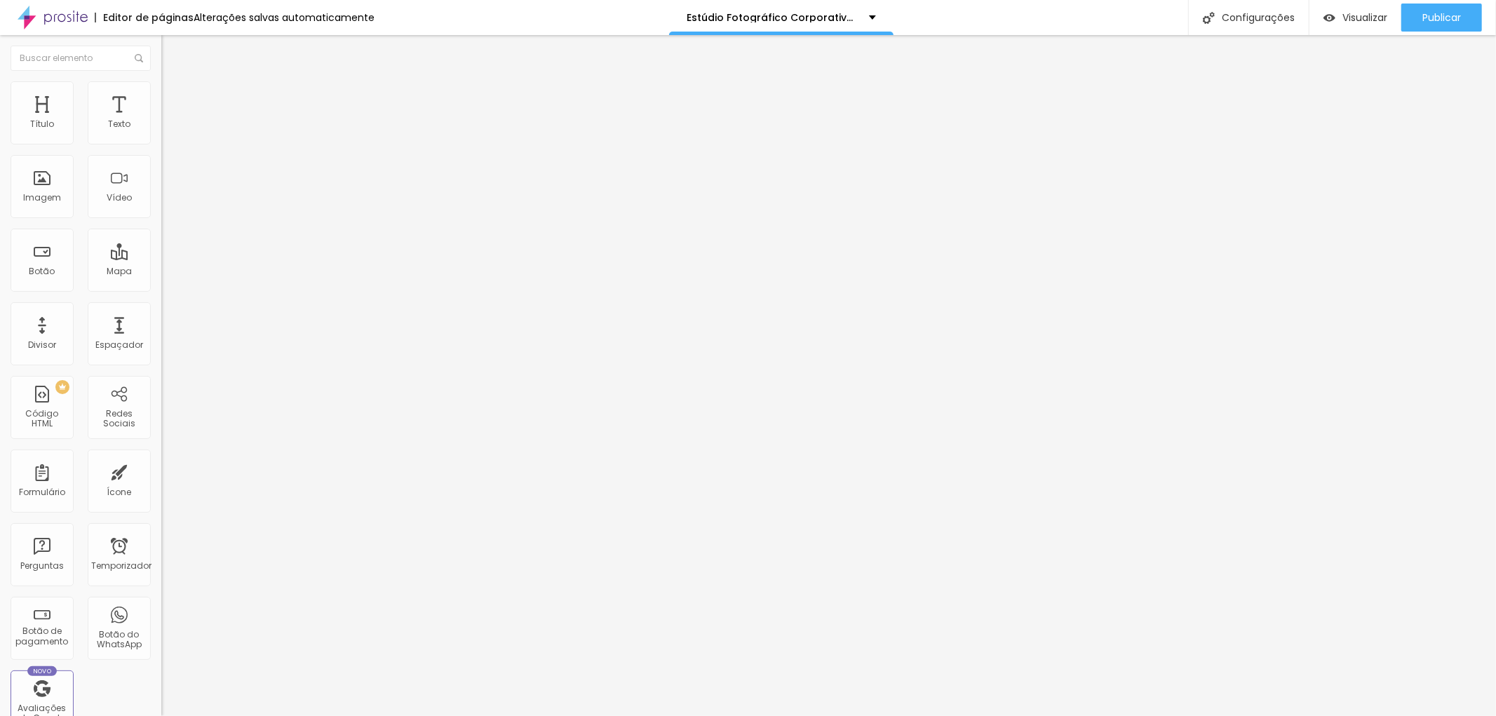
click at [170, 121] on font "Adicionar imagem" at bounding box center [211, 115] width 82 height 12
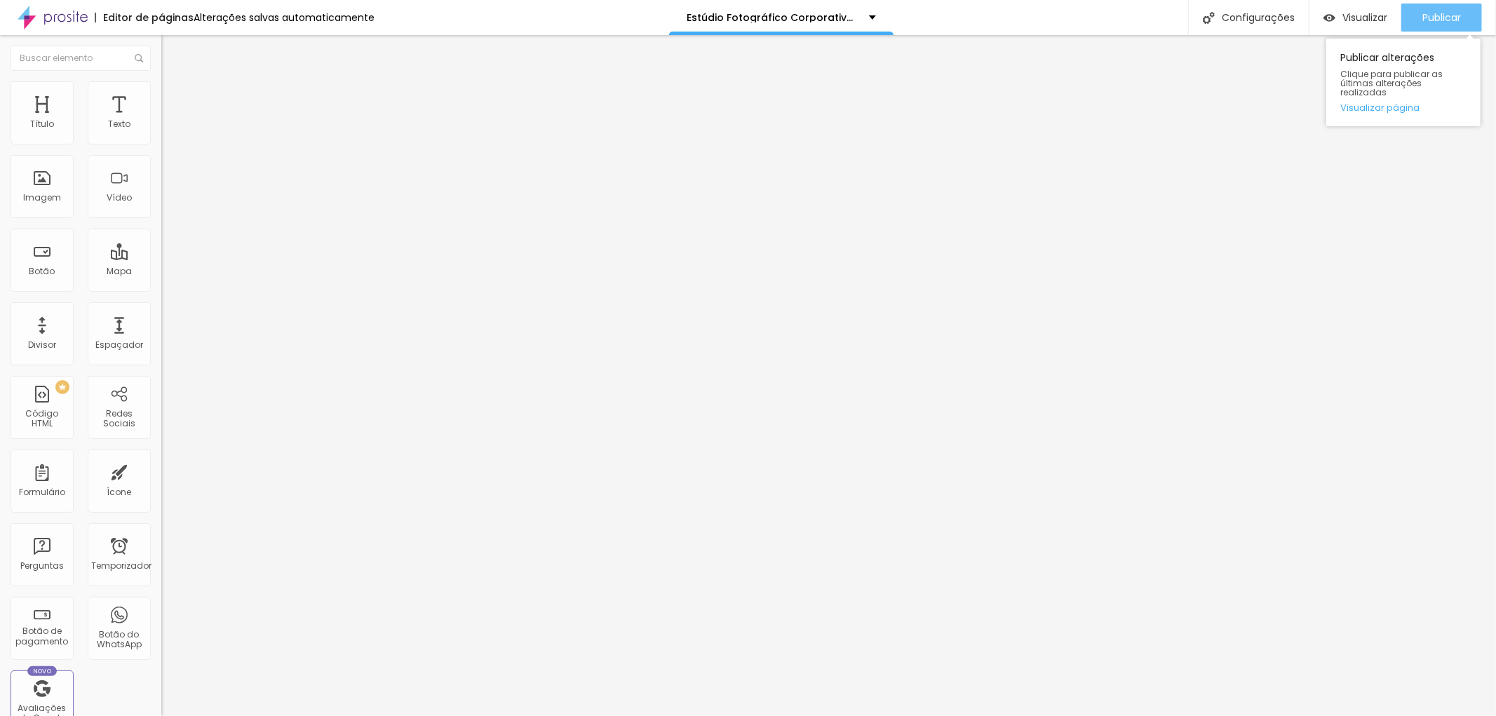
click at [1450, 14] on font "Publicar" at bounding box center [1441, 18] width 39 height 14
click at [174, 97] on font "Estilo" at bounding box center [185, 91] width 22 height 12
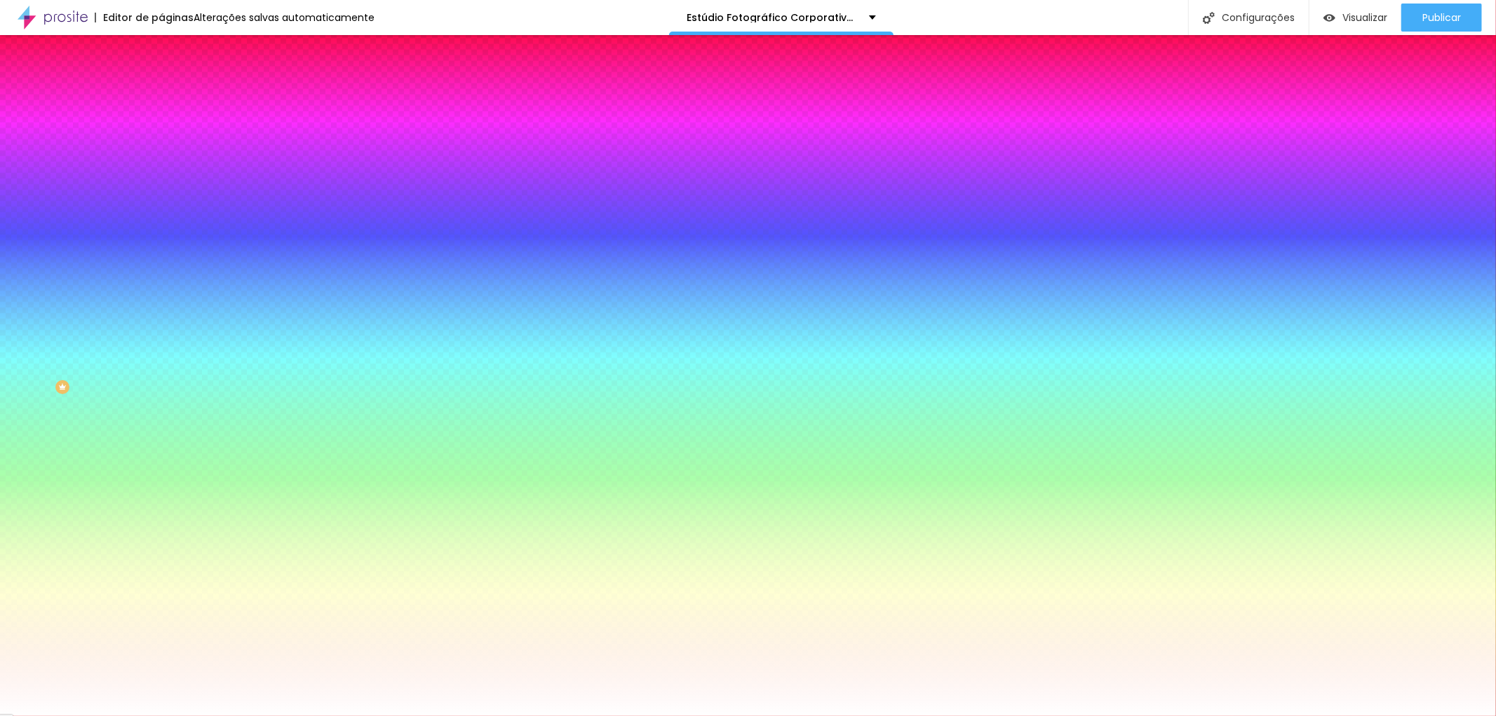
click at [170, 129] on font "Trocar imagem" at bounding box center [204, 123] width 68 height 12
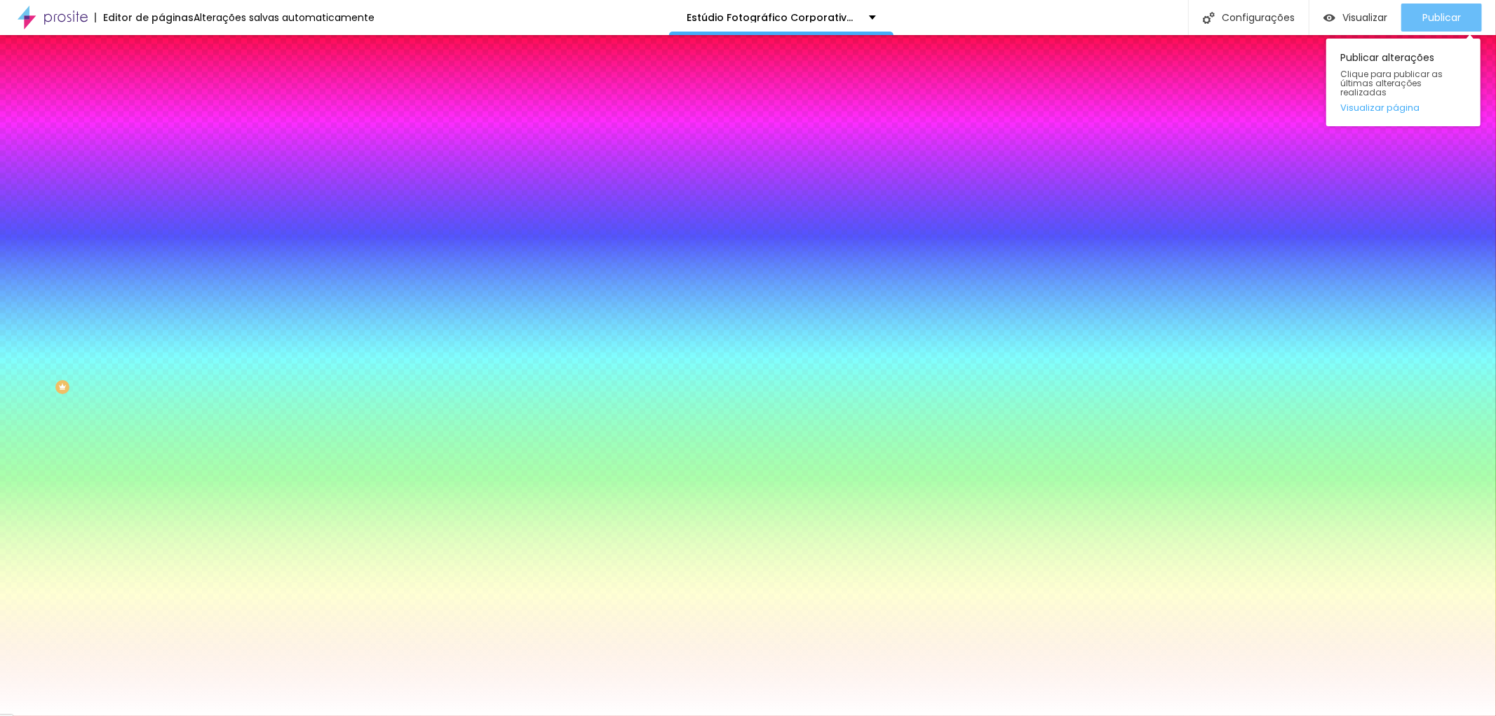
click at [1429, 15] on font "Publicar" at bounding box center [1441, 18] width 39 height 14
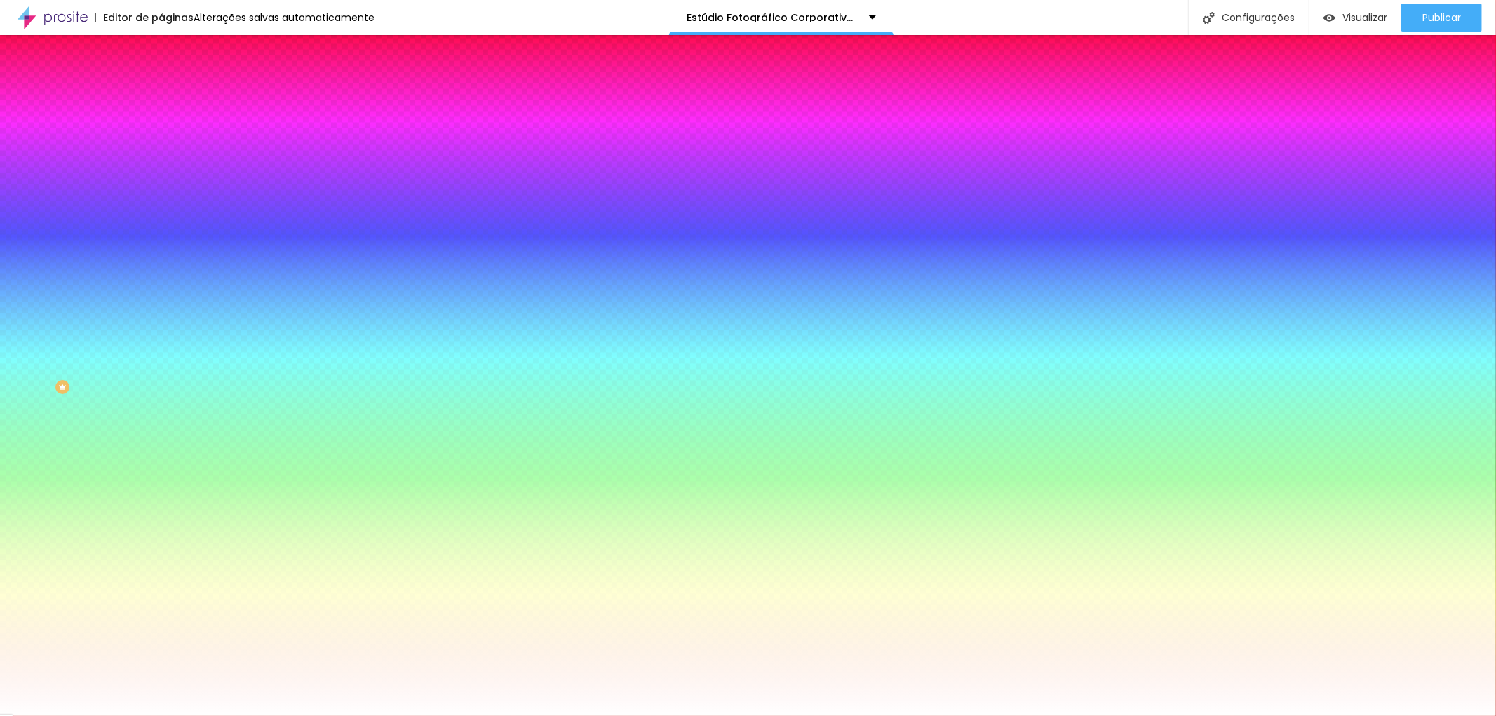
click at [170, 129] on font "Trocar imagem" at bounding box center [204, 123] width 68 height 12
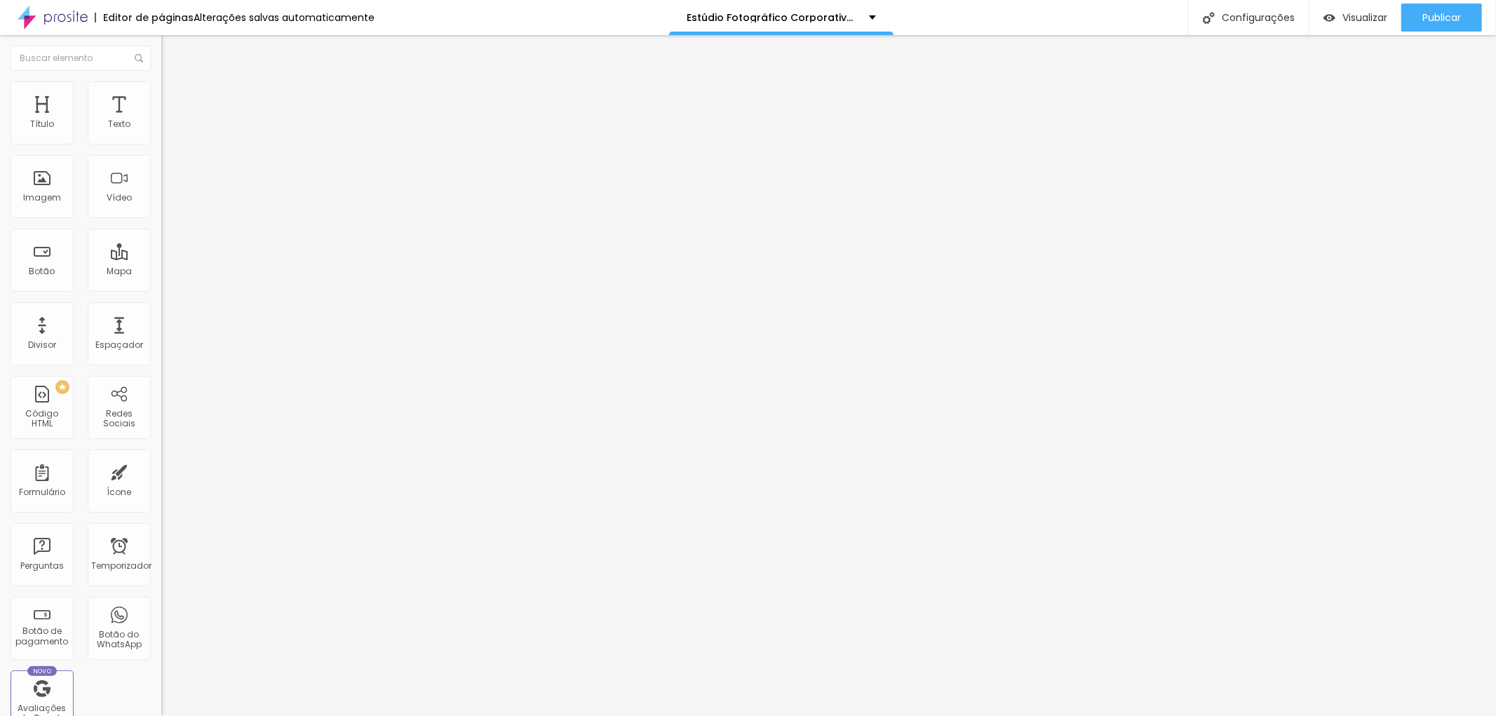
click at [170, 121] on font "Trocar imagem" at bounding box center [204, 115] width 68 height 12
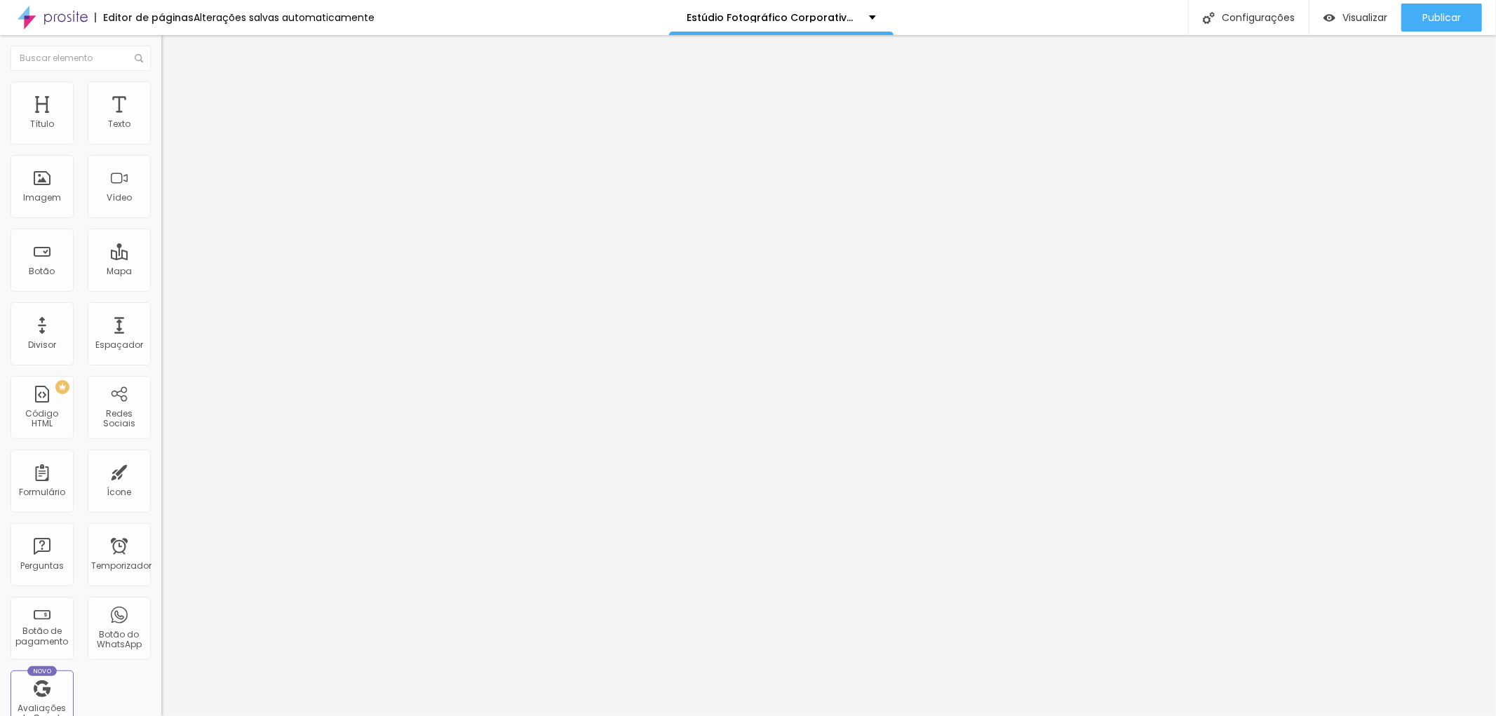
click at [1448, 16] on font "Publicar" at bounding box center [1441, 18] width 39 height 14
click at [161, 87] on img at bounding box center [167, 87] width 13 height 13
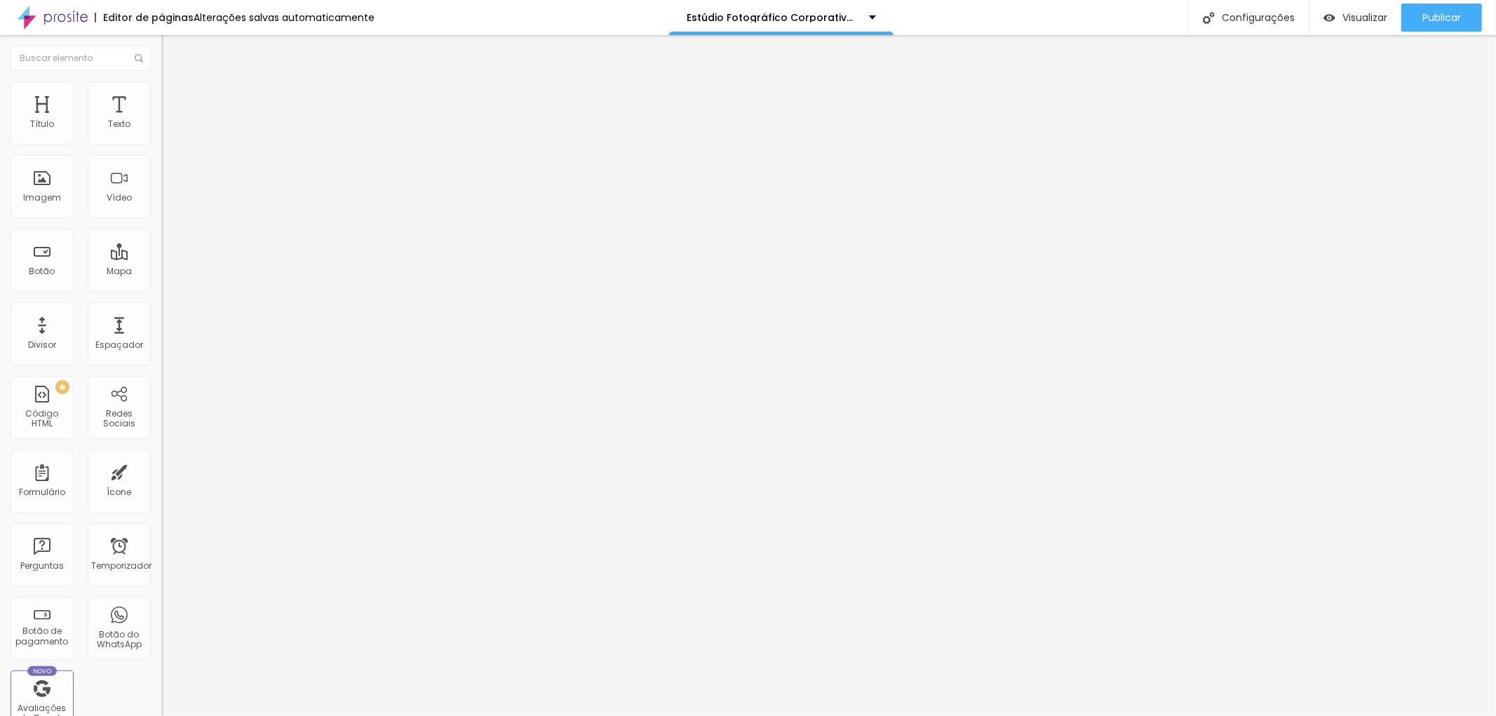
drag, startPoint x: 93, startPoint y: 148, endPoint x: 107, endPoint y: 148, distance: 14.0
click at [161, 144] on input "range" at bounding box center [206, 138] width 90 height 11
click at [1428, 16] on font "Publicar" at bounding box center [1441, 18] width 39 height 14
click at [174, 95] on font "Estilo" at bounding box center [185, 91] width 22 height 12
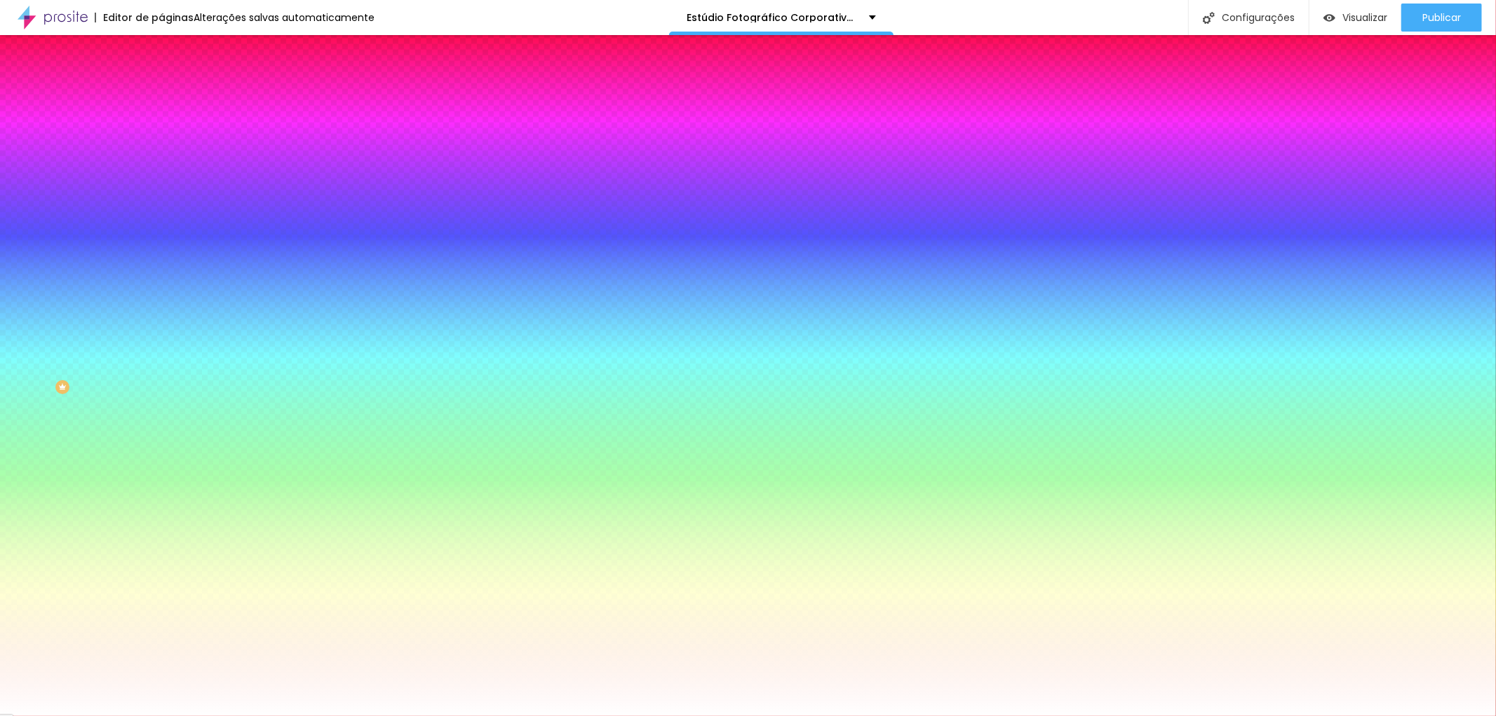
click at [161, 95] on li "Avançado" at bounding box center [241, 102] width 161 height 14
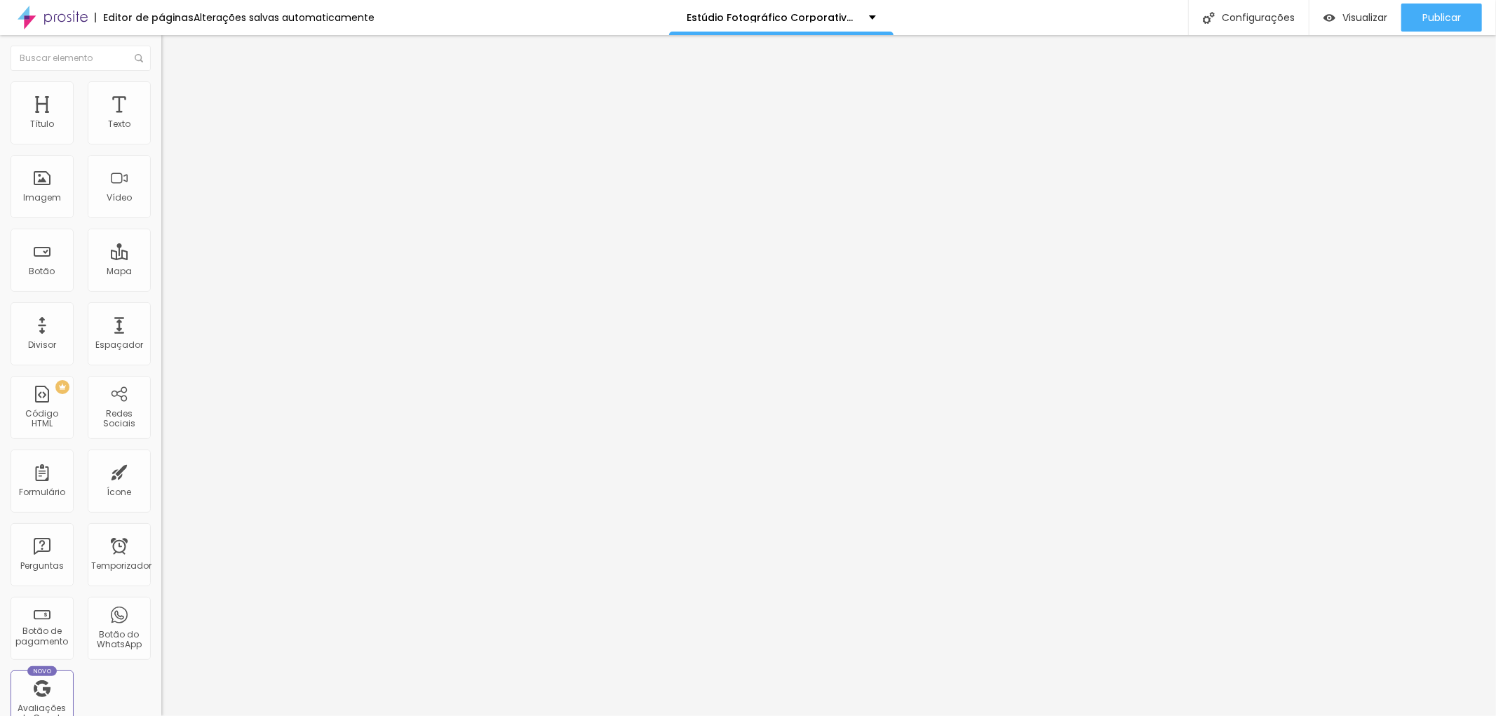
click at [161, 142] on input "text" at bounding box center [245, 135] width 168 height 14
paste input "Retrato Corporativo Feminino em Salvador - Dra [PERSON_NAME] copiar"
click at [1439, 9] on div "Publicar" at bounding box center [1441, 18] width 39 height 28
click at [1457, 21] on font "Publicar" at bounding box center [1441, 18] width 39 height 14
